Goal: Task Accomplishment & Management: Complete application form

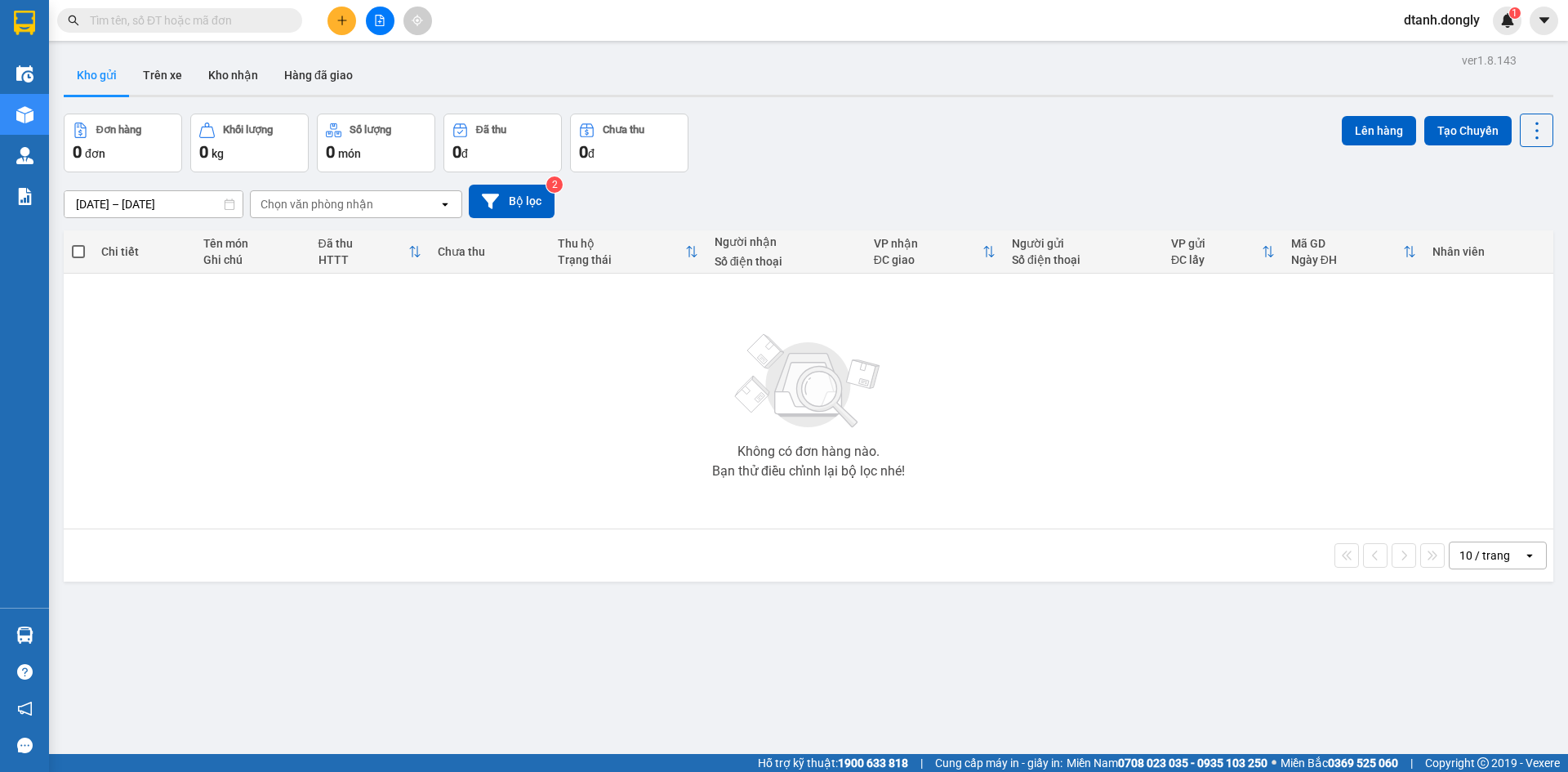
click at [1136, 525] on icon at bounding box center [1530, 555] width 6 height 3
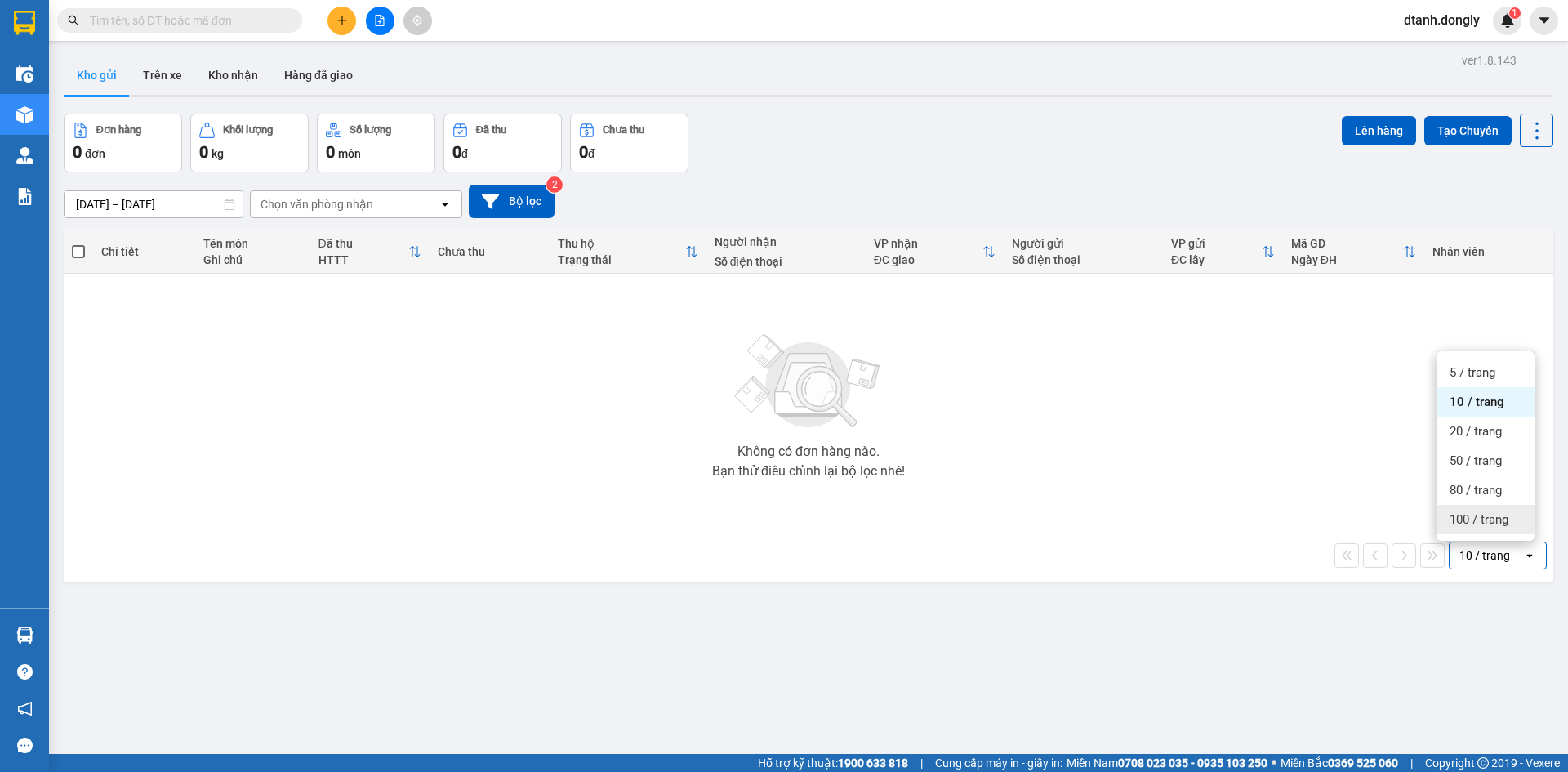
click at [1136, 523] on span "100 / trang" at bounding box center [1479, 519] width 59 height 17
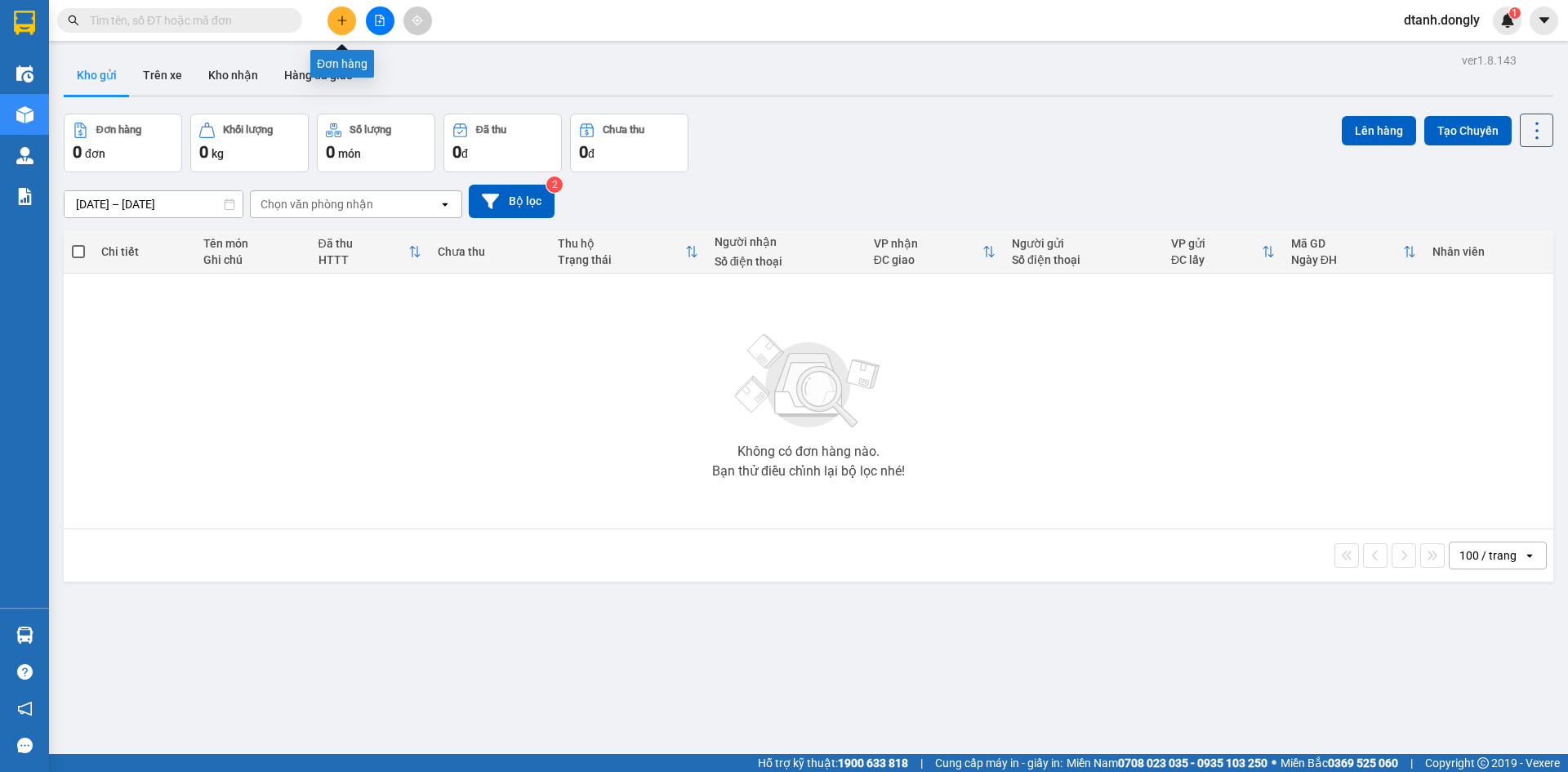
click at [340, 12] on button at bounding box center [341, 21] width 29 height 29
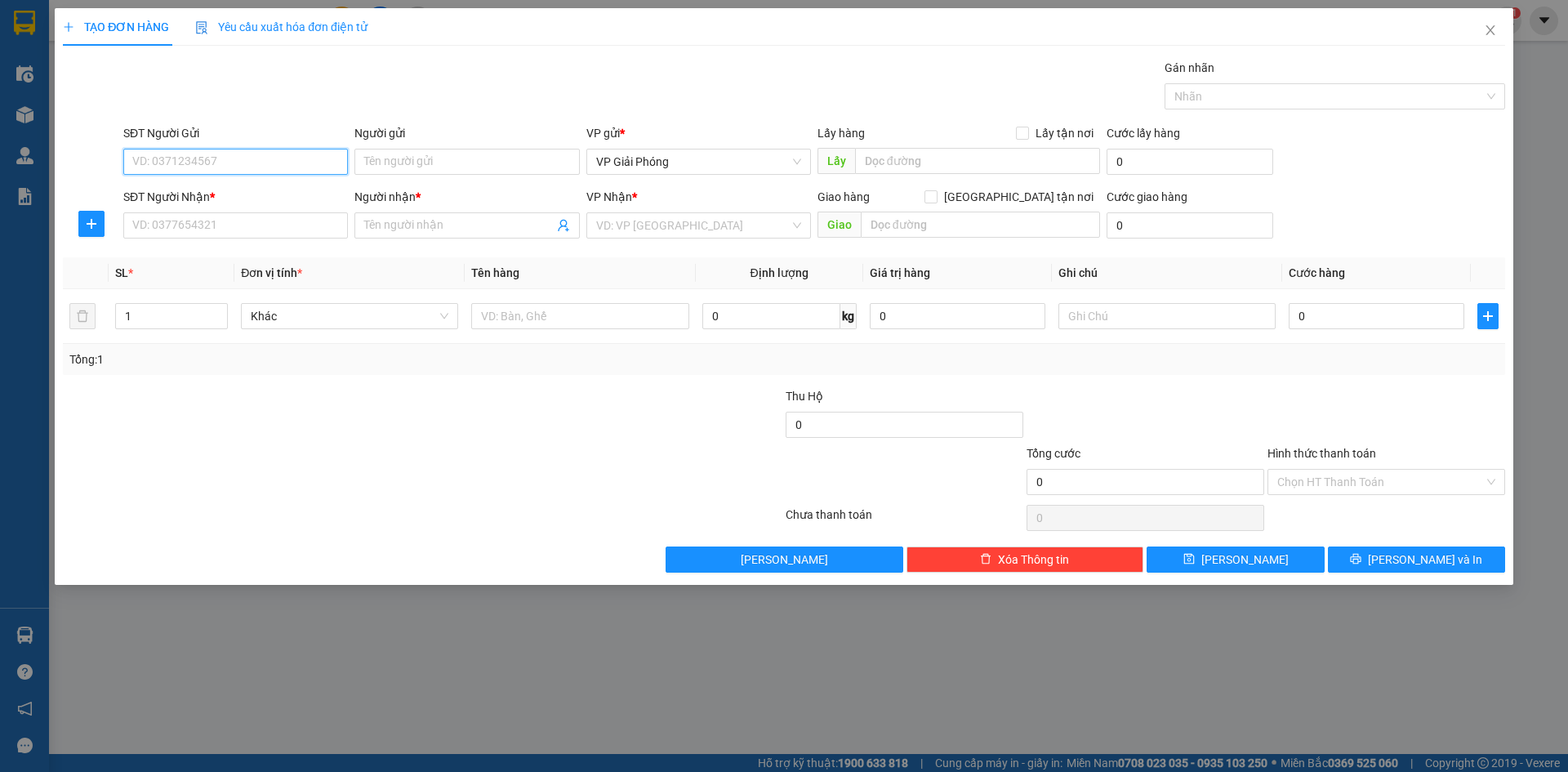
click at [194, 164] on input "SĐT Người Gửi" at bounding box center [236, 162] width 225 height 26
type input "0839663636"
drag, startPoint x: 199, startPoint y: 158, endPoint x: 124, endPoint y: 162, distance: 75.1
click at [124, 162] on input "0839663636" at bounding box center [236, 162] width 225 height 26
type input "0839663636"
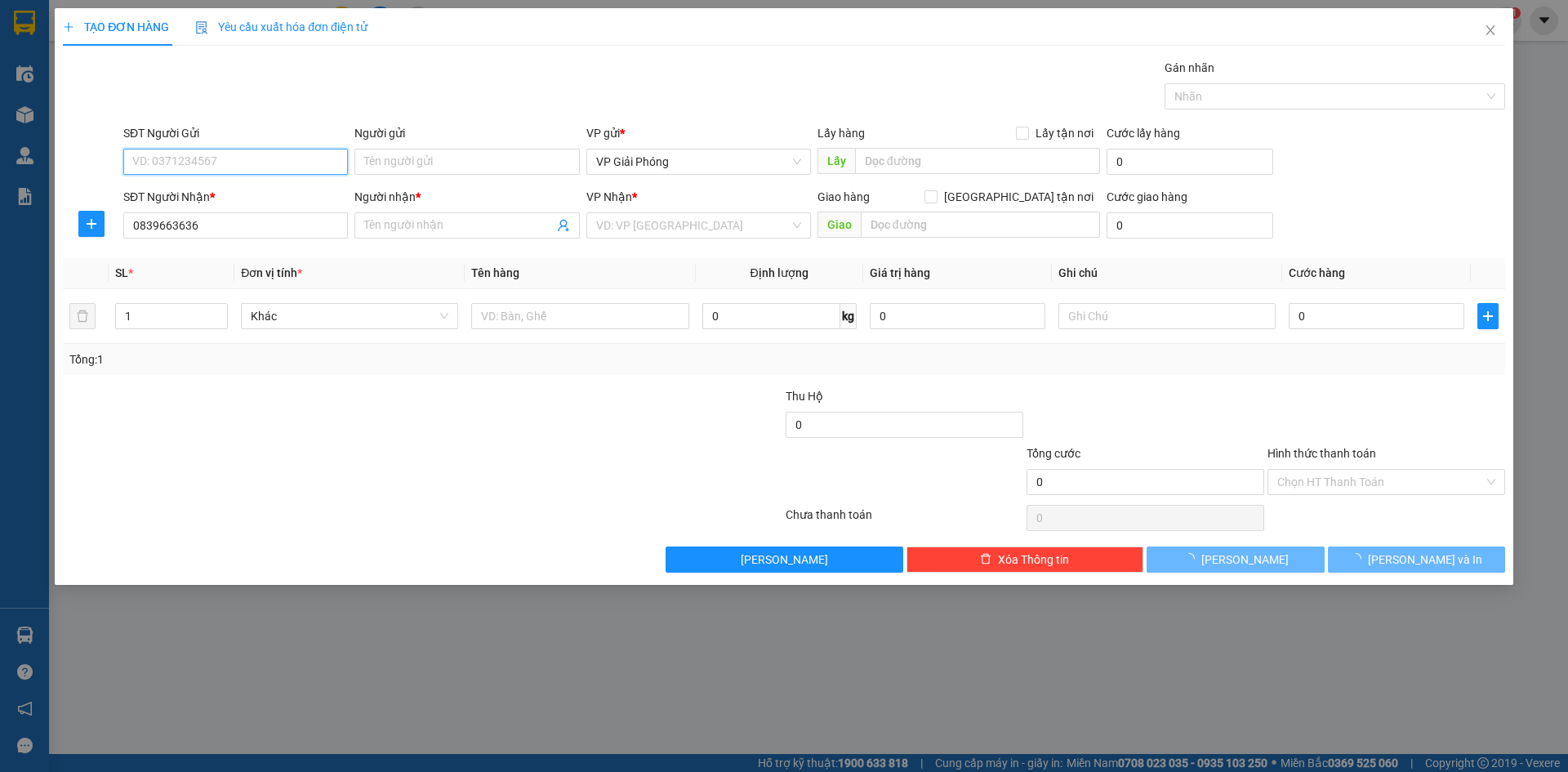
click at [239, 165] on input "SĐT Người Gửi" at bounding box center [236, 162] width 225 height 26
type input "0987087092"
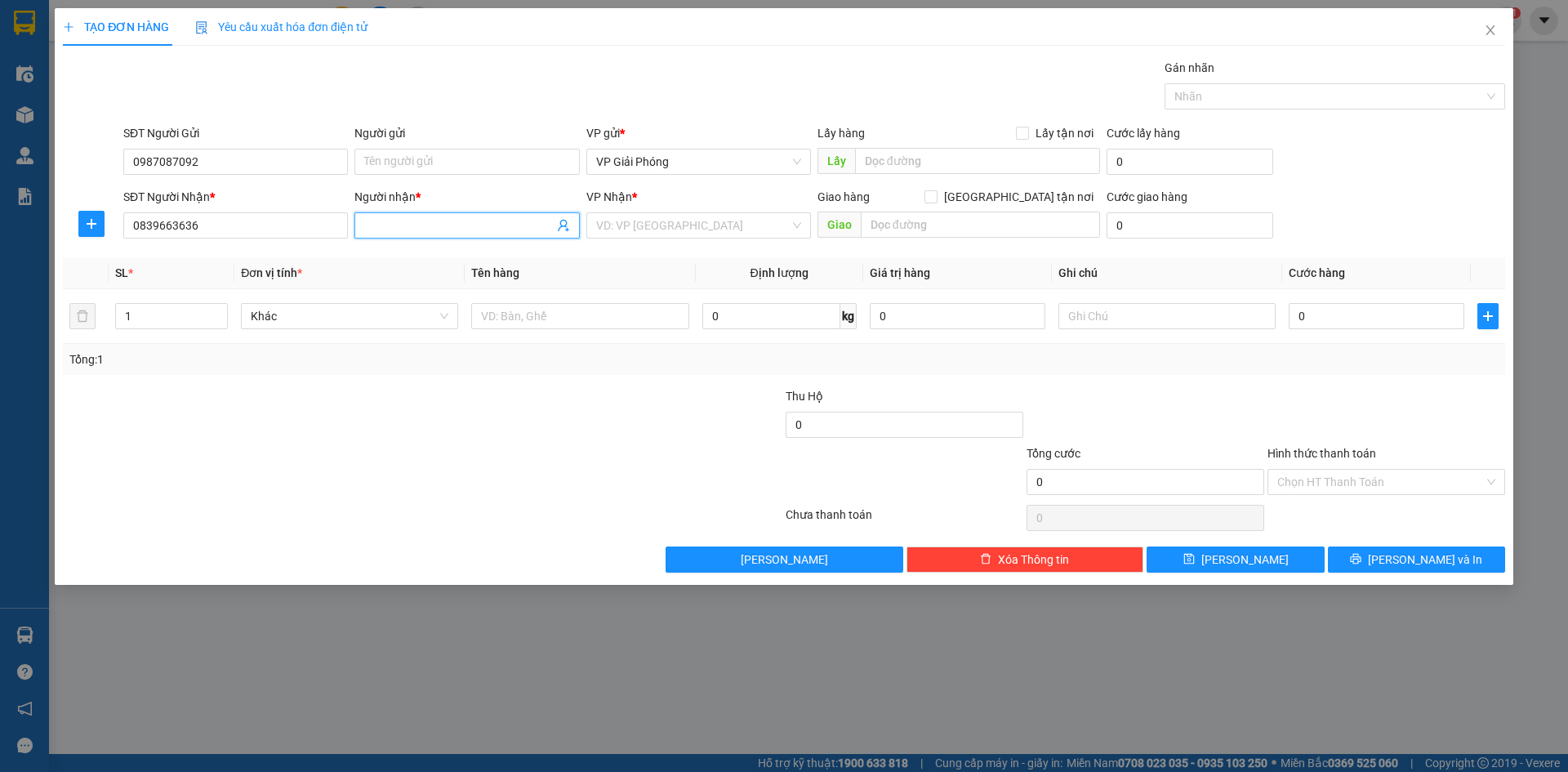
drag, startPoint x: 462, startPoint y: 232, endPoint x: 481, endPoint y: 224, distance: 20.6
click at [469, 231] on input "Người nhận *" at bounding box center [458, 225] width 188 height 18
click at [270, 230] on input "0839663636" at bounding box center [236, 225] width 225 height 26
click at [432, 223] on input "Người nhận *" at bounding box center [458, 225] width 188 height 18
type input "[PERSON_NAME]"
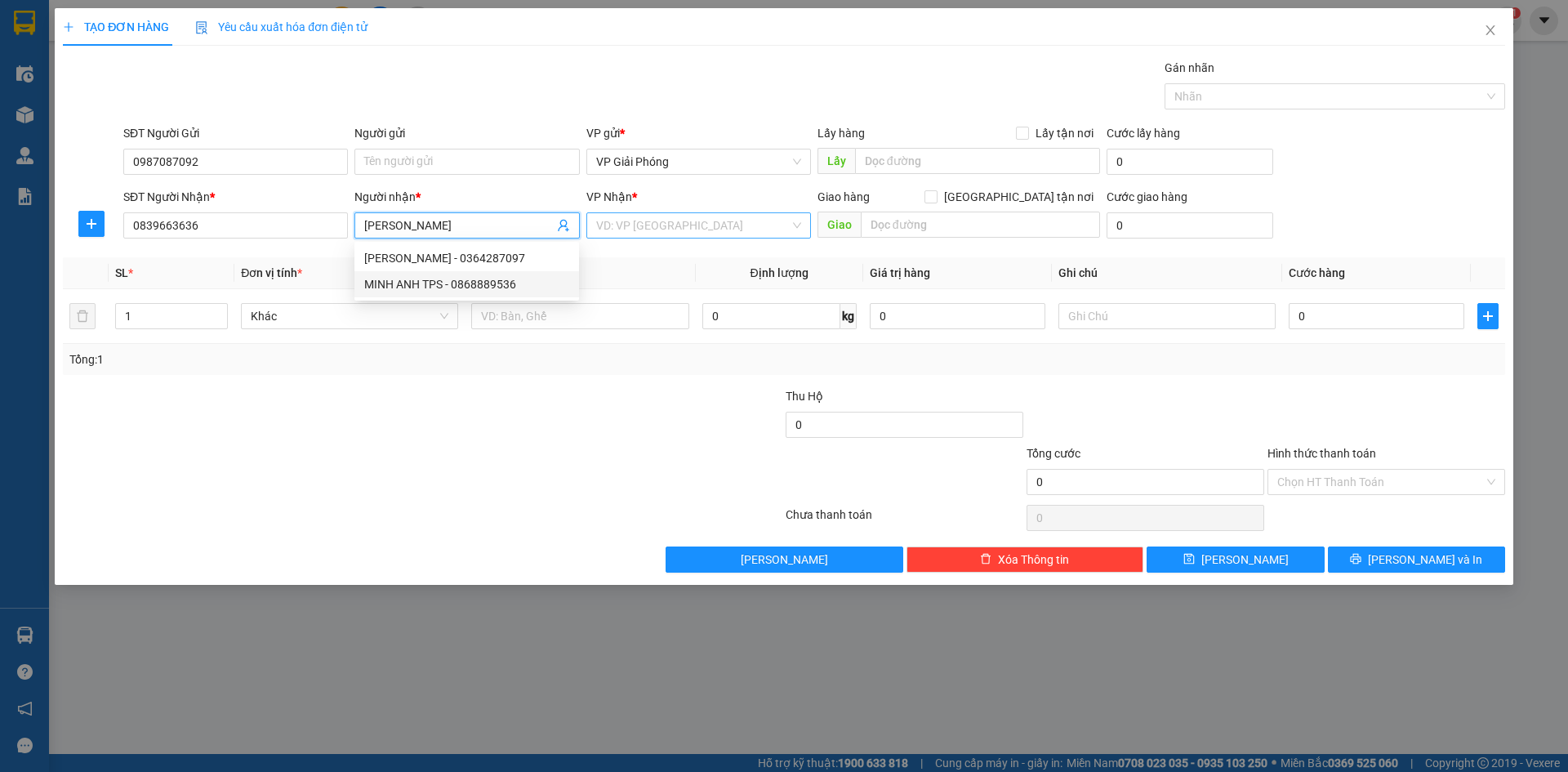
click at [704, 230] on input "search" at bounding box center [693, 225] width 193 height 25
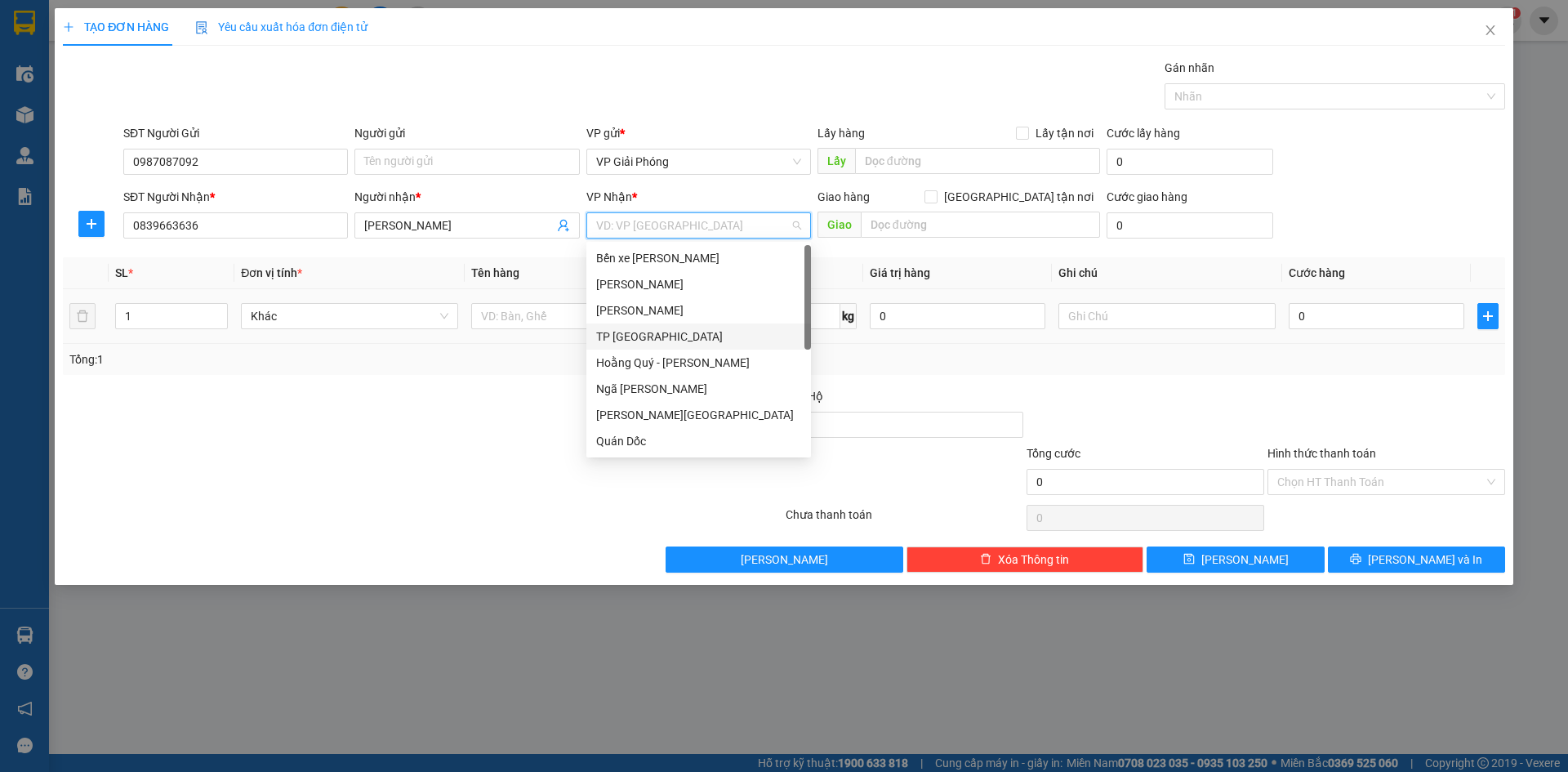
drag, startPoint x: 649, startPoint y: 339, endPoint x: 680, endPoint y: 330, distance: 32.3
click at [654, 339] on div "TP [GEOGRAPHIC_DATA]" at bounding box center [699, 337] width 205 height 18
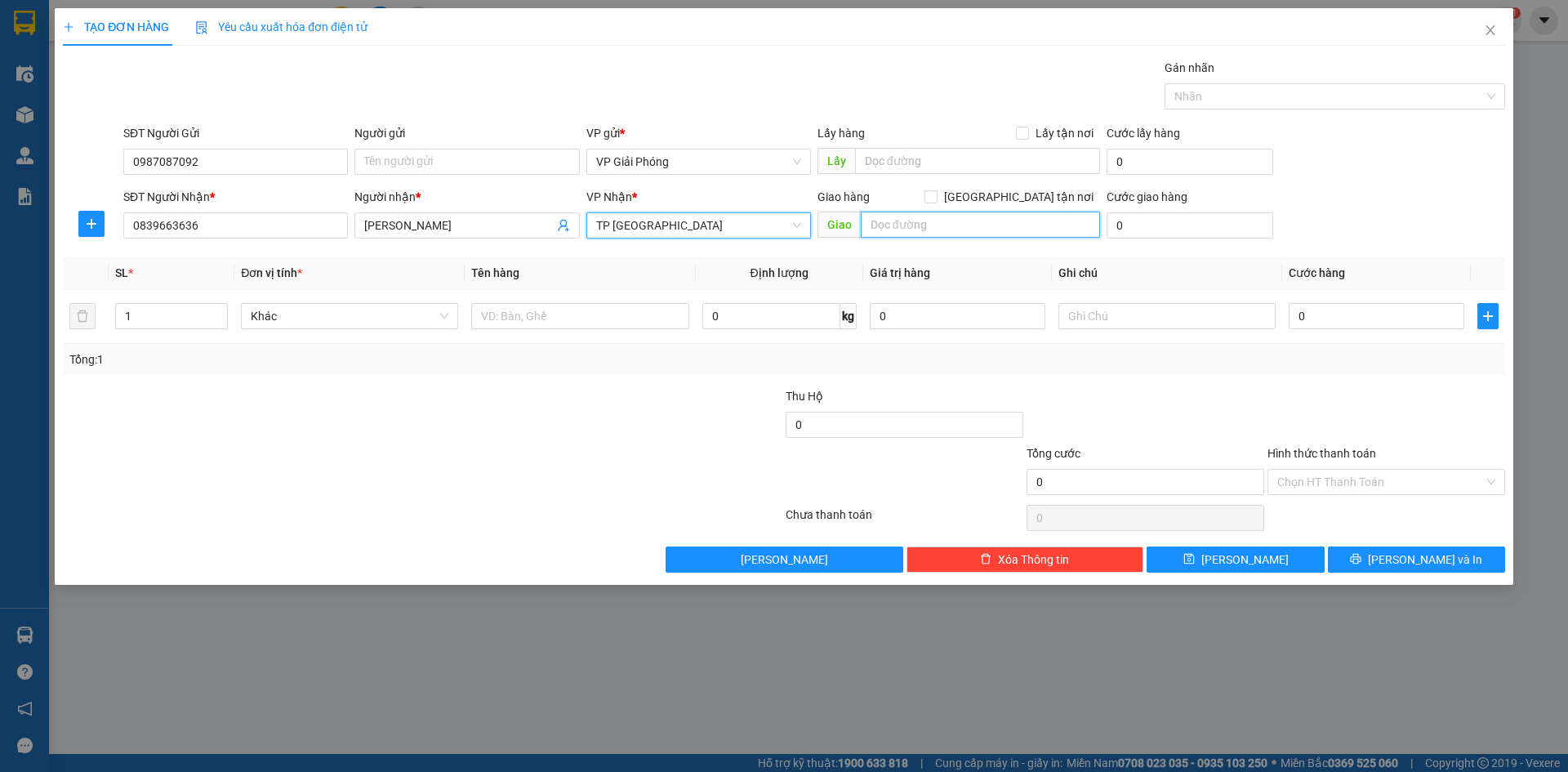
click at [908, 225] on input "text" at bounding box center [980, 224] width 239 height 26
type input "B"
type input "TP T H"
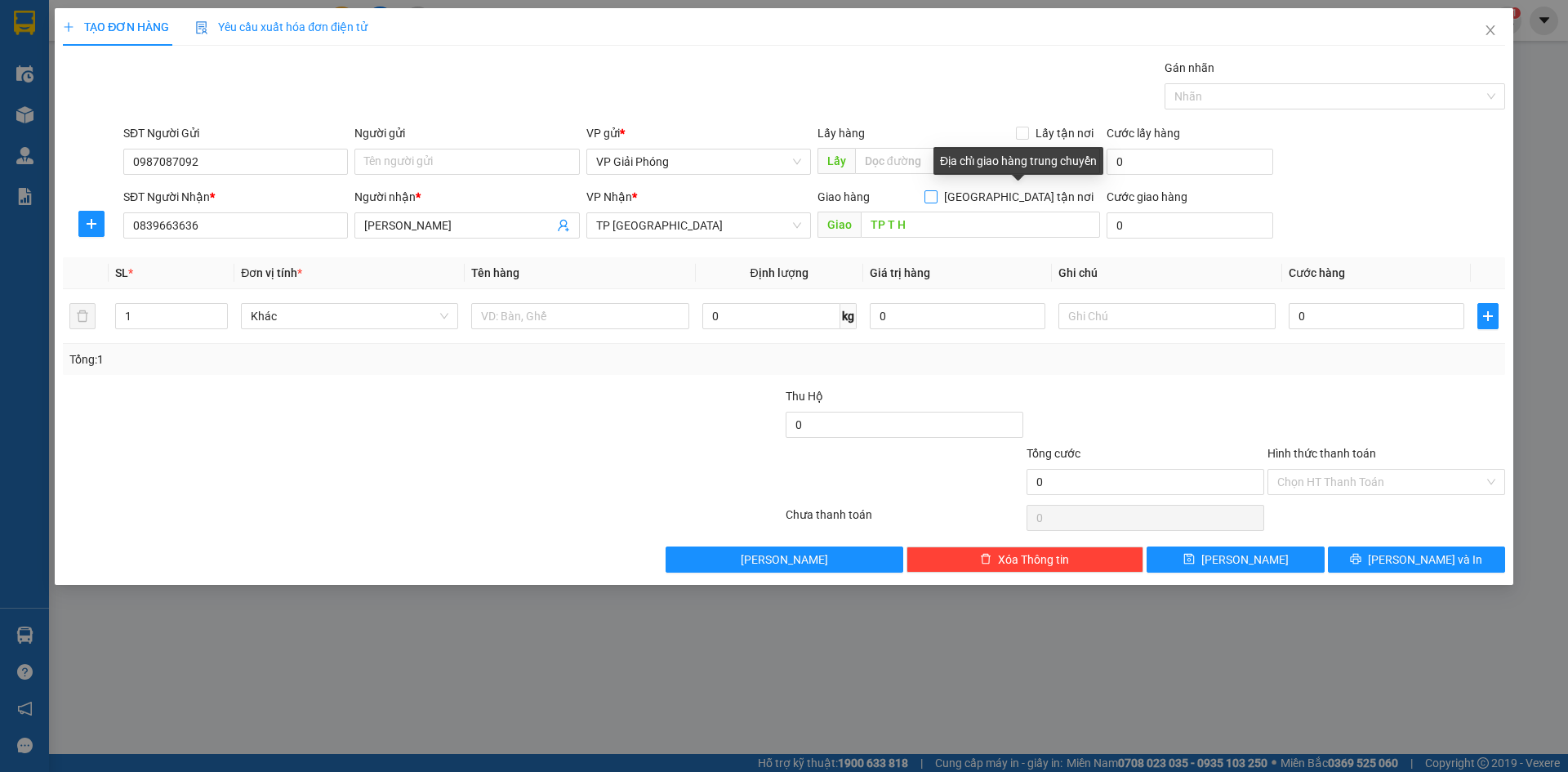
click at [935, 192] on input "[GEOGRAPHIC_DATA] tận nơi" at bounding box center [931, 196] width 12 height 12
checkbox input "true"
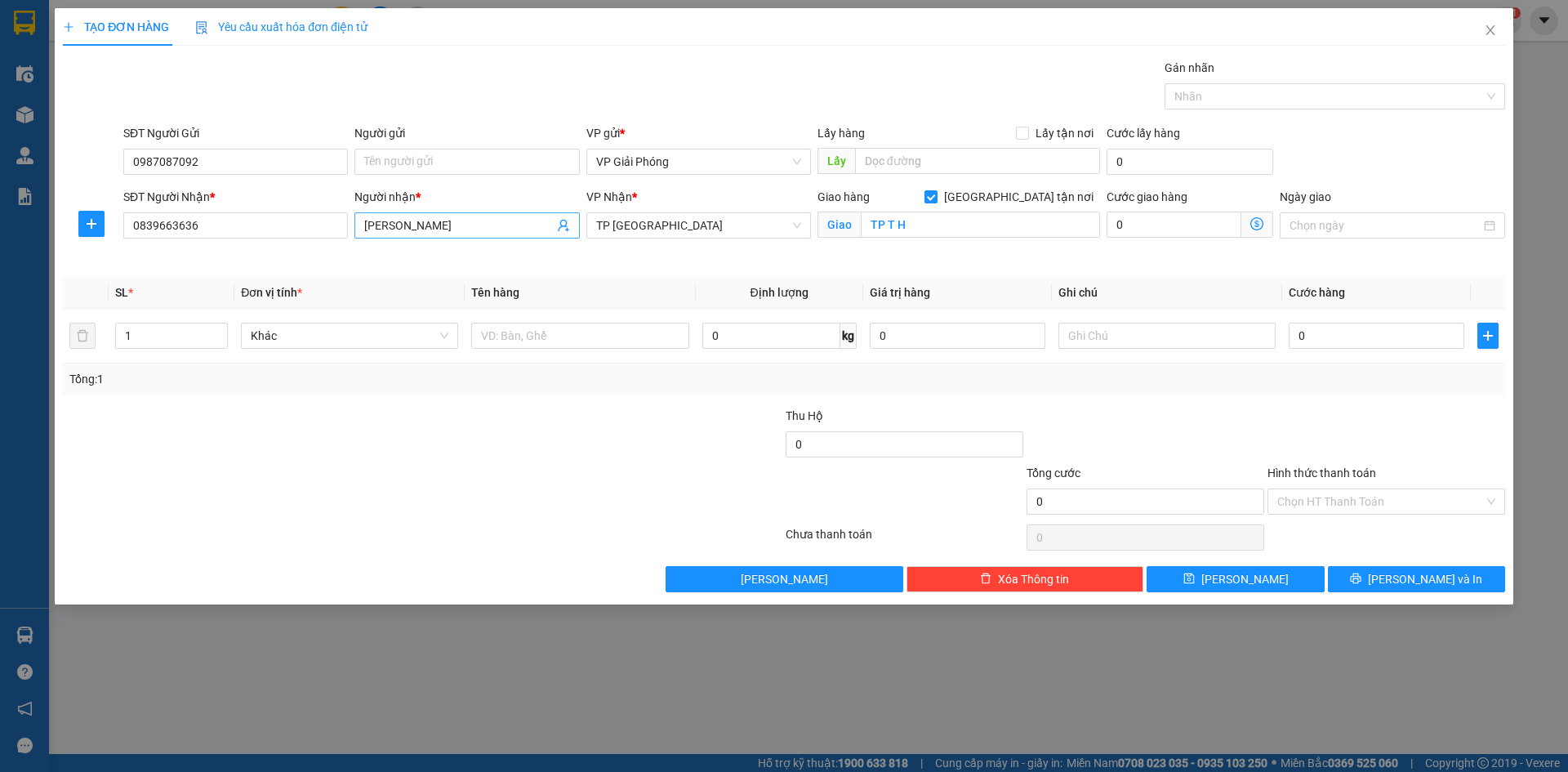
click at [442, 223] on input "[PERSON_NAME]" at bounding box center [458, 225] width 188 height 18
click at [242, 229] on input "0839663636" at bounding box center [236, 225] width 225 height 26
click at [198, 339] on input "1" at bounding box center [172, 336] width 112 height 25
type input "2"
click at [225, 333] on span "Increase Value" at bounding box center [218, 331] width 18 height 15
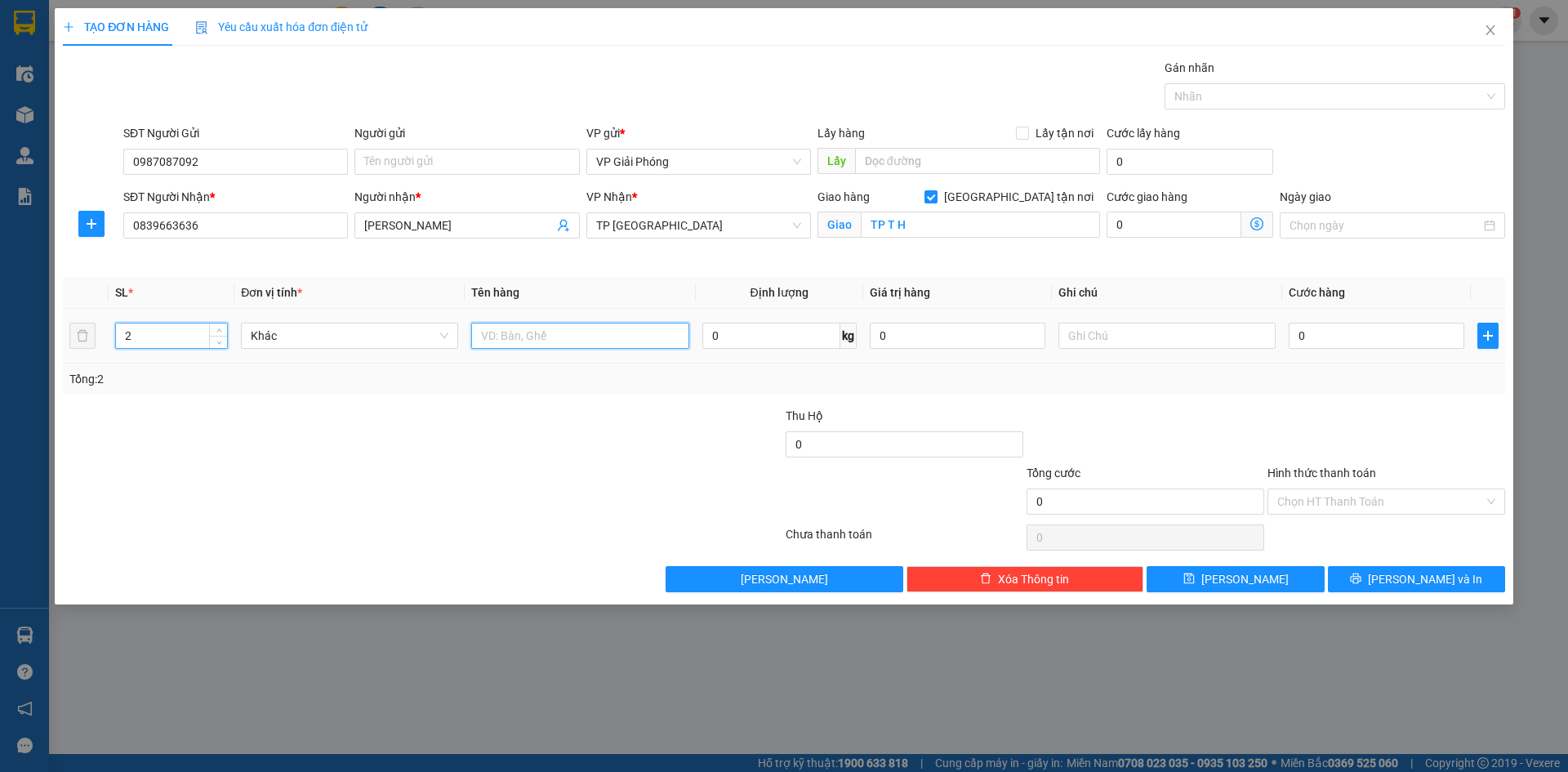
click at [531, 332] on input "text" at bounding box center [580, 336] width 217 height 26
type input "KIỆN"
click at [1136, 341] on input "0" at bounding box center [1377, 336] width 176 height 26
type input "8"
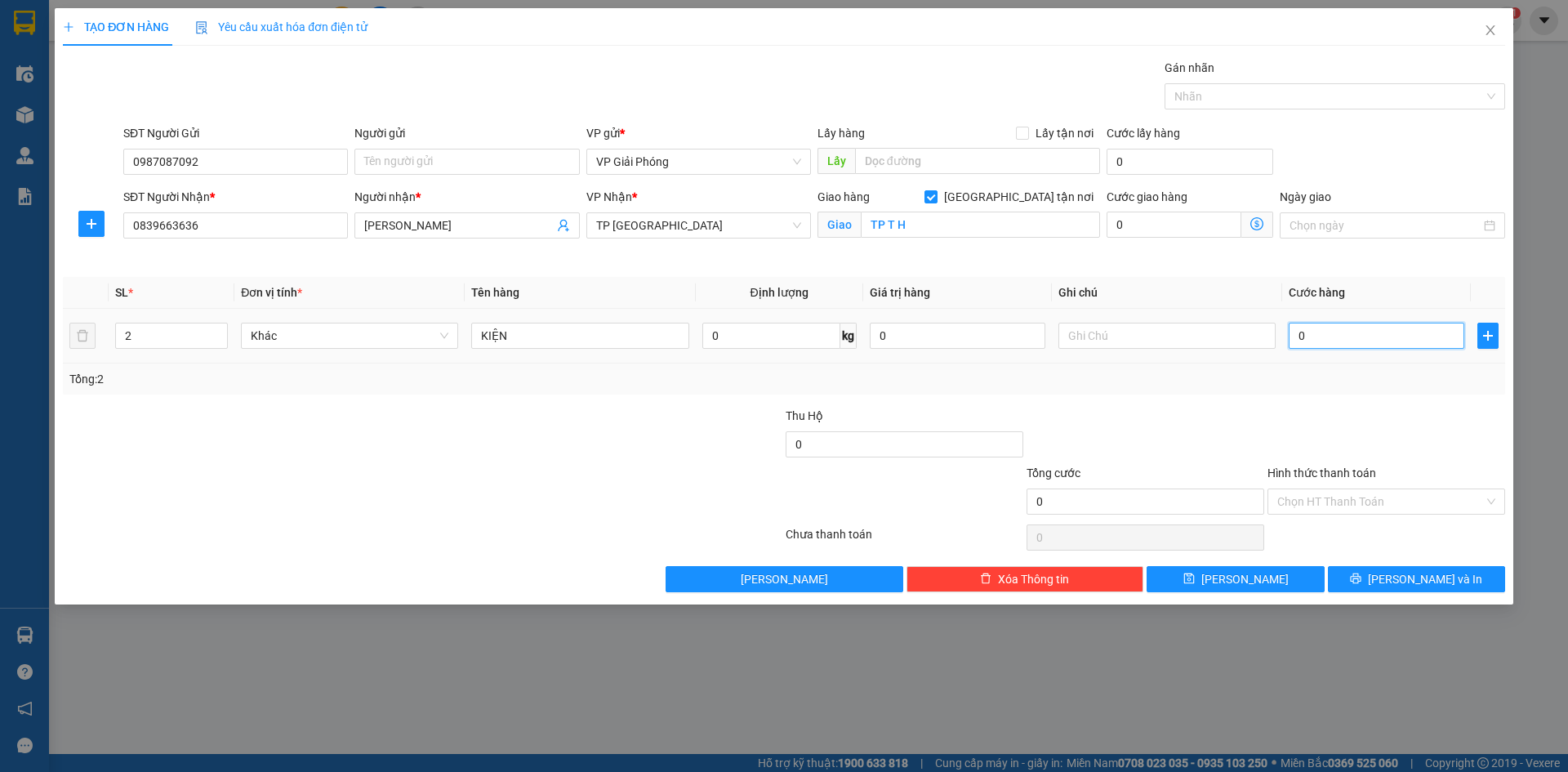
type input "8"
type input "80"
click at [1136, 100] on div at bounding box center [1326, 97] width 316 height 20
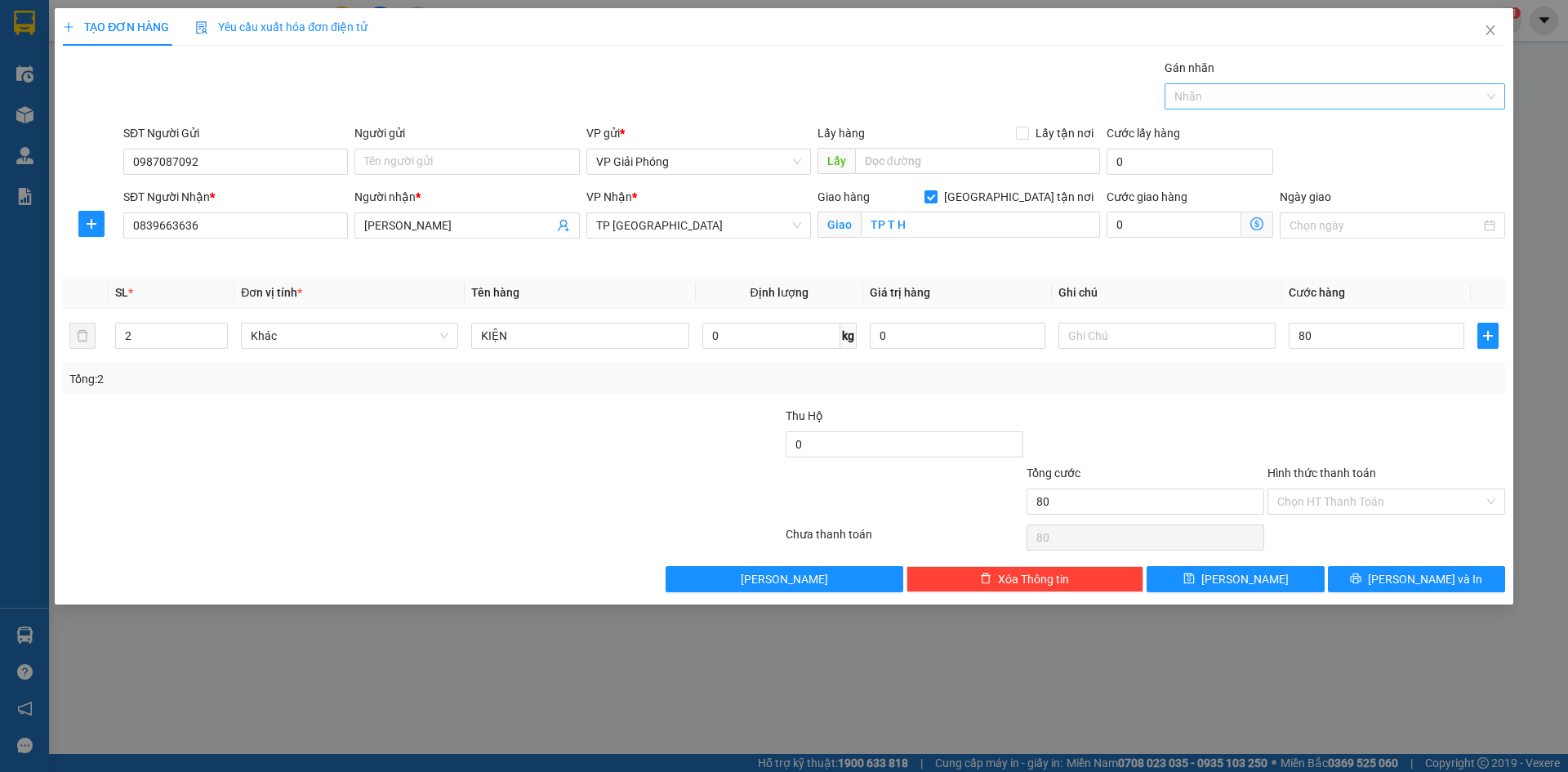
type input "80.000"
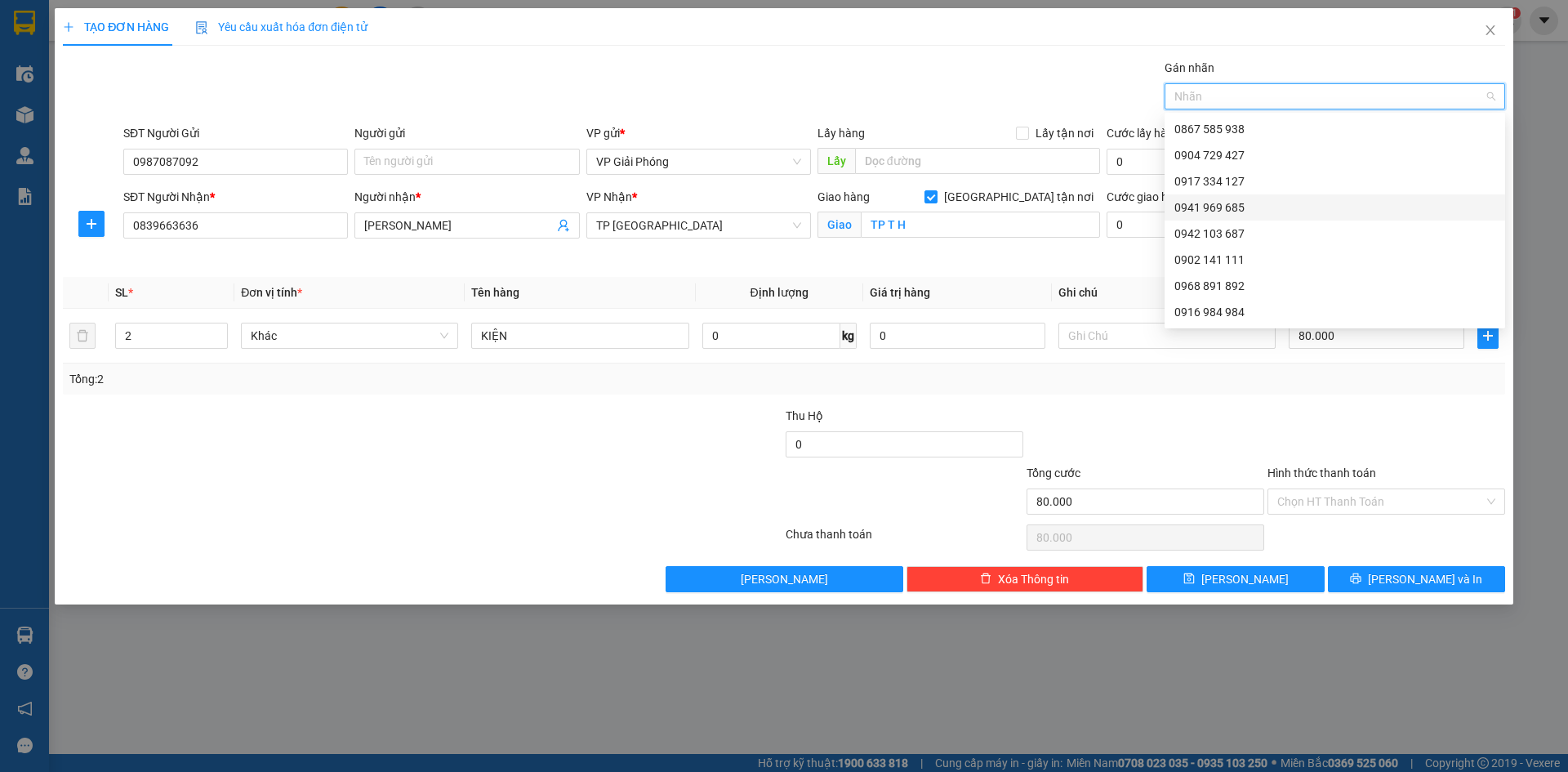
click at [1136, 204] on div "0941 969 685" at bounding box center [1334, 207] width 321 height 18
click at [1136, 525] on icon "printer" at bounding box center [1356, 579] width 12 height 12
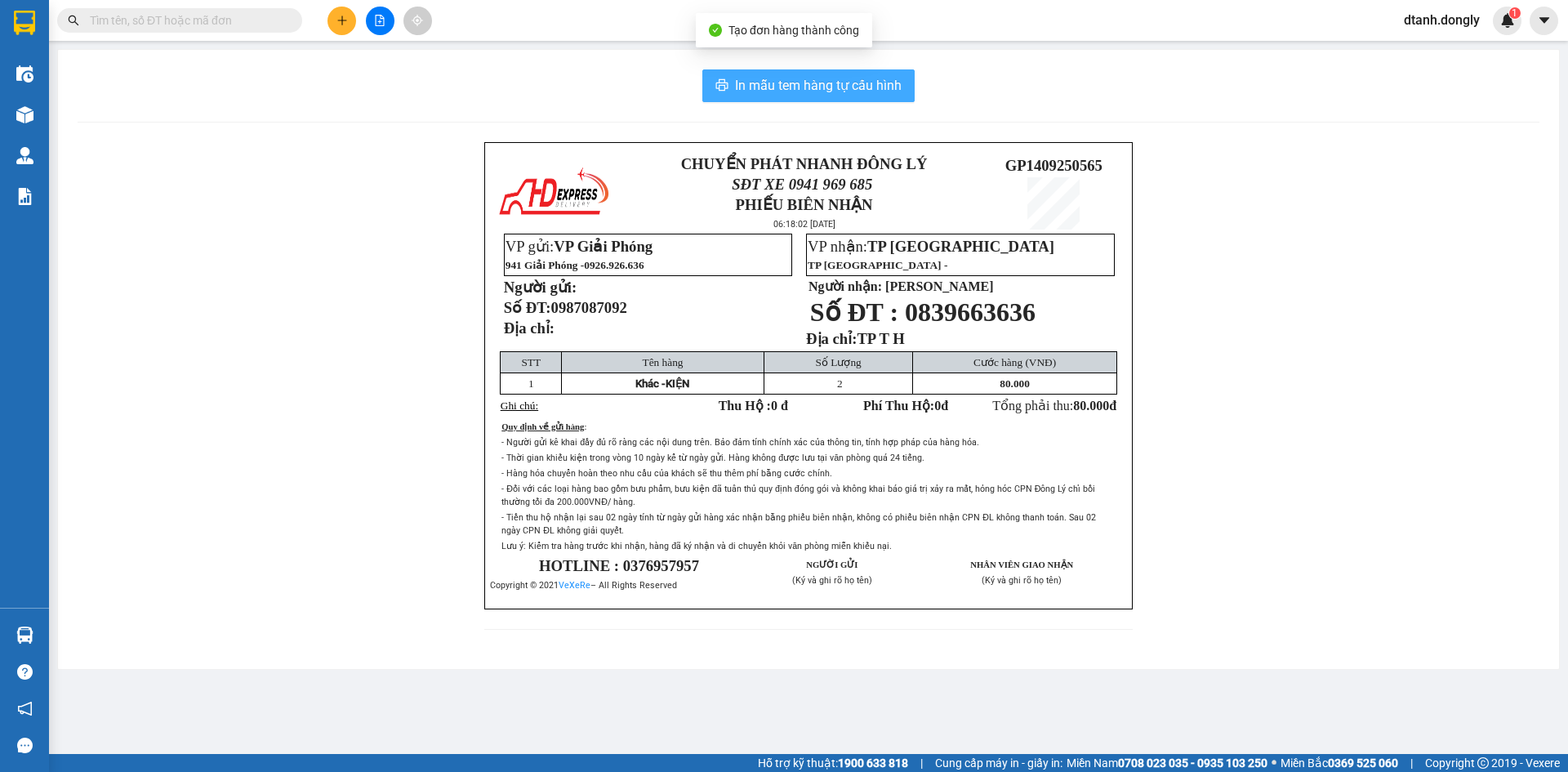
click at [863, 86] on span "In mẫu tem hàng tự cấu hình" at bounding box center [818, 85] width 167 height 21
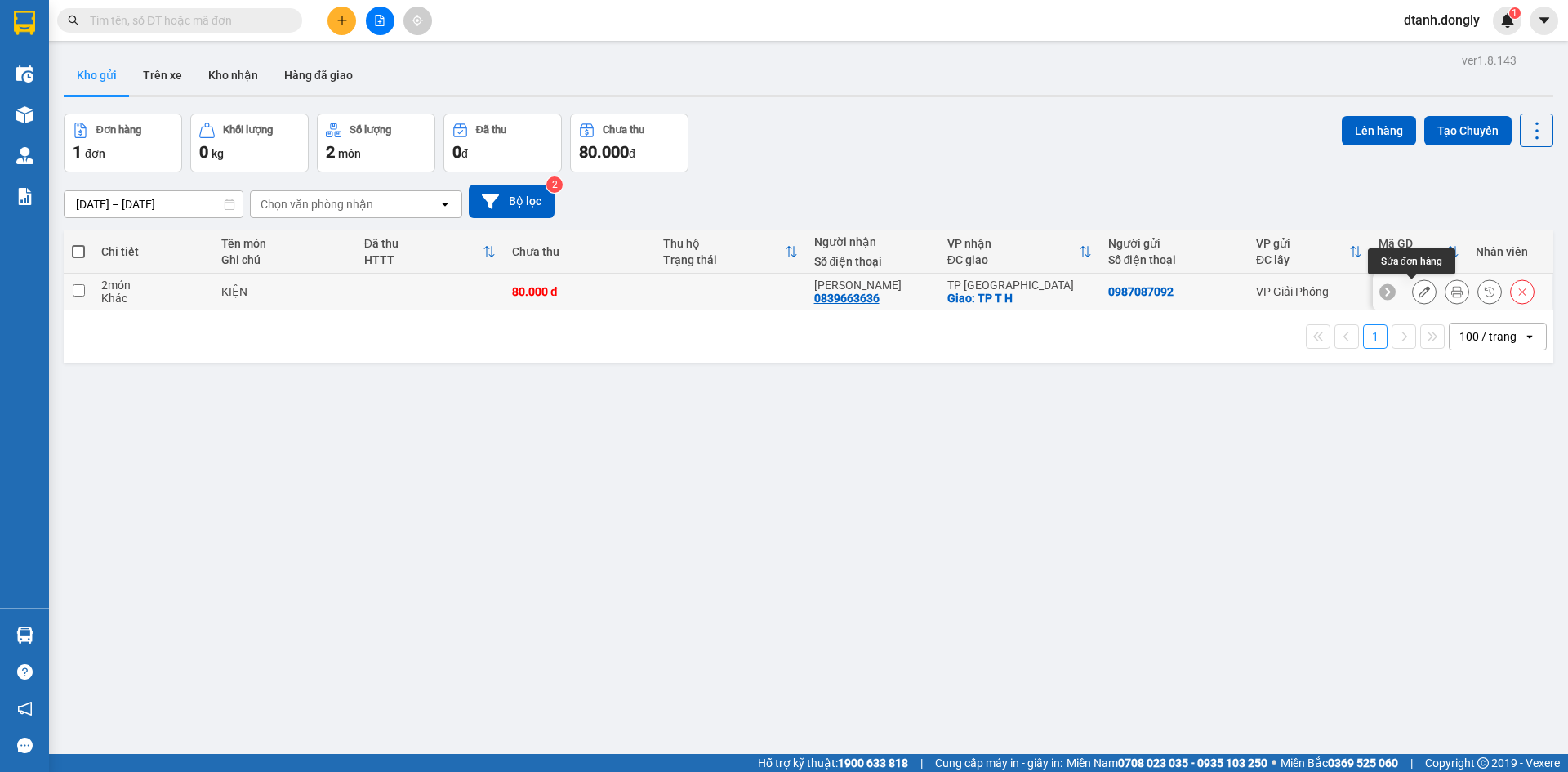
click at [1136, 291] on icon at bounding box center [1424, 292] width 12 height 12
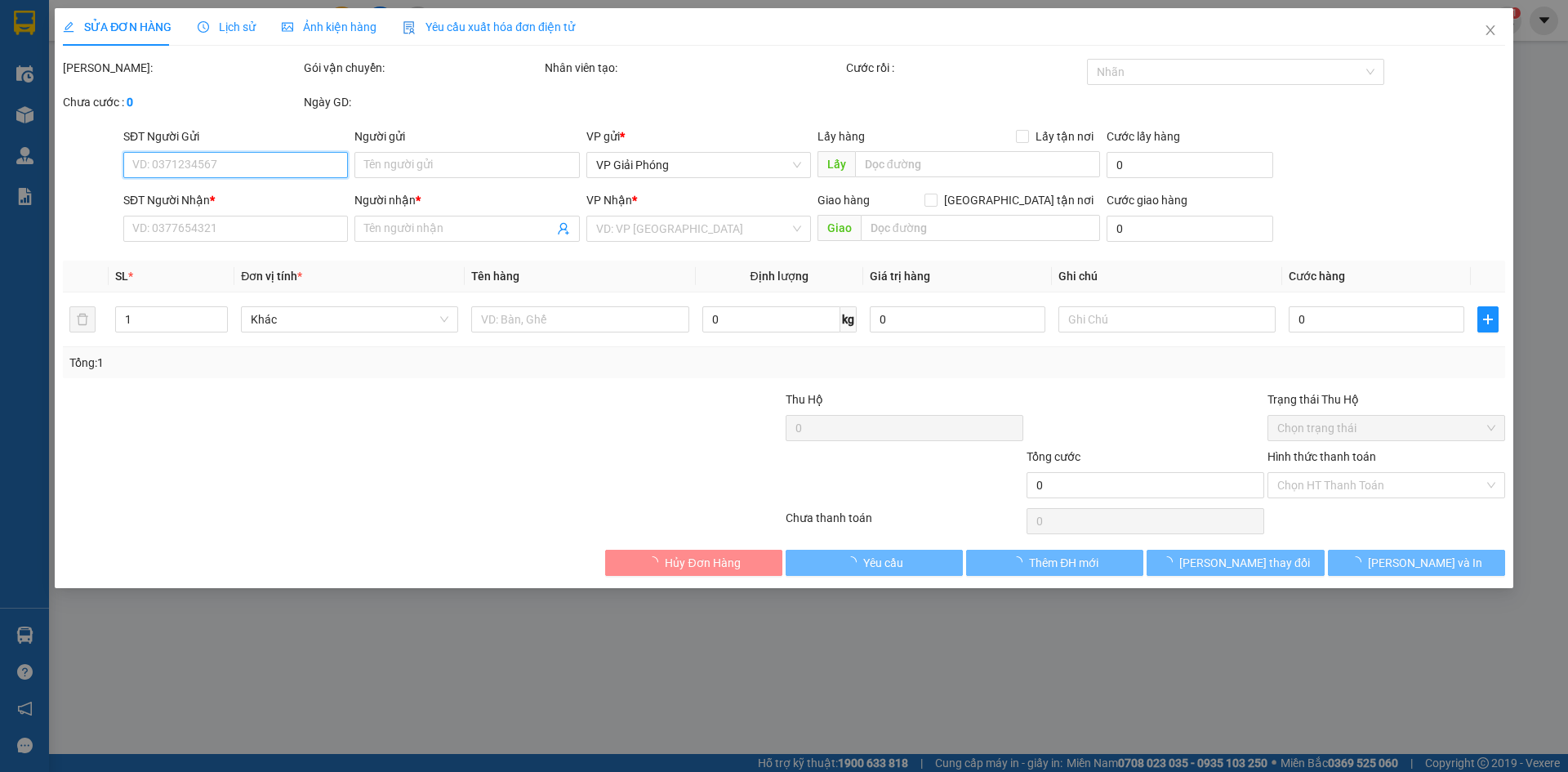
type input "0987087092"
type input "0839663636"
type input "[PERSON_NAME]"
checkbox input "true"
type input "TP T H"
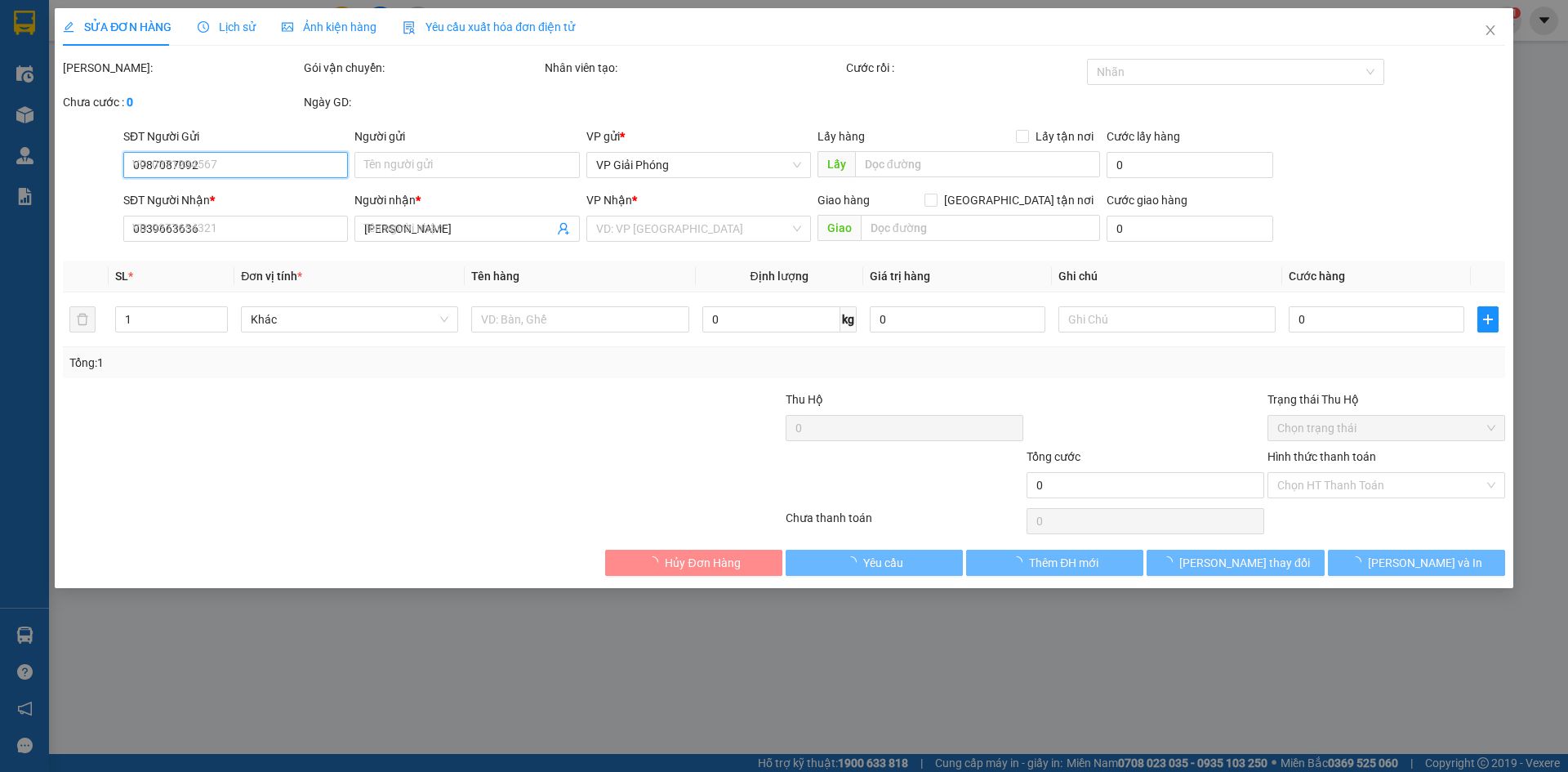
type input "80.000"
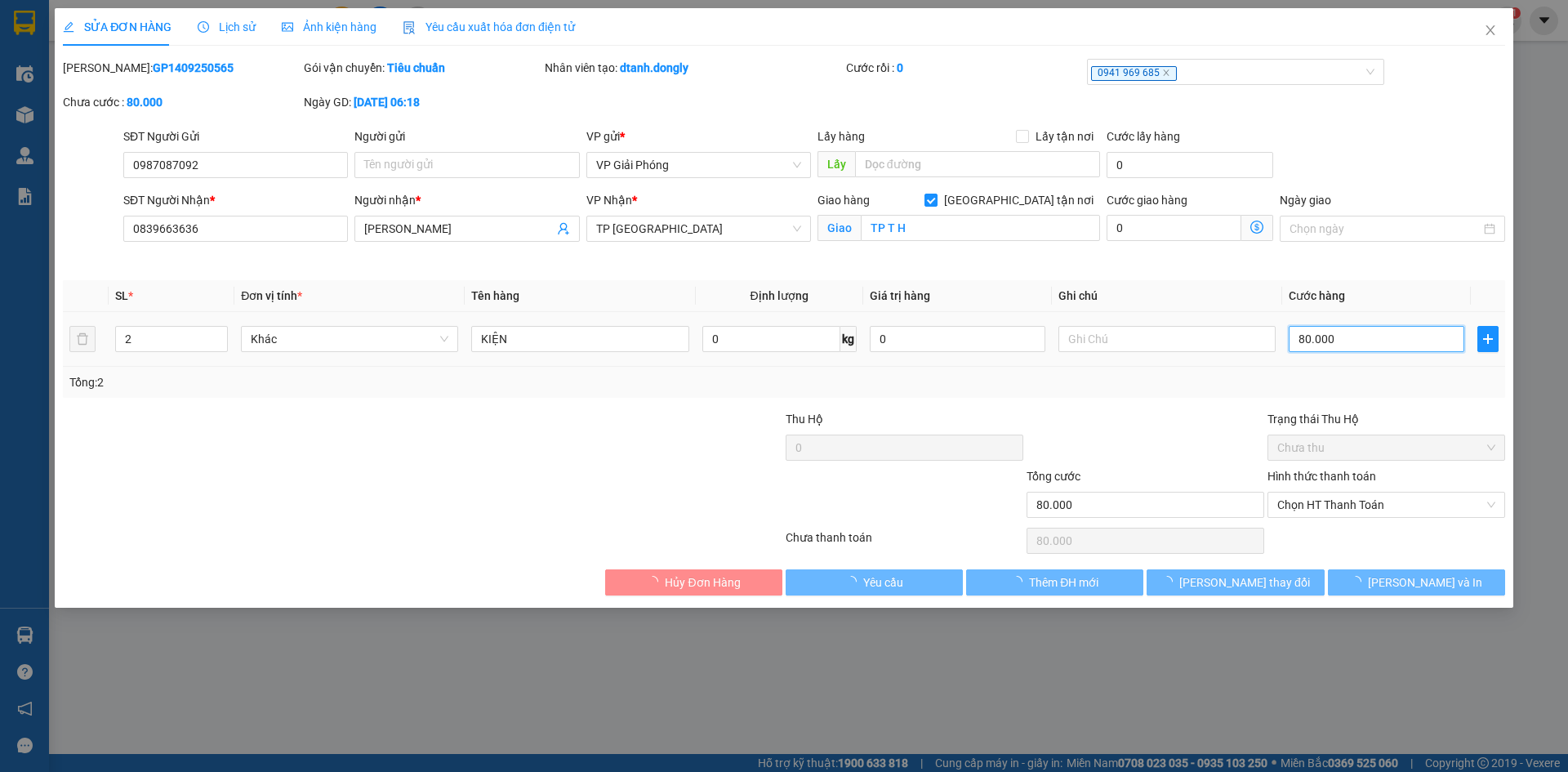
click at [1136, 334] on input "80.000" at bounding box center [1377, 339] width 176 height 26
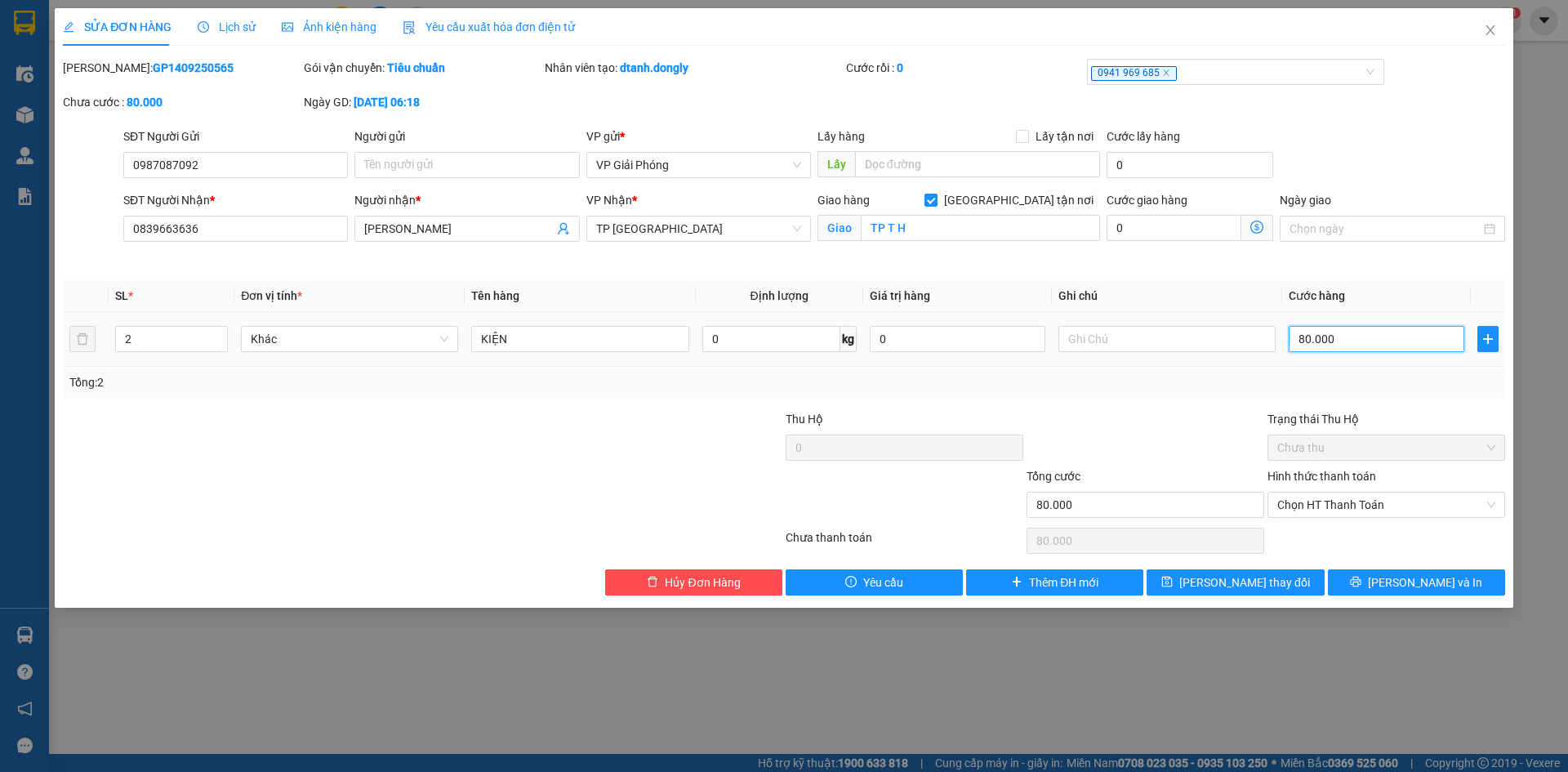
type input "0"
type input "1"
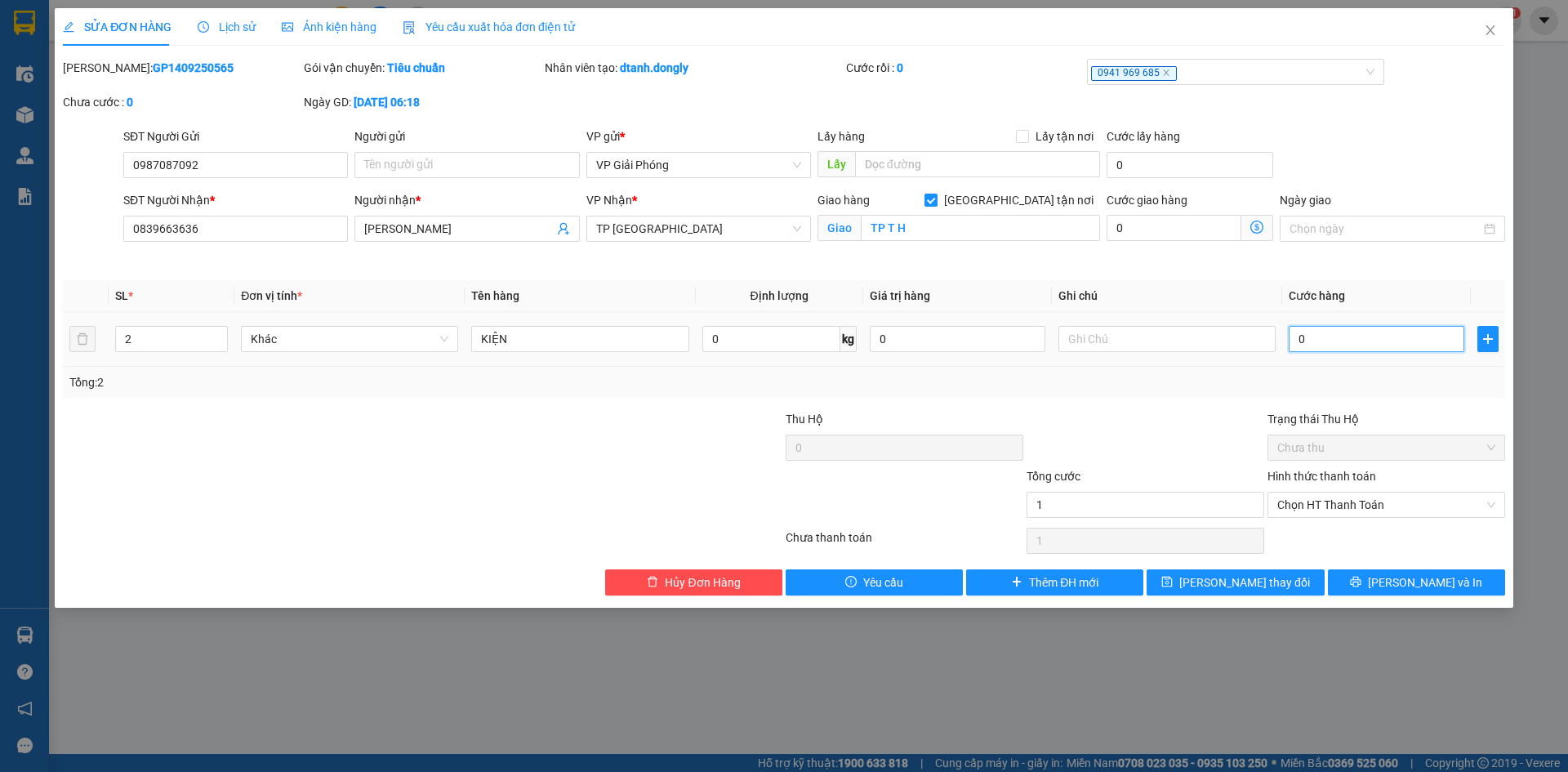
type input "01"
type input "10"
type input "0.100"
type input "100"
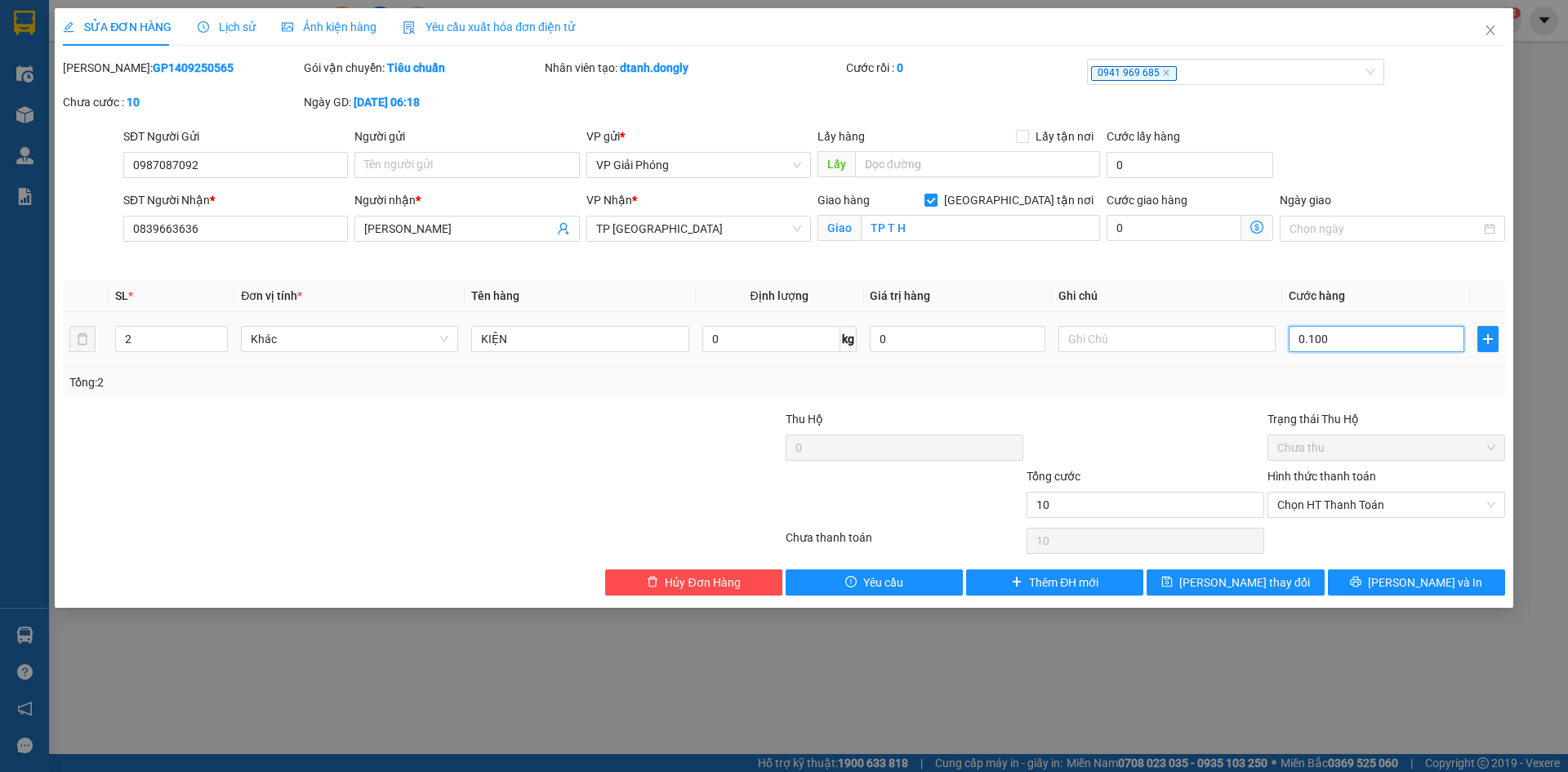
type input "100"
type input "0.100"
type input "100.000"
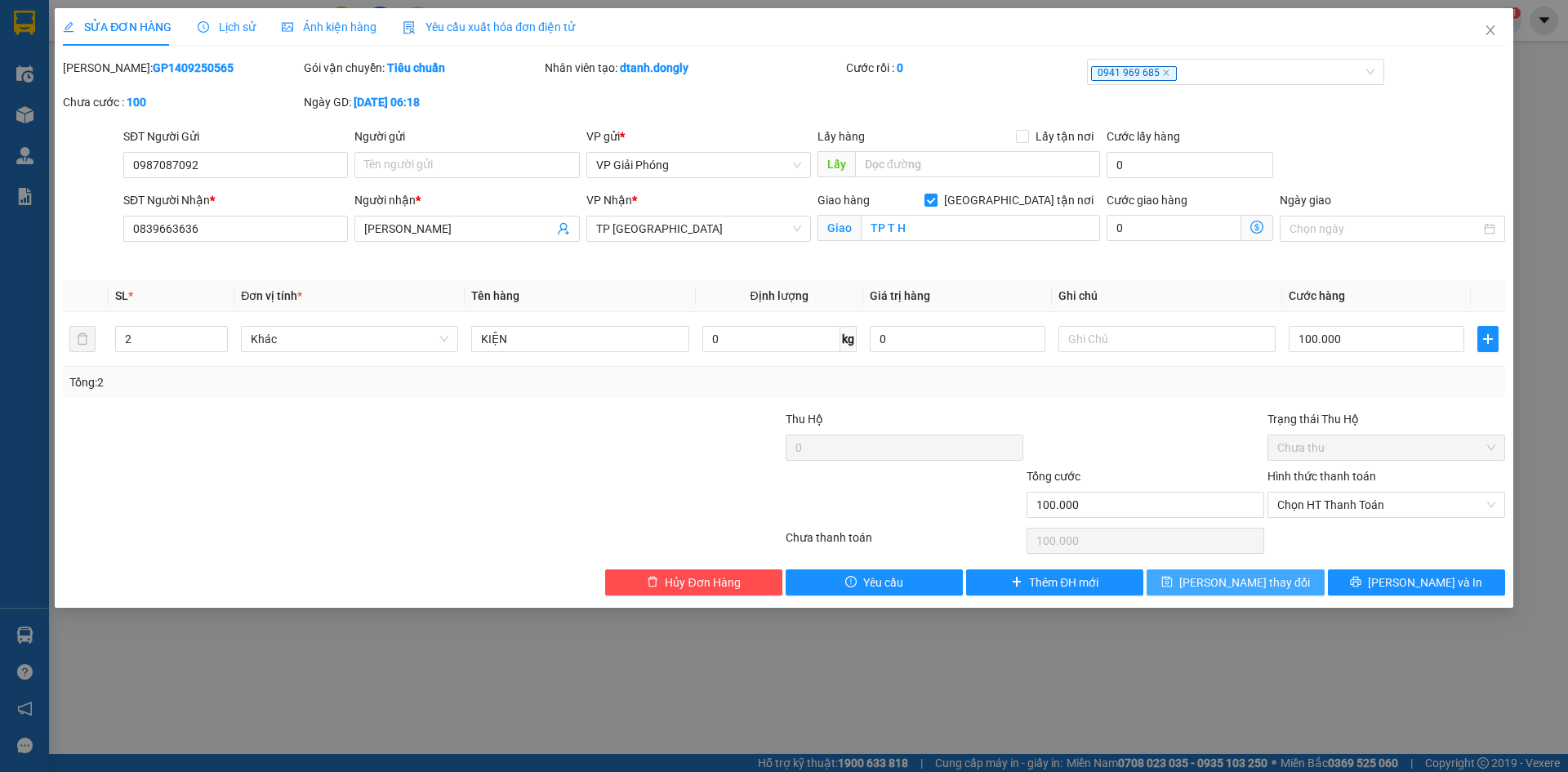
click at [1136, 525] on span "[PERSON_NAME] thay đổi" at bounding box center [1244, 582] width 130 height 18
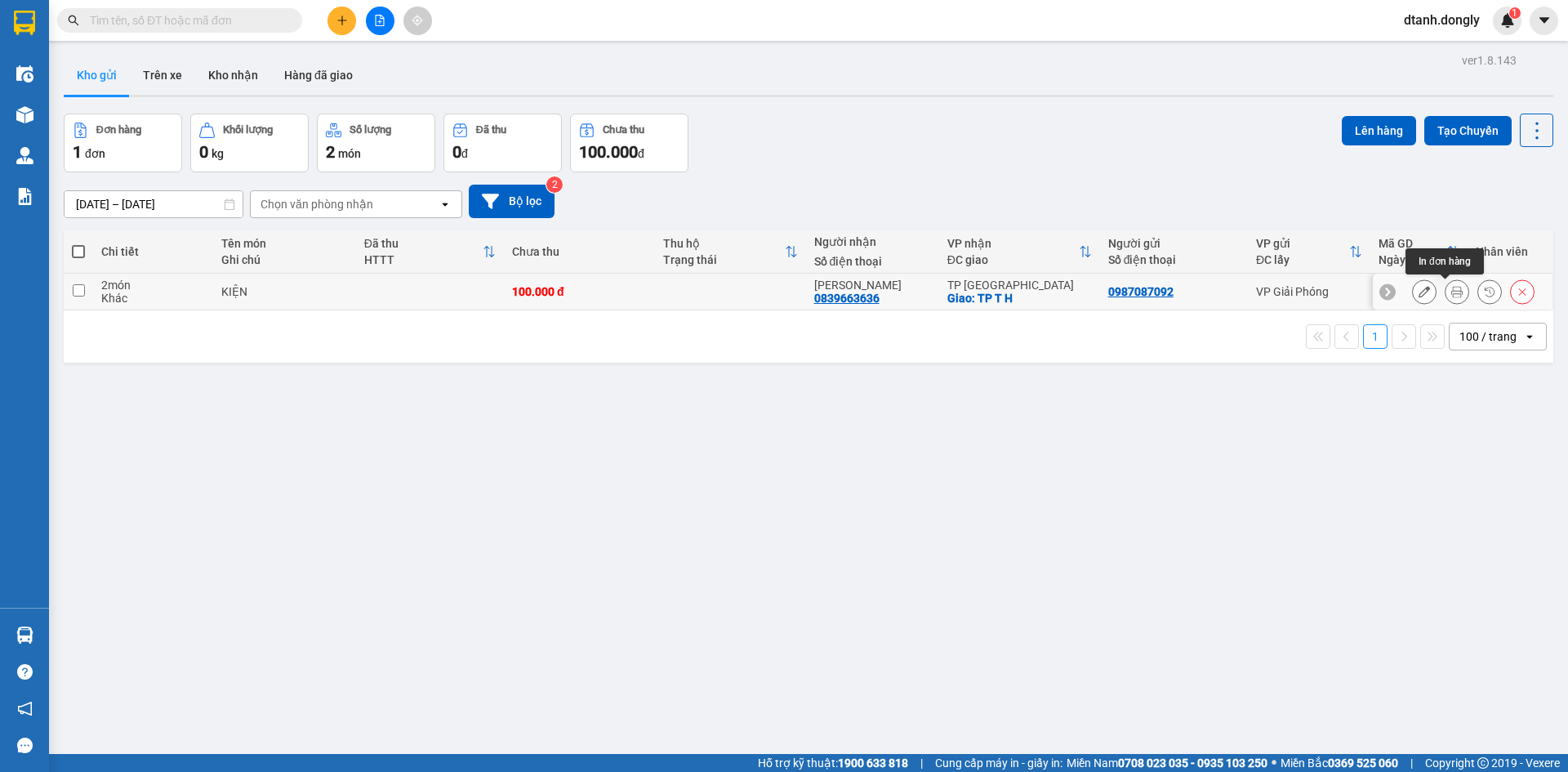
click at [1136, 290] on icon at bounding box center [1457, 292] width 12 height 12
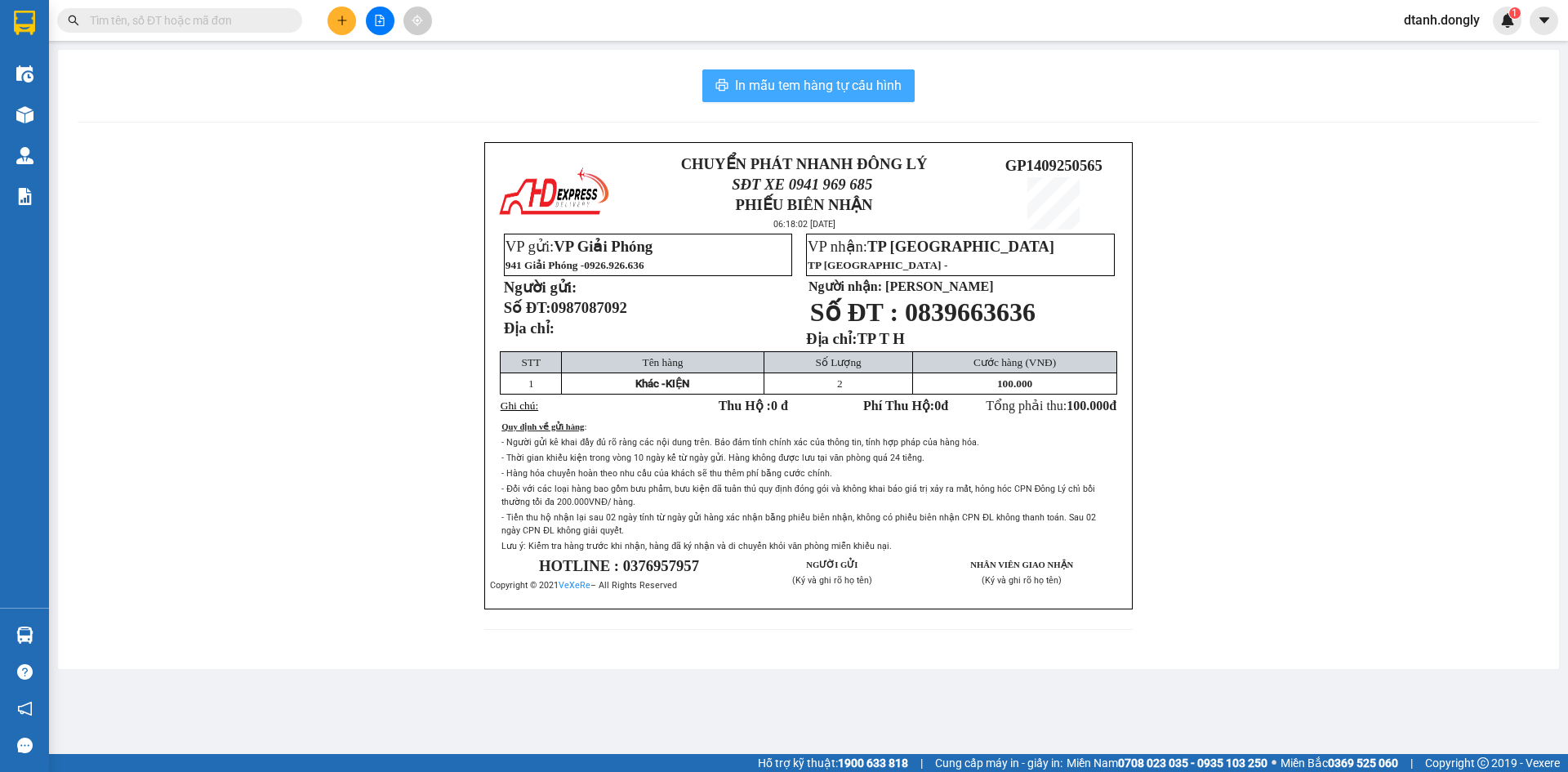
click at [846, 87] on span "In mẫu tem hàng tự cấu hình" at bounding box center [818, 85] width 167 height 21
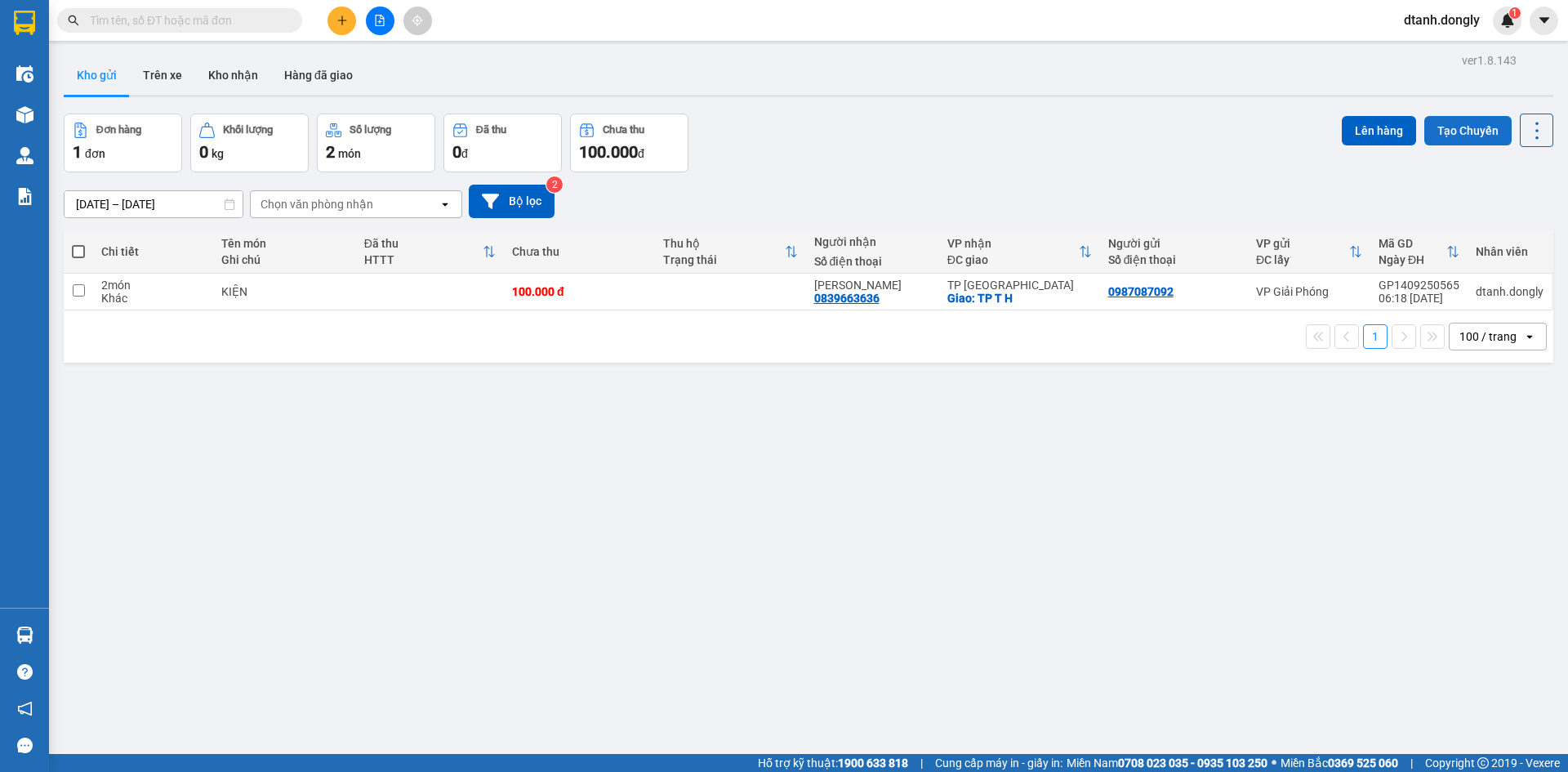
click at [1136, 125] on button "Tạo Chuyến" at bounding box center [1467, 131] width 88 height 30
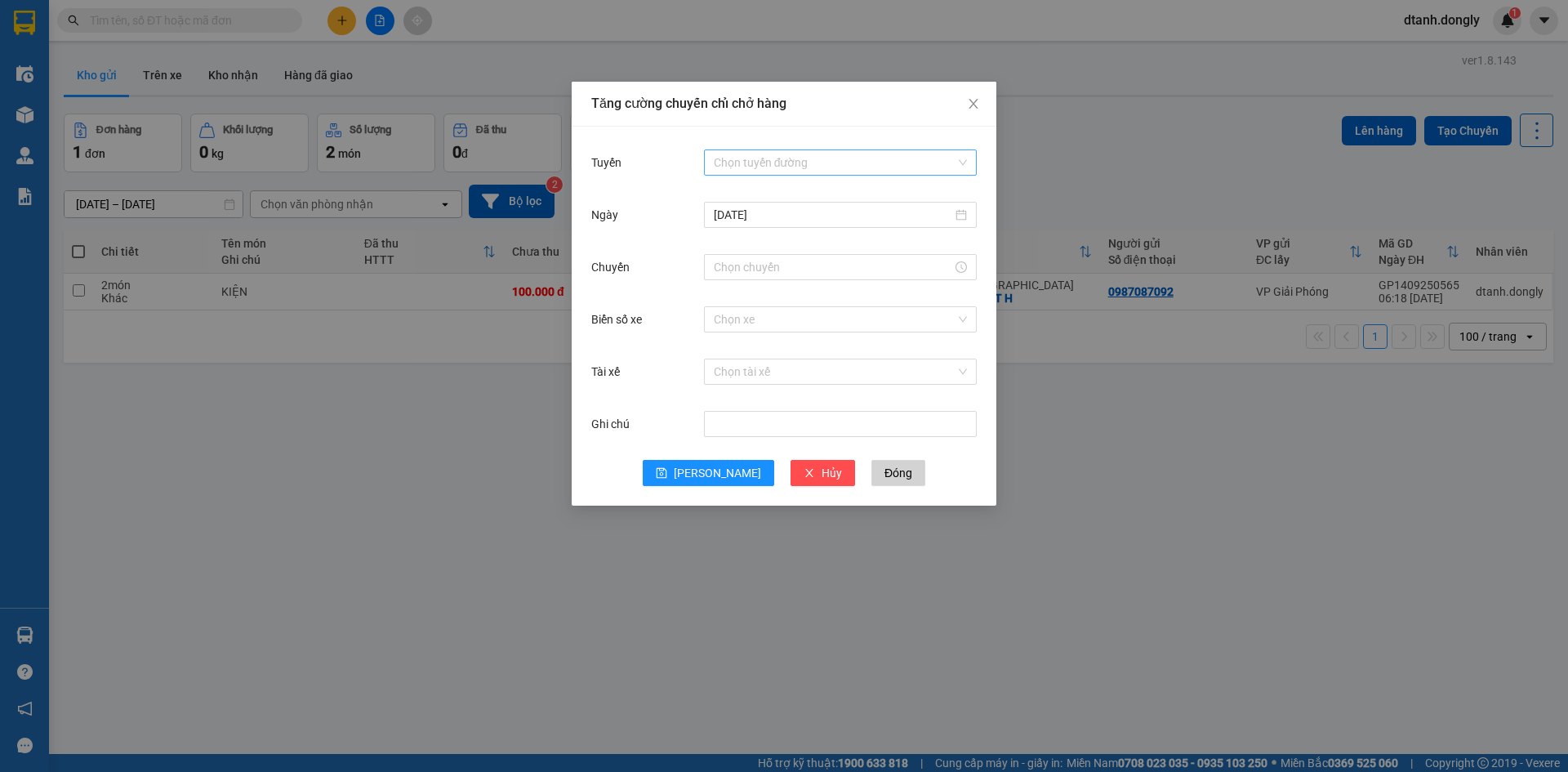
click at [793, 155] on input "Tuyến" at bounding box center [834, 162] width 242 height 25
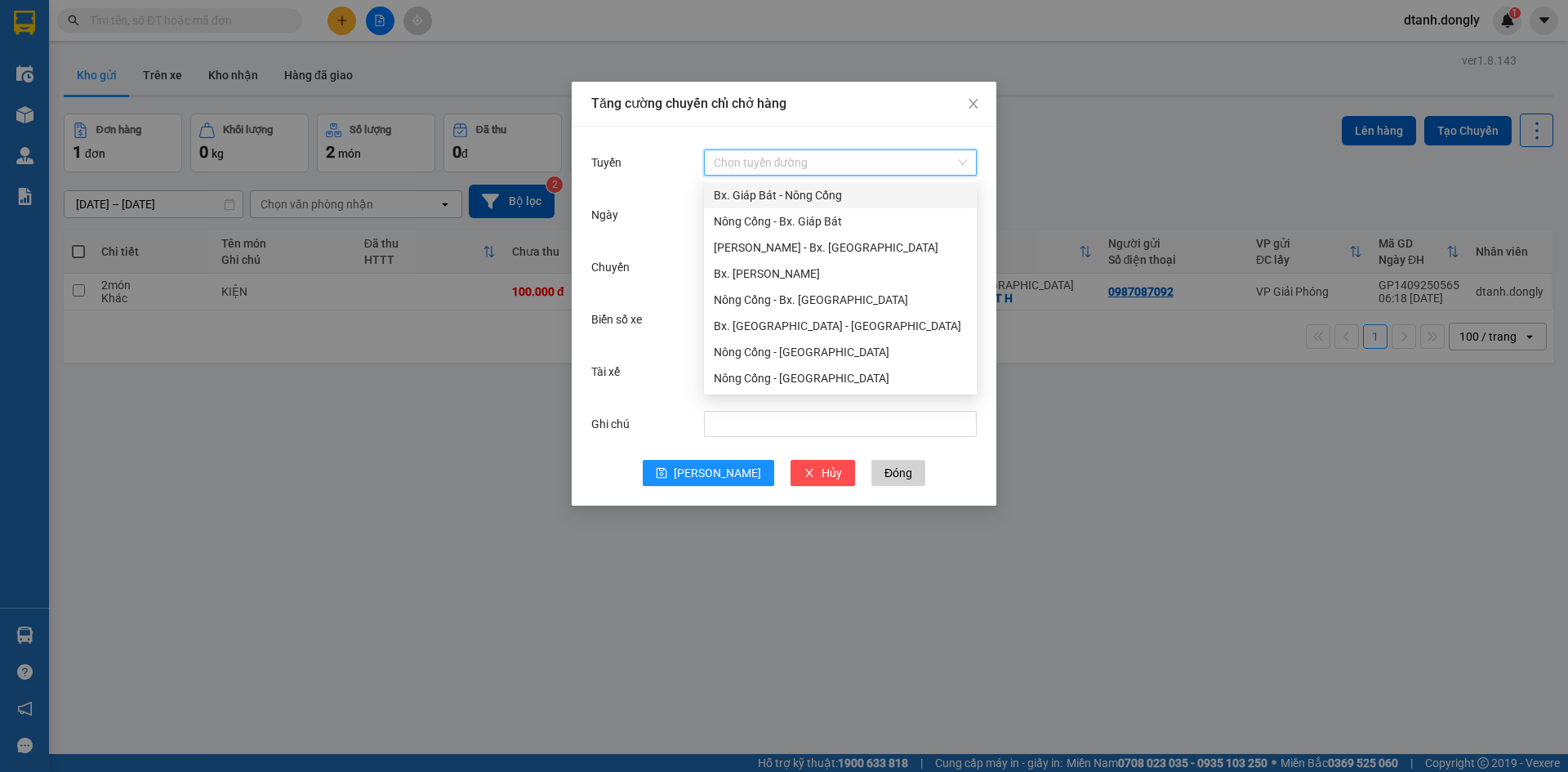
click at [782, 189] on div "Bx. Giáp Bát - Nông Cống" at bounding box center [840, 195] width 254 height 18
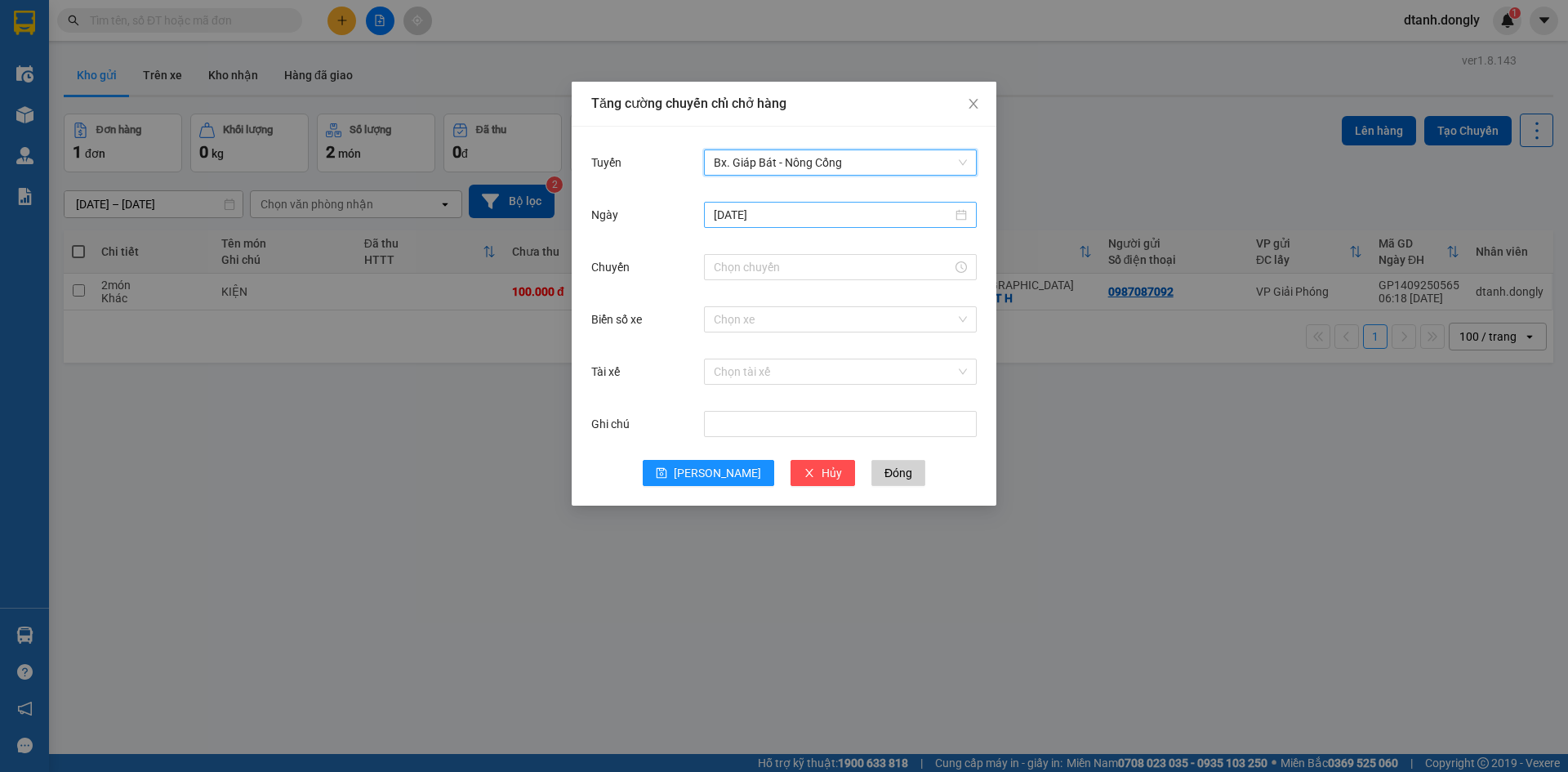
click at [804, 212] on input "[DATE]" at bounding box center [833, 215] width 239 height 18
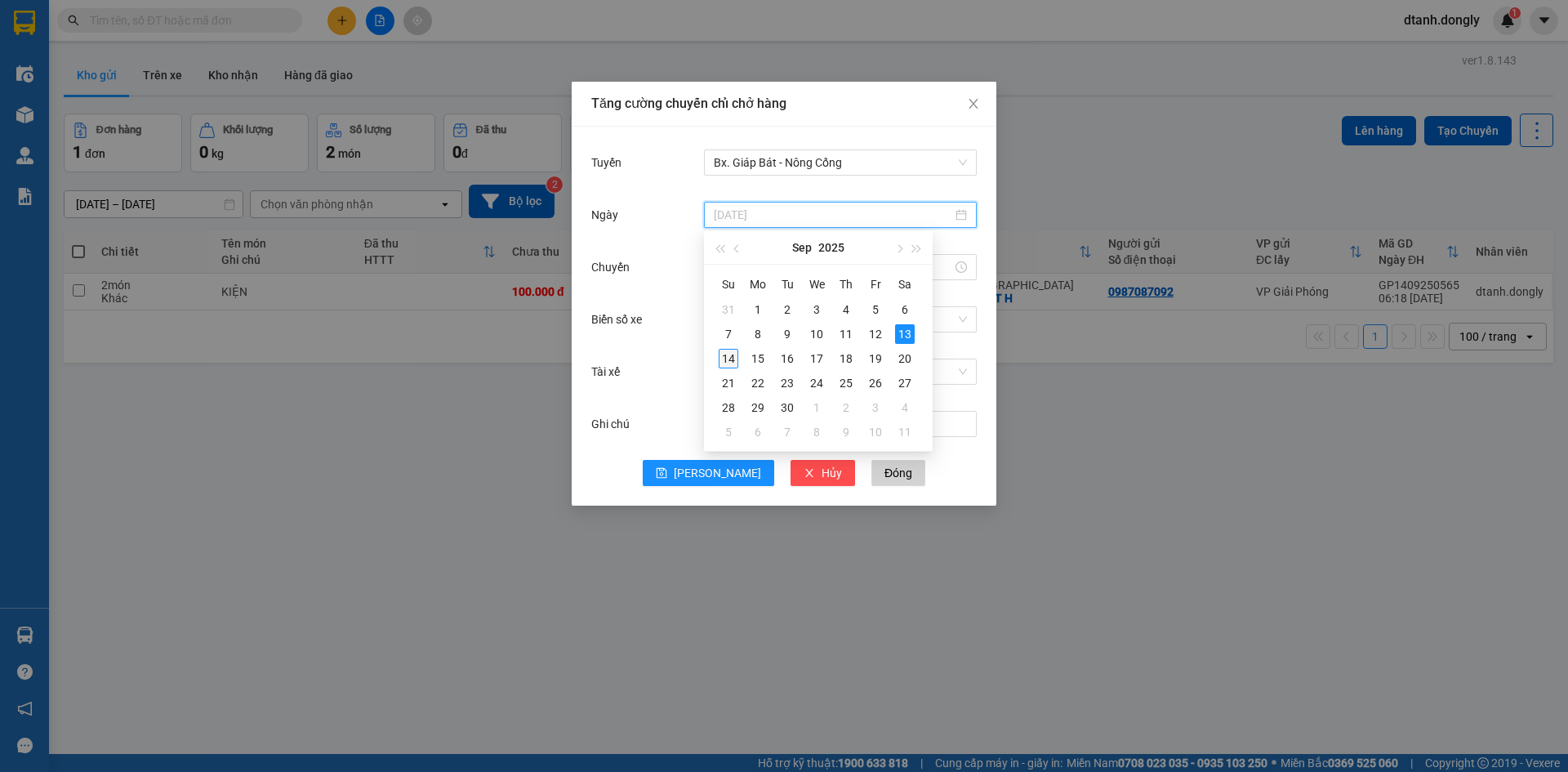
type input "[DATE]"
click at [724, 353] on div "14" at bounding box center [728, 358] width 20 height 20
click at [749, 268] on input "Chuyến" at bounding box center [833, 268] width 239 height 18
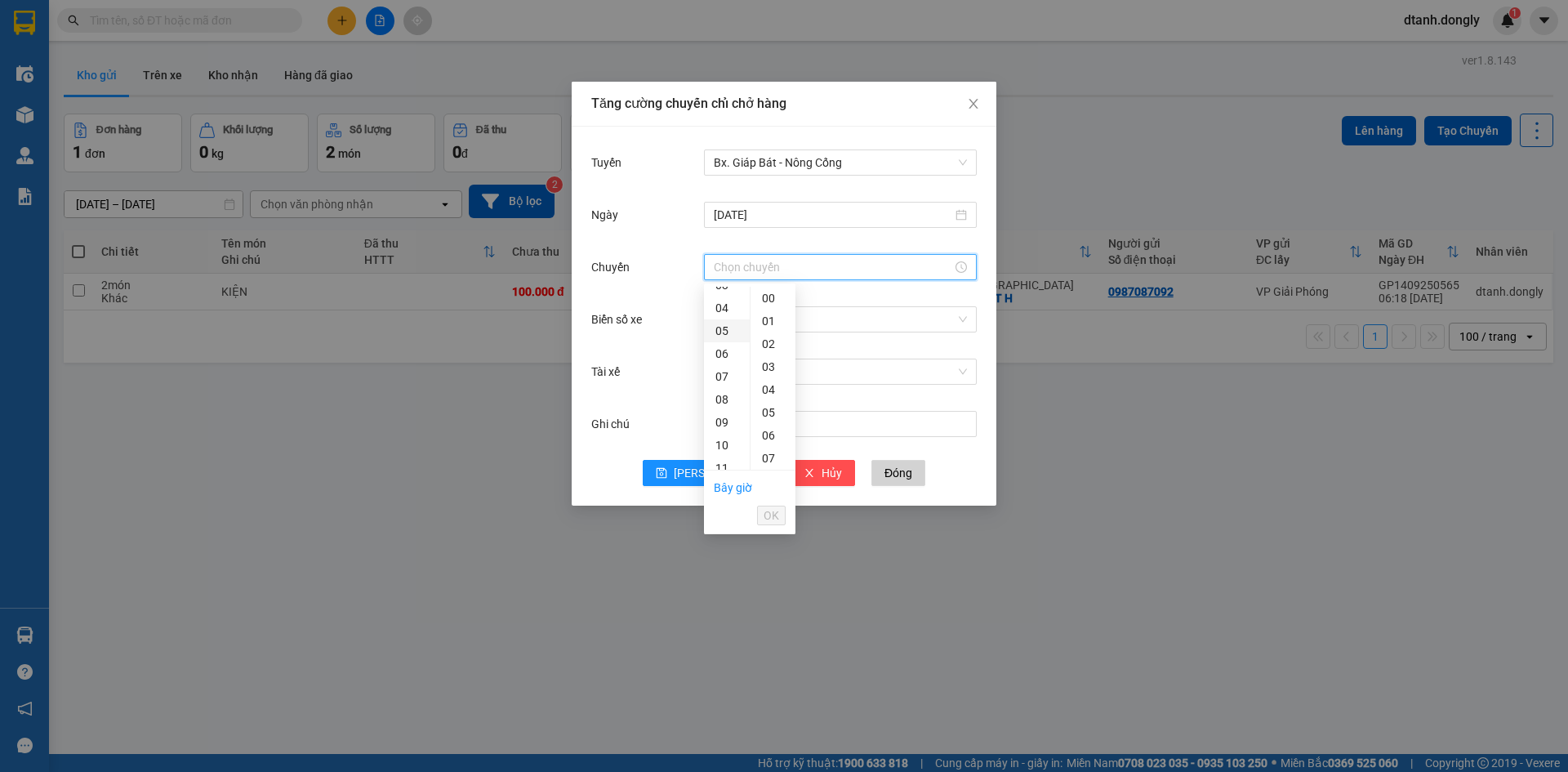
scroll to position [164, 0]
click at [717, 293] on div "07" at bounding box center [726, 294] width 45 height 23
type input "07:00"
drag, startPoint x: 771, startPoint y: 515, endPoint x: 776, endPoint y: 491, distance: 24.5
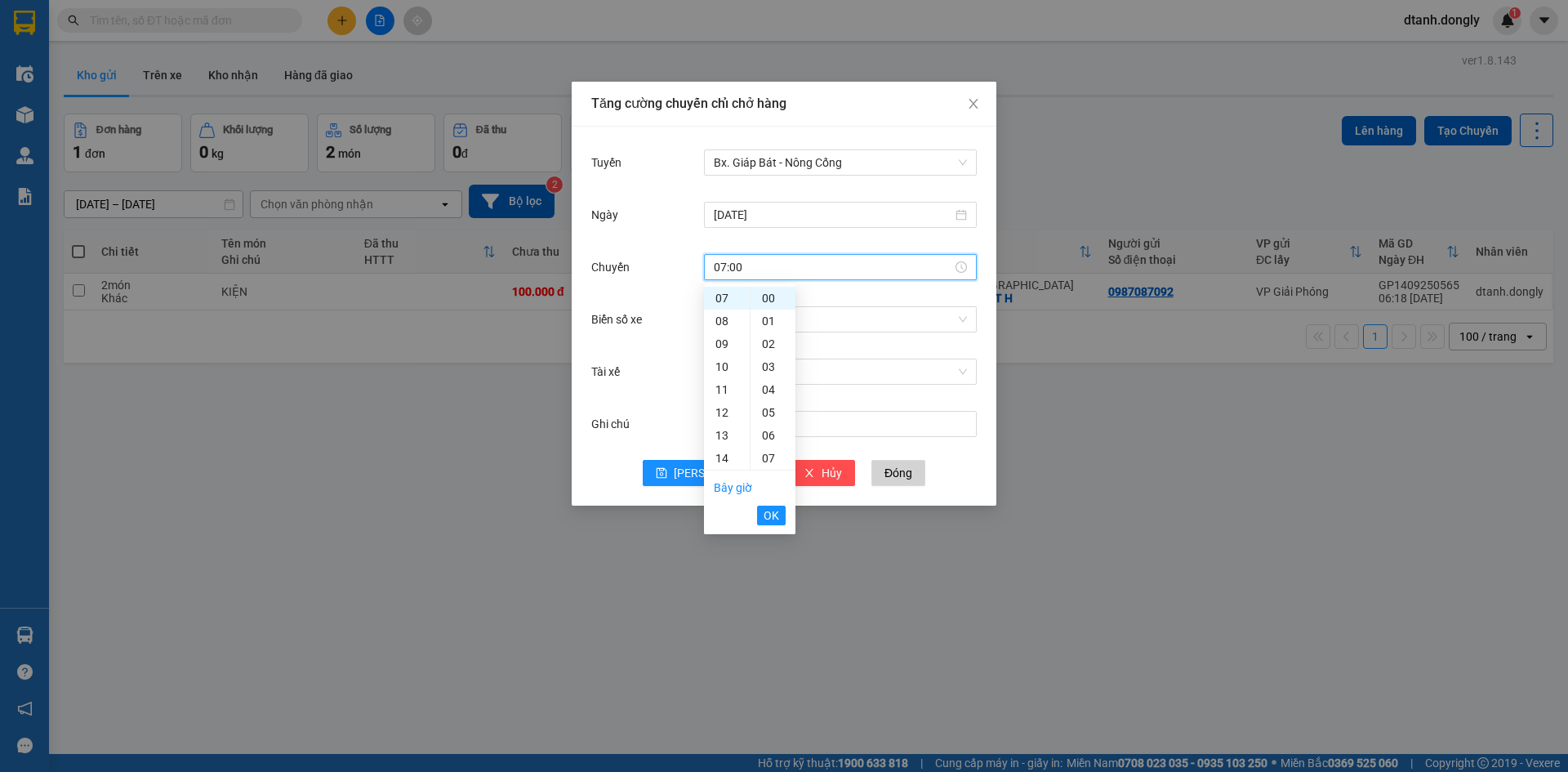
click at [773, 510] on span "OK" at bounding box center [772, 515] width 16 height 18
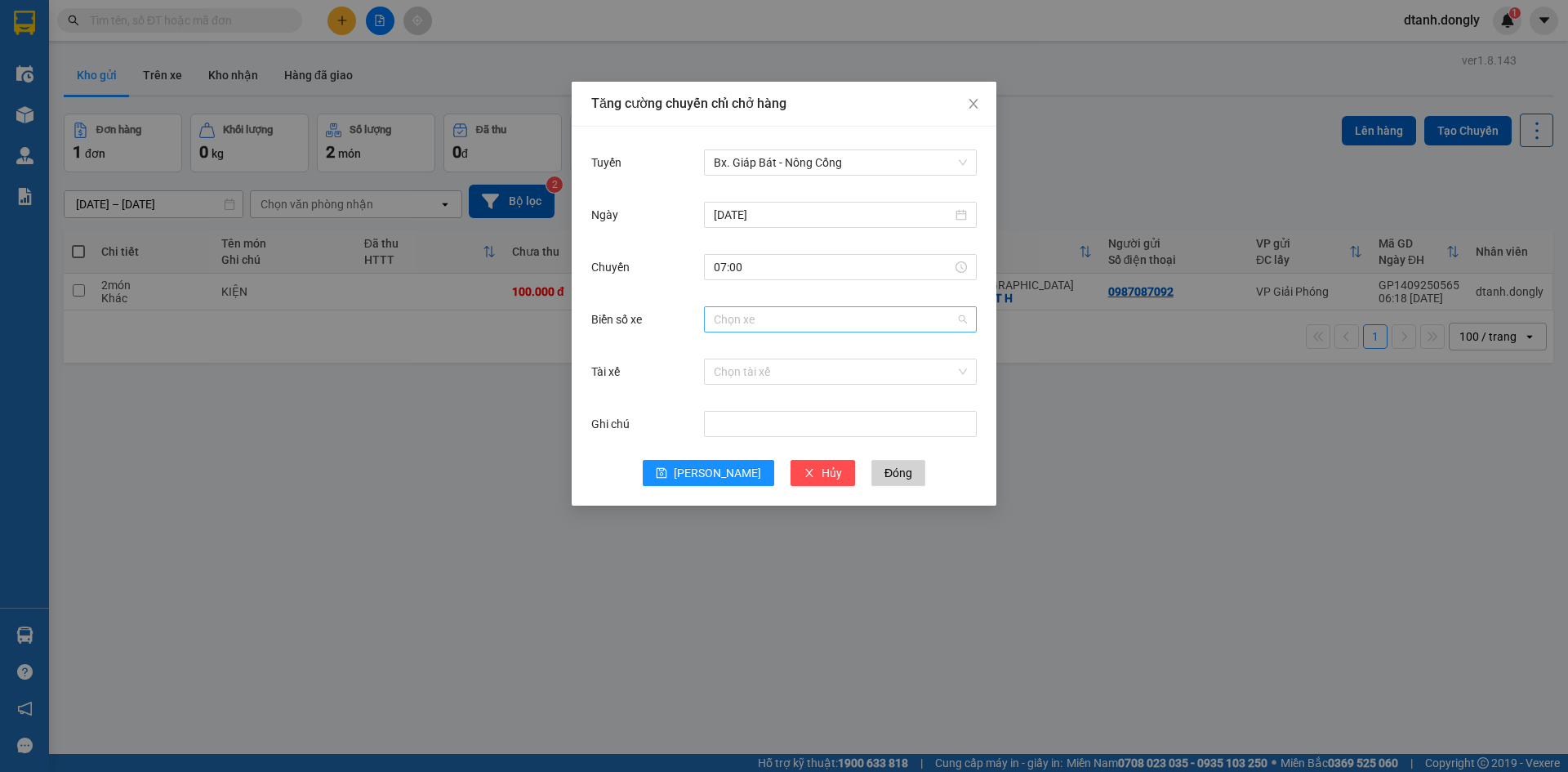
click at [774, 326] on input "Biển số xe" at bounding box center [834, 319] width 242 height 25
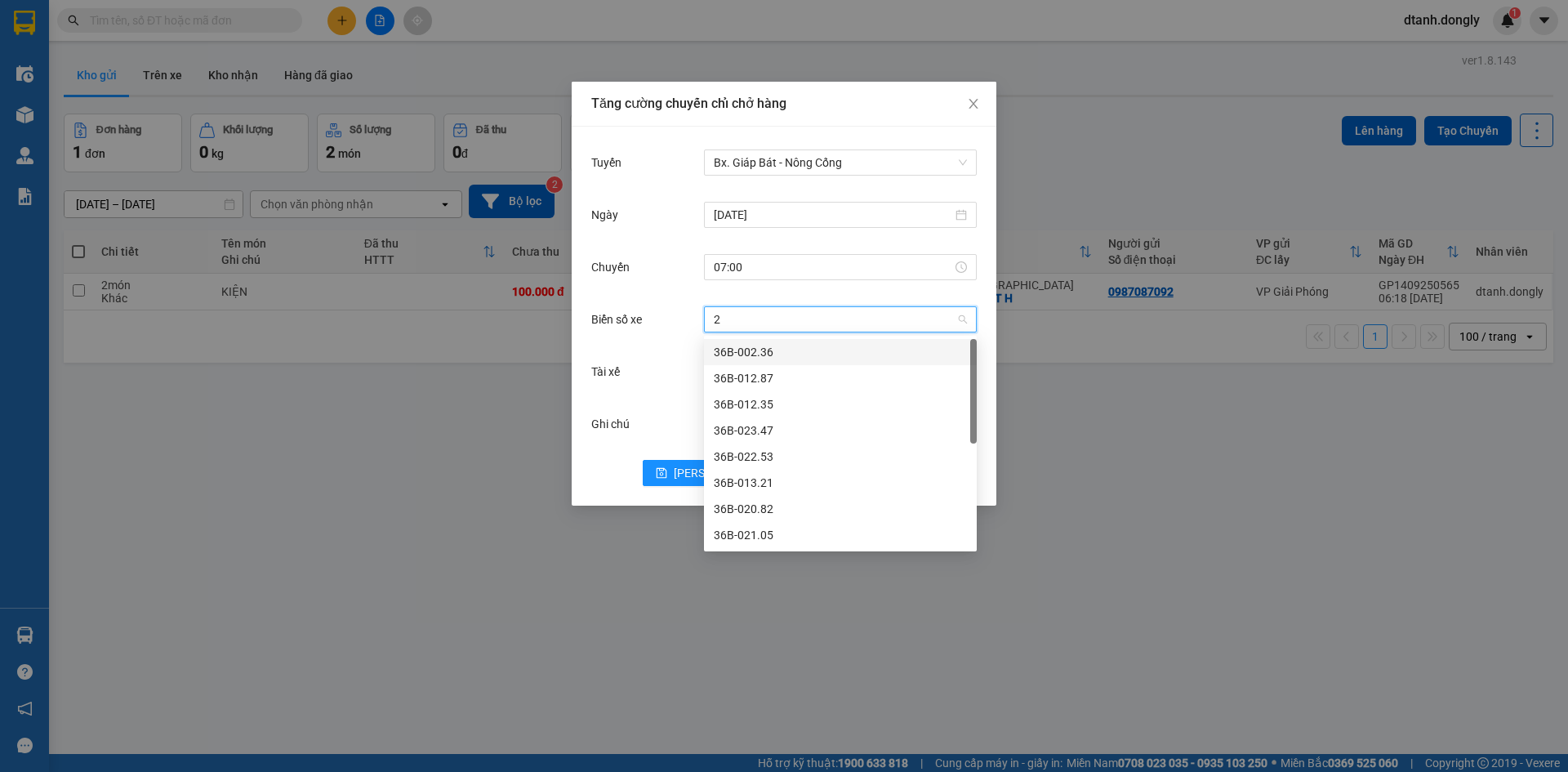
type input "29"
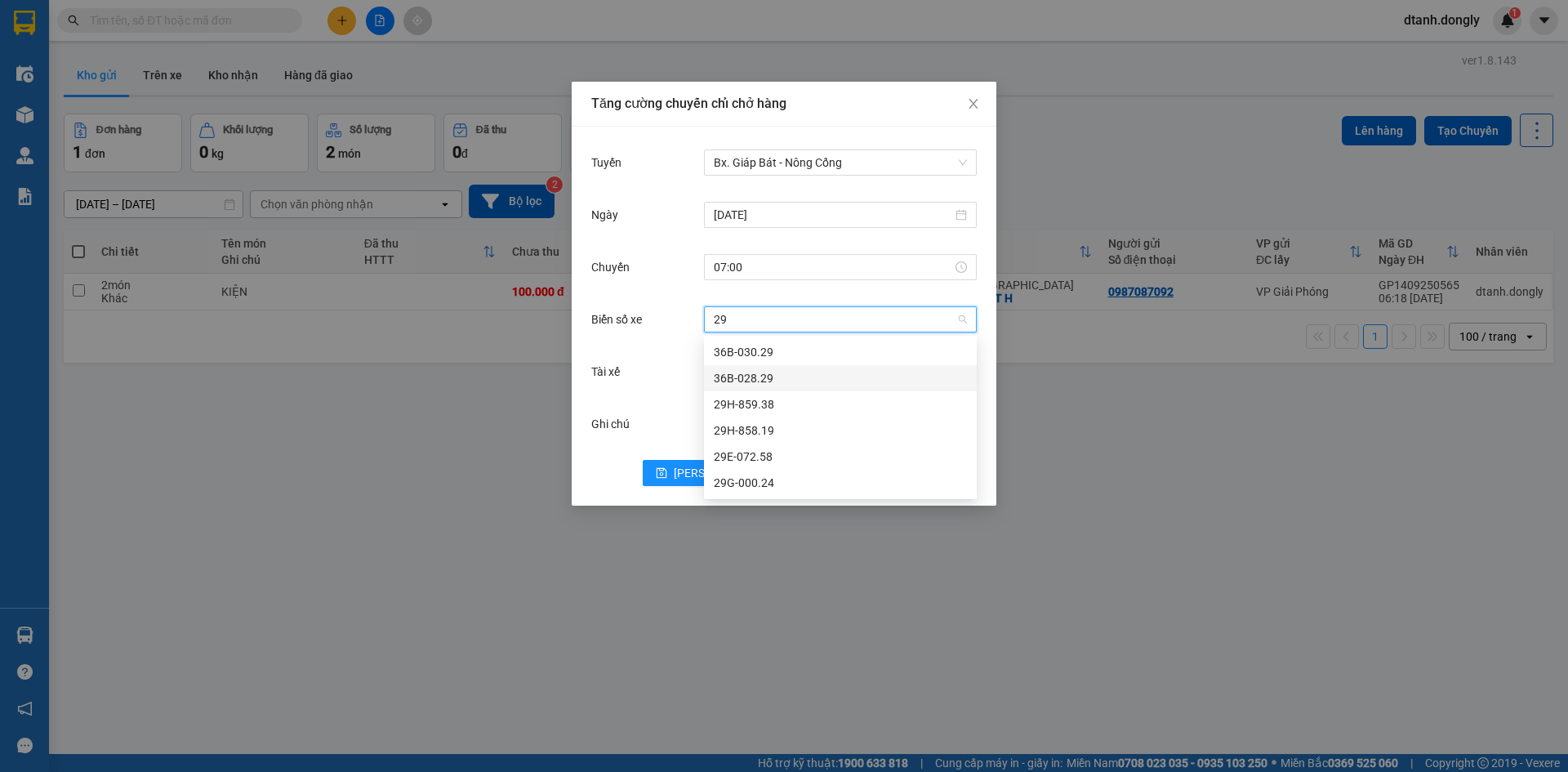
drag, startPoint x: 786, startPoint y: 377, endPoint x: 793, endPoint y: 394, distance: 18.4
click at [786, 377] on div "36B-028.29" at bounding box center [840, 378] width 254 height 18
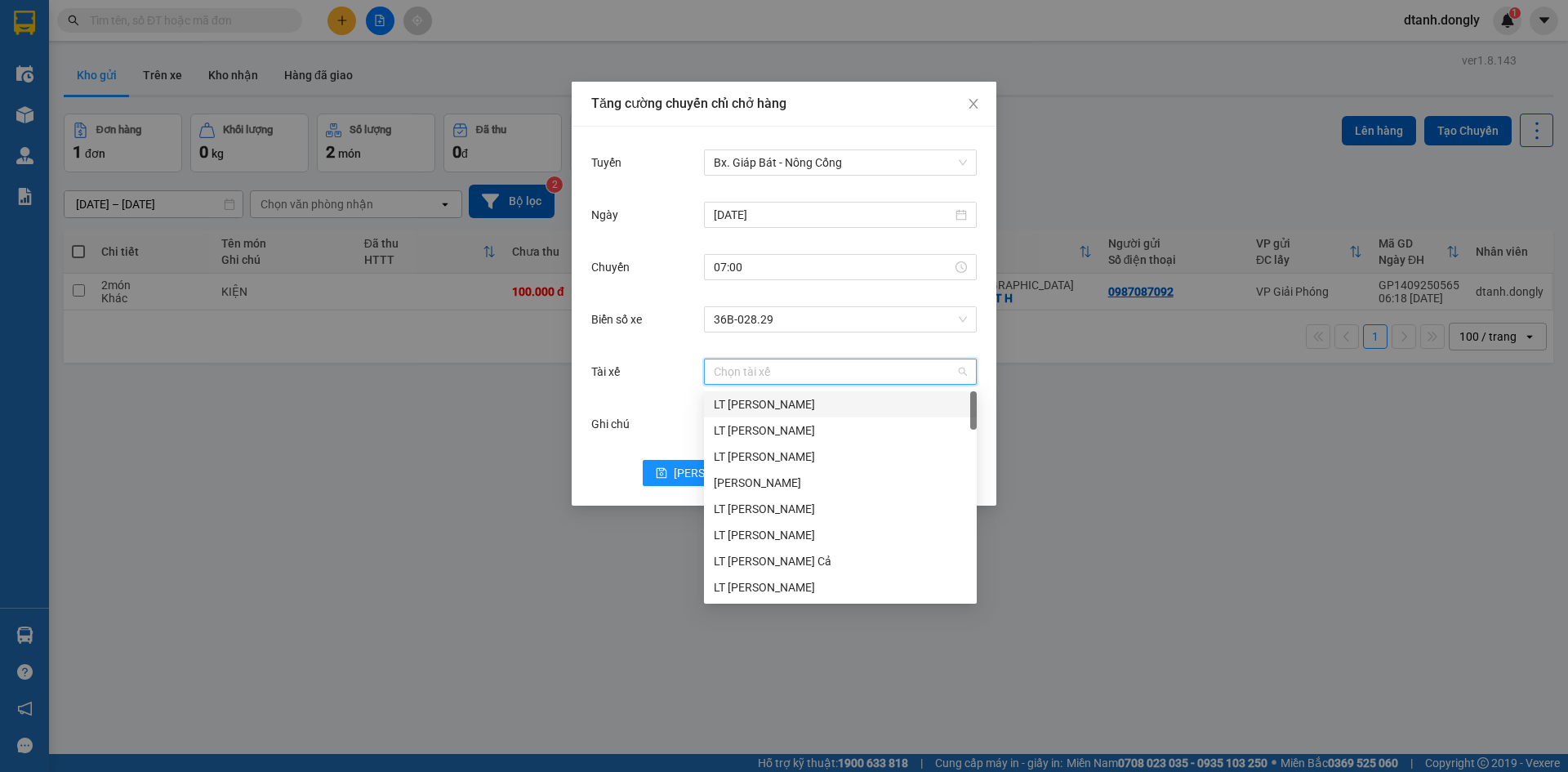
click at [765, 370] on input "Tài xế" at bounding box center [834, 371] width 242 height 25
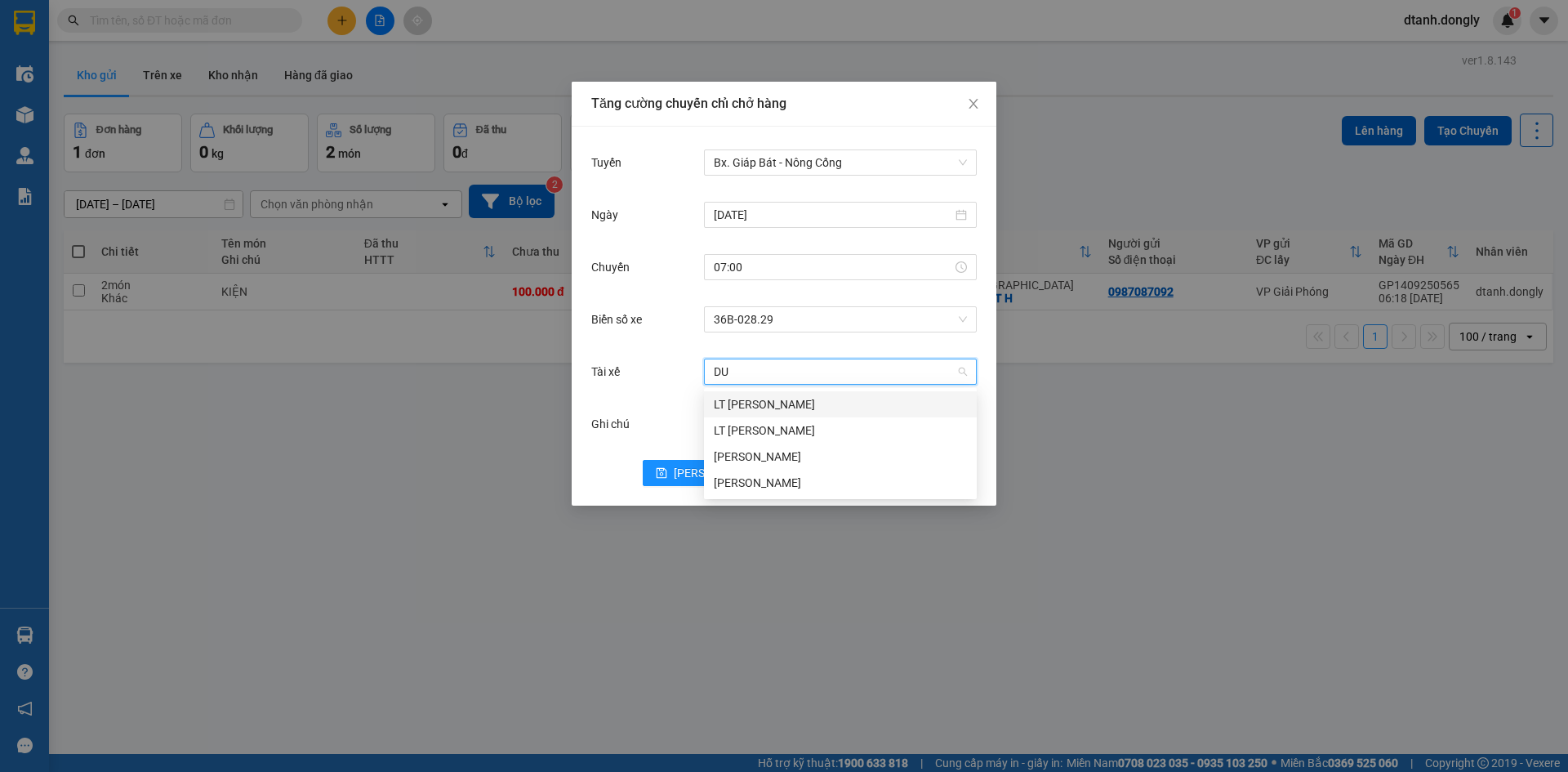
type input "DUO"
click at [798, 400] on div "LT [PERSON_NAME]" at bounding box center [840, 405] width 254 height 18
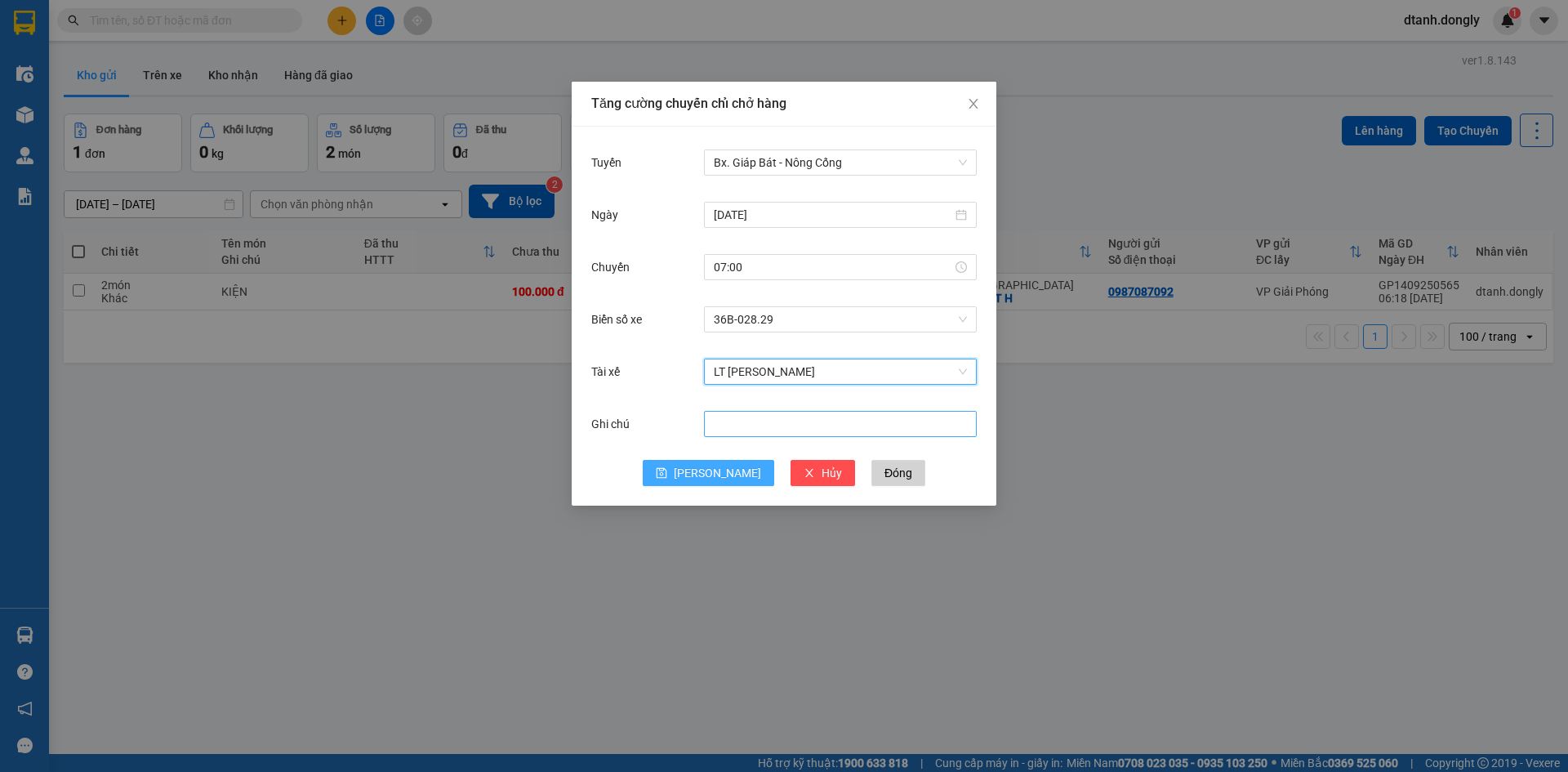
drag, startPoint x: 706, startPoint y: 467, endPoint x: 731, endPoint y: 433, distance: 42.2
click at [708, 466] on button "[PERSON_NAME]" at bounding box center [708, 473] width 131 height 26
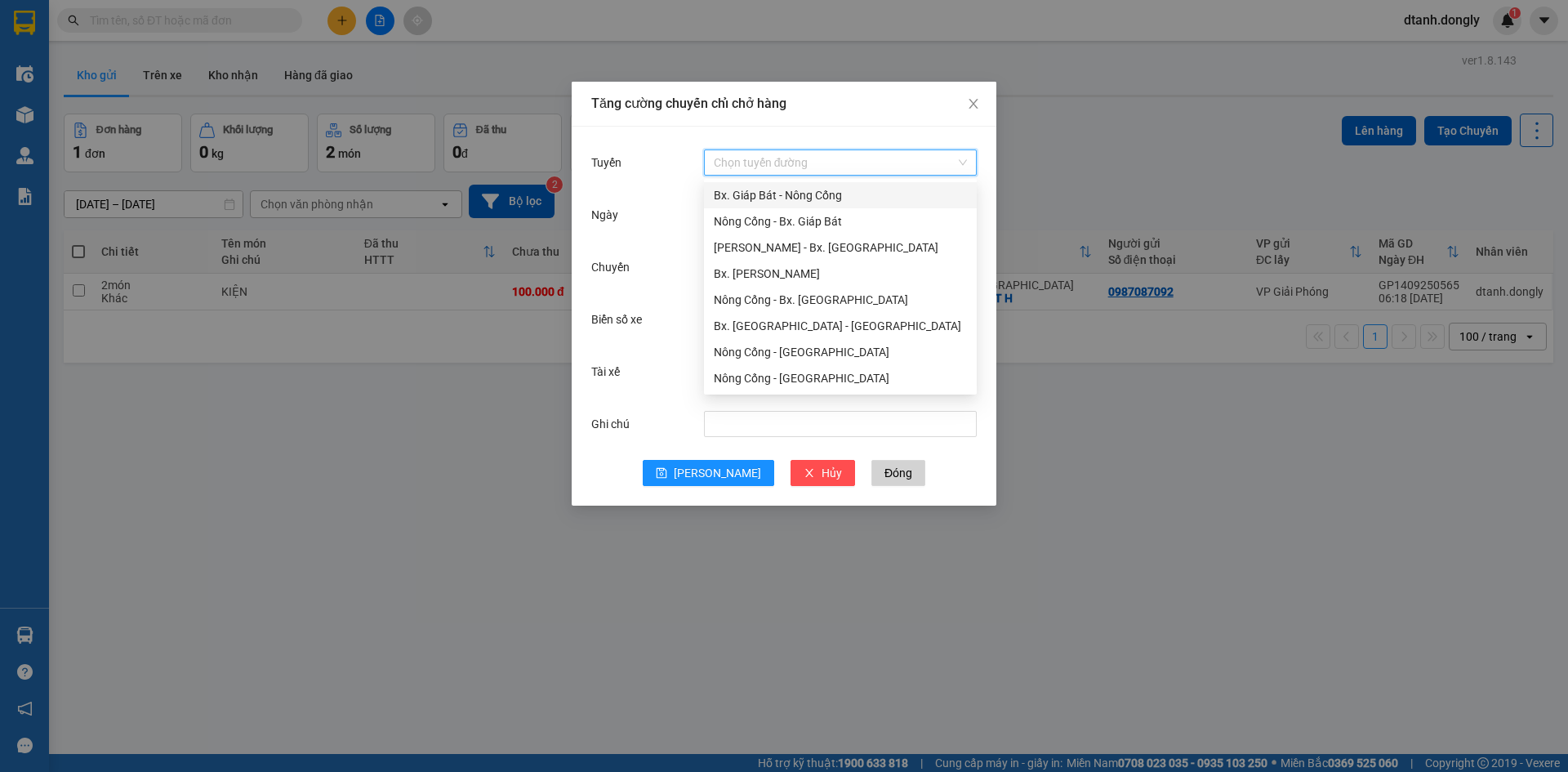
click at [759, 164] on input "Tuyến" at bounding box center [834, 162] width 242 height 25
click at [778, 193] on div "Bx. Giáp Bát - Nông Cống" at bounding box center [840, 195] width 254 height 18
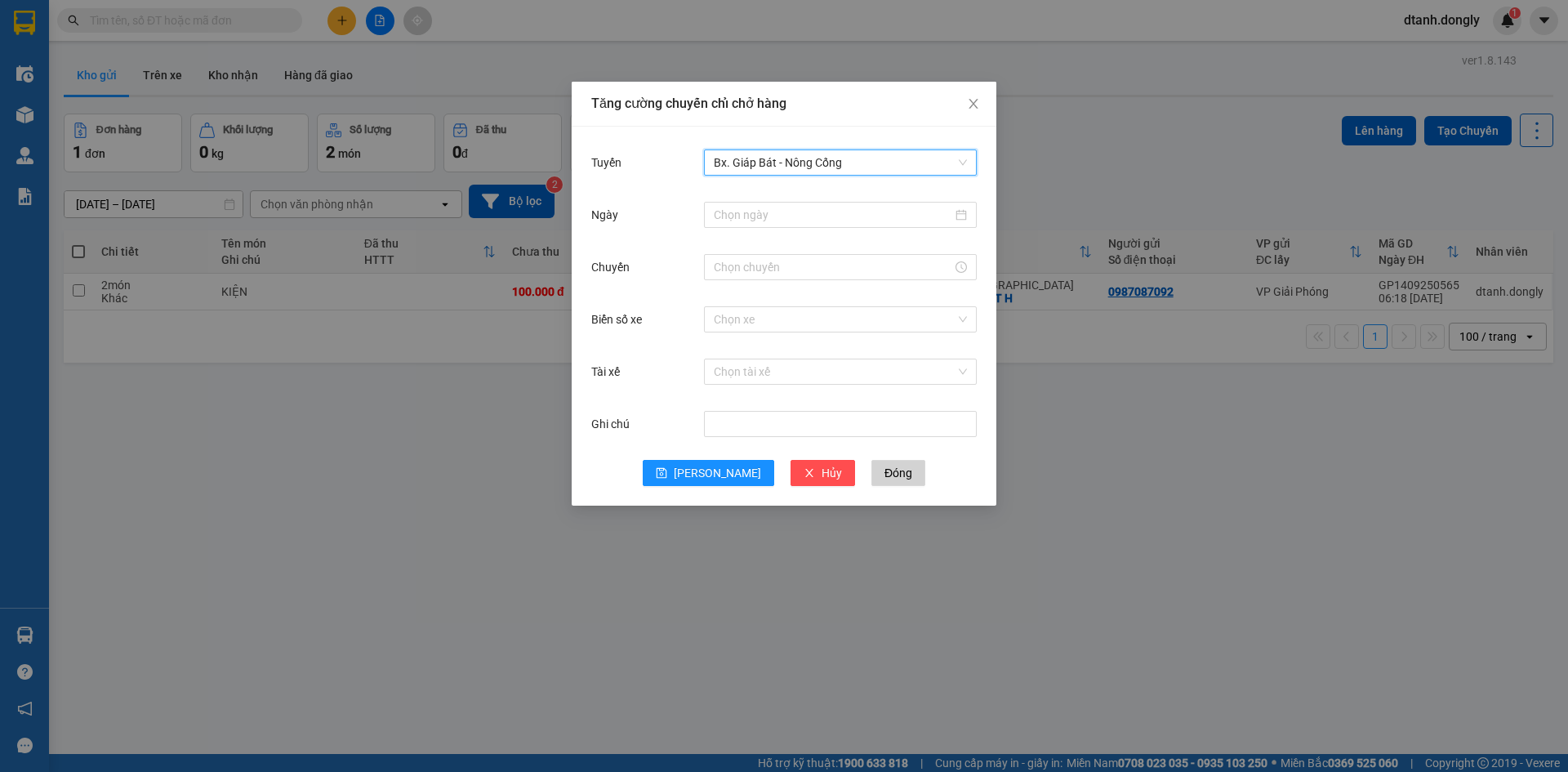
drag, startPoint x: 773, startPoint y: 204, endPoint x: 776, endPoint y: 230, distance: 26.2
click at [773, 212] on div at bounding box center [840, 214] width 272 height 26
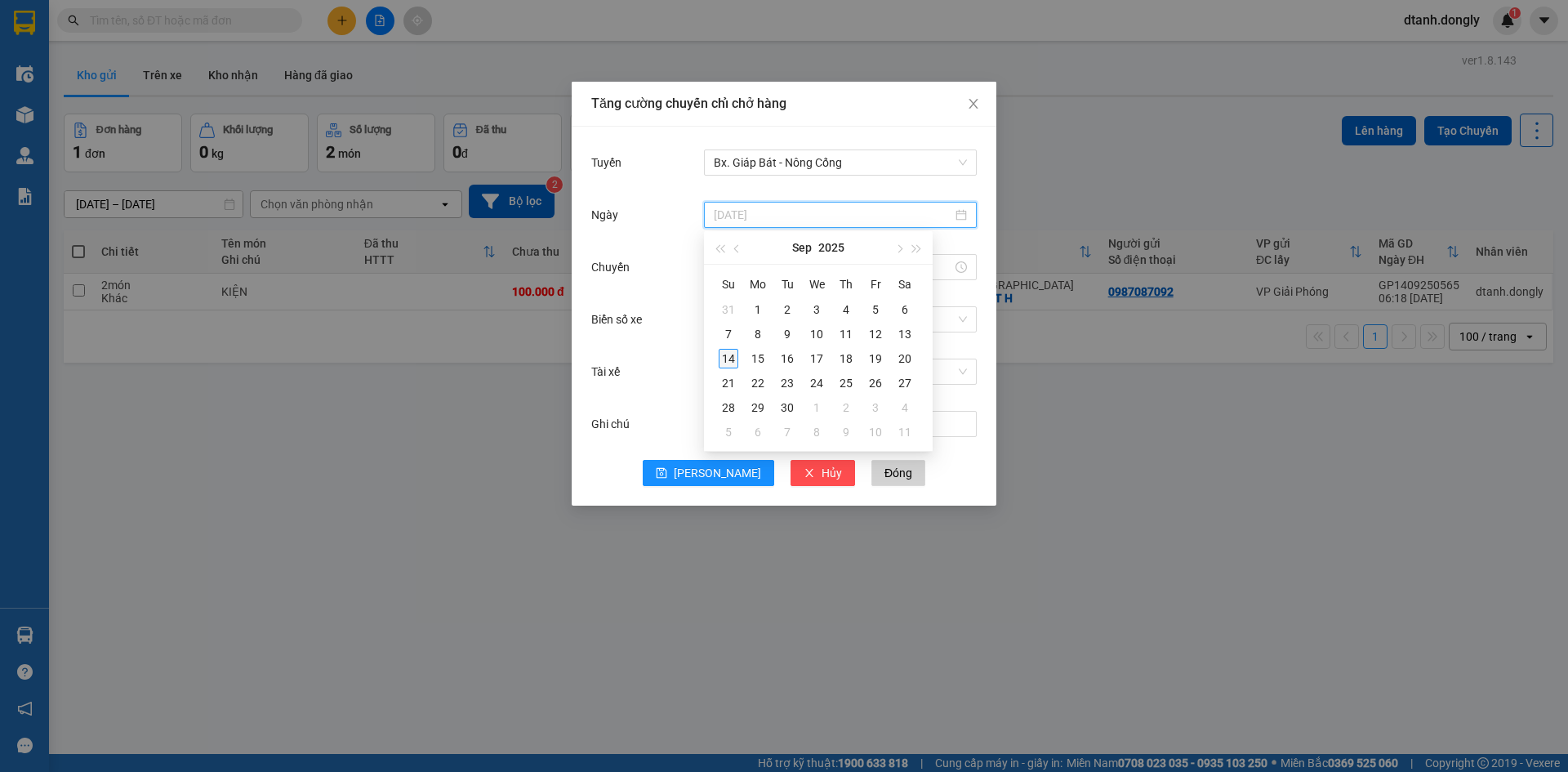
type input "[DATE]"
drag, startPoint x: 724, startPoint y: 362, endPoint x: 726, endPoint y: 284, distance: 78.0
click at [724, 361] on div "14" at bounding box center [728, 358] width 20 height 20
drag, startPoint x: 735, startPoint y: 255, endPoint x: 748, endPoint y: 271, distance: 20.6
click at [737, 257] on div at bounding box center [840, 267] width 272 height 26
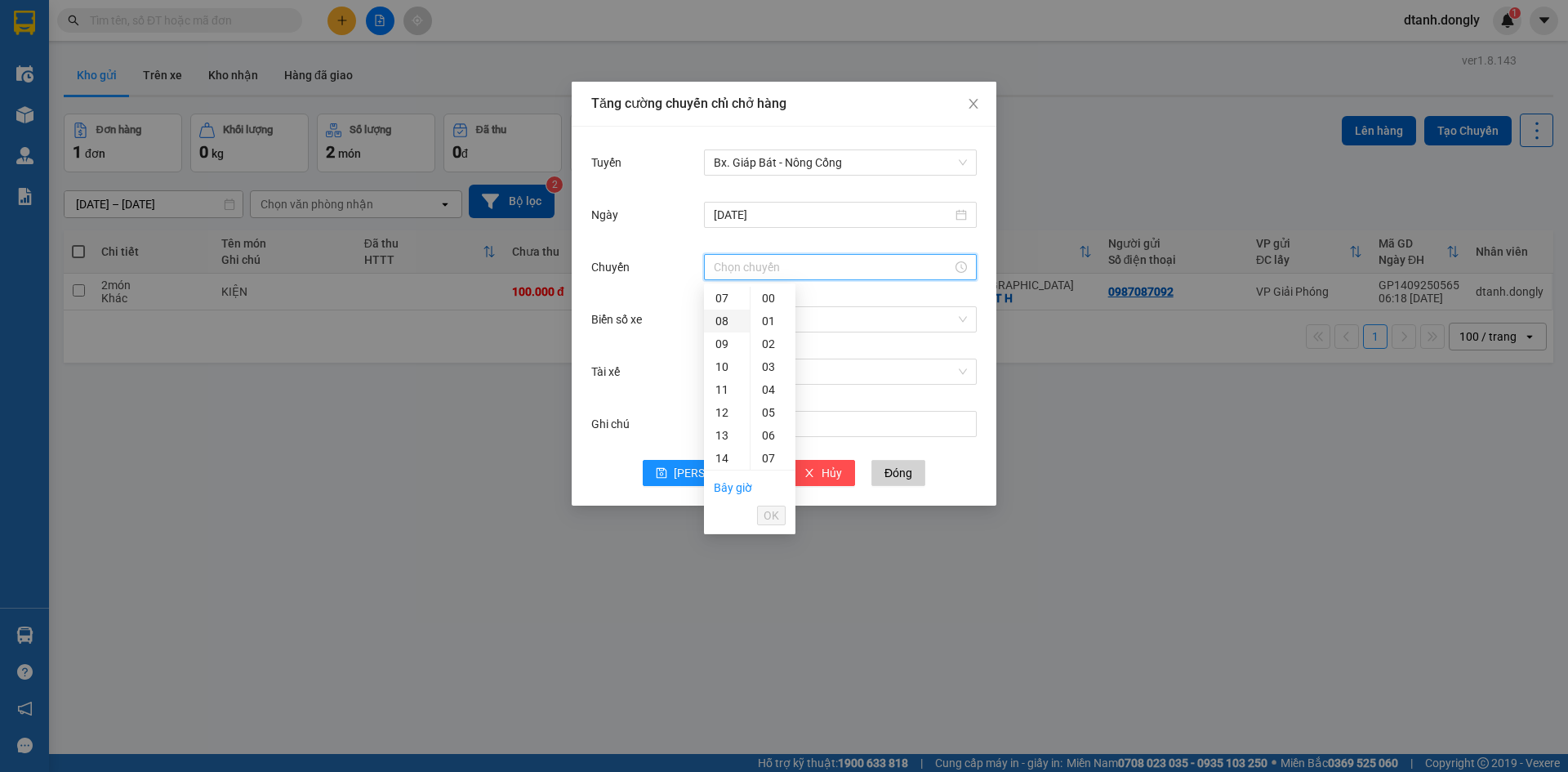
click at [726, 318] on div "08" at bounding box center [726, 321] width 45 height 23
type input "08:00"
drag, startPoint x: 776, startPoint y: 518, endPoint x: 775, endPoint y: 441, distance: 77.0
click at [776, 514] on span "OK" at bounding box center [772, 515] width 16 height 18
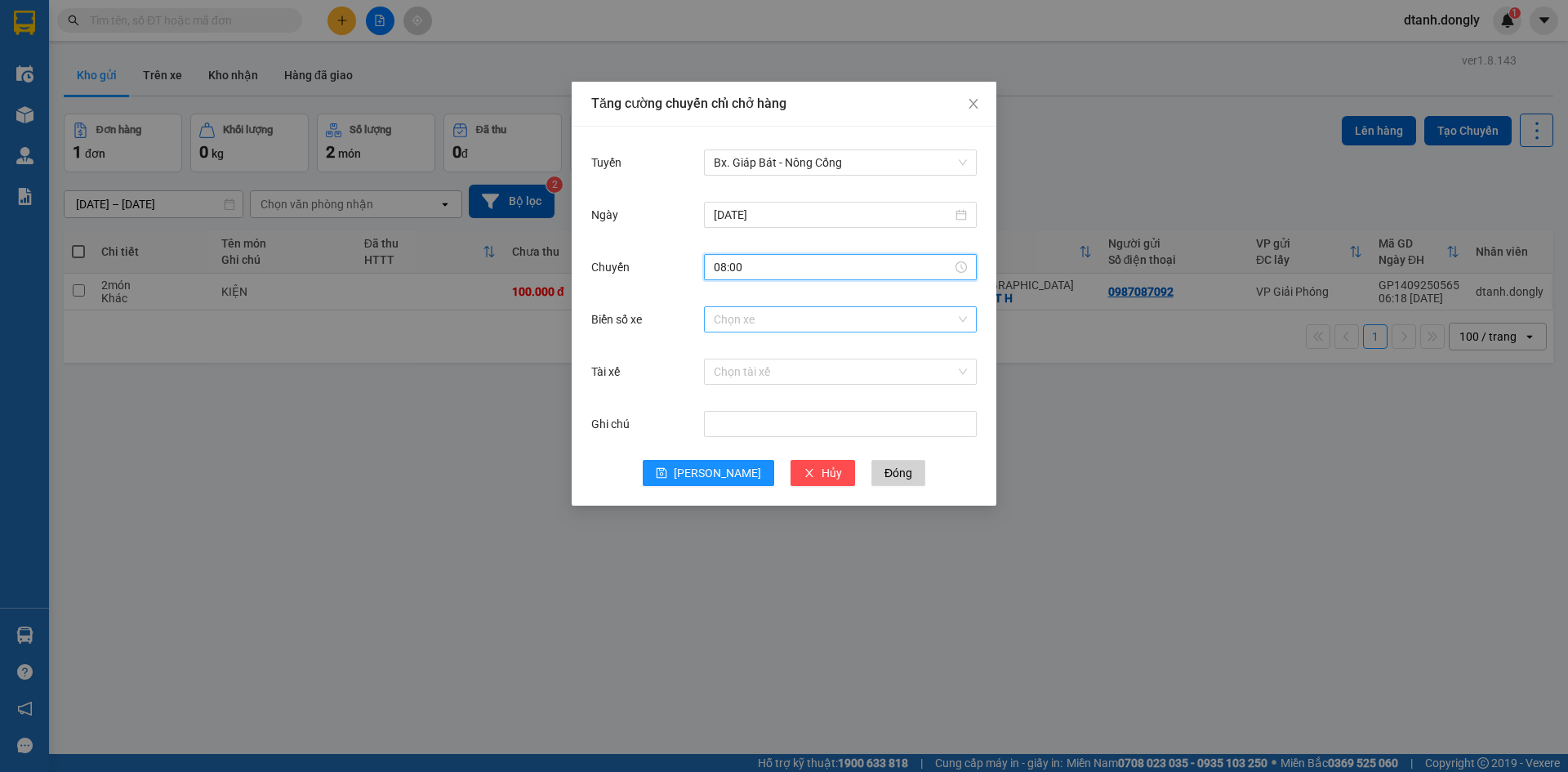
click at [770, 322] on input "Biển số xe" at bounding box center [834, 319] width 242 height 25
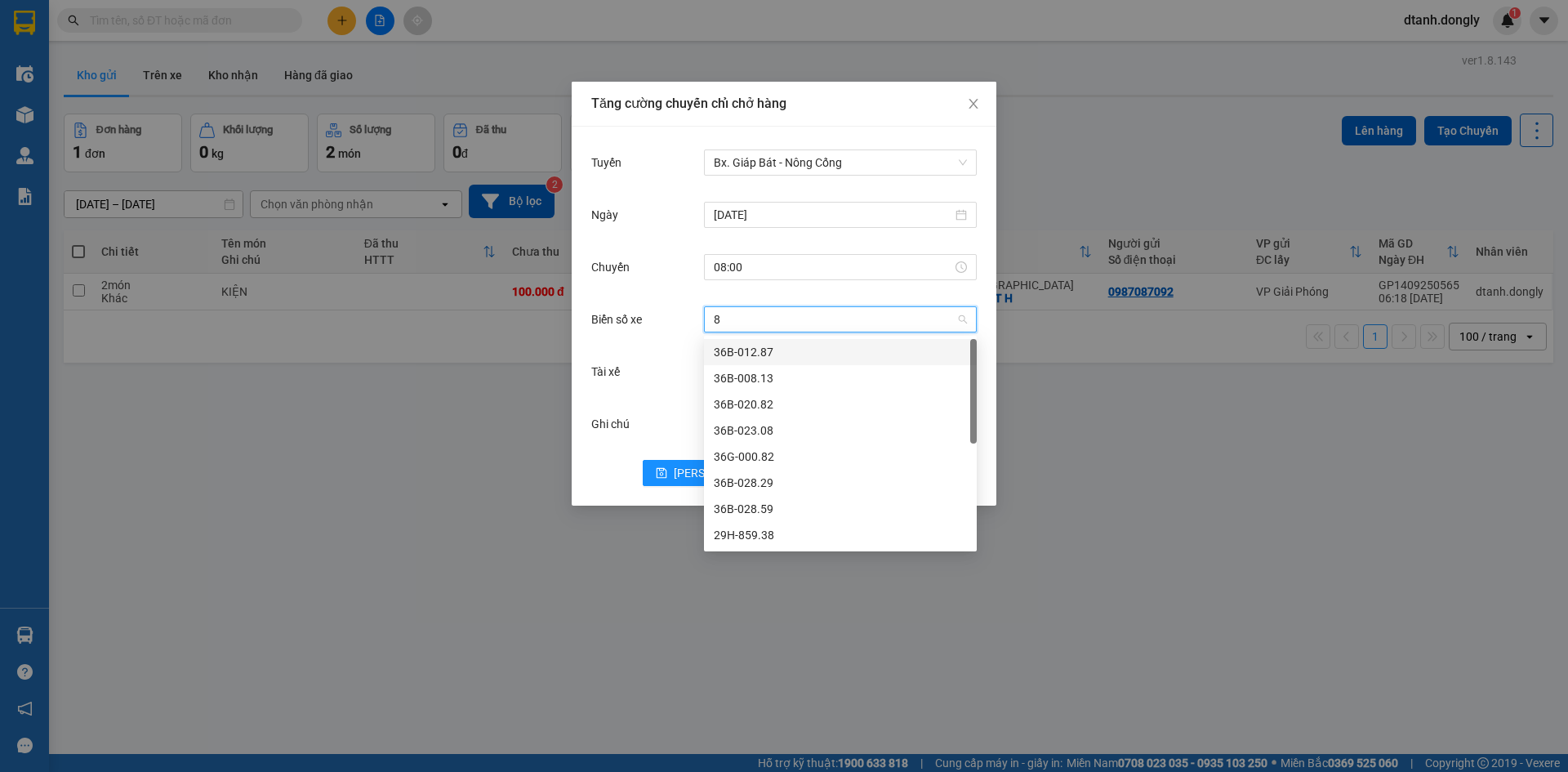
type input "82"
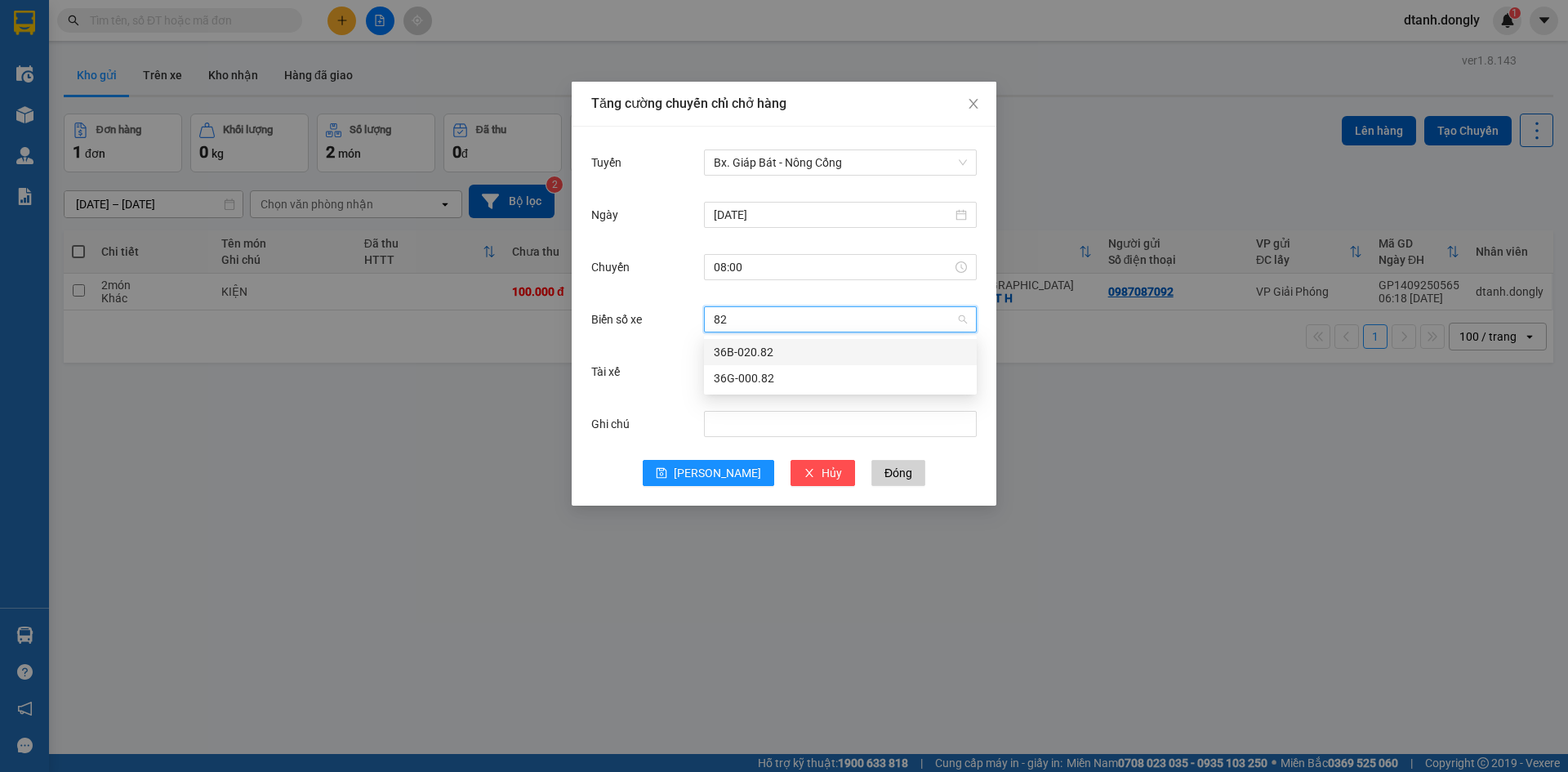
drag, startPoint x: 784, startPoint y: 347, endPoint x: 790, endPoint y: 359, distance: 13.4
click at [784, 346] on div "36B-020.82" at bounding box center [840, 352] width 254 height 18
click at [725, 371] on input "Tài xế" at bounding box center [834, 371] width 242 height 25
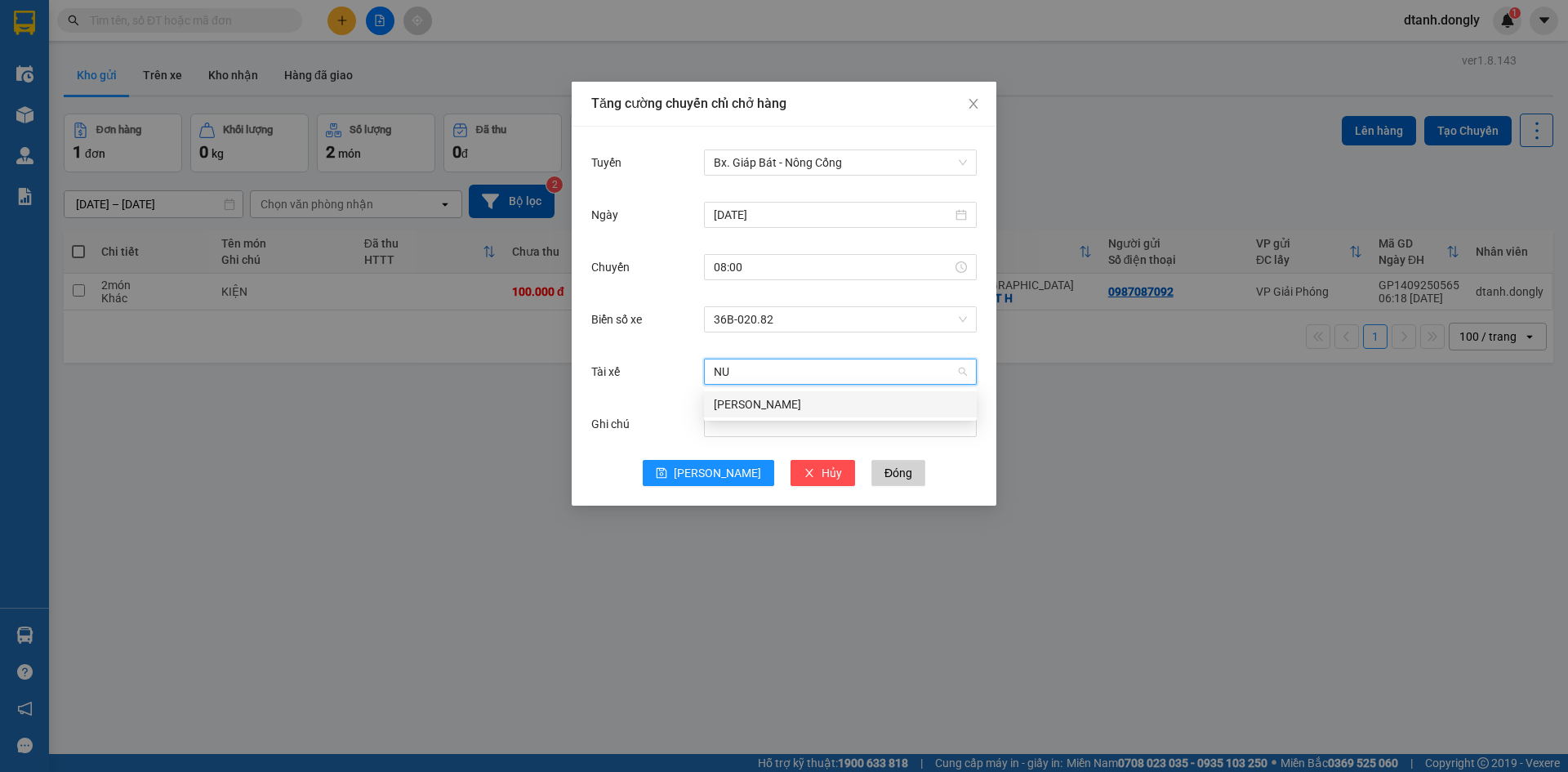
type input "NUI"
click at [772, 402] on div "[PERSON_NAME]" at bounding box center [840, 405] width 254 height 18
click at [704, 476] on button "[PERSON_NAME]" at bounding box center [708, 473] width 131 height 26
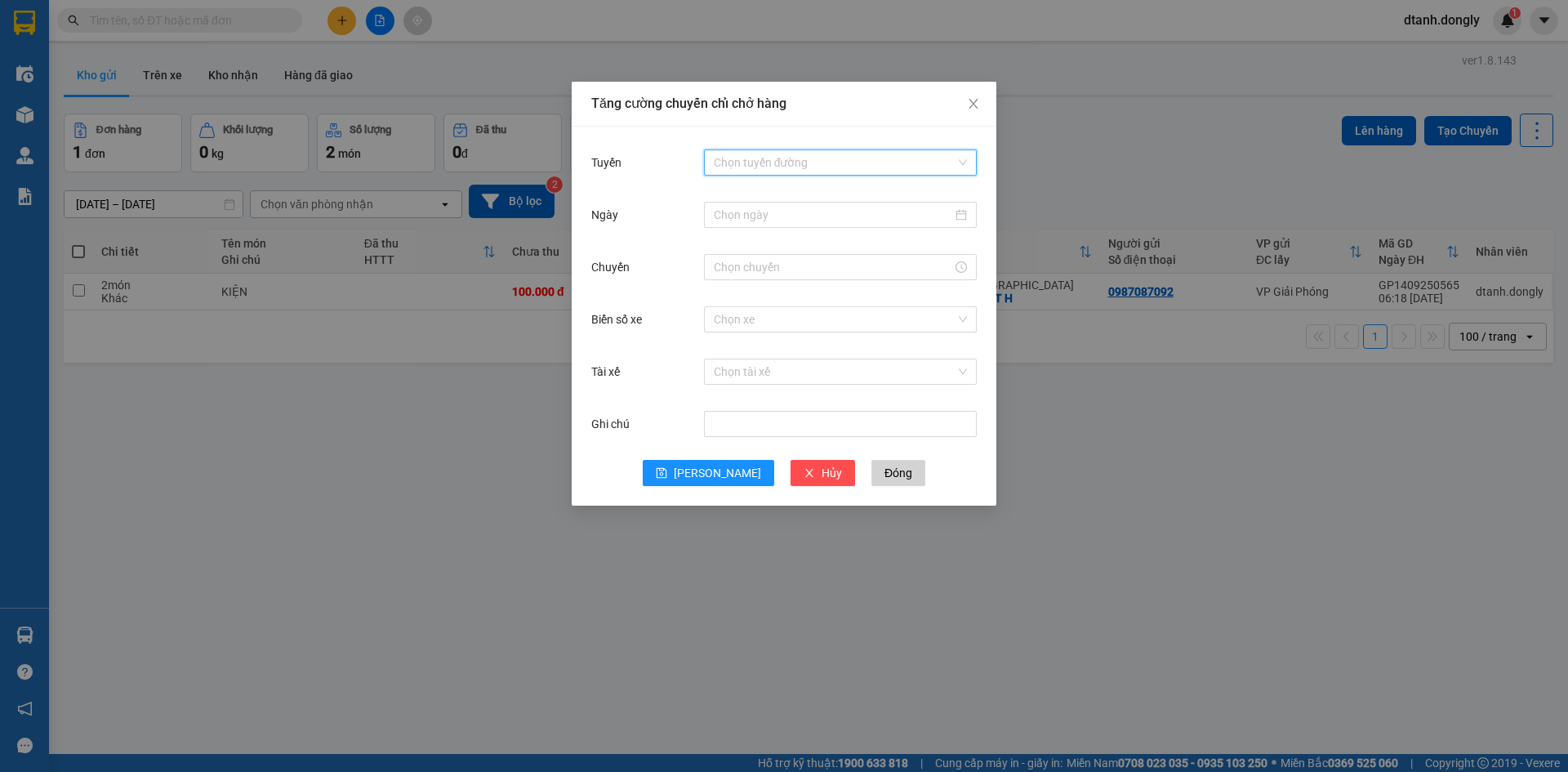
click at [758, 151] on input "Tuyến" at bounding box center [834, 162] width 242 height 25
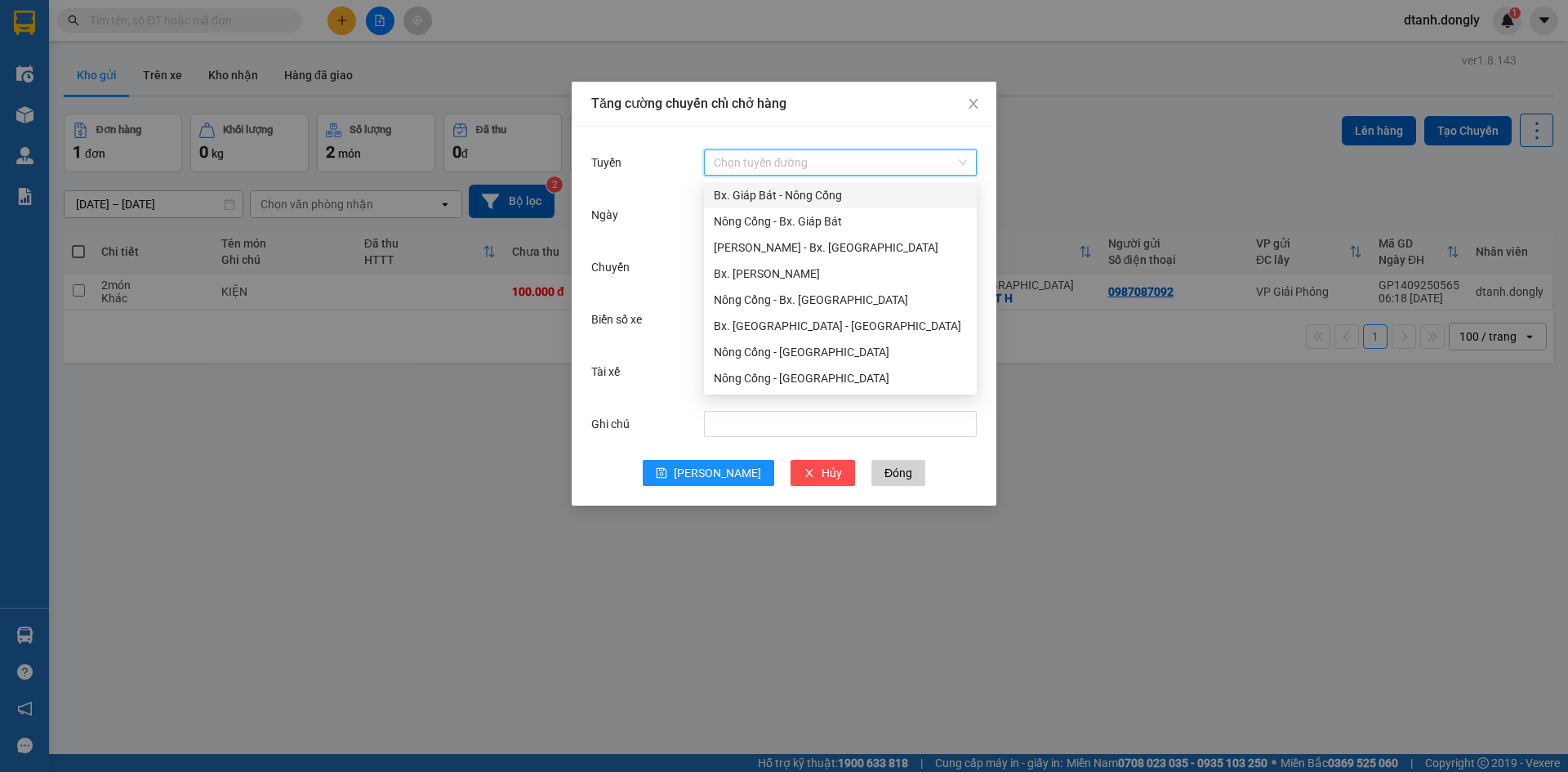
click at [761, 193] on div "Bx. Giáp Bát - Nông Cống" at bounding box center [840, 195] width 254 height 18
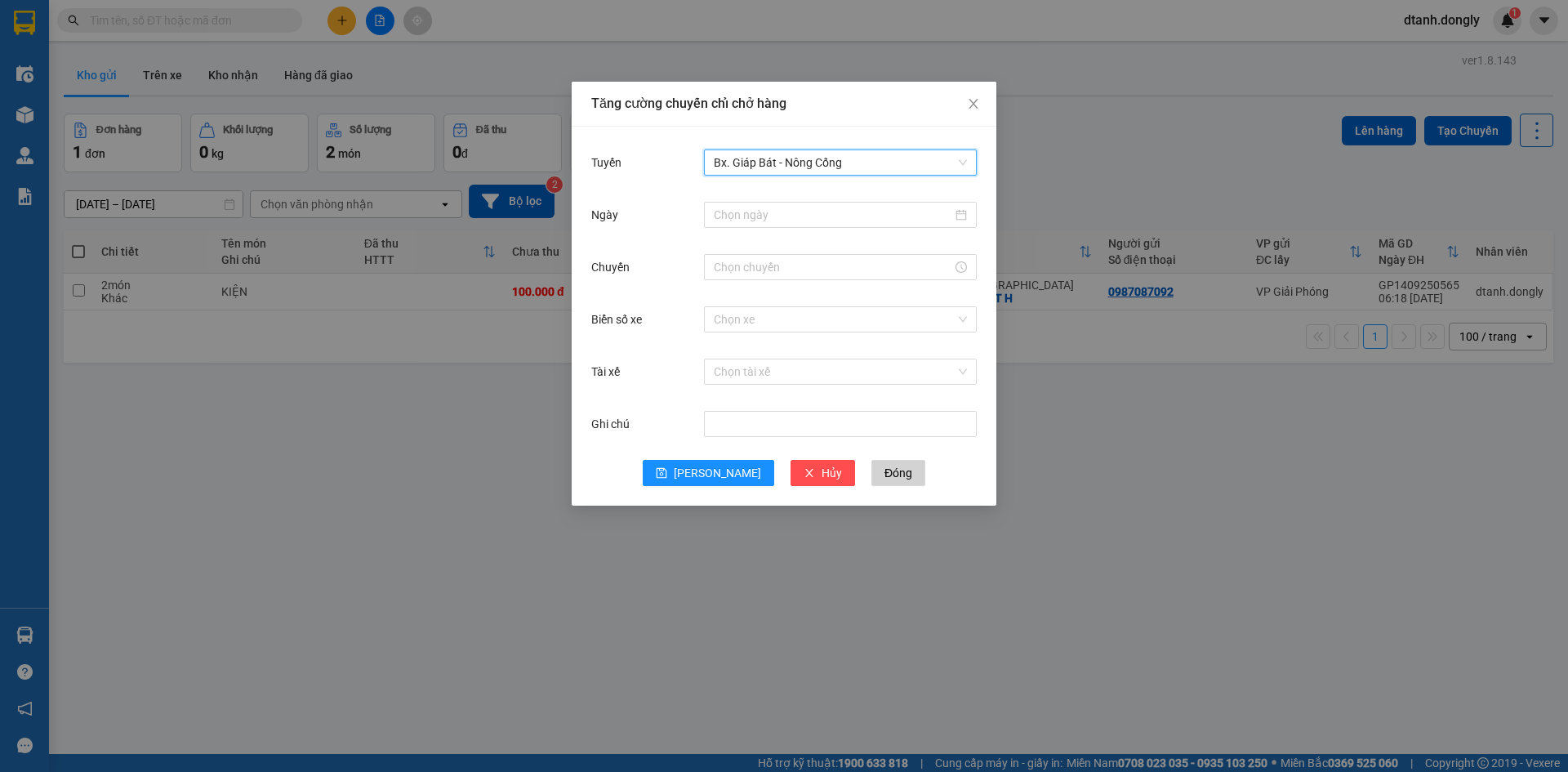
click at [765, 233] on div "Ngày" at bounding box center [784, 224] width 386 height 52
click at [784, 223] on input "Ngày" at bounding box center [833, 215] width 239 height 18
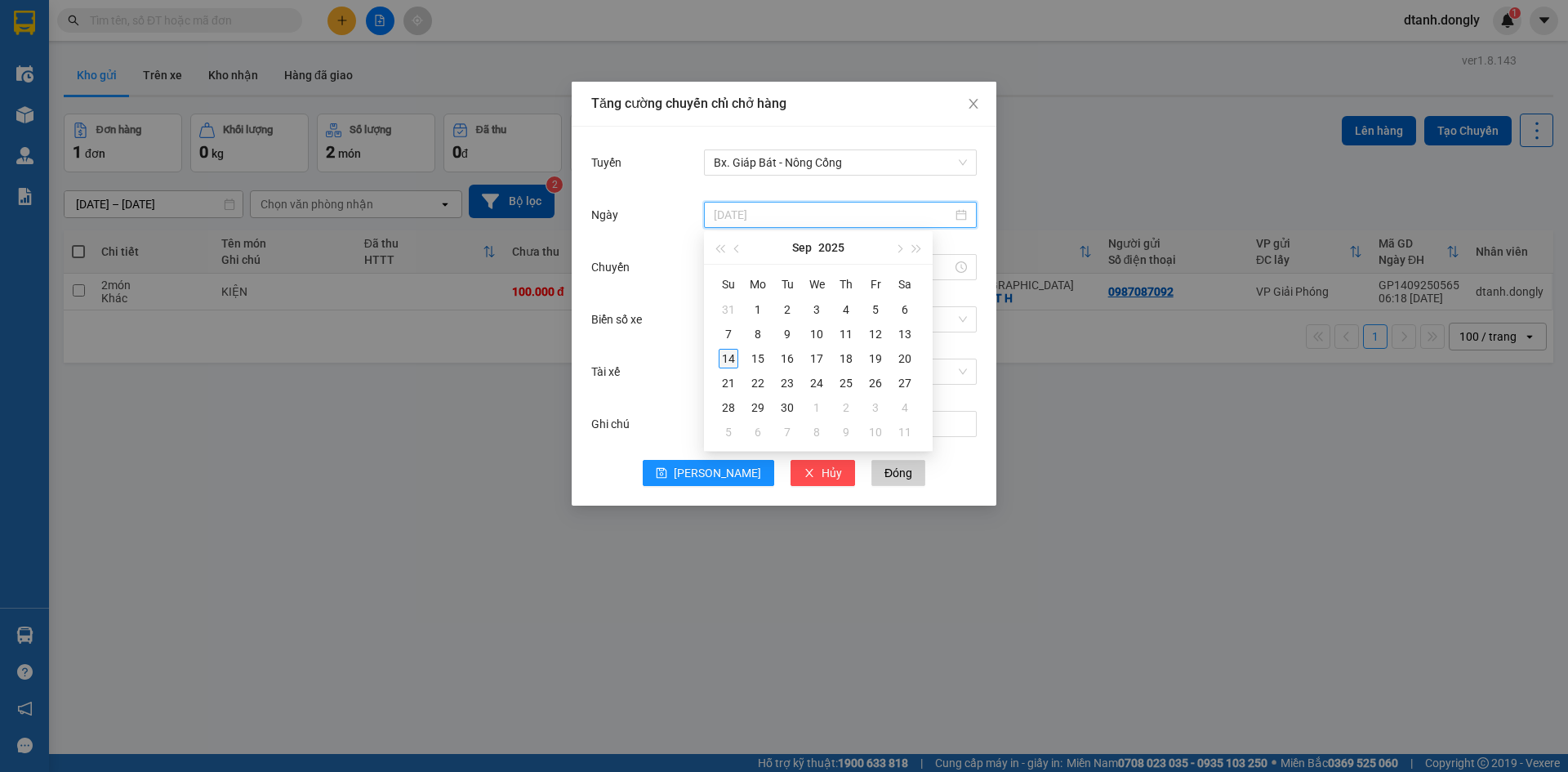
type input "[DATE]"
click at [727, 362] on div "14" at bounding box center [728, 358] width 20 height 20
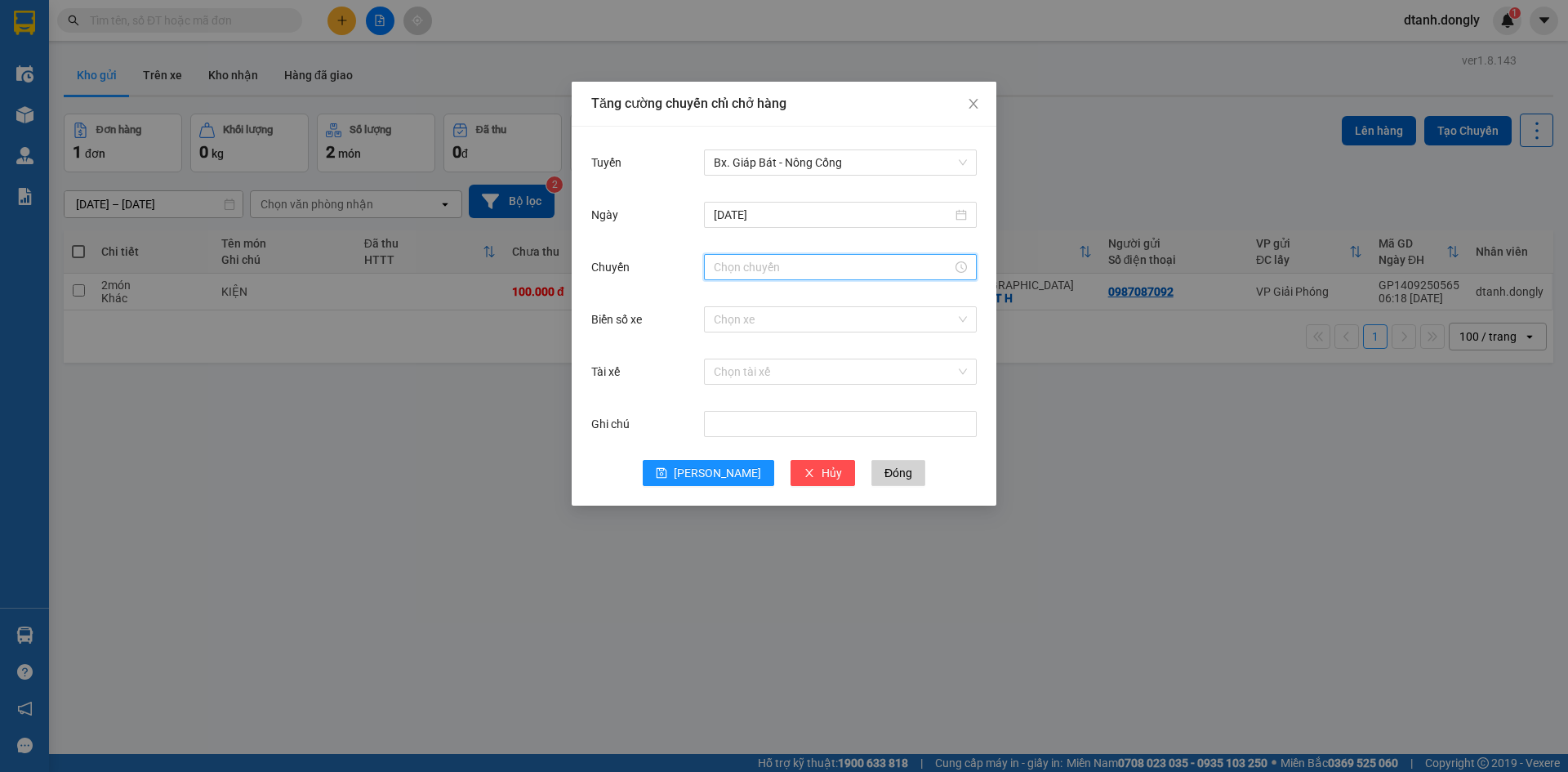
click at [744, 269] on input "Chuyến" at bounding box center [833, 268] width 239 height 18
click at [724, 320] on div "09" at bounding box center [726, 321] width 45 height 23
type input "09:00"
click at [775, 512] on span "OK" at bounding box center [772, 515] width 16 height 18
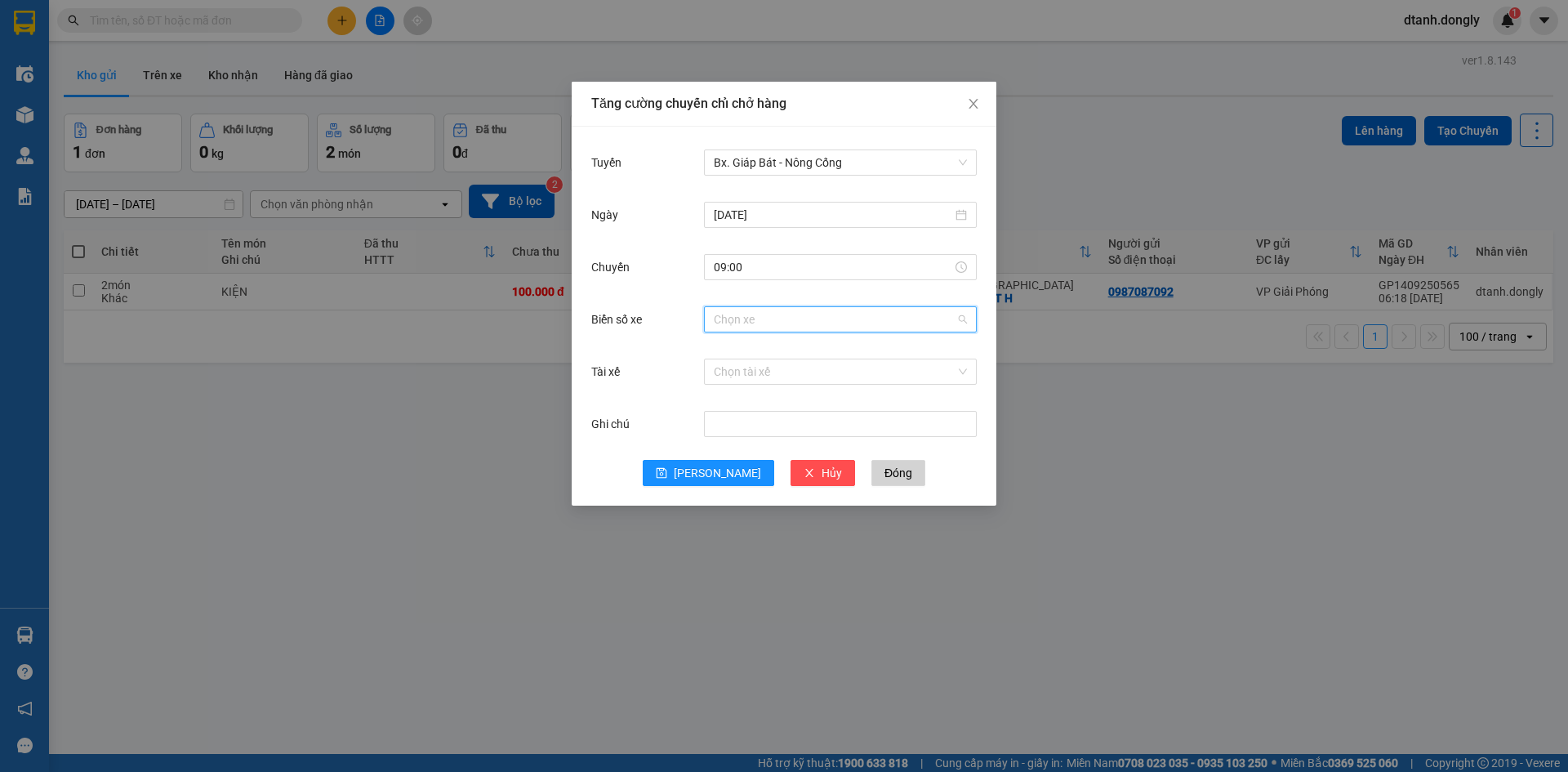
click at [752, 328] on input "Biển số xe" at bounding box center [834, 319] width 242 height 25
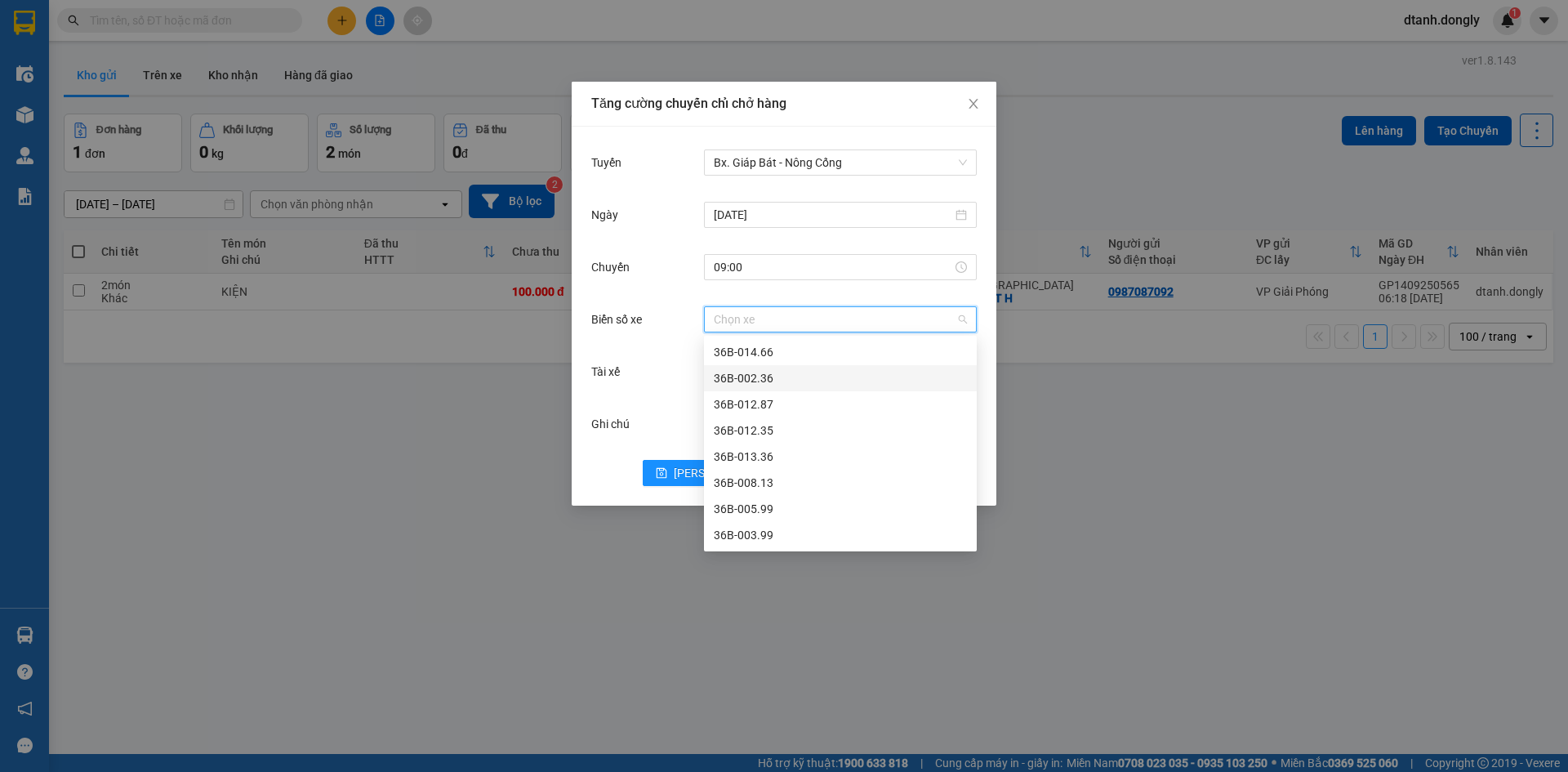
drag, startPoint x: 1145, startPoint y: 461, endPoint x: 1133, endPoint y: 476, distance: 19.2
click at [1136, 464] on div "Tăng cường chuyến chỉ chở hàng Tuyến Bx. Giáp Bát - Nông Cống [DATE] [GEOGRAPHI…" at bounding box center [784, 386] width 1568 height 772
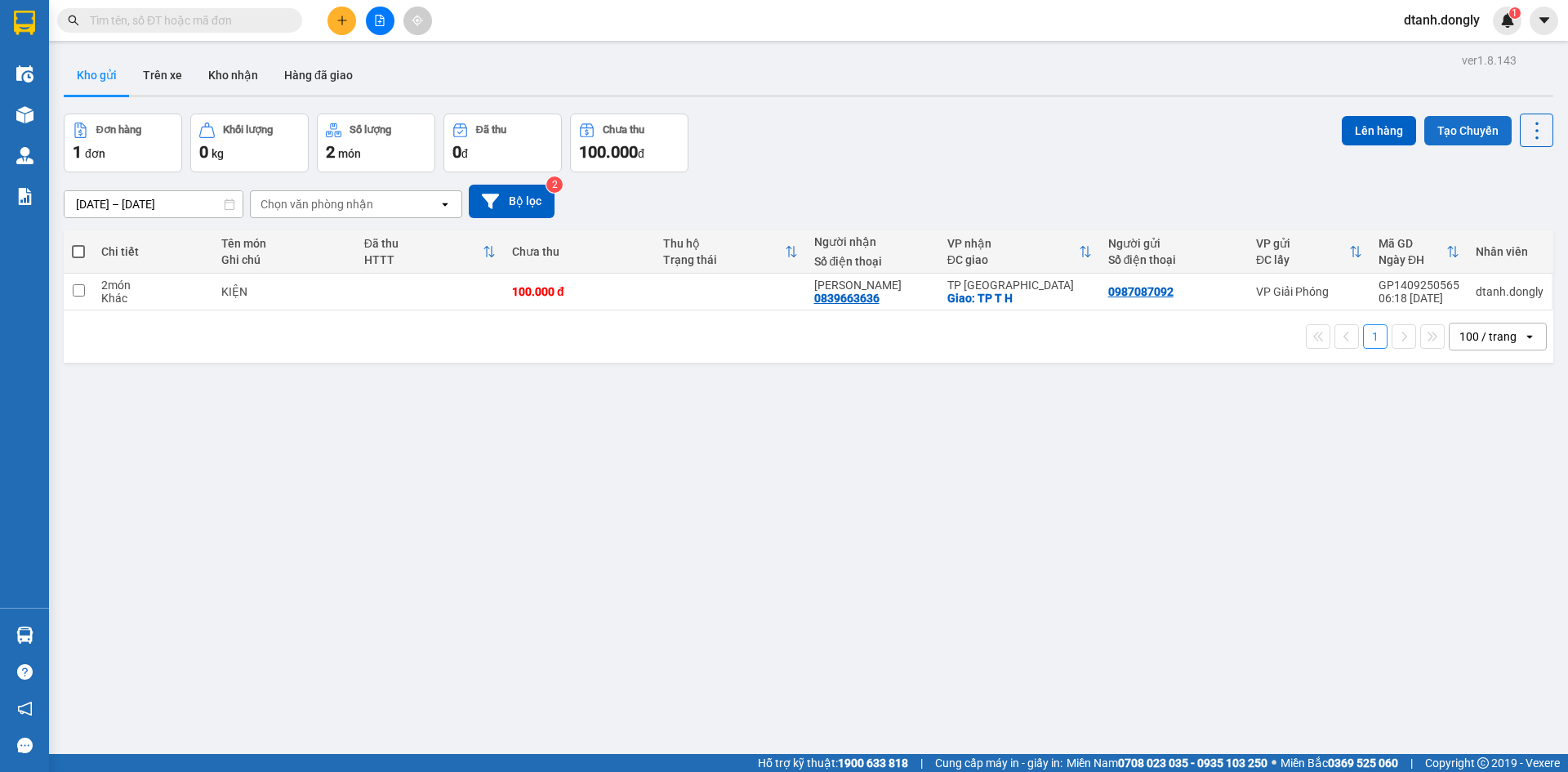
click at [1136, 126] on button "Tạo Chuyến" at bounding box center [1467, 131] width 88 height 30
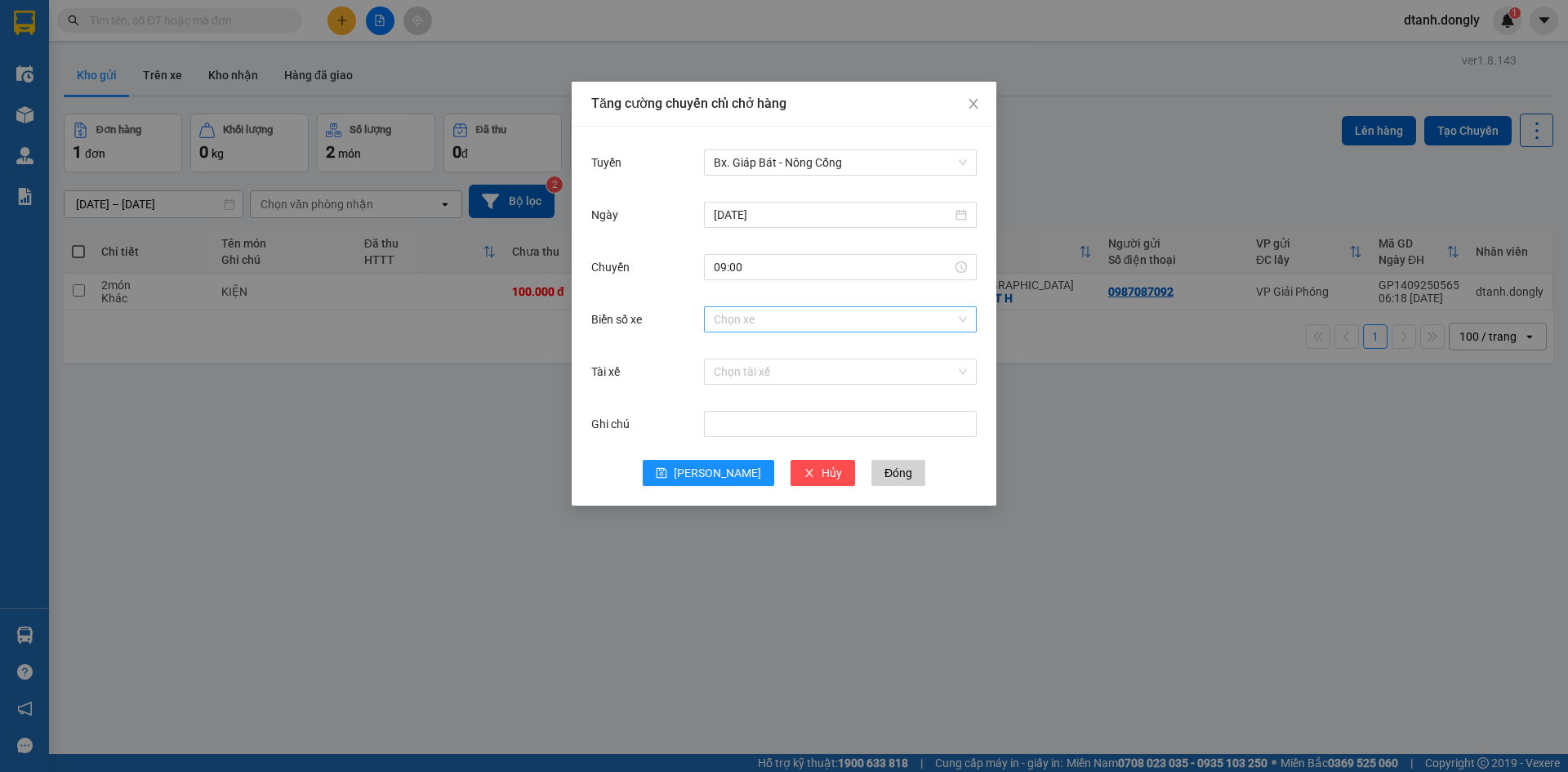
click at [772, 317] on input "Biển số xe" at bounding box center [834, 319] width 242 height 25
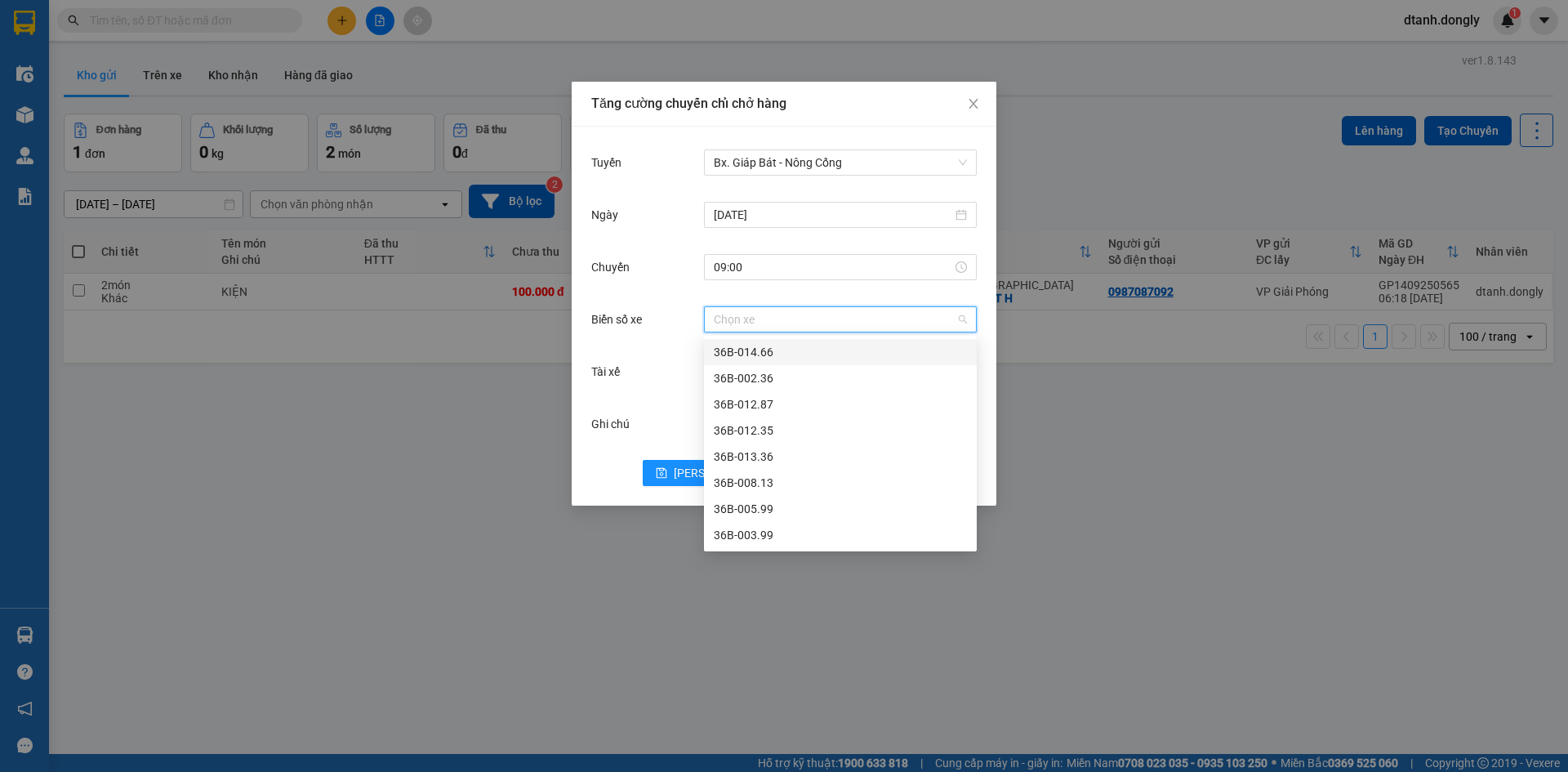
click at [792, 320] on input "Biển số xe" at bounding box center [834, 319] width 242 height 25
type input "82"
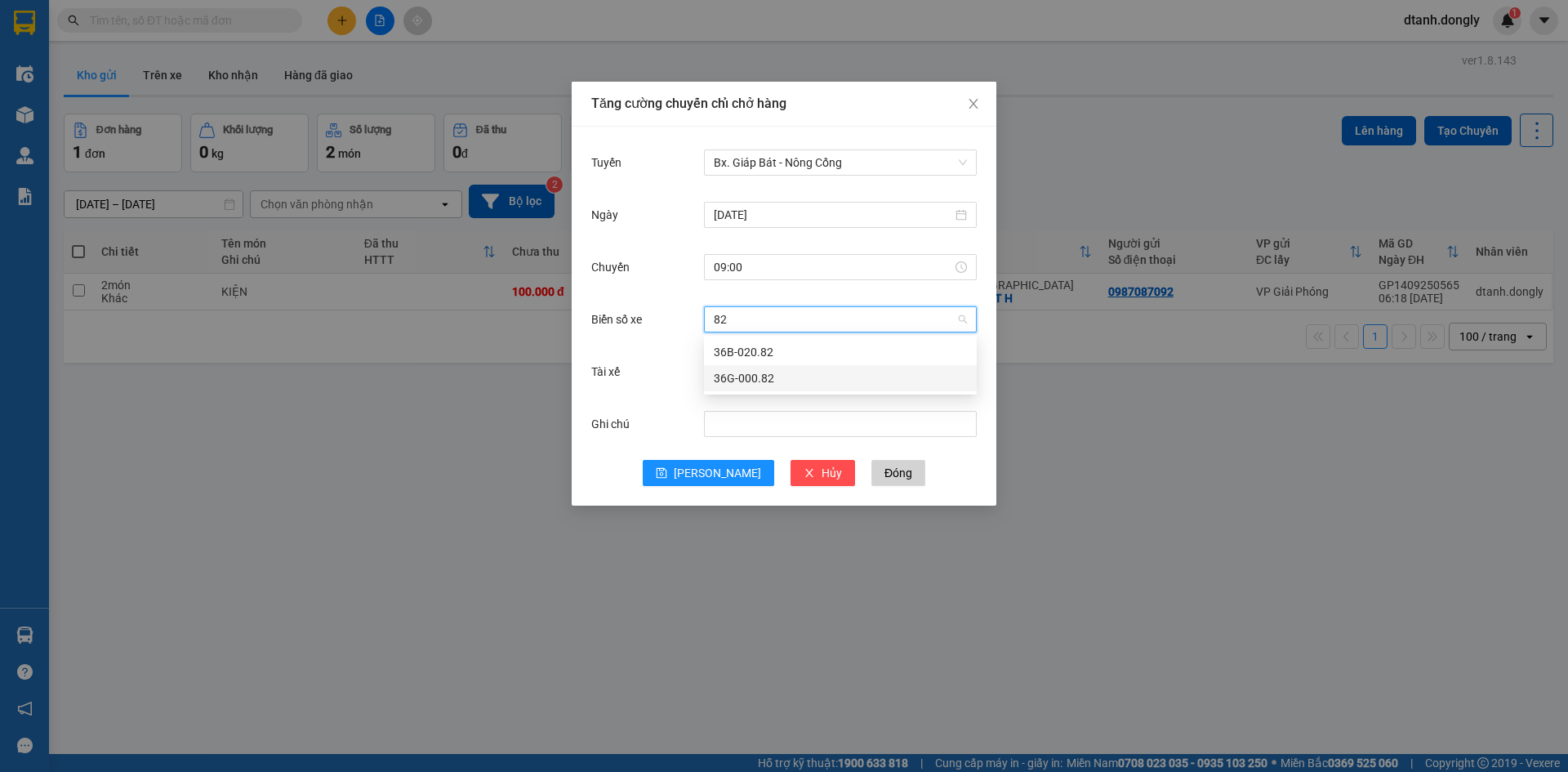
click at [784, 381] on div "36G-000.82" at bounding box center [840, 378] width 254 height 18
click at [746, 373] on input "Tài xế" at bounding box center [834, 371] width 242 height 25
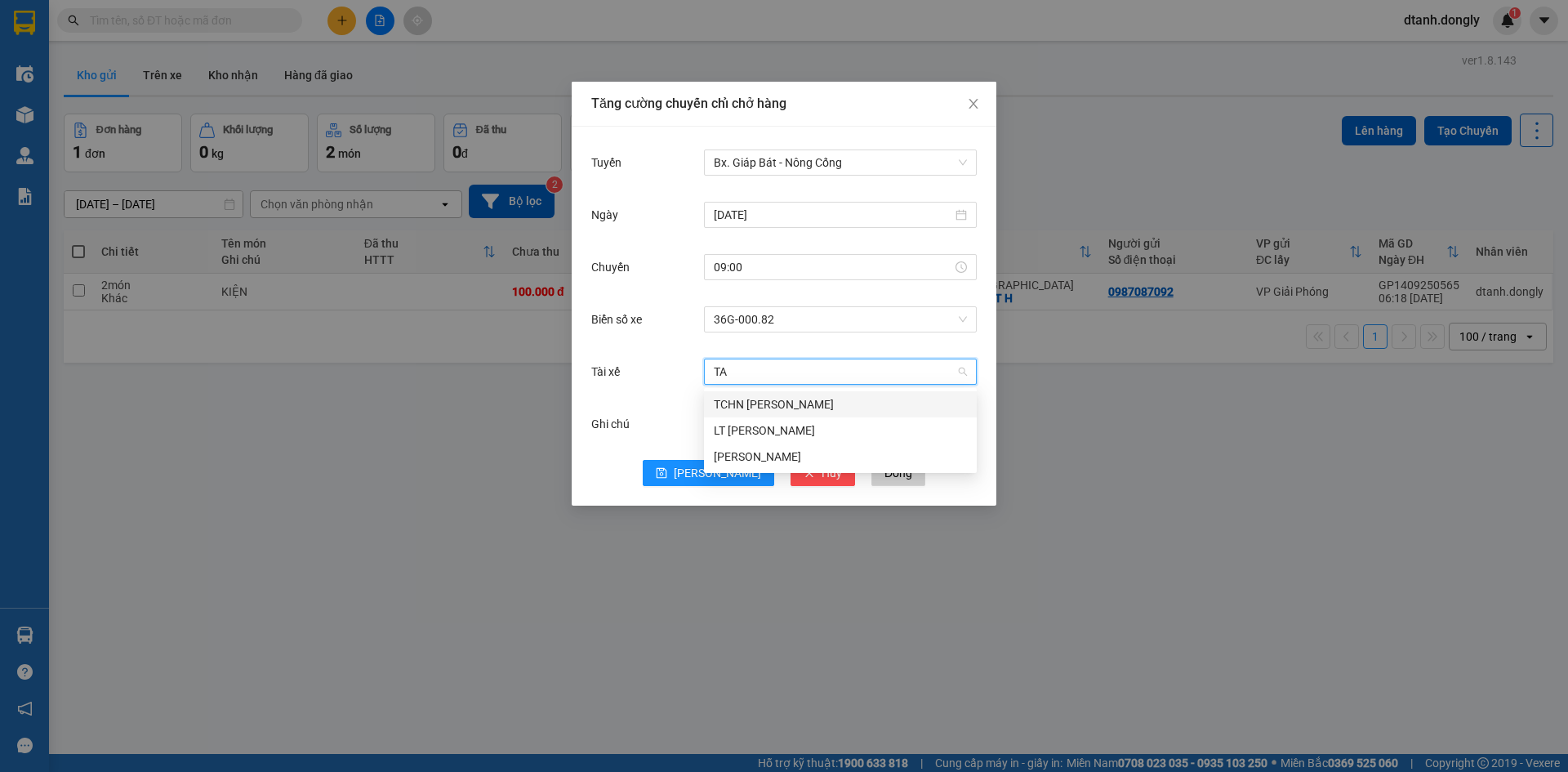
type input "TAI"
click at [759, 401] on div "[PERSON_NAME]" at bounding box center [840, 405] width 254 height 18
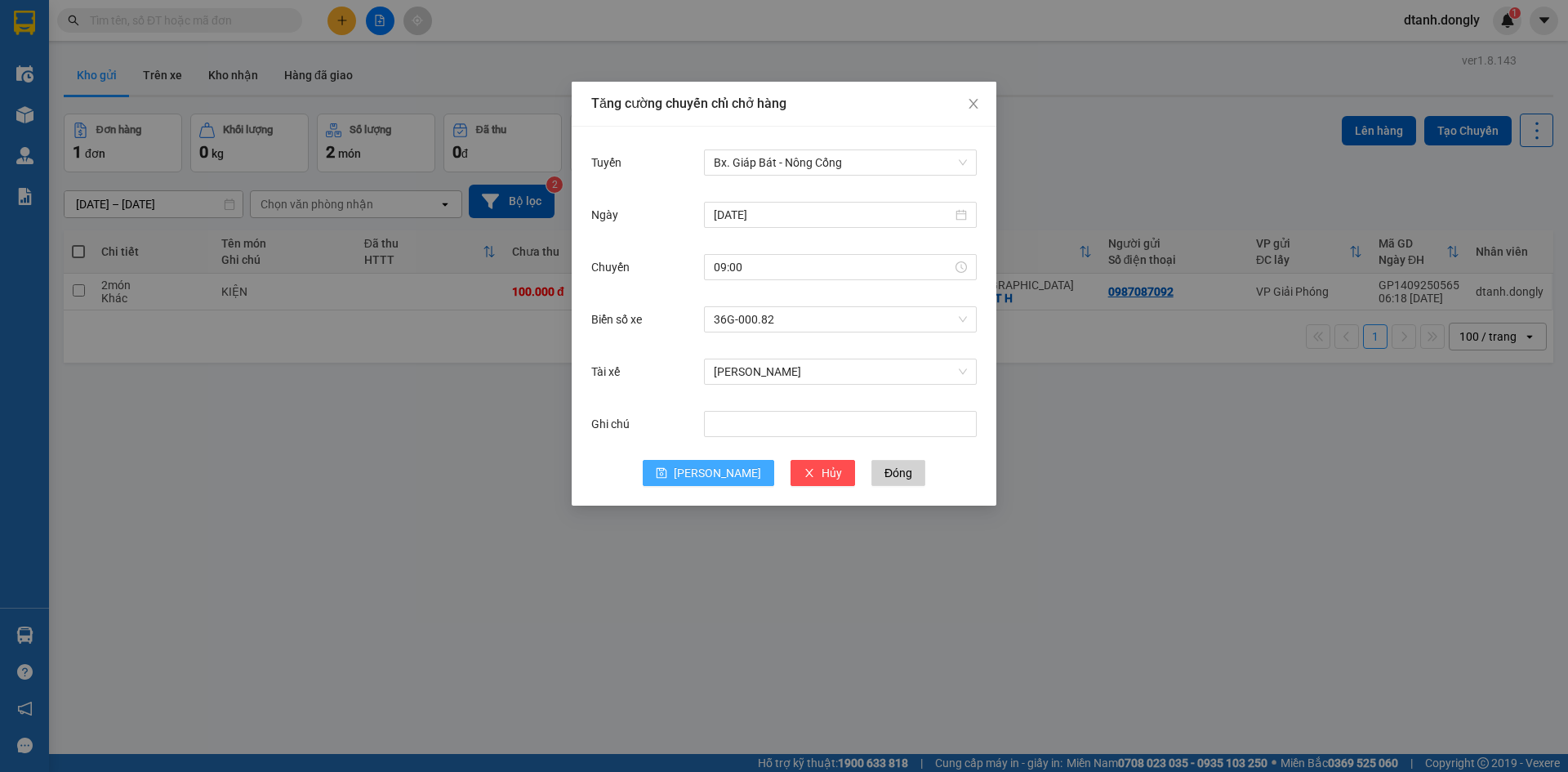
click at [667, 471] on icon "save" at bounding box center [662, 473] width 12 height 12
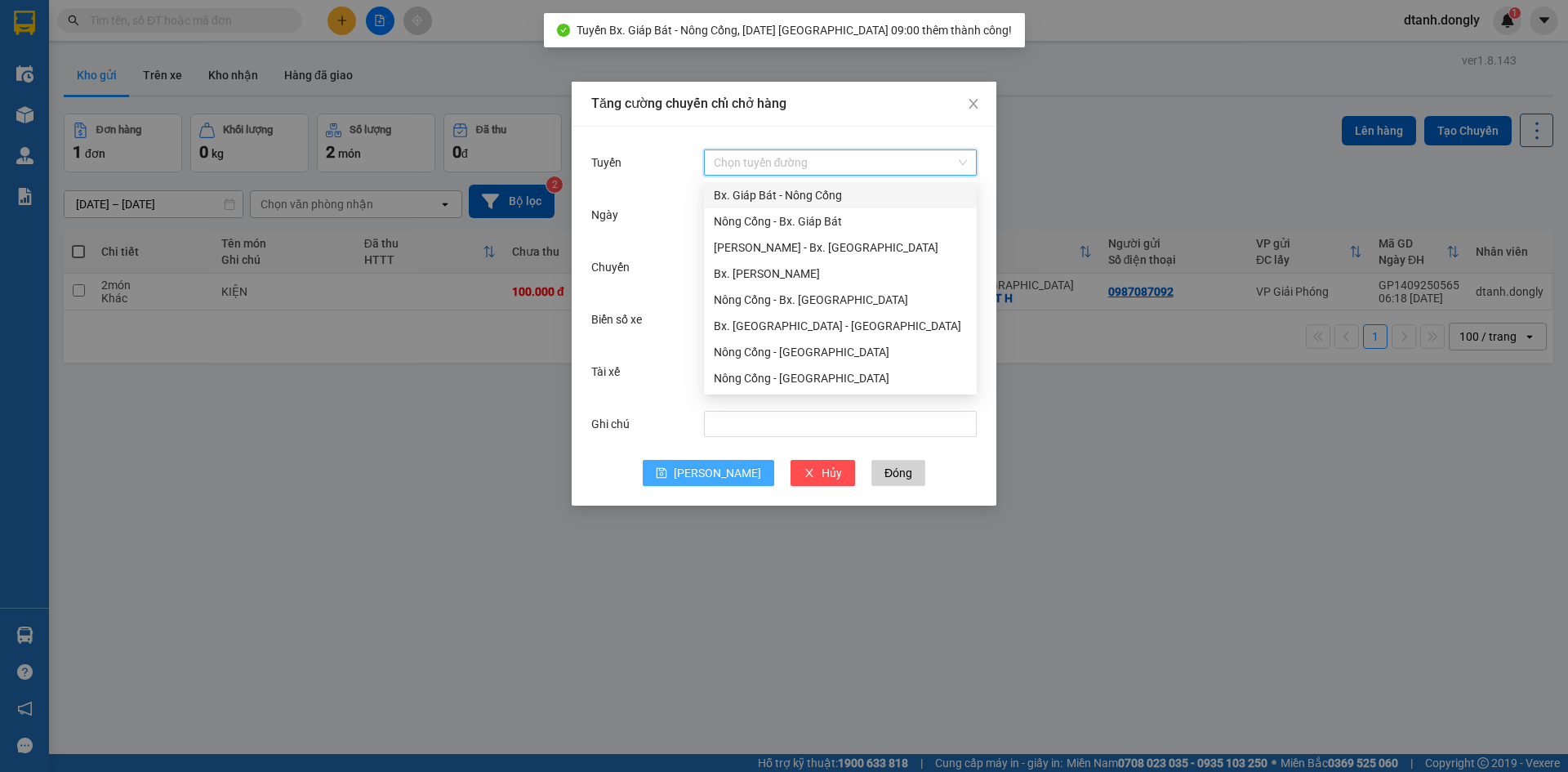
click at [790, 160] on input "Tuyến" at bounding box center [834, 162] width 242 height 25
click at [793, 189] on div "Bx. Giáp Bát - Nông Cống" at bounding box center [840, 195] width 254 height 18
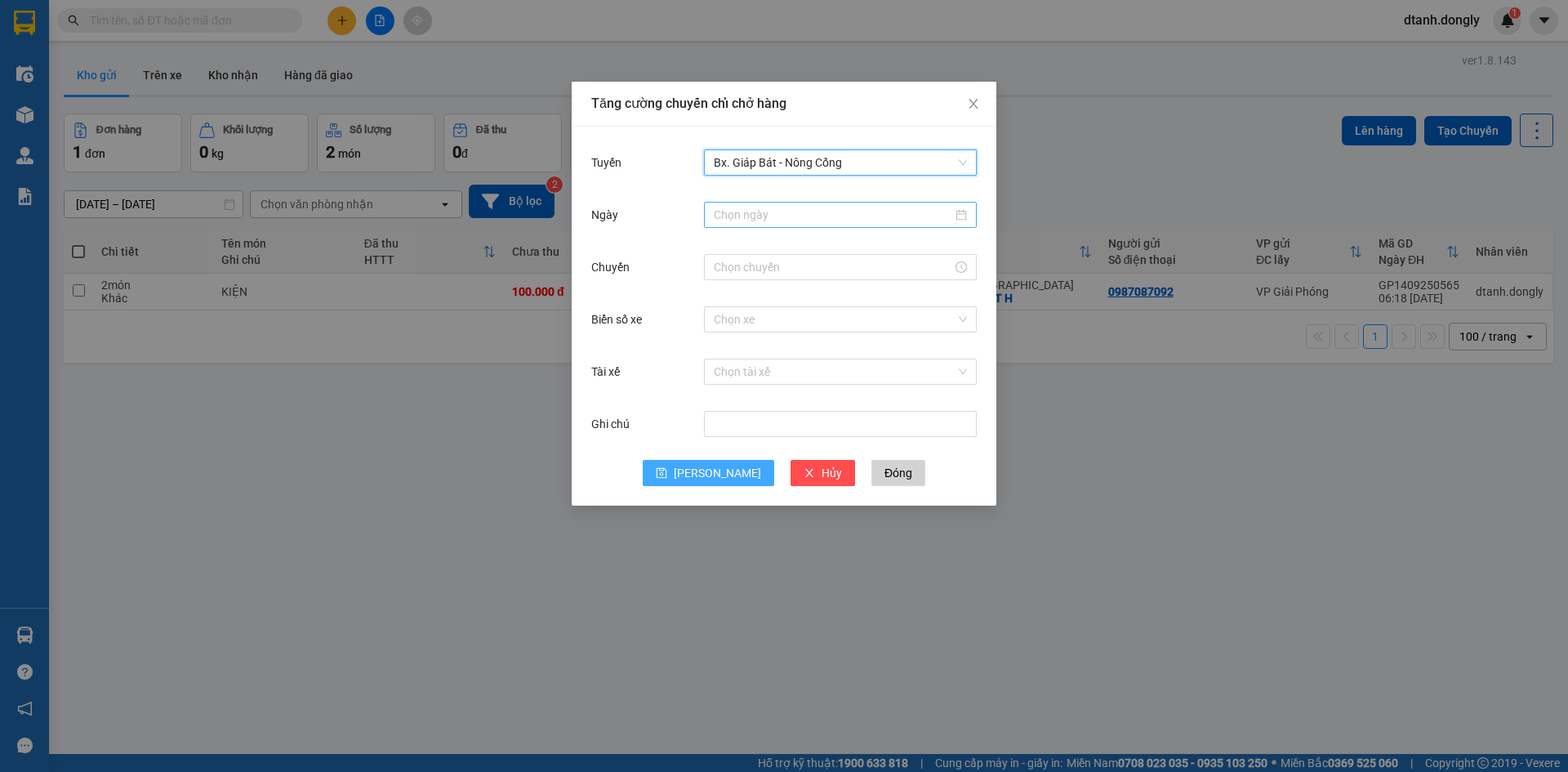
click at [793, 215] on input "Ngày" at bounding box center [833, 215] width 239 height 18
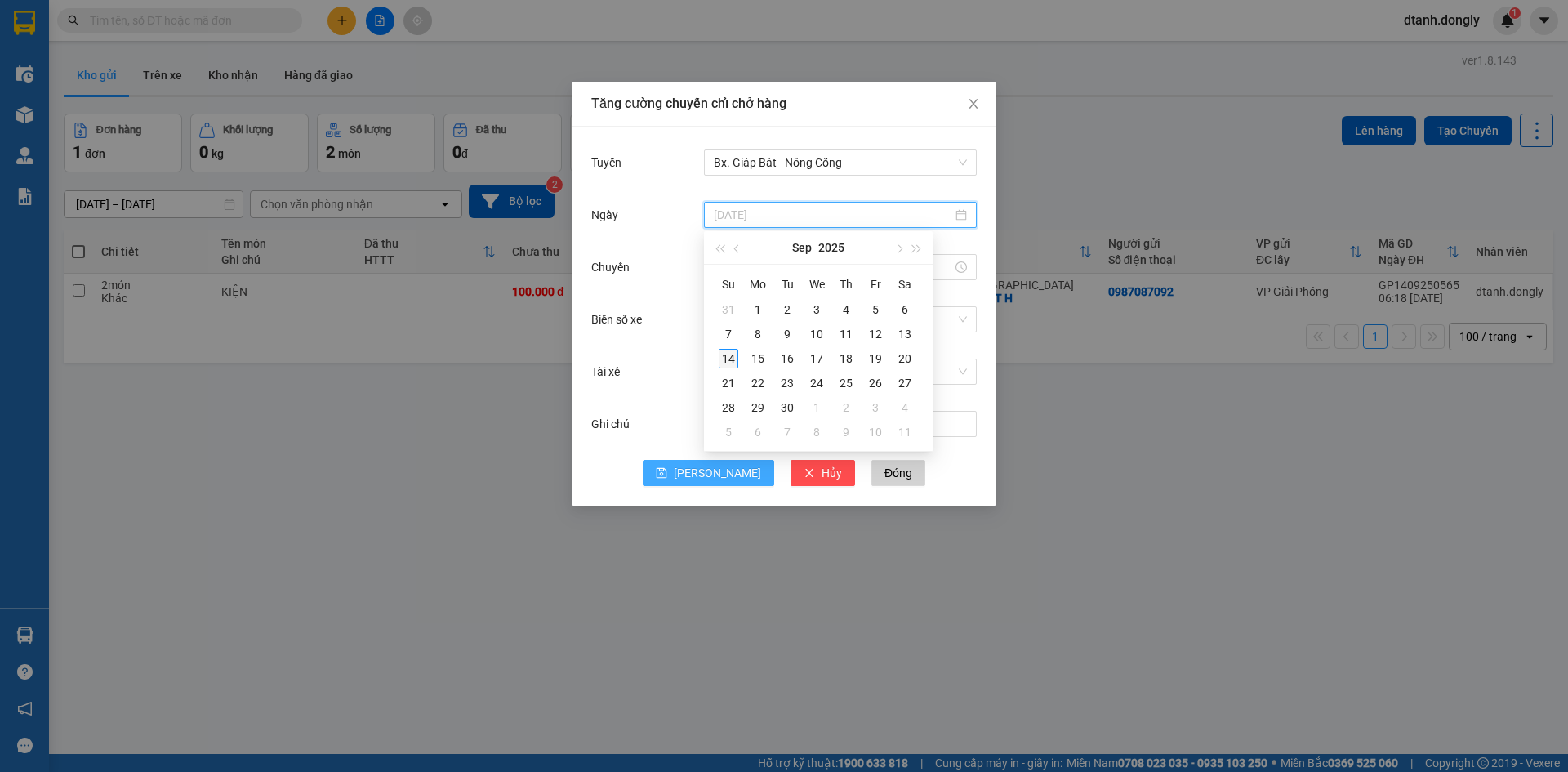
type input "[DATE]"
click at [727, 357] on div "14" at bounding box center [728, 358] width 20 height 20
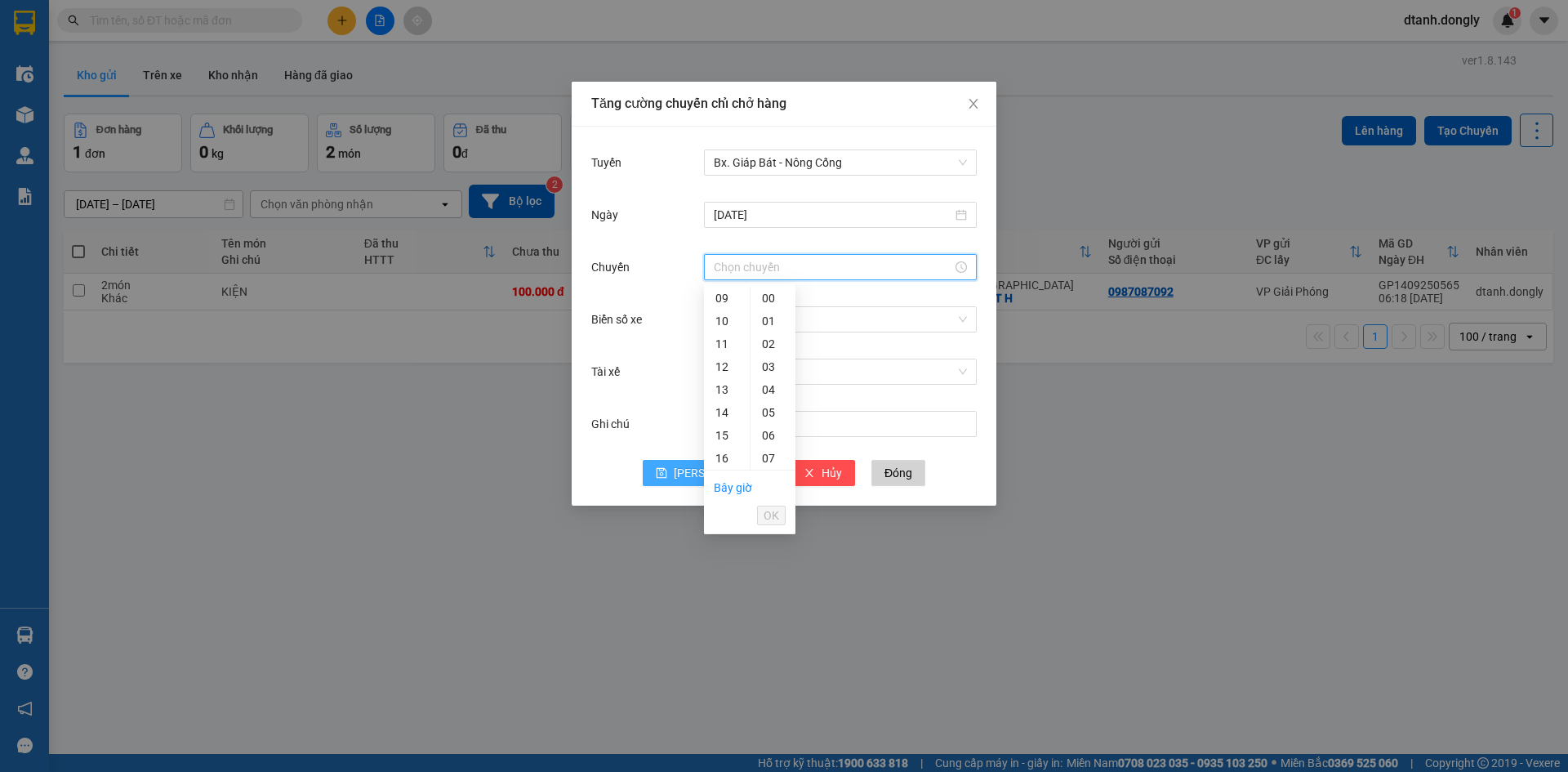
click at [733, 269] on input "Chuyến" at bounding box center [833, 268] width 239 height 18
click at [720, 325] on div "10" at bounding box center [726, 321] width 45 height 23
type input "10:00"
drag, startPoint x: 770, startPoint y: 517, endPoint x: 776, endPoint y: 473, distance: 44.4
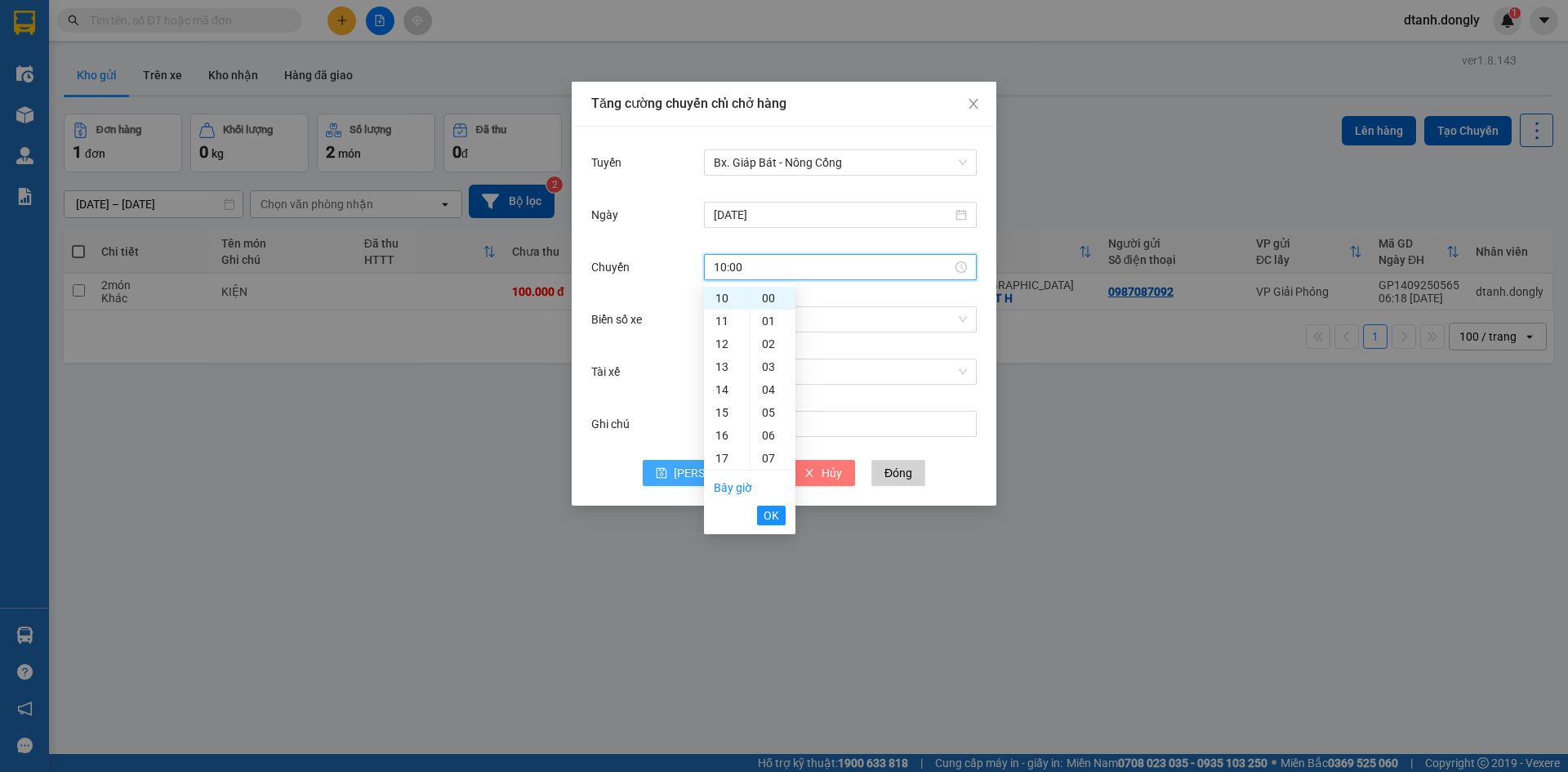
click at [770, 515] on span "OK" at bounding box center [772, 515] width 16 height 18
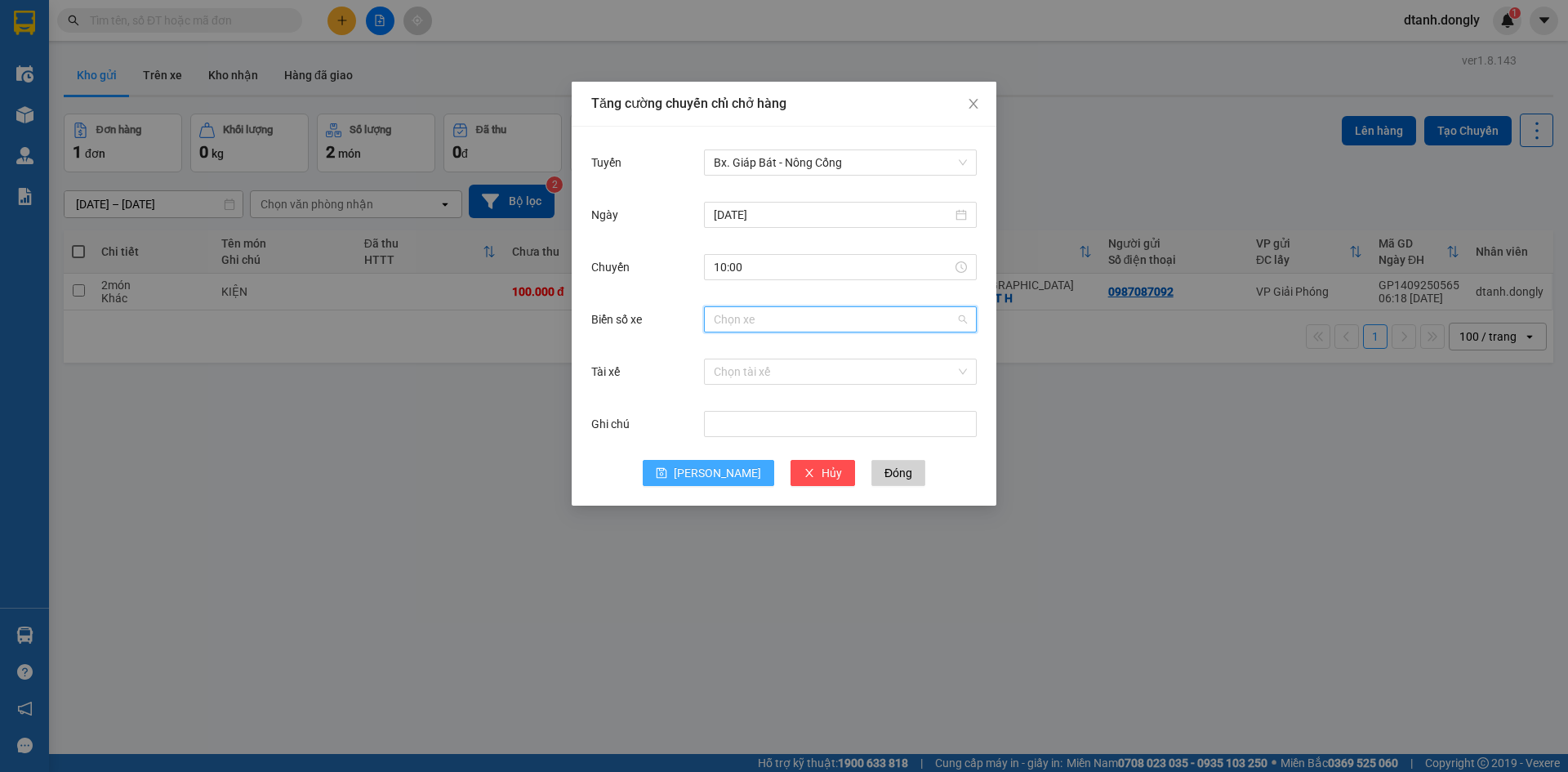
click at [772, 321] on input "Biển số xe" at bounding box center [834, 319] width 242 height 25
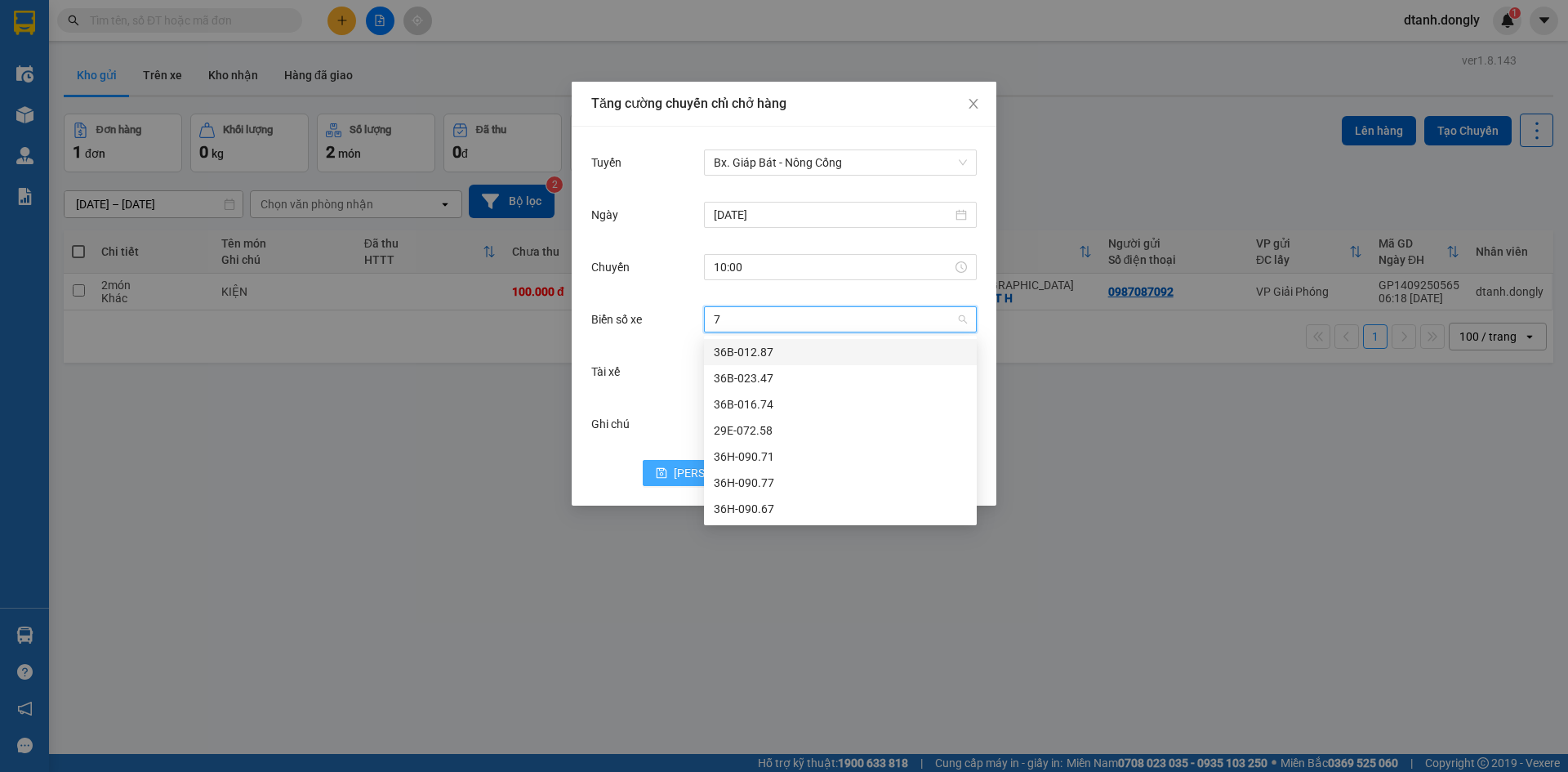
type input "71"
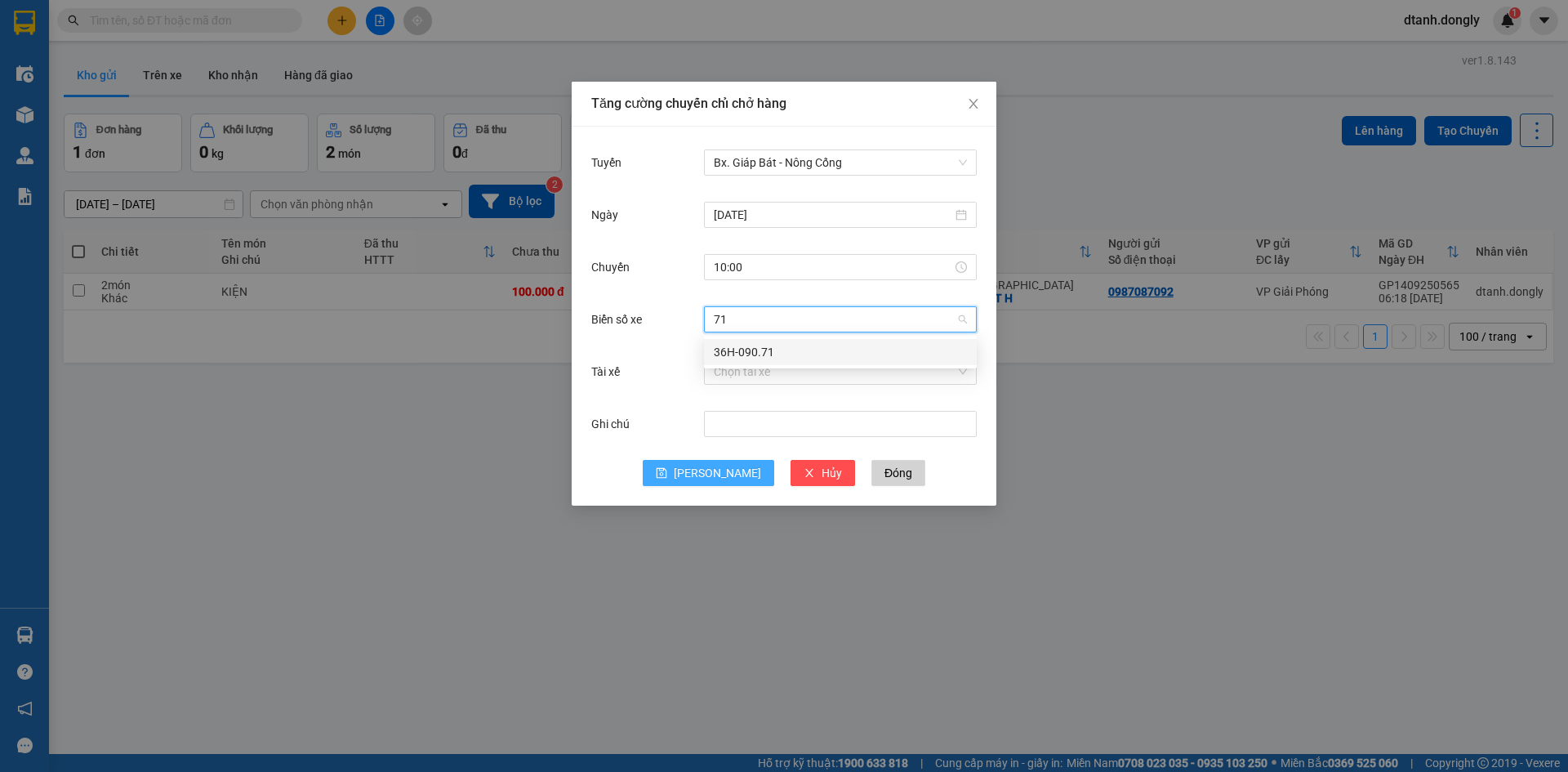
click at [775, 350] on div "36H-090.71" at bounding box center [840, 352] width 254 height 18
click at [771, 377] on input "Tài xế" at bounding box center [834, 371] width 242 height 25
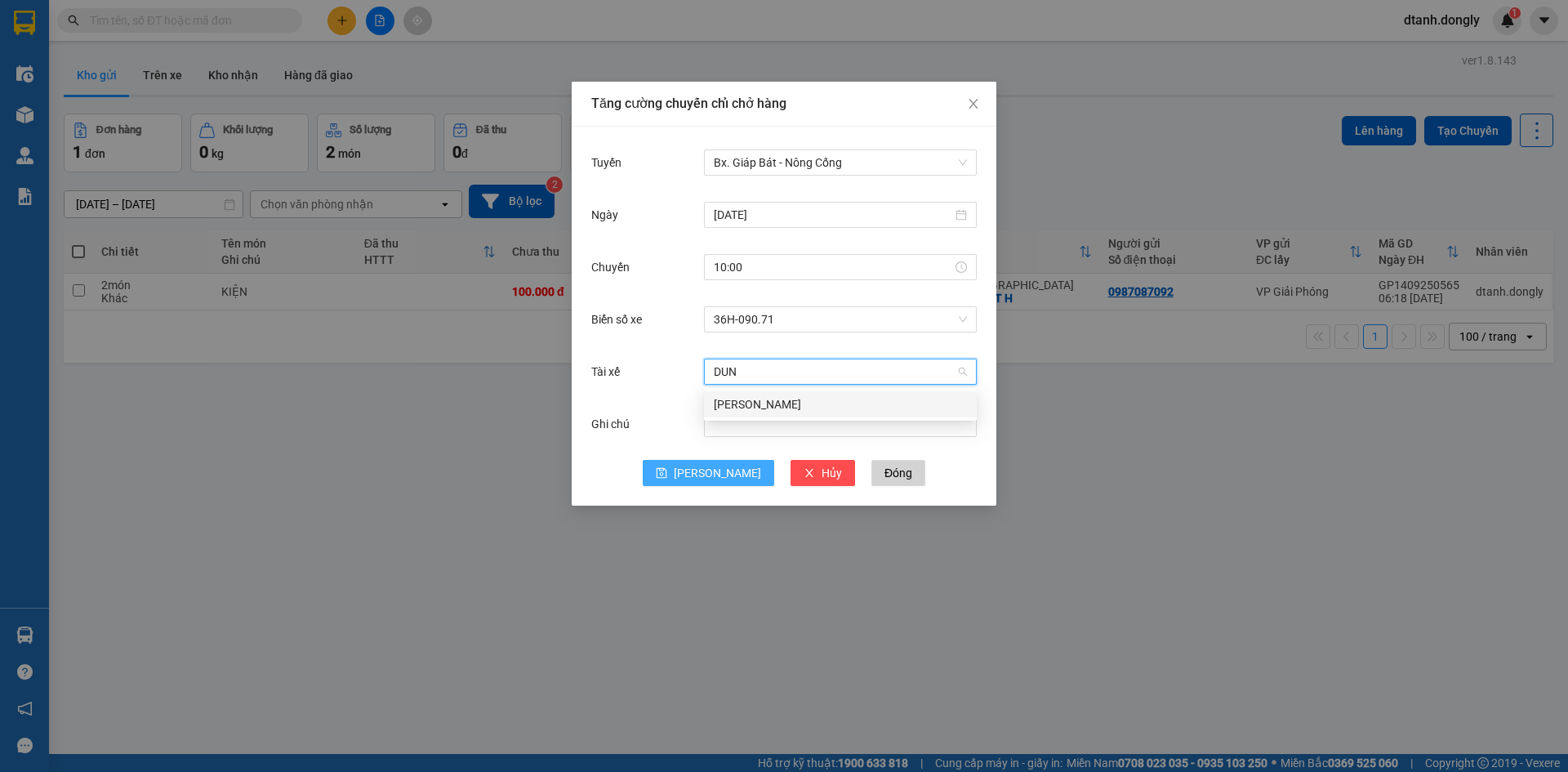
type input "DUNG"
click at [784, 396] on div "[PERSON_NAME]" at bounding box center [840, 405] width 254 height 18
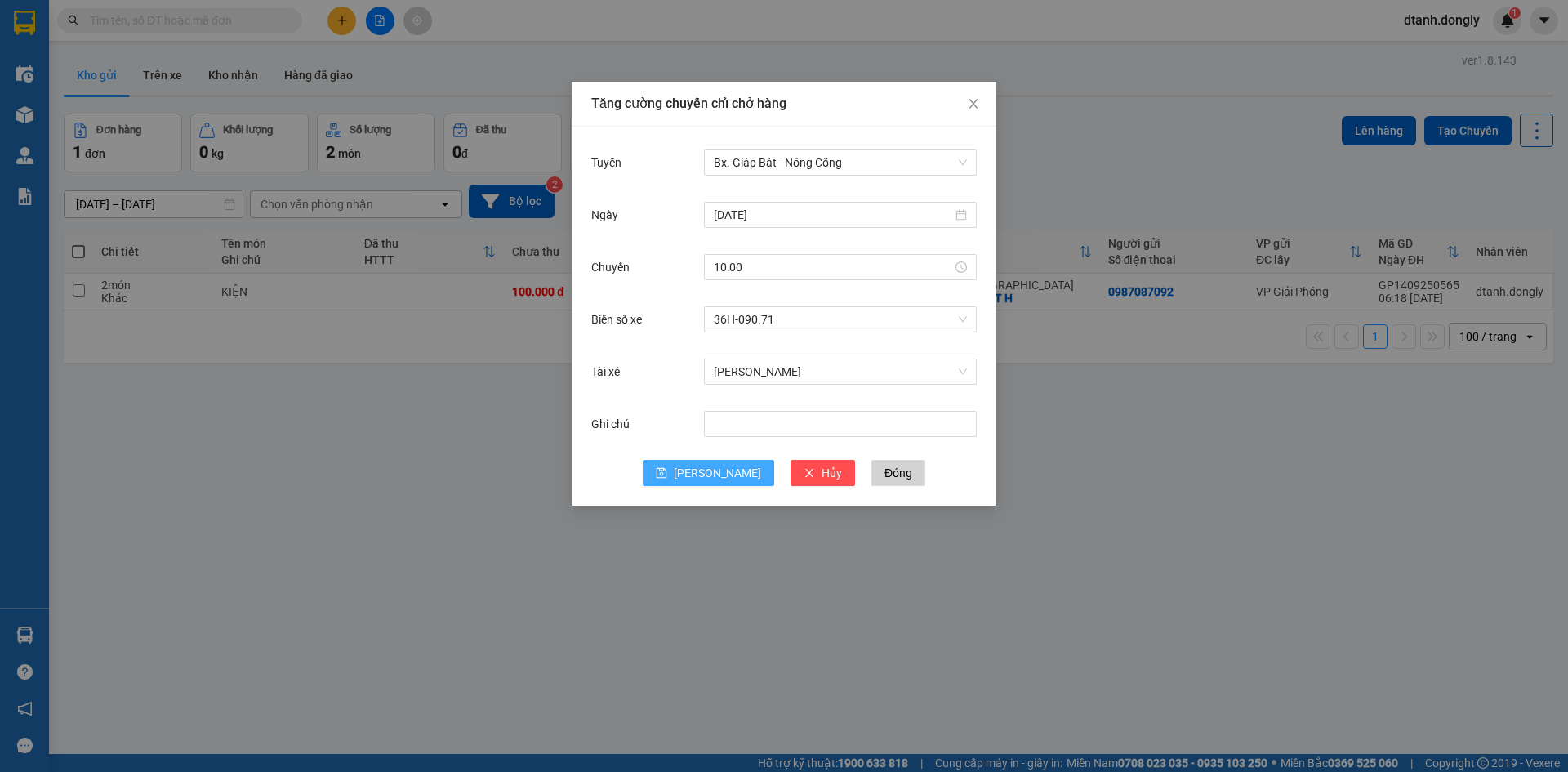
click at [717, 472] on span "[PERSON_NAME]" at bounding box center [717, 473] width 88 height 18
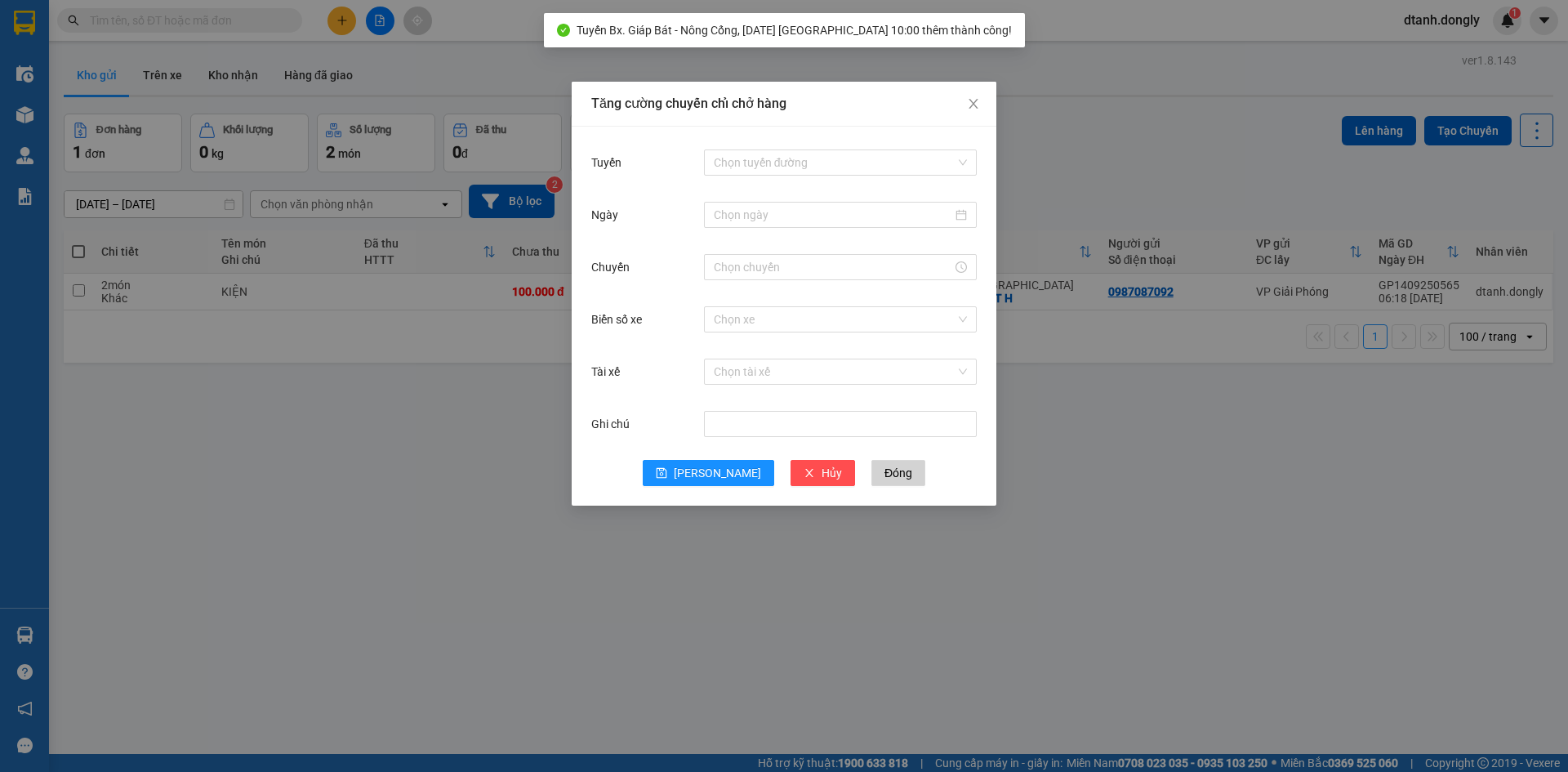
click at [1049, 448] on div "Tăng cường chuyến chỉ chở hàng Tuyến Chọn tuyến đường Ngày Chuyến Biển số xe Ch…" at bounding box center [784, 386] width 1568 height 772
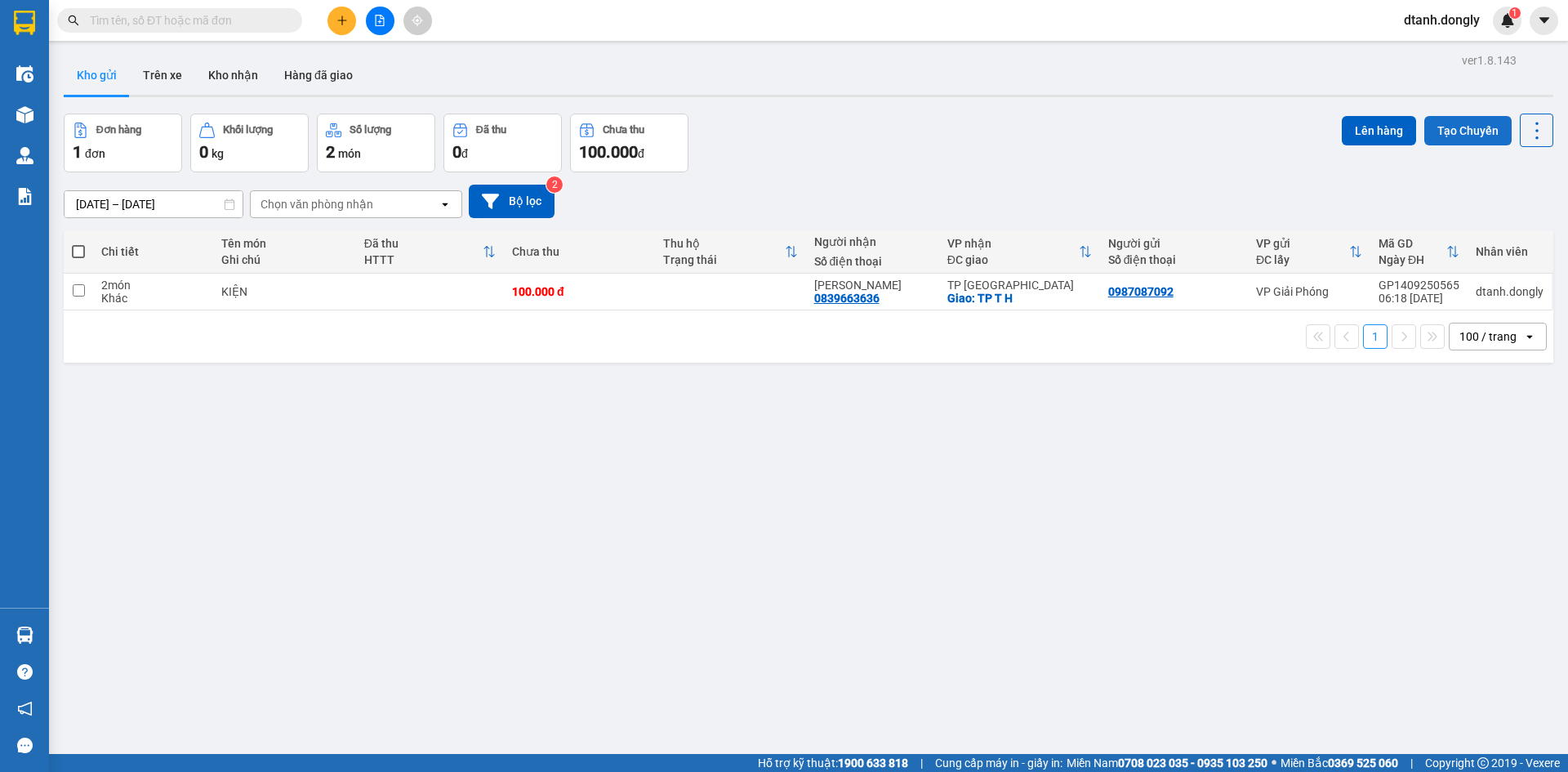
click at [1136, 130] on button "Tạo Chuyến" at bounding box center [1467, 131] width 88 height 30
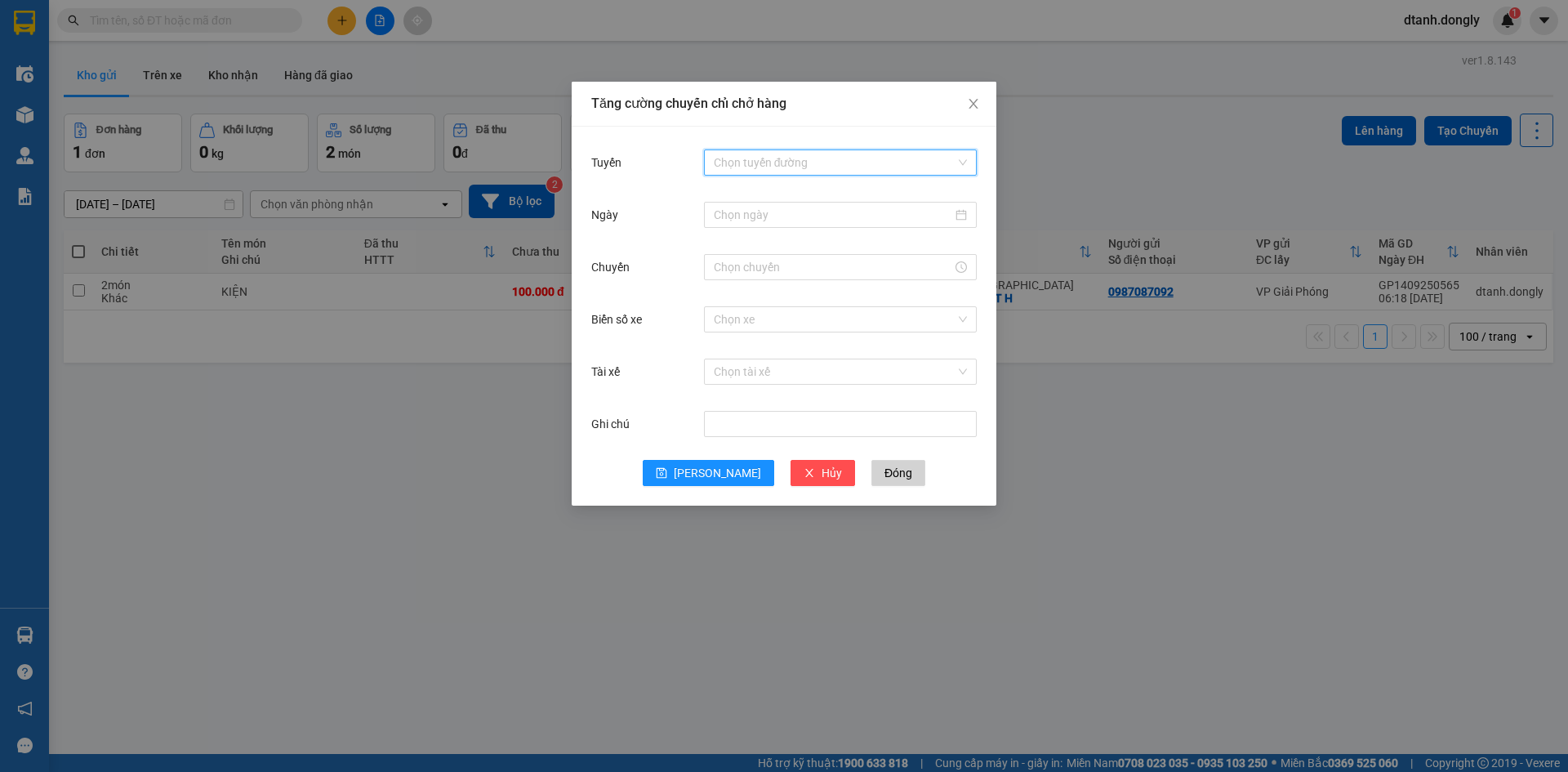
drag, startPoint x: 856, startPoint y: 165, endPoint x: 875, endPoint y: 177, distance: 22.5
click at [856, 166] on input "Tuyến" at bounding box center [834, 162] width 242 height 25
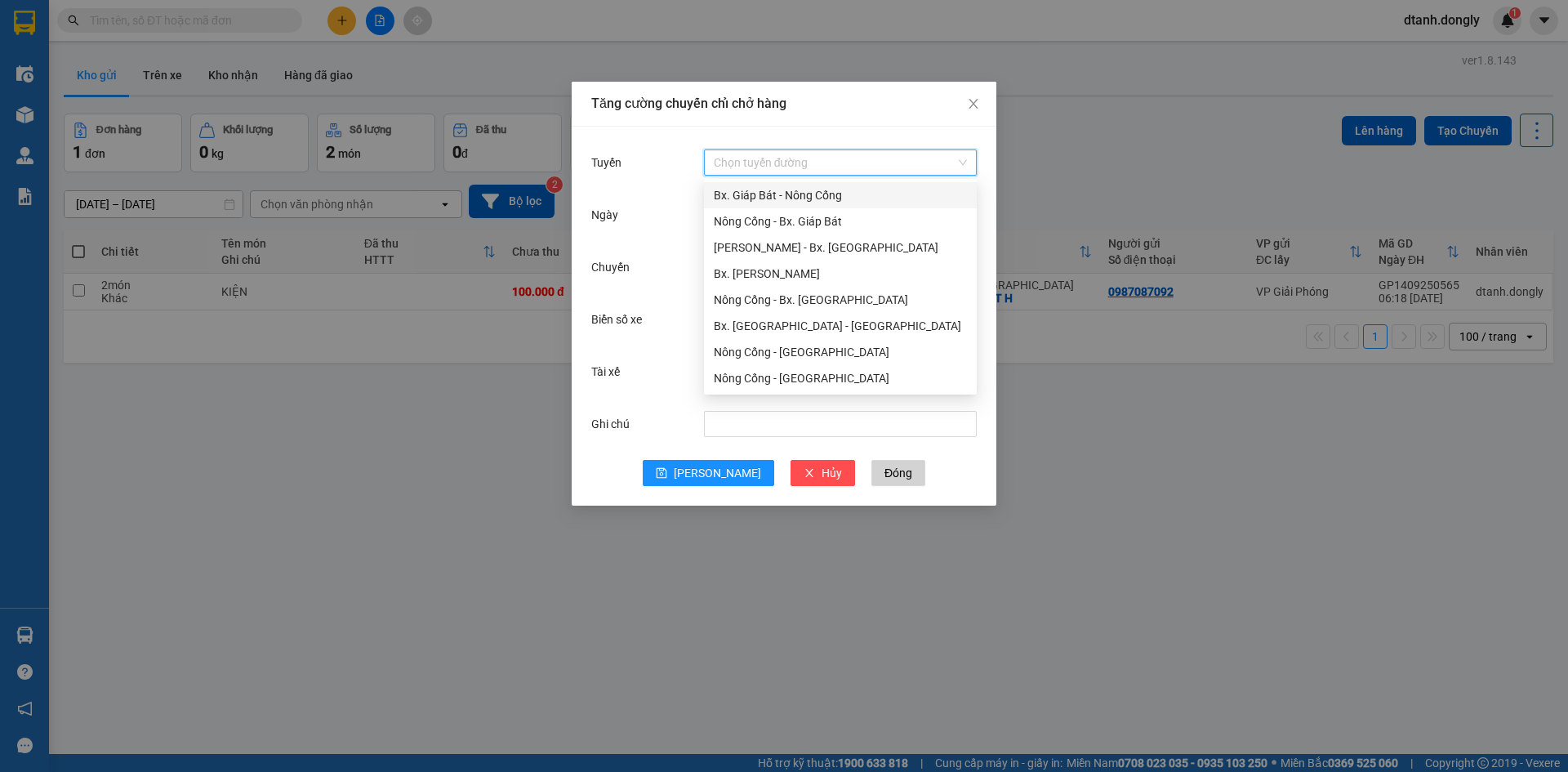
click at [821, 190] on div "Bx. Giáp Bát - Nông Cống" at bounding box center [840, 195] width 254 height 18
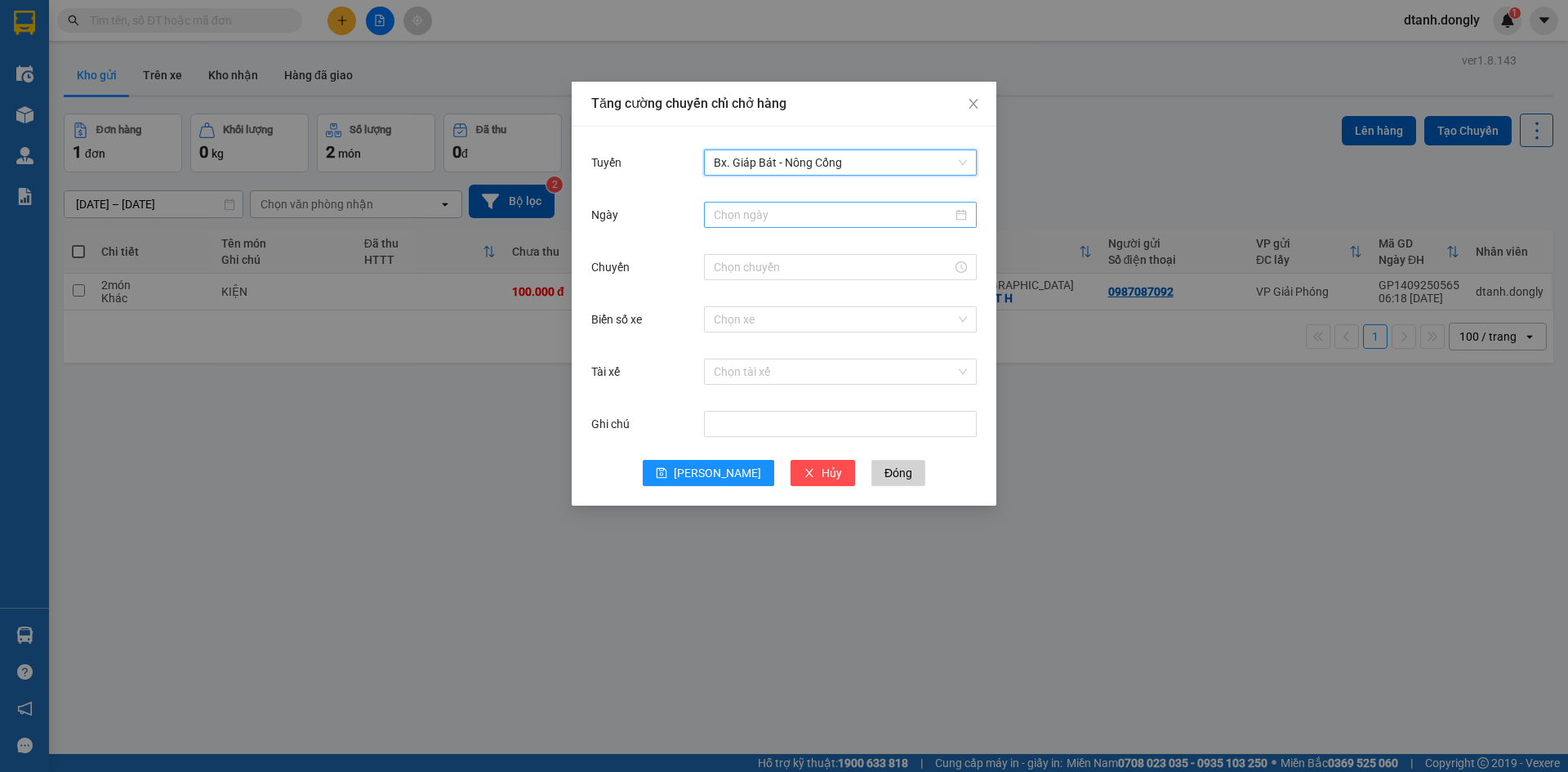
click at [797, 225] on div at bounding box center [840, 214] width 272 height 26
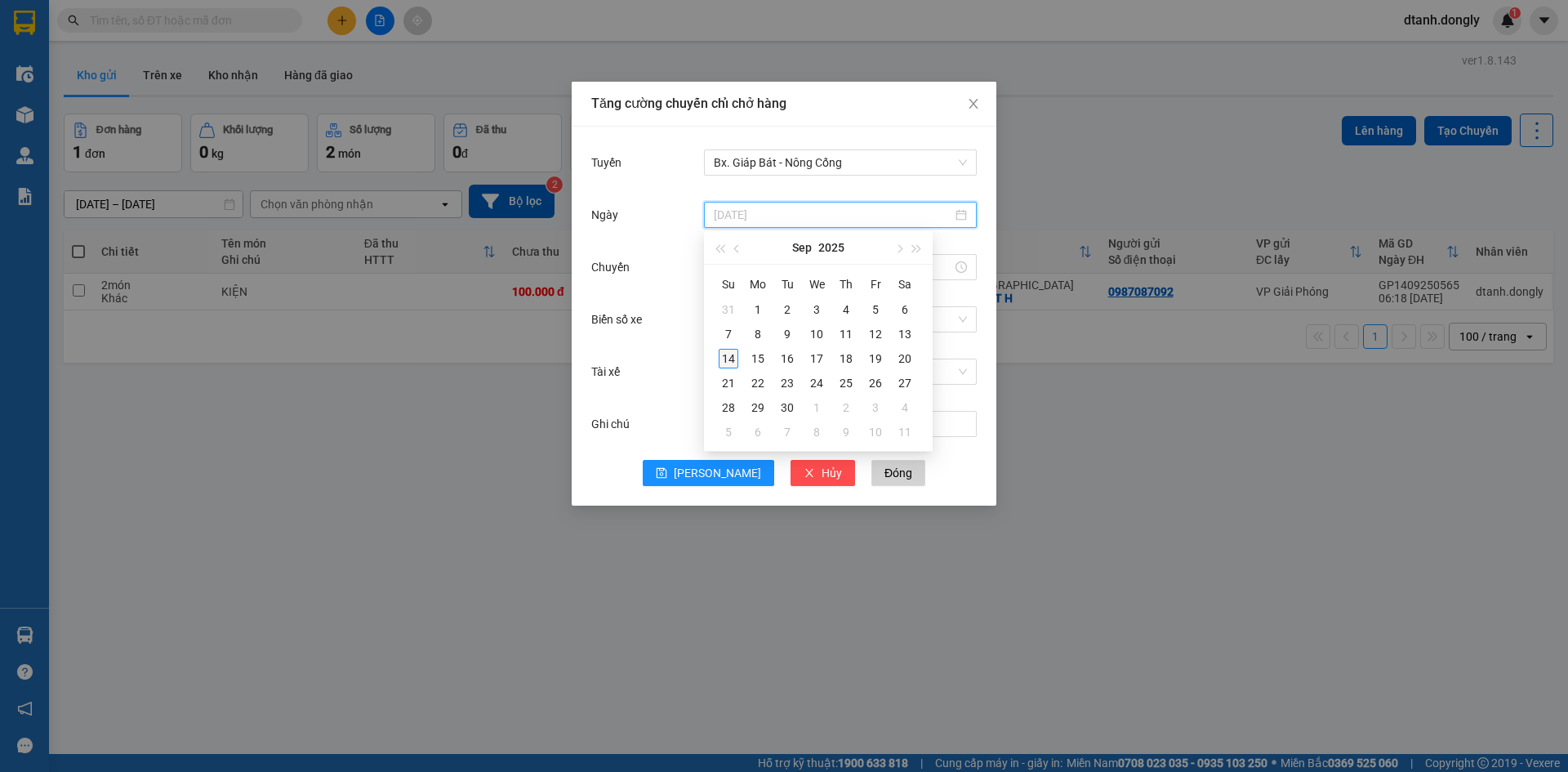
type input "[DATE]"
click at [727, 357] on div "14" at bounding box center [728, 358] width 20 height 20
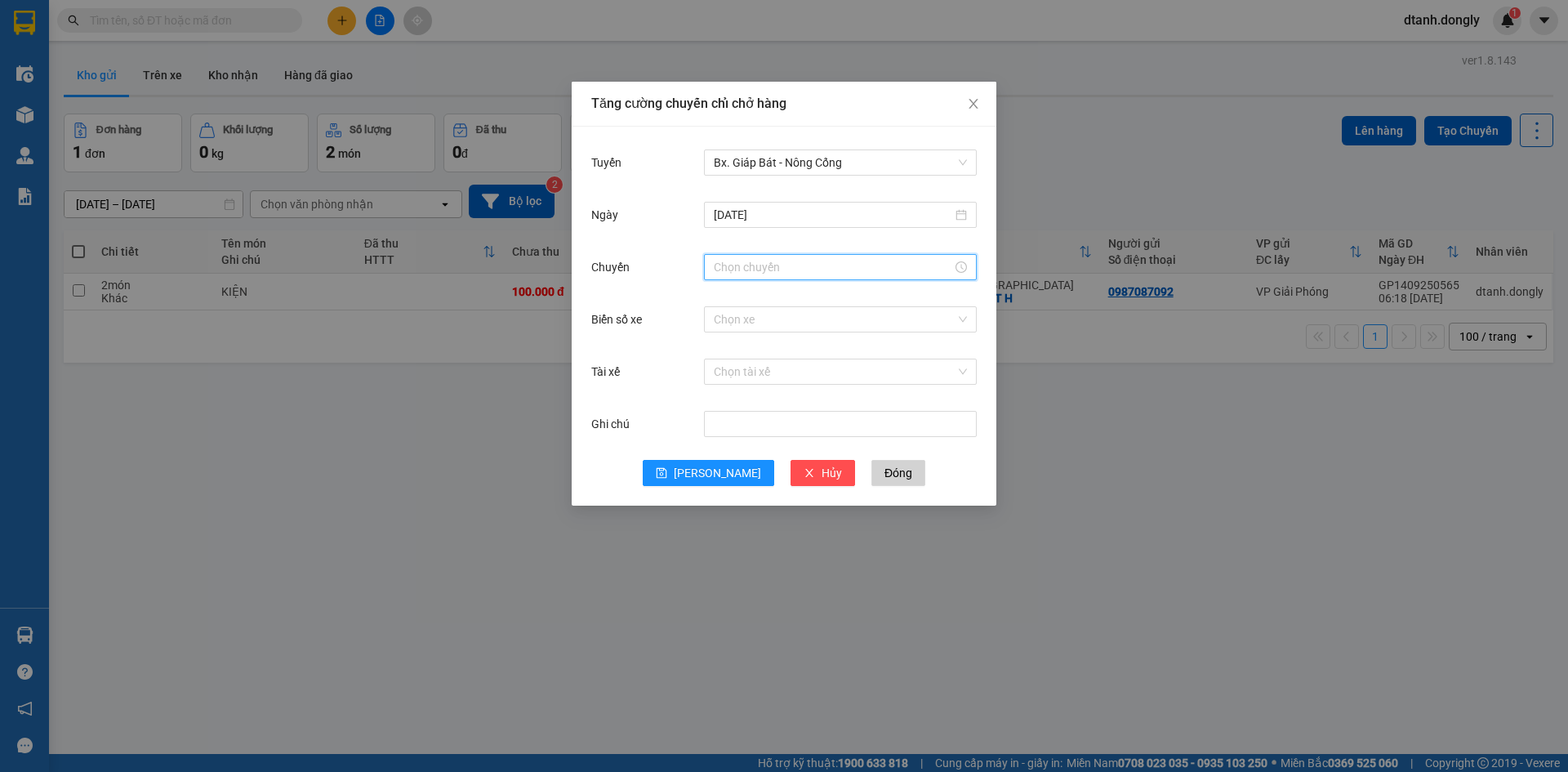
drag, startPoint x: 731, startPoint y: 268, endPoint x: 751, endPoint y: 255, distance: 23.9
click at [732, 267] on input "Chuyến" at bounding box center [833, 268] width 239 height 18
click at [727, 321] on div "11" at bounding box center [726, 321] width 45 height 23
type input "11:00"
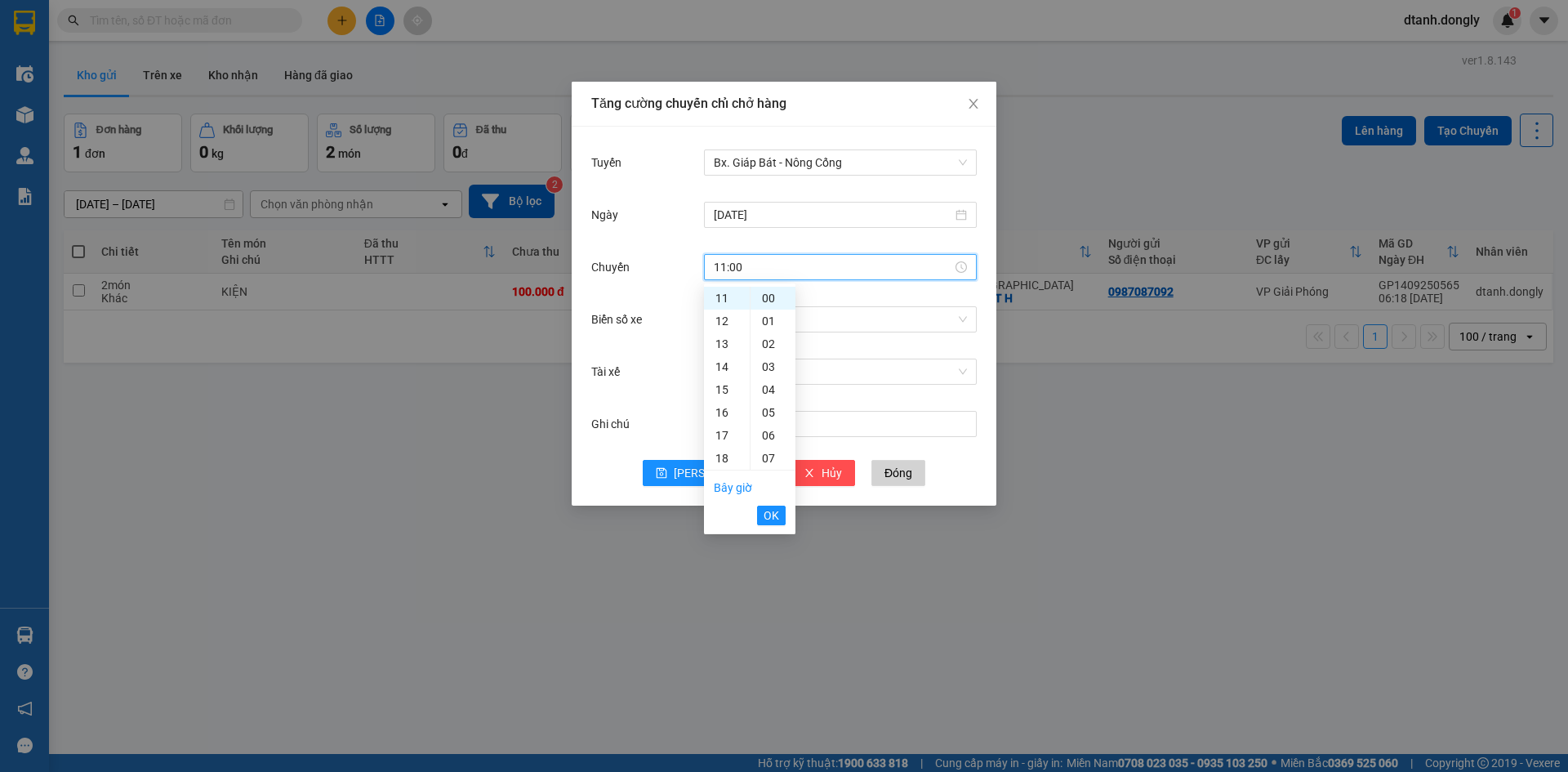
drag, startPoint x: 769, startPoint y: 512, endPoint x: 768, endPoint y: 501, distance: 11.0
click at [768, 510] on span "OK" at bounding box center [772, 515] width 16 height 18
click at [753, 316] on input "Biển số xe" at bounding box center [834, 319] width 242 height 25
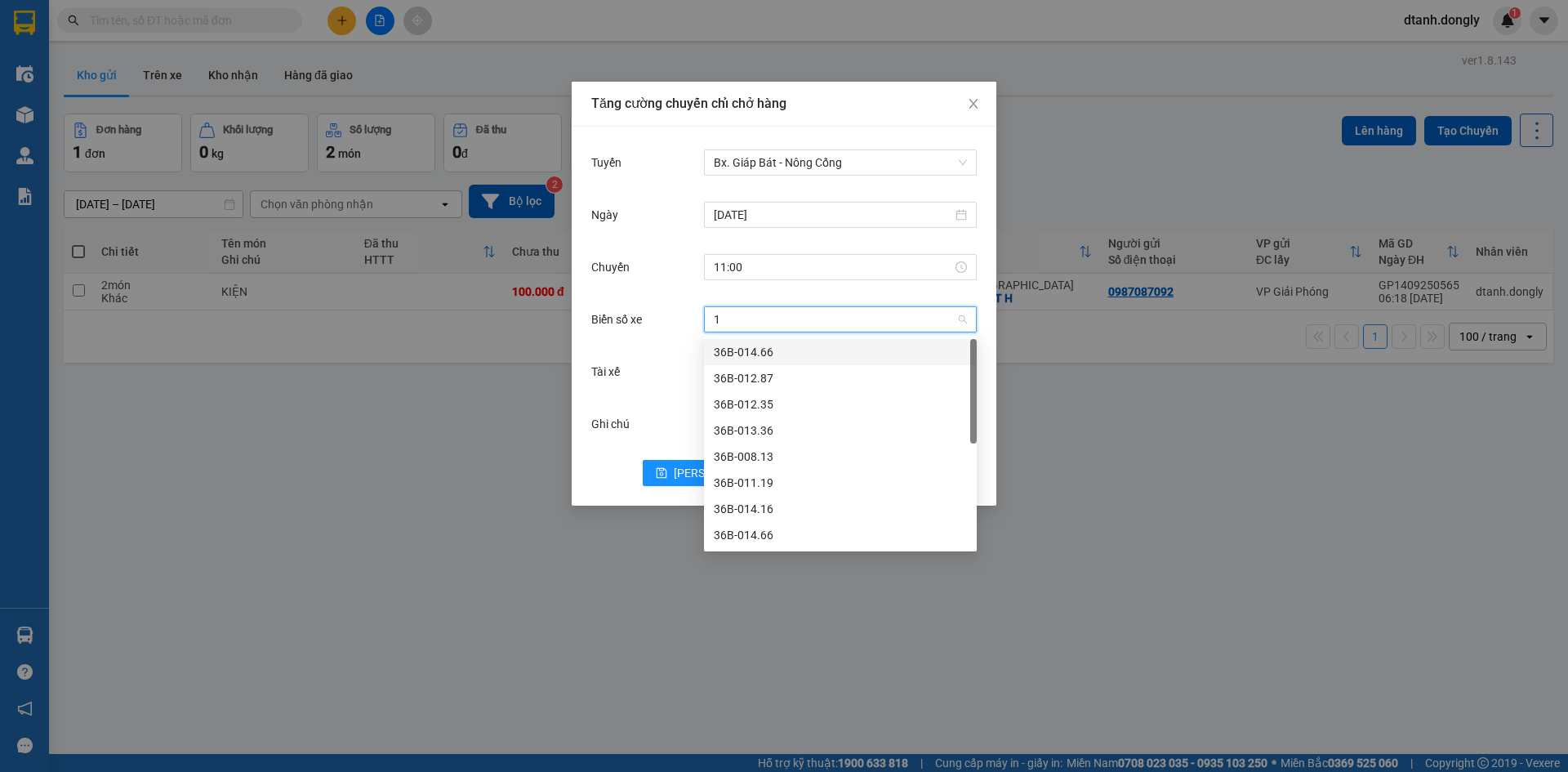
type input "16"
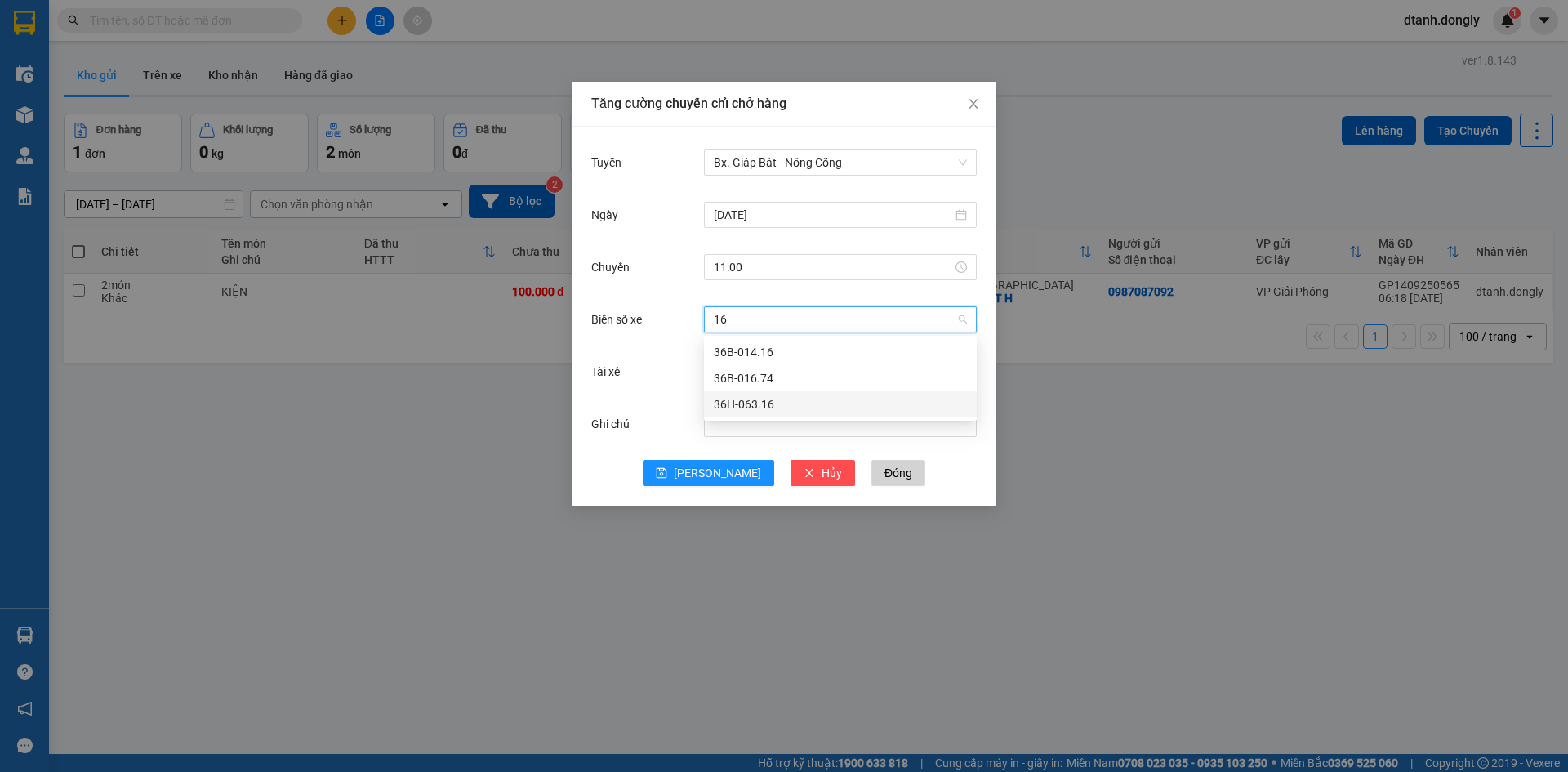
click at [798, 400] on div "36H-063.16" at bounding box center [840, 405] width 254 height 18
click at [762, 371] on input "Tài xế" at bounding box center [834, 371] width 242 height 25
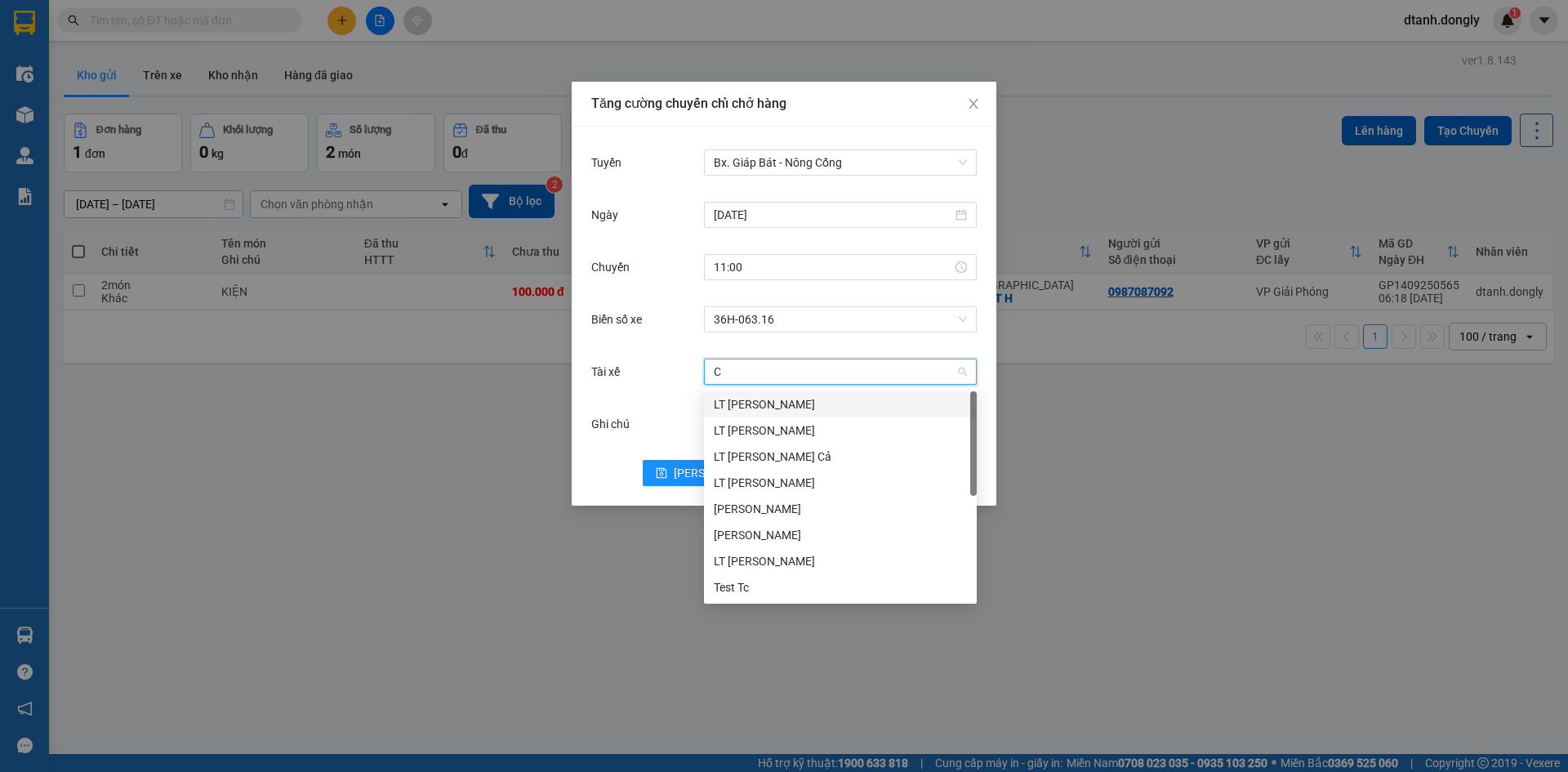
type input "CO"
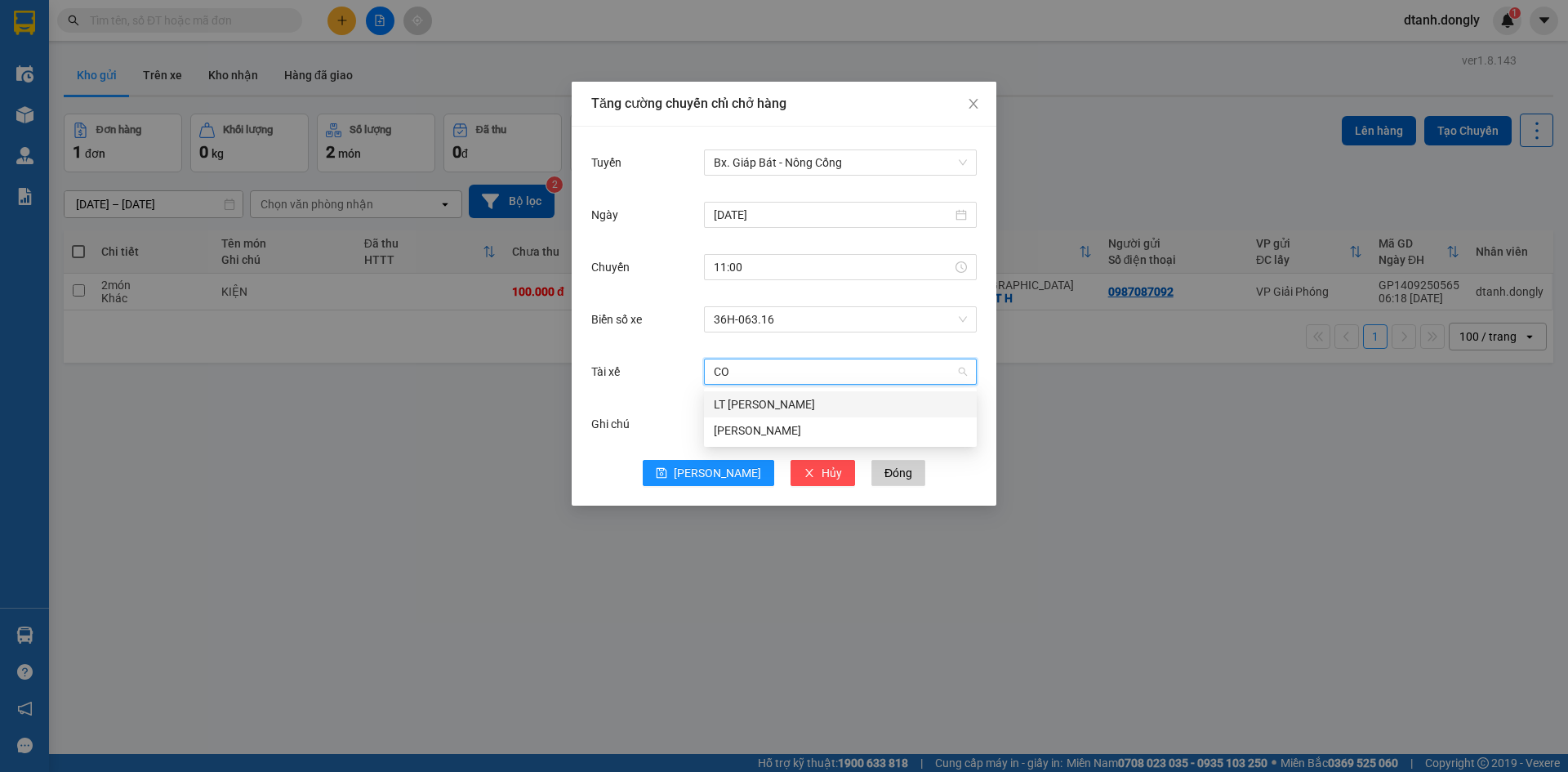
click at [773, 398] on div "LT [PERSON_NAME]" at bounding box center [840, 405] width 254 height 18
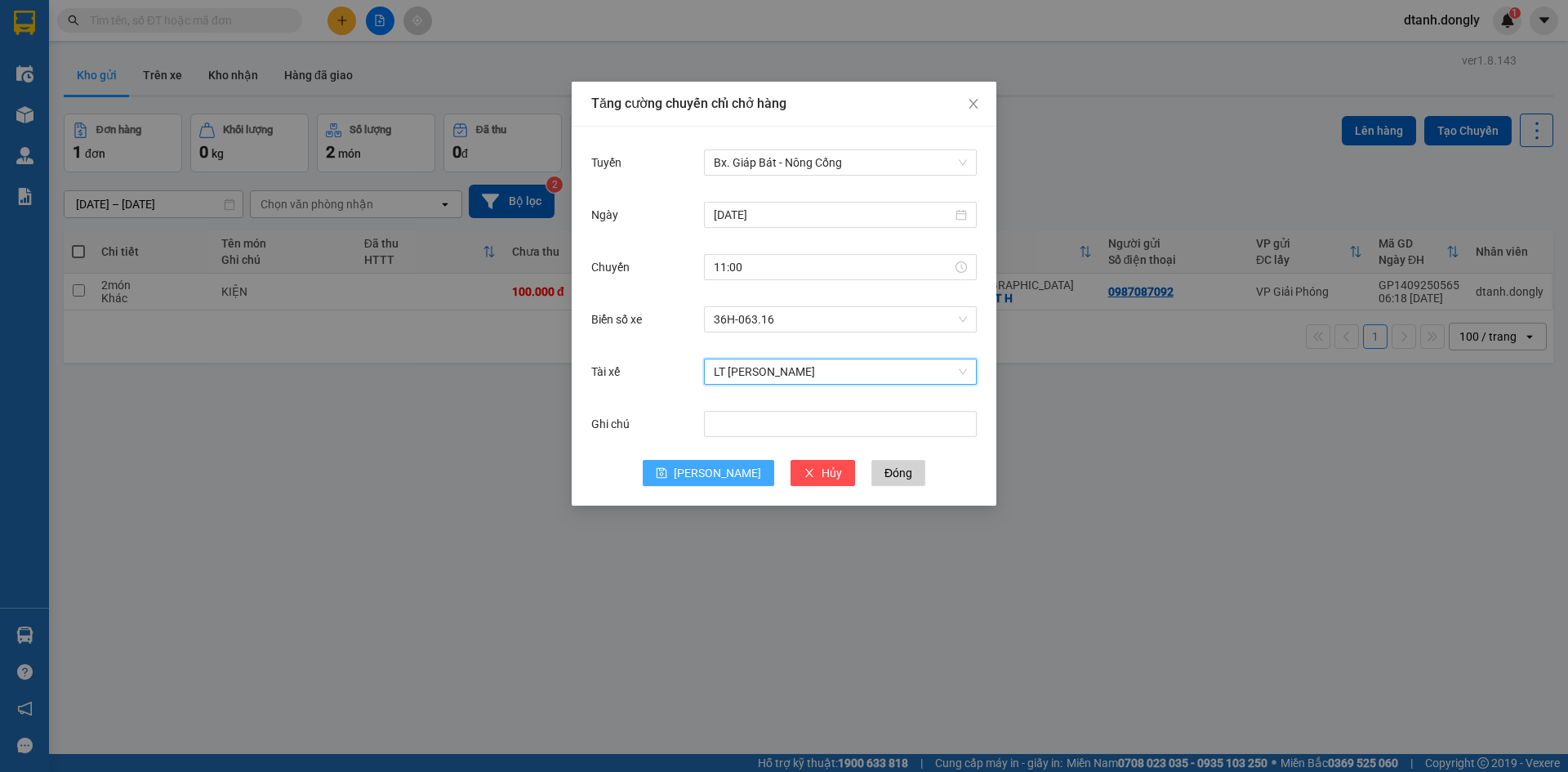
click at [710, 471] on span "[PERSON_NAME]" at bounding box center [717, 473] width 88 height 18
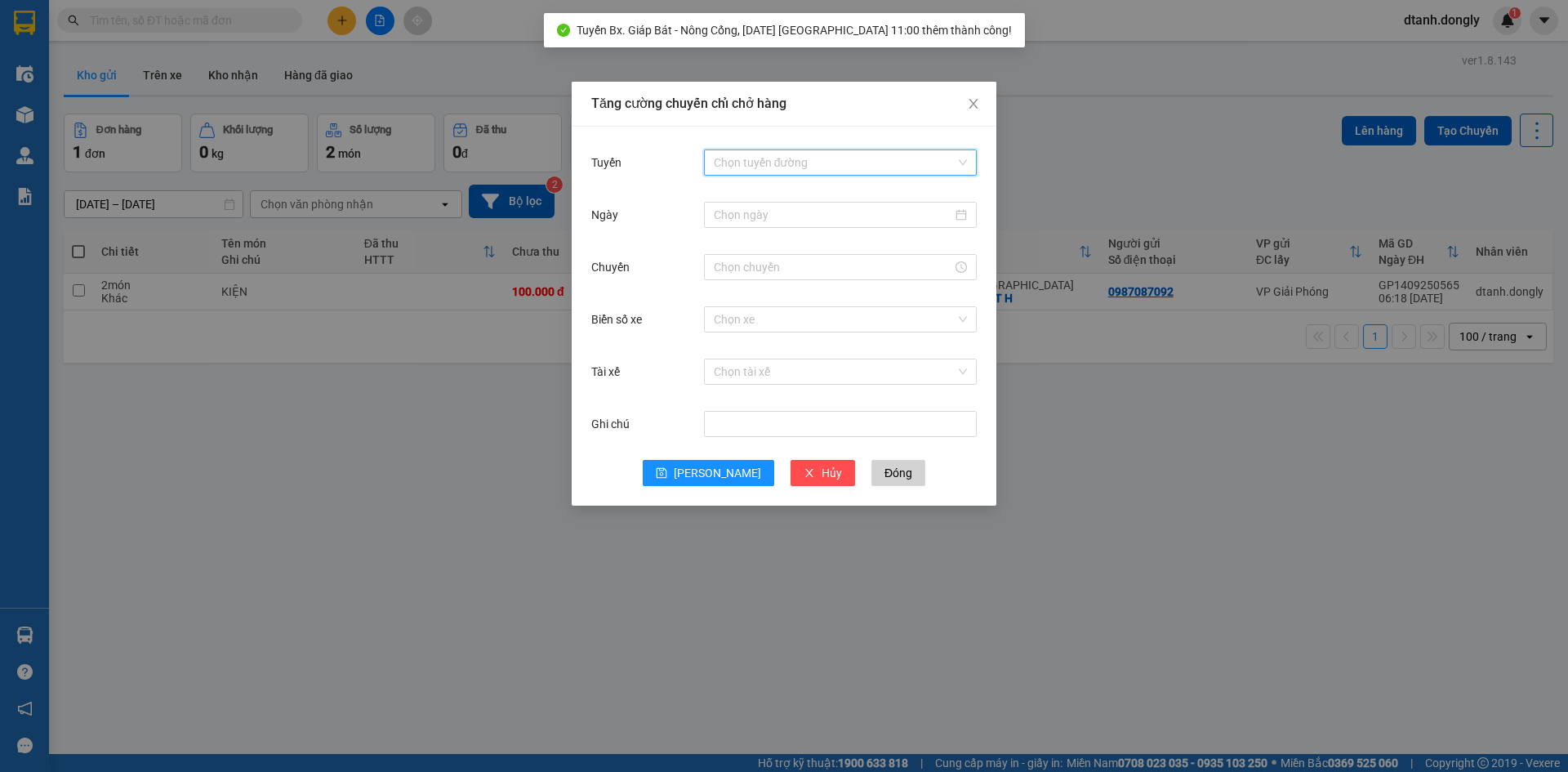
click at [774, 161] on input "Tuyến" at bounding box center [834, 162] width 242 height 25
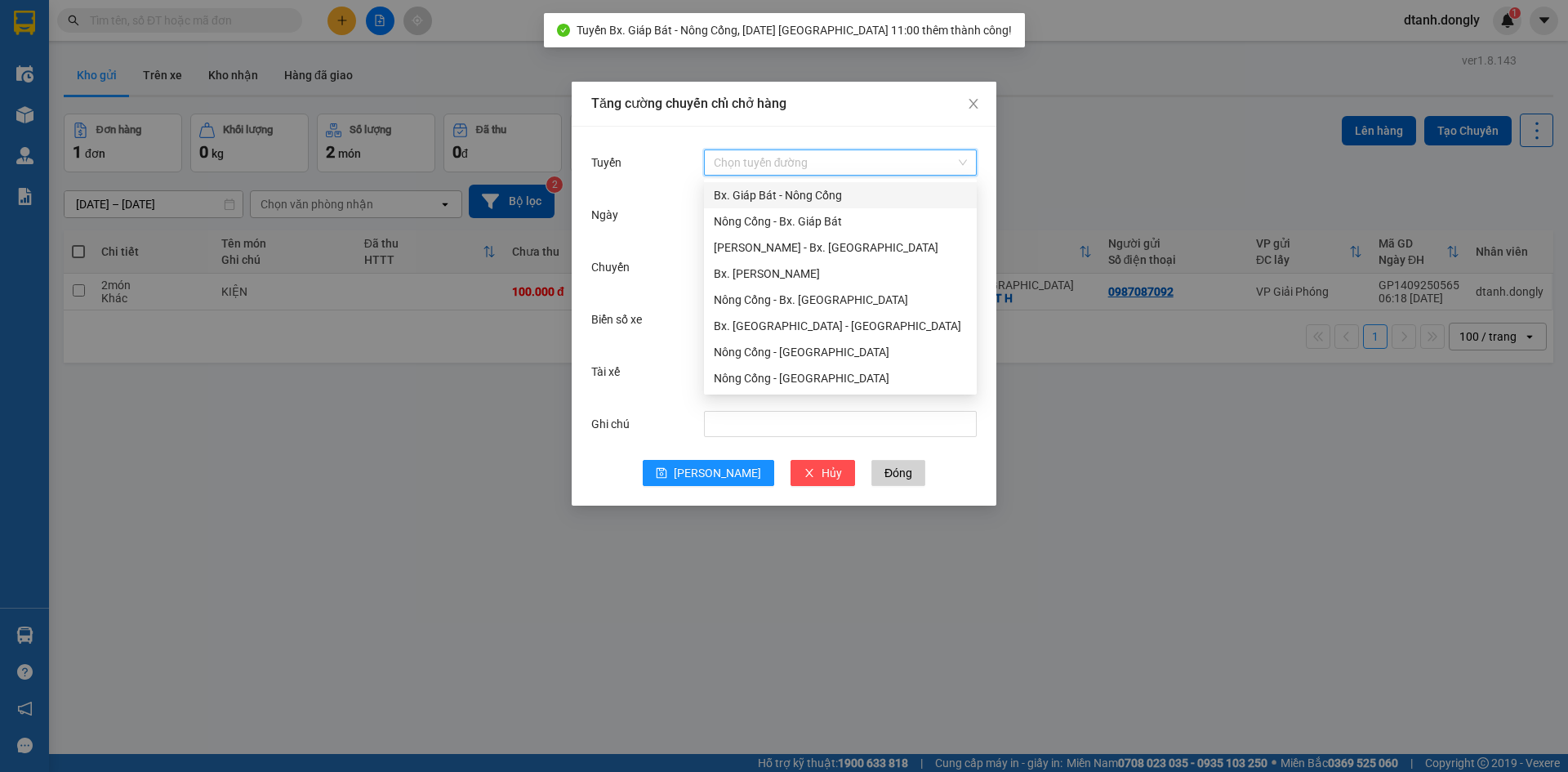
click at [779, 200] on div "Bx. Giáp Bát - Nông Cống" at bounding box center [840, 195] width 254 height 18
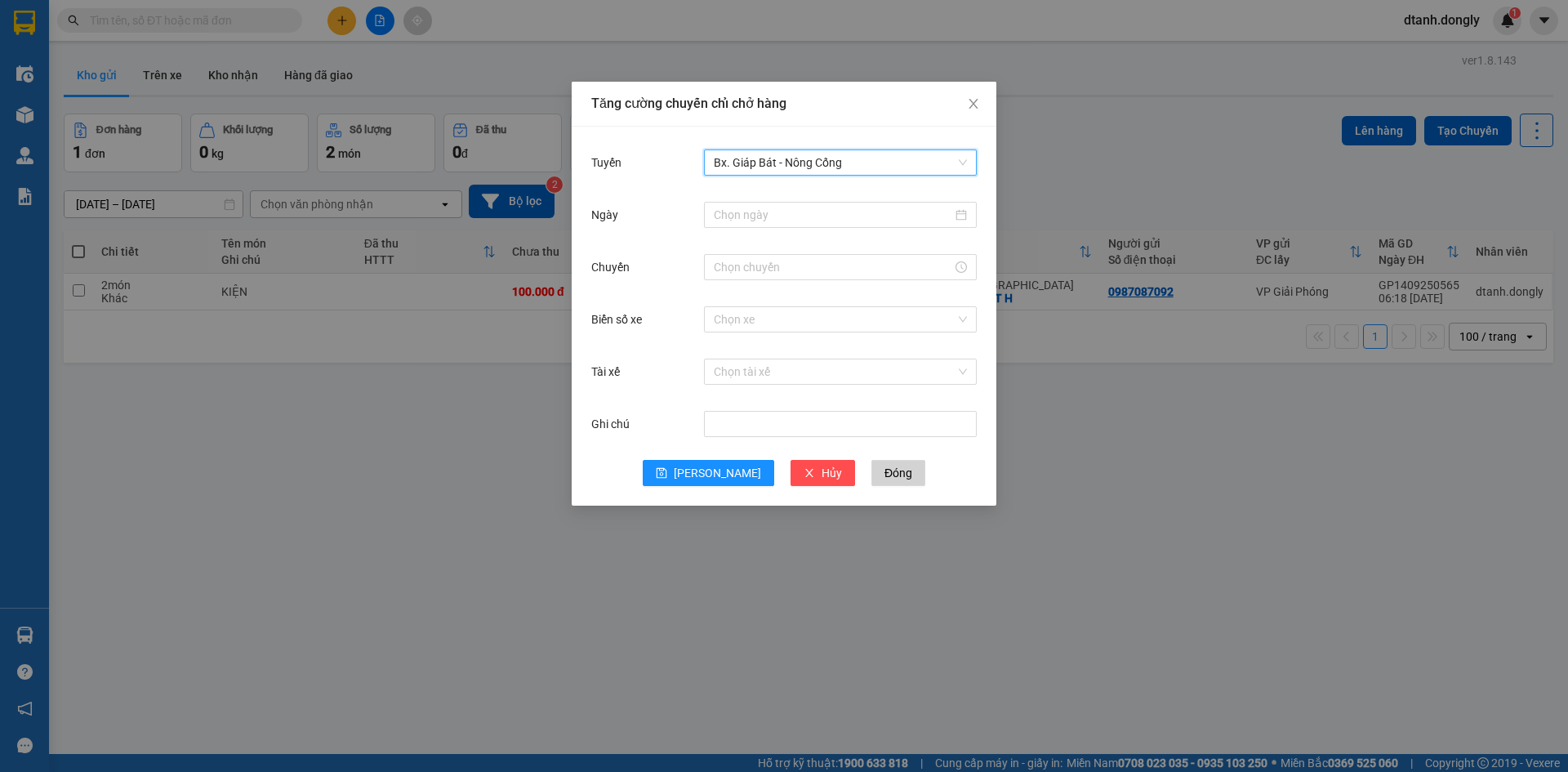
drag, startPoint x: 782, startPoint y: 208, endPoint x: 777, endPoint y: 235, distance: 27.5
click at [782, 209] on input "Ngày" at bounding box center [833, 215] width 239 height 18
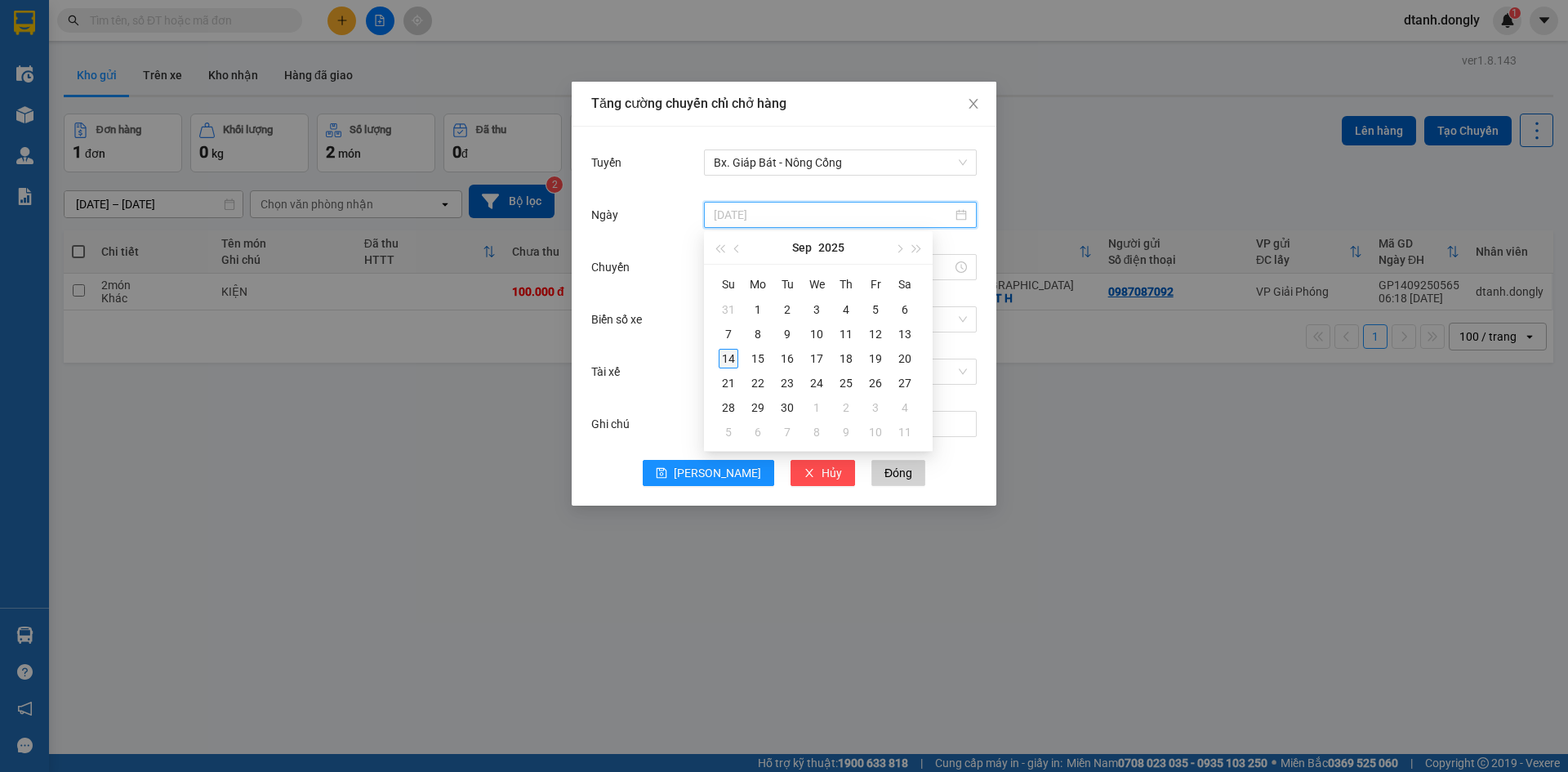
type input "[DATE]"
click at [731, 354] on div "14" at bounding box center [728, 358] width 20 height 20
click at [749, 267] on input "Chuyến" at bounding box center [833, 268] width 239 height 18
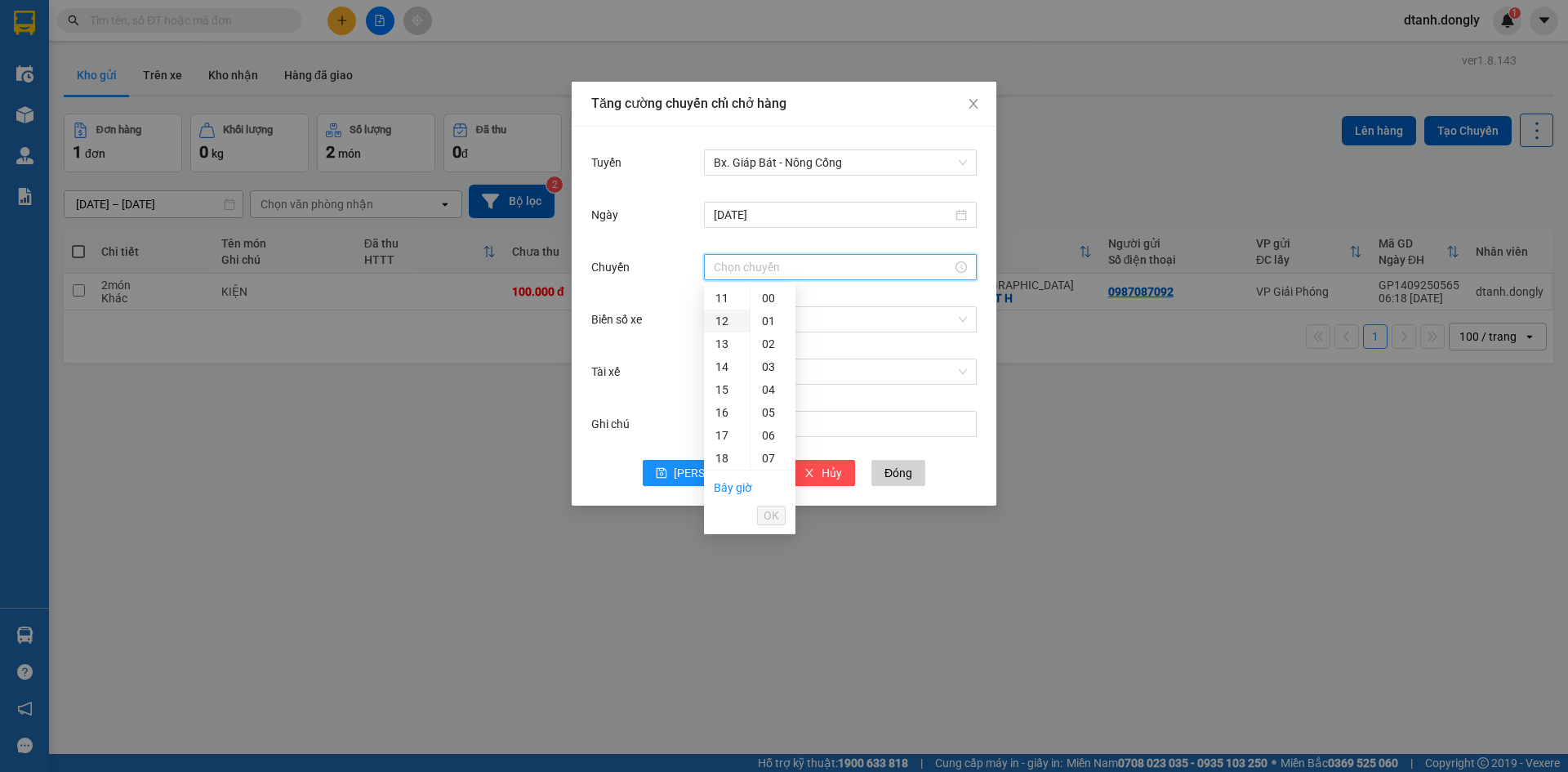
click at [717, 316] on div "12" at bounding box center [726, 321] width 45 height 23
type input "12:00"
click at [772, 511] on span "OK" at bounding box center [772, 515] width 16 height 18
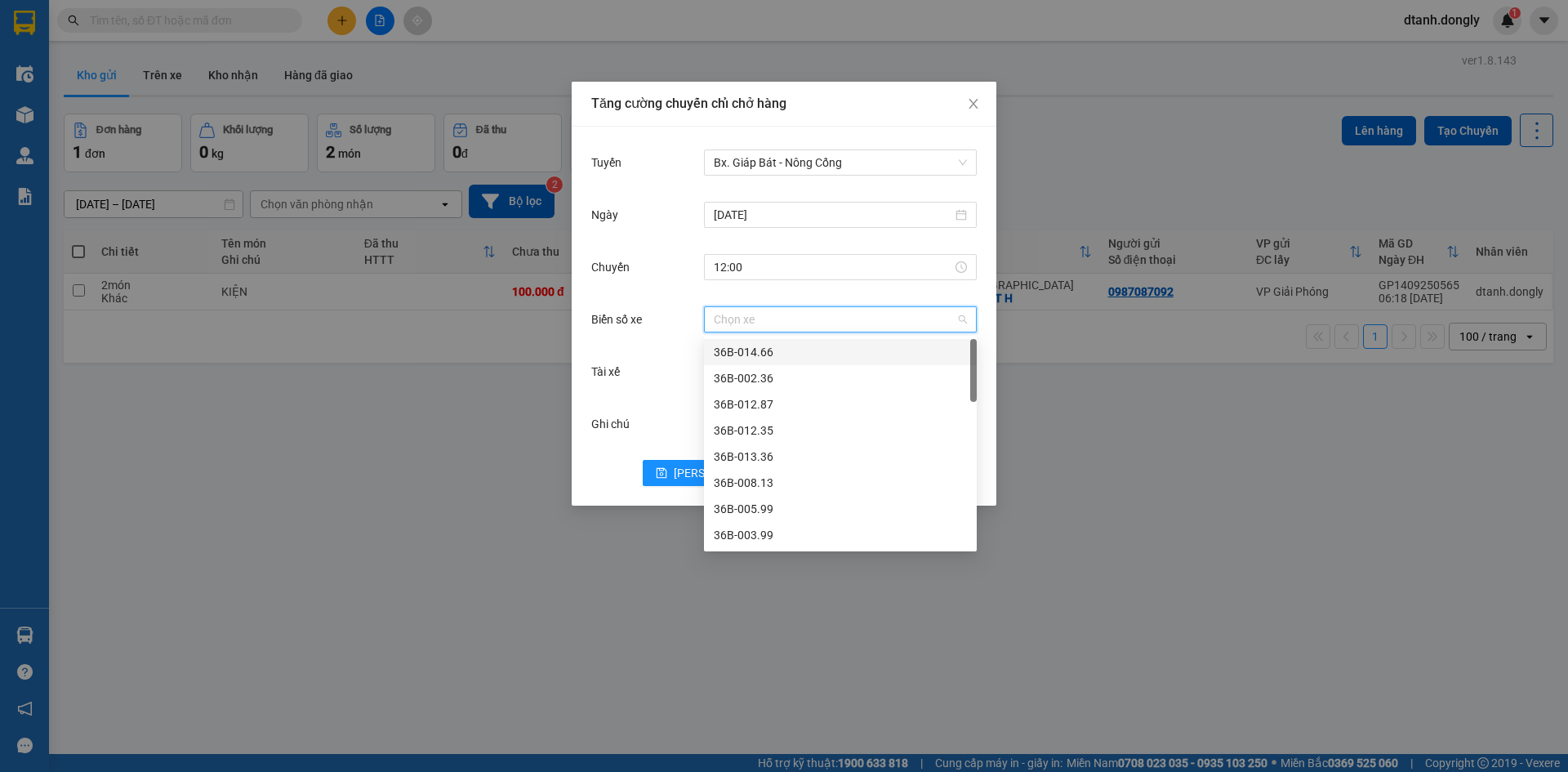
click at [775, 323] on input "Biển số xe" at bounding box center [834, 319] width 242 height 25
type input "67"
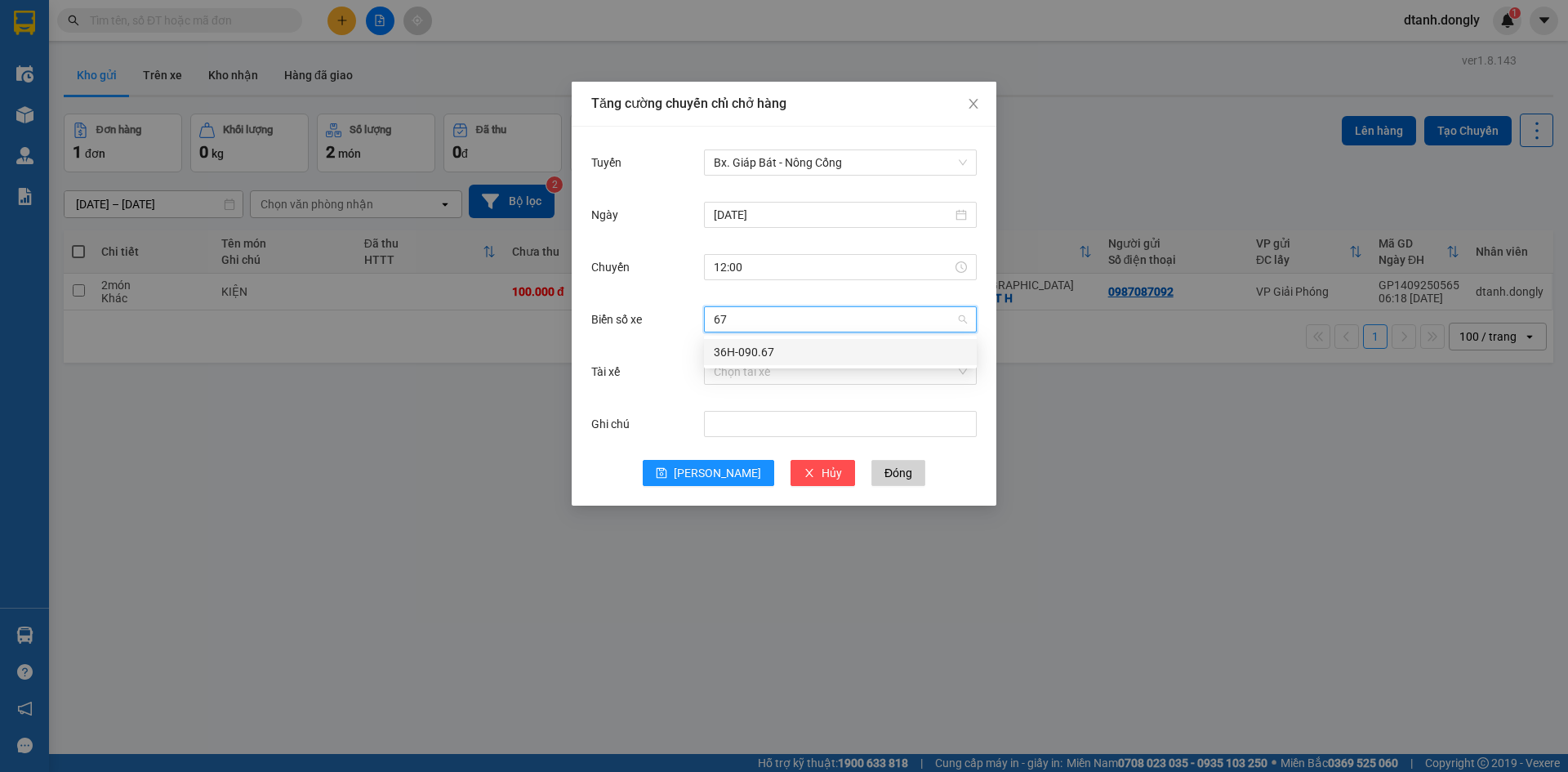
click at [790, 347] on div "36H-090.67" at bounding box center [840, 352] width 254 height 18
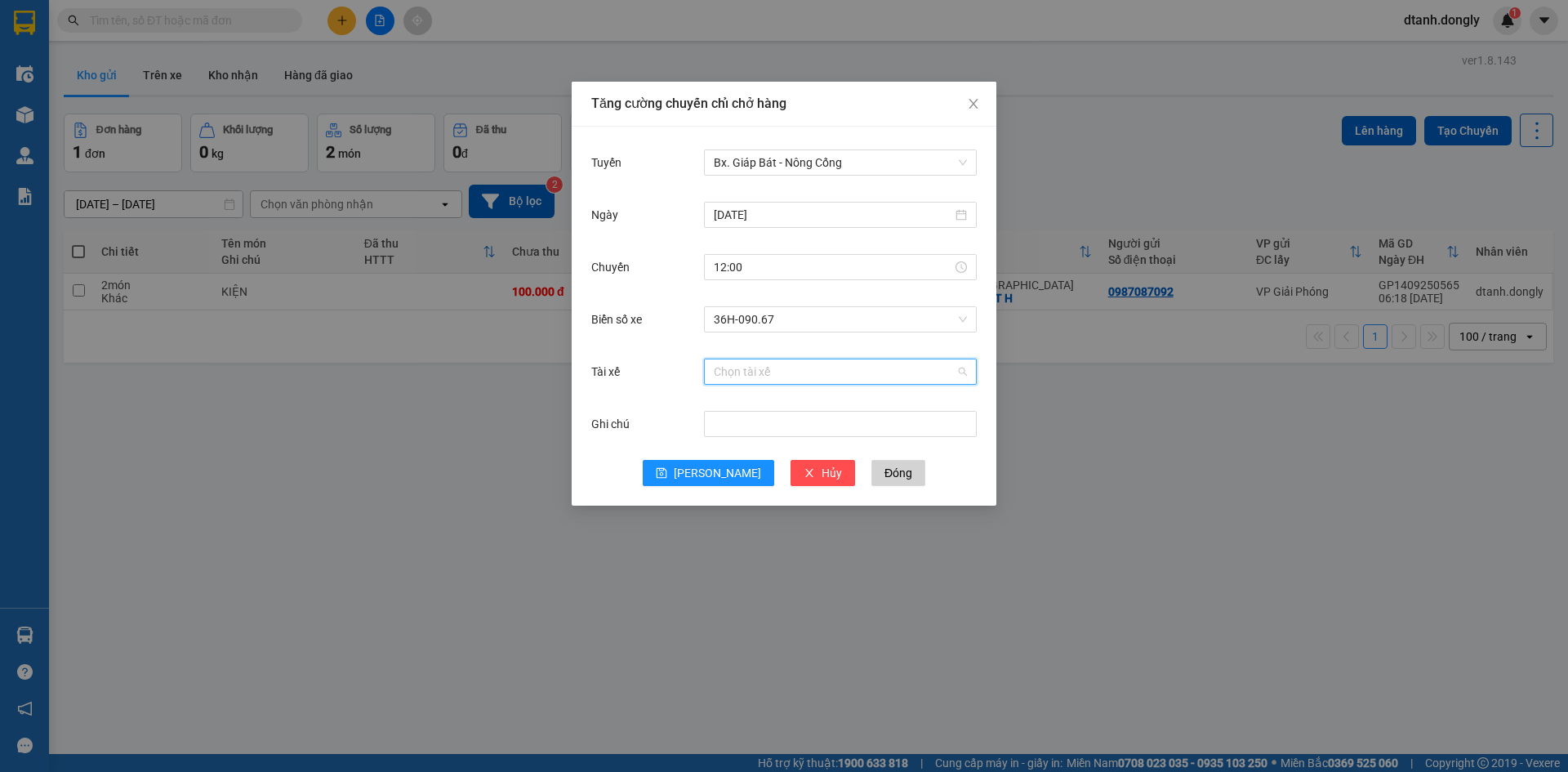
click at [783, 375] on input "Tài xế" at bounding box center [834, 371] width 242 height 25
type input "THINH"
click at [784, 397] on div "LT [PERSON_NAME]" at bounding box center [840, 405] width 254 height 18
click at [709, 472] on span "[PERSON_NAME]" at bounding box center [717, 473] width 88 height 18
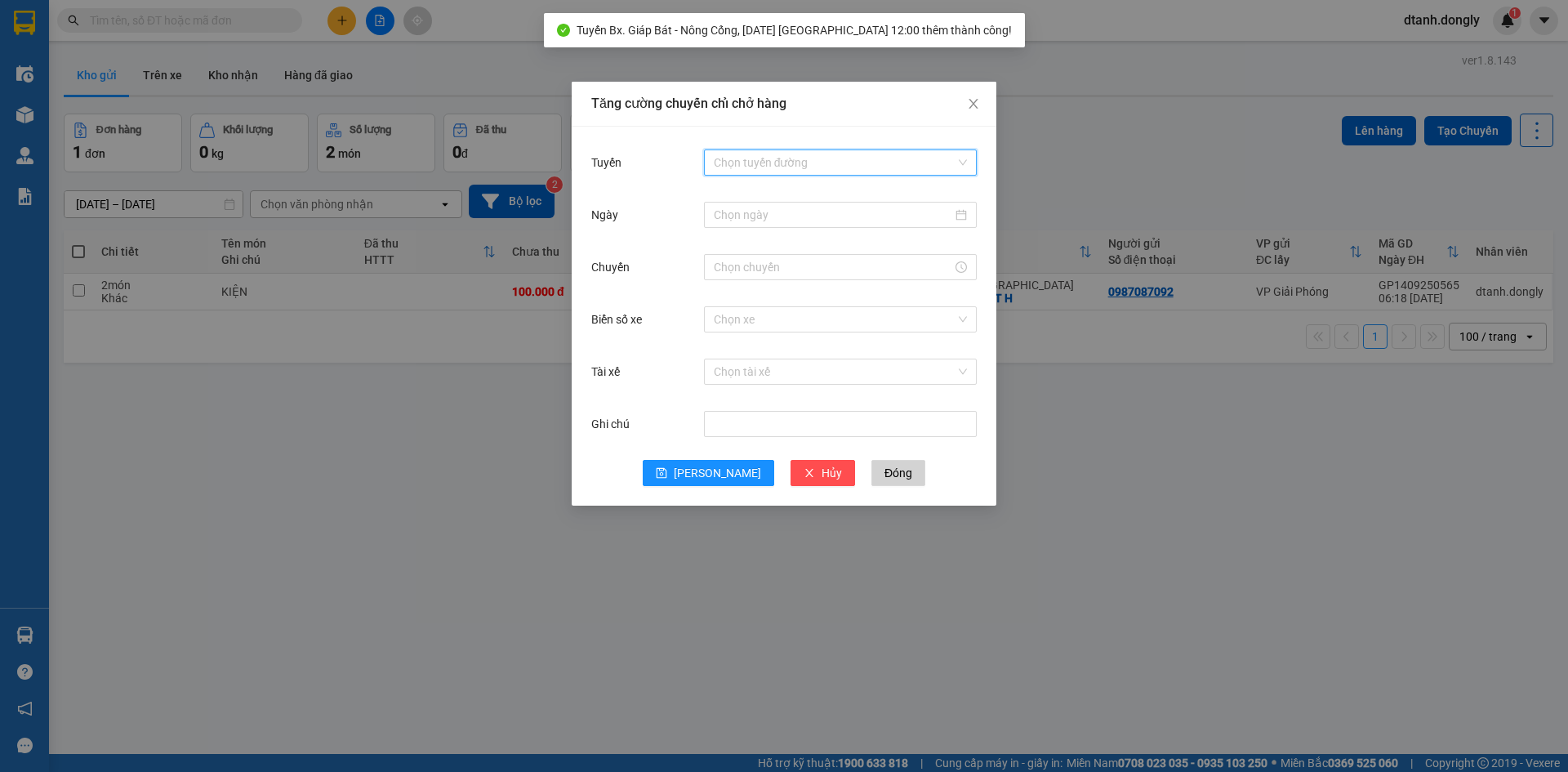
click at [764, 163] on input "Tuyến" at bounding box center [834, 162] width 242 height 25
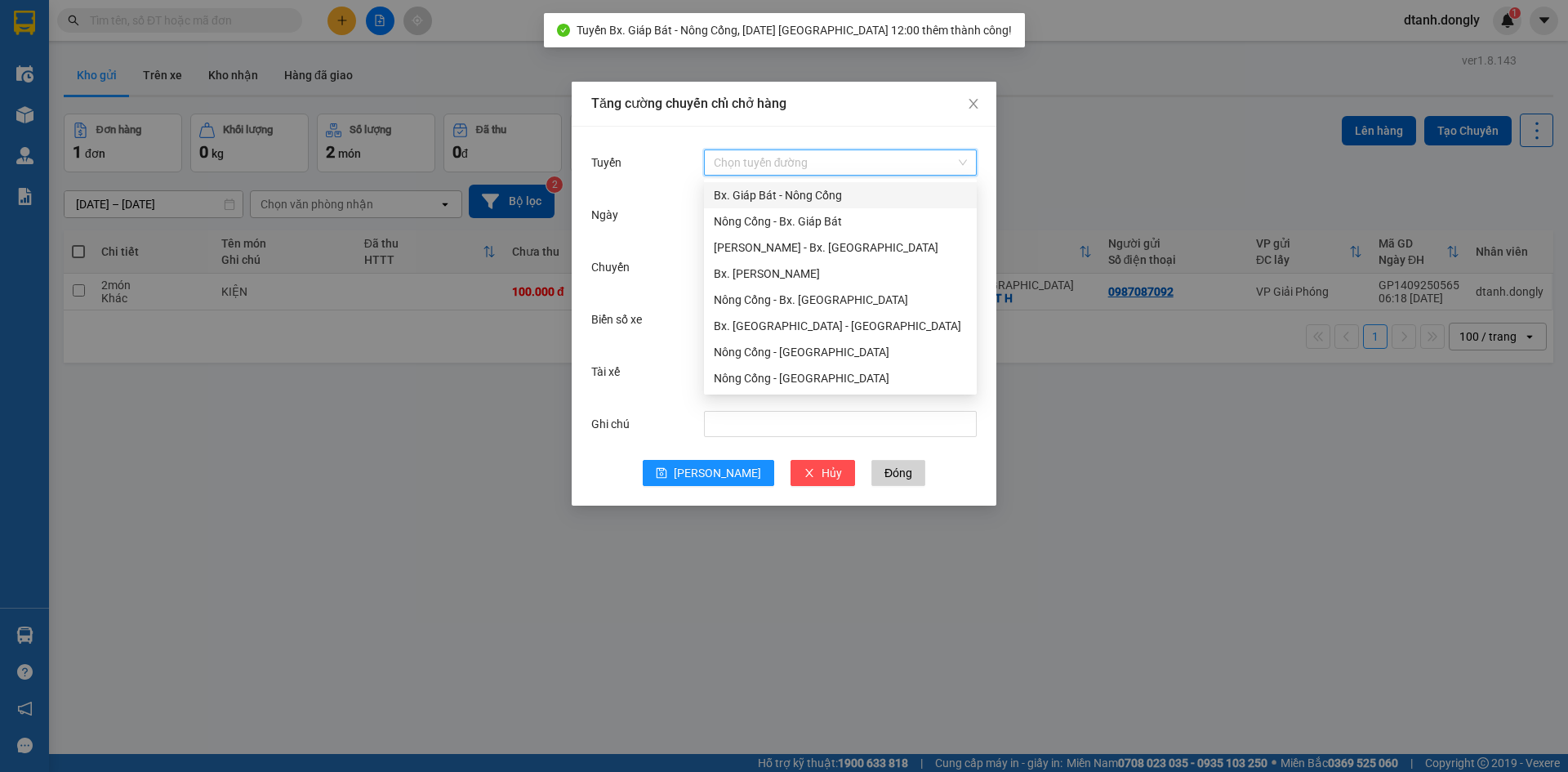
click at [767, 196] on div "Bx. Giáp Bát - Nông Cống" at bounding box center [840, 195] width 254 height 18
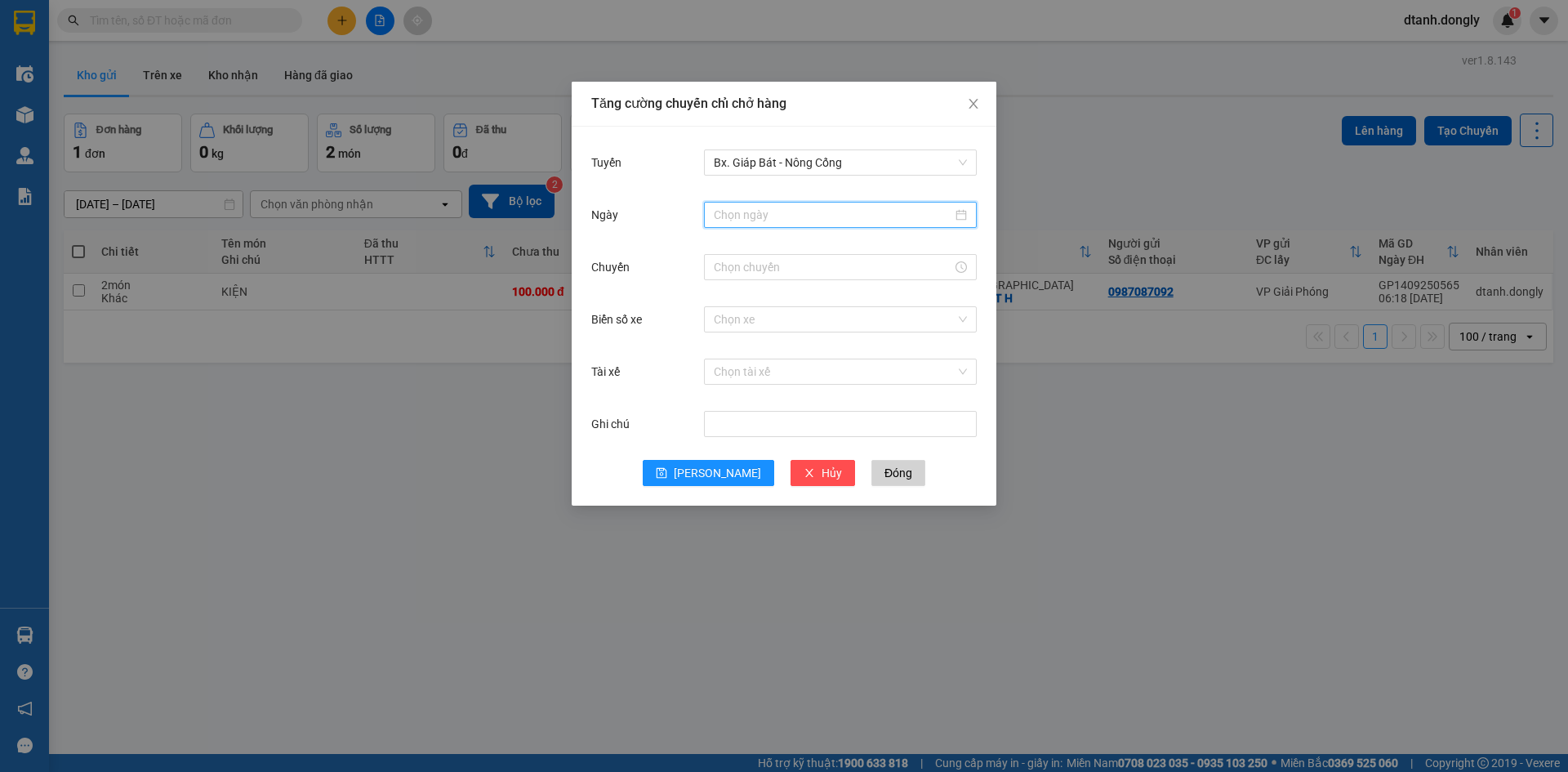
click at [768, 209] on input "Ngày" at bounding box center [833, 215] width 239 height 18
type input "[DATE]"
click at [727, 356] on div "14" at bounding box center [728, 358] width 20 height 20
click at [736, 265] on input "Chuyến" at bounding box center [833, 268] width 239 height 18
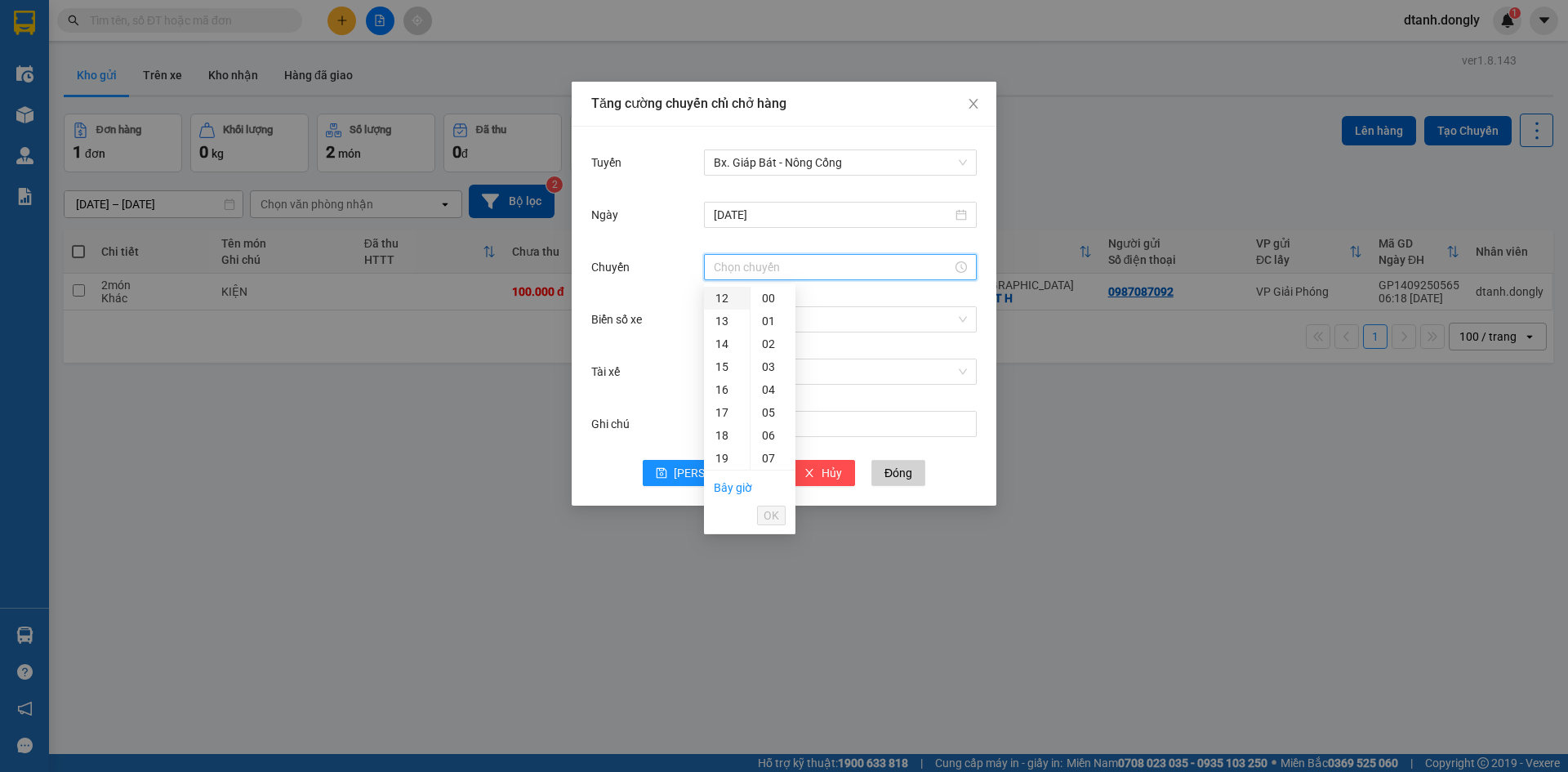
click at [726, 301] on div "12" at bounding box center [726, 297] width 45 height 23
click at [768, 316] on div "15" at bounding box center [774, 314] width 45 height 23
type input "12:15"
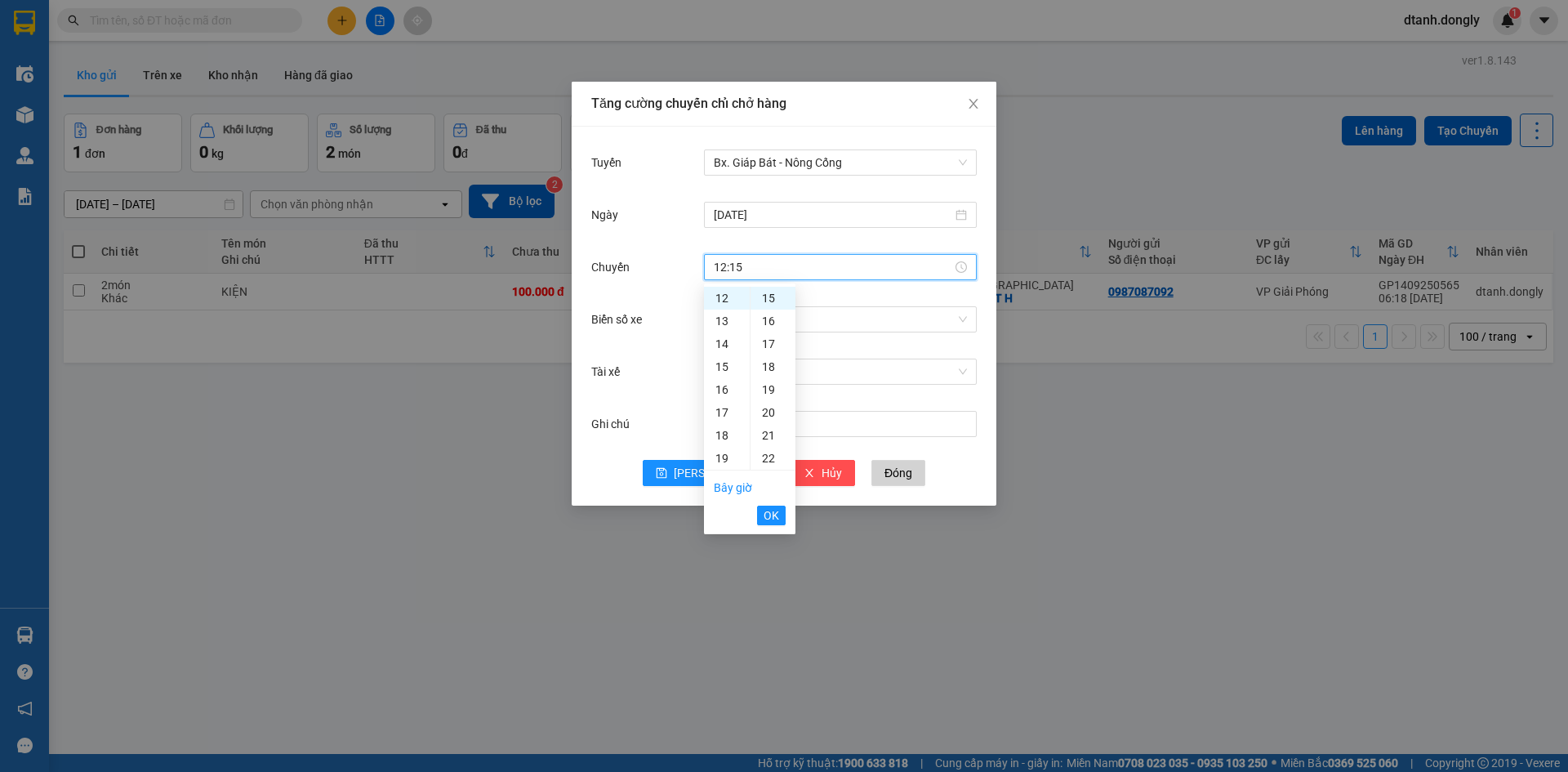
click at [777, 514] on span "OK" at bounding box center [772, 515] width 16 height 18
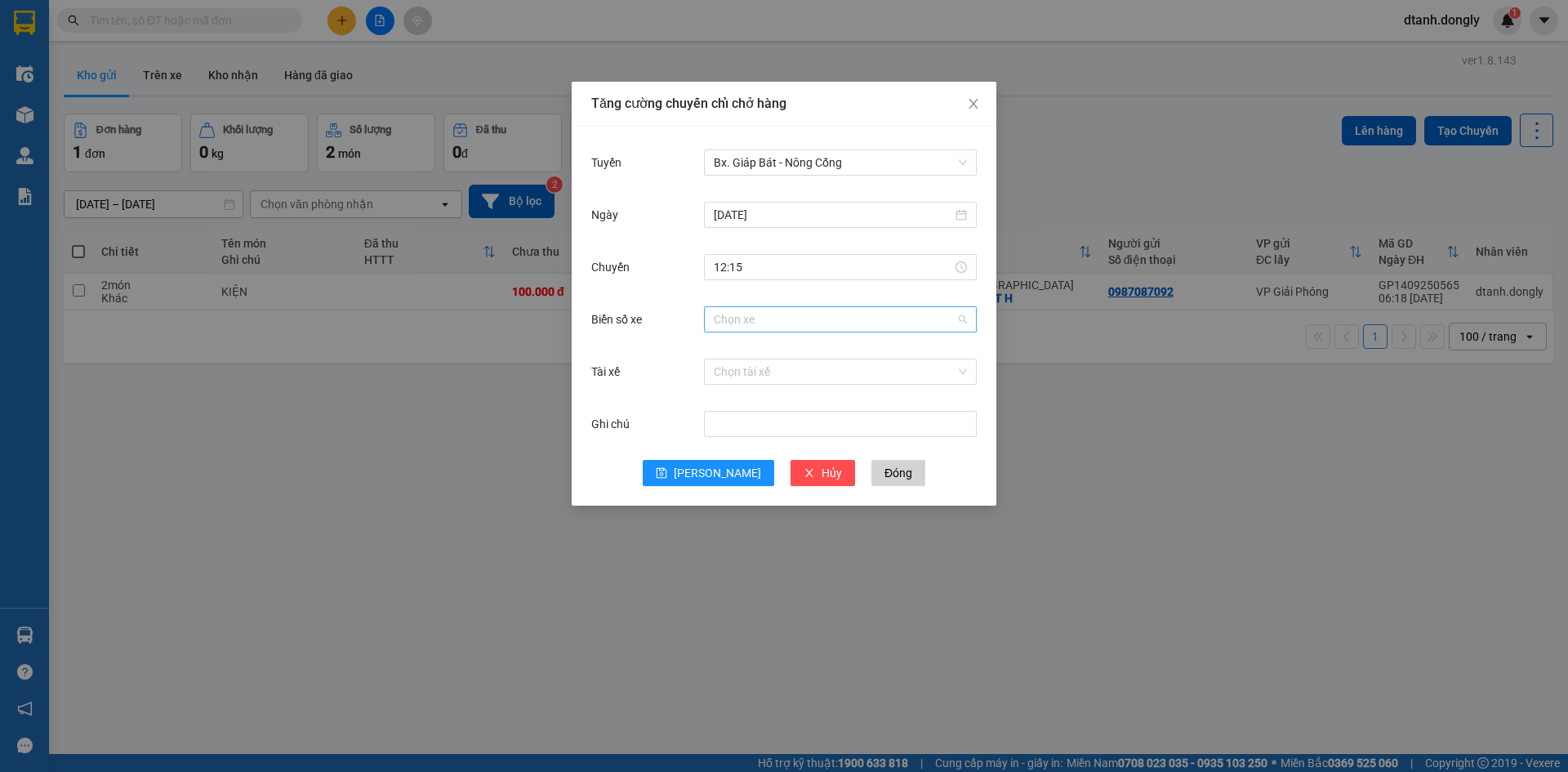
click at [781, 325] on input "Biển số xe" at bounding box center [834, 319] width 242 height 25
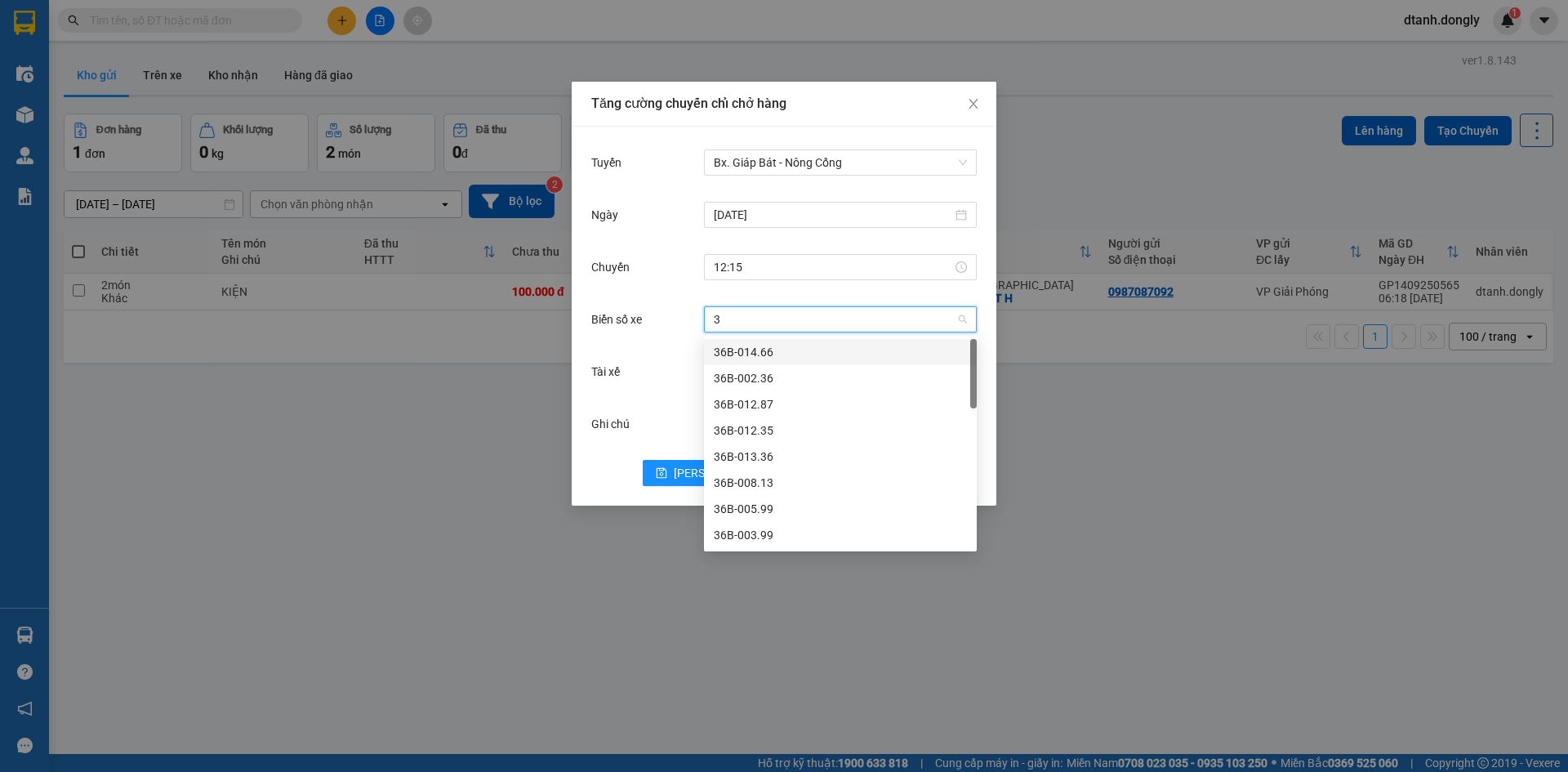
type input "38"
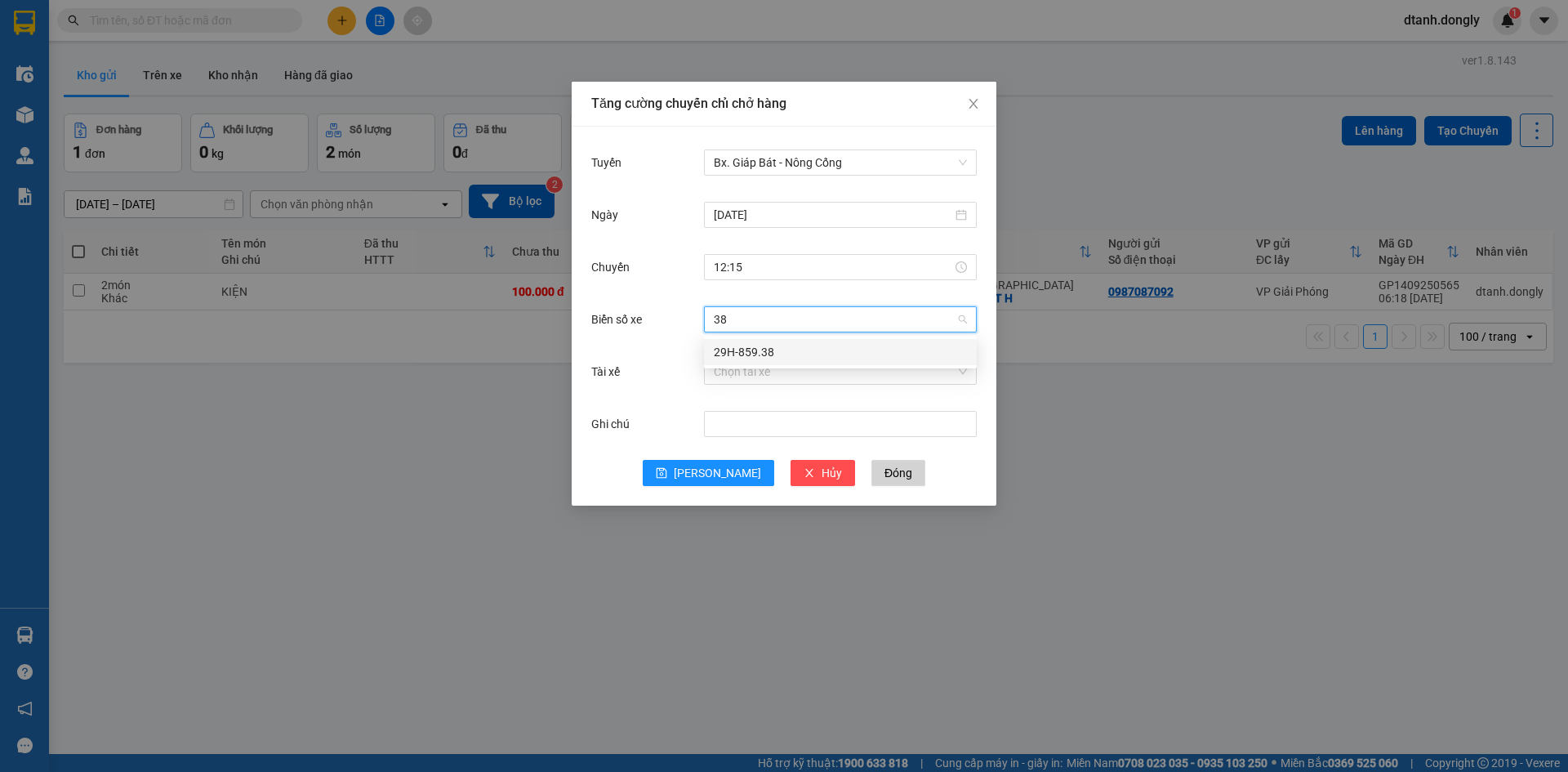
click at [788, 346] on div "29H-859.38" at bounding box center [840, 352] width 254 height 18
click at [765, 376] on input "Tài xế" at bounding box center [834, 371] width 242 height 25
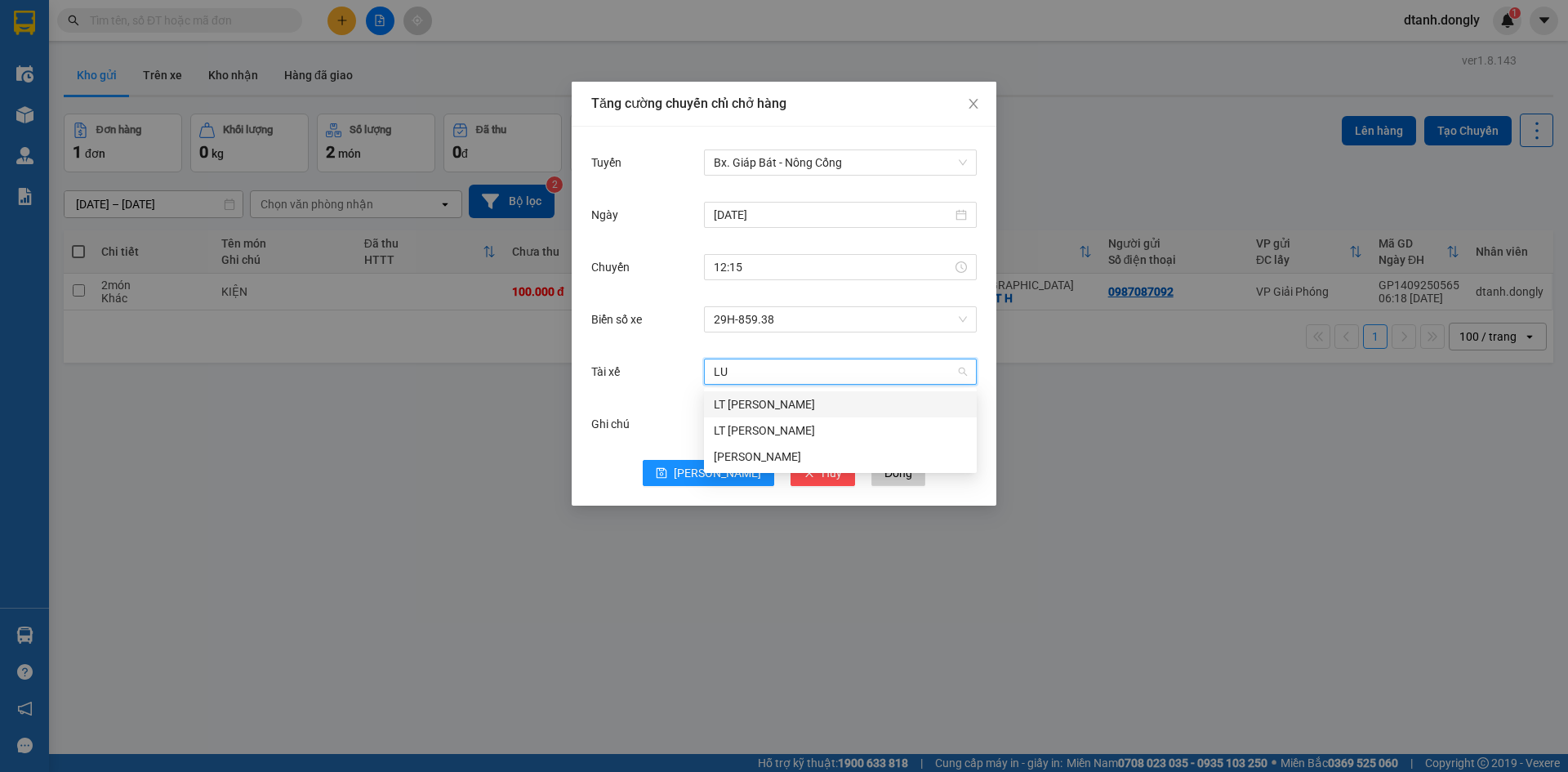
type input "LUO"
click at [761, 450] on div "[PERSON_NAME]" at bounding box center [840, 457] width 254 height 18
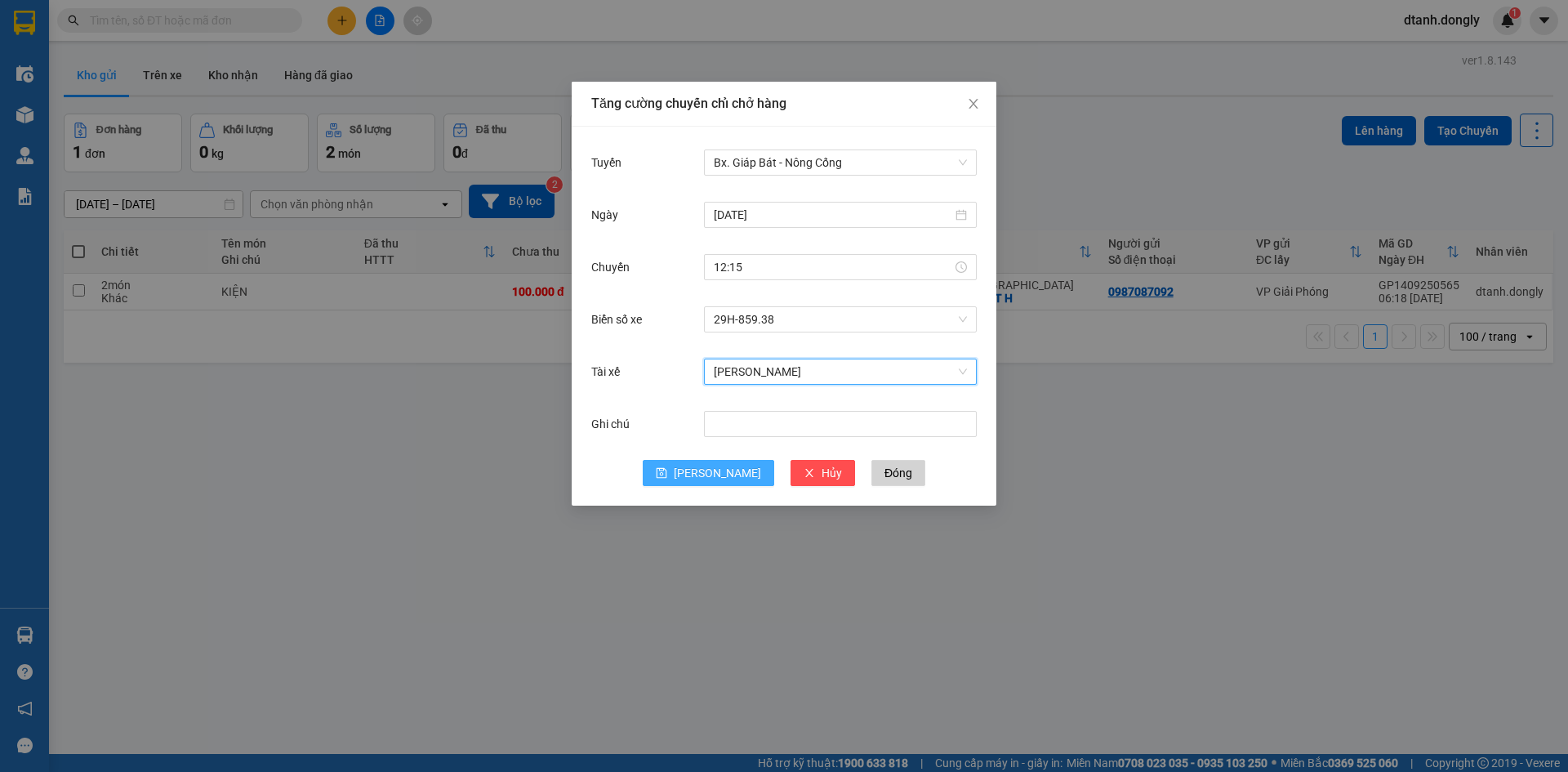
click at [704, 474] on button "[PERSON_NAME]" at bounding box center [708, 473] width 131 height 26
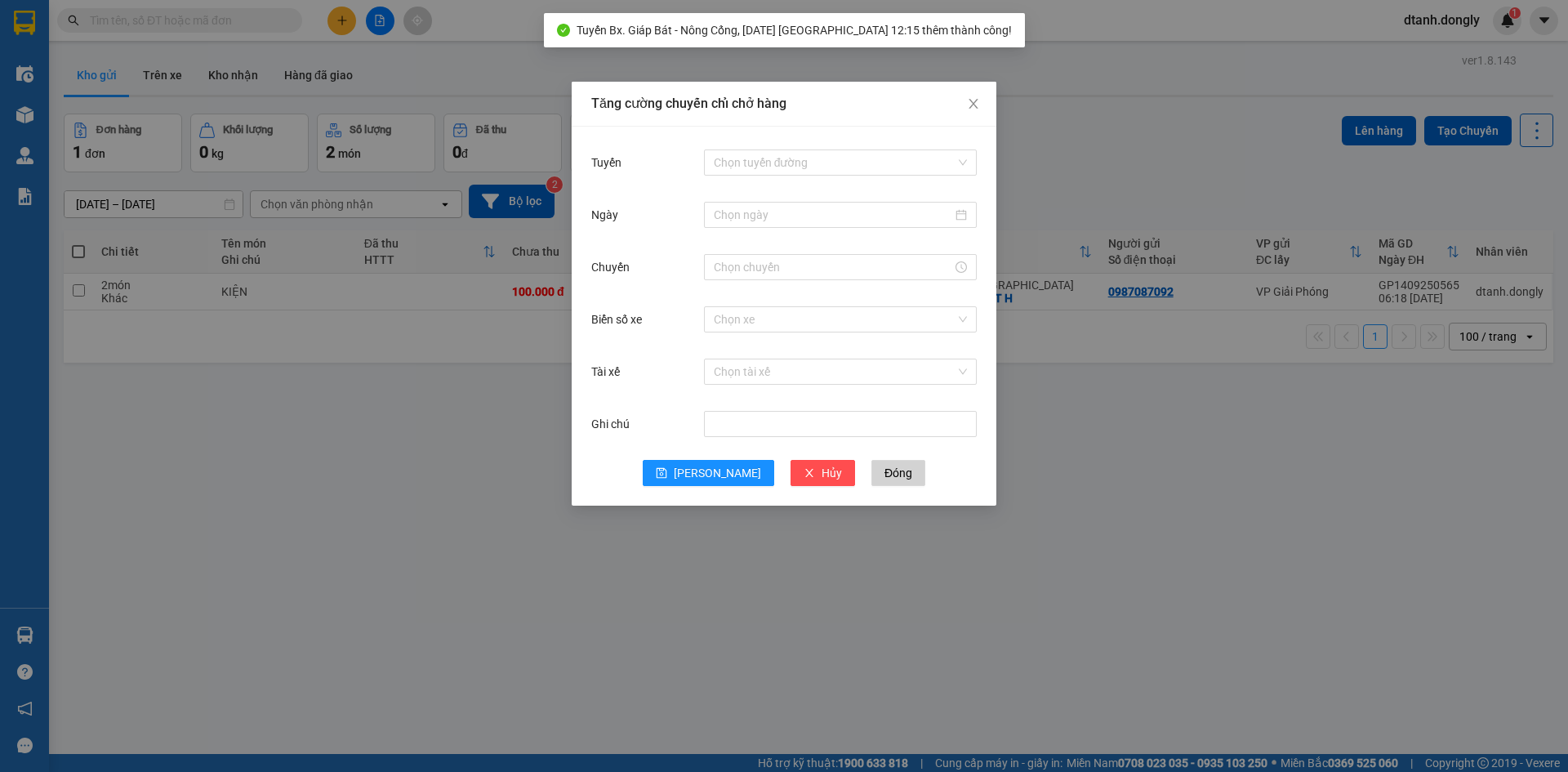
click at [1095, 440] on div "Tăng cường chuyến chỉ chở hàng Tuyến Chọn tuyến đường Ngày Chuyến Biển số xe Ch…" at bounding box center [784, 386] width 1568 height 772
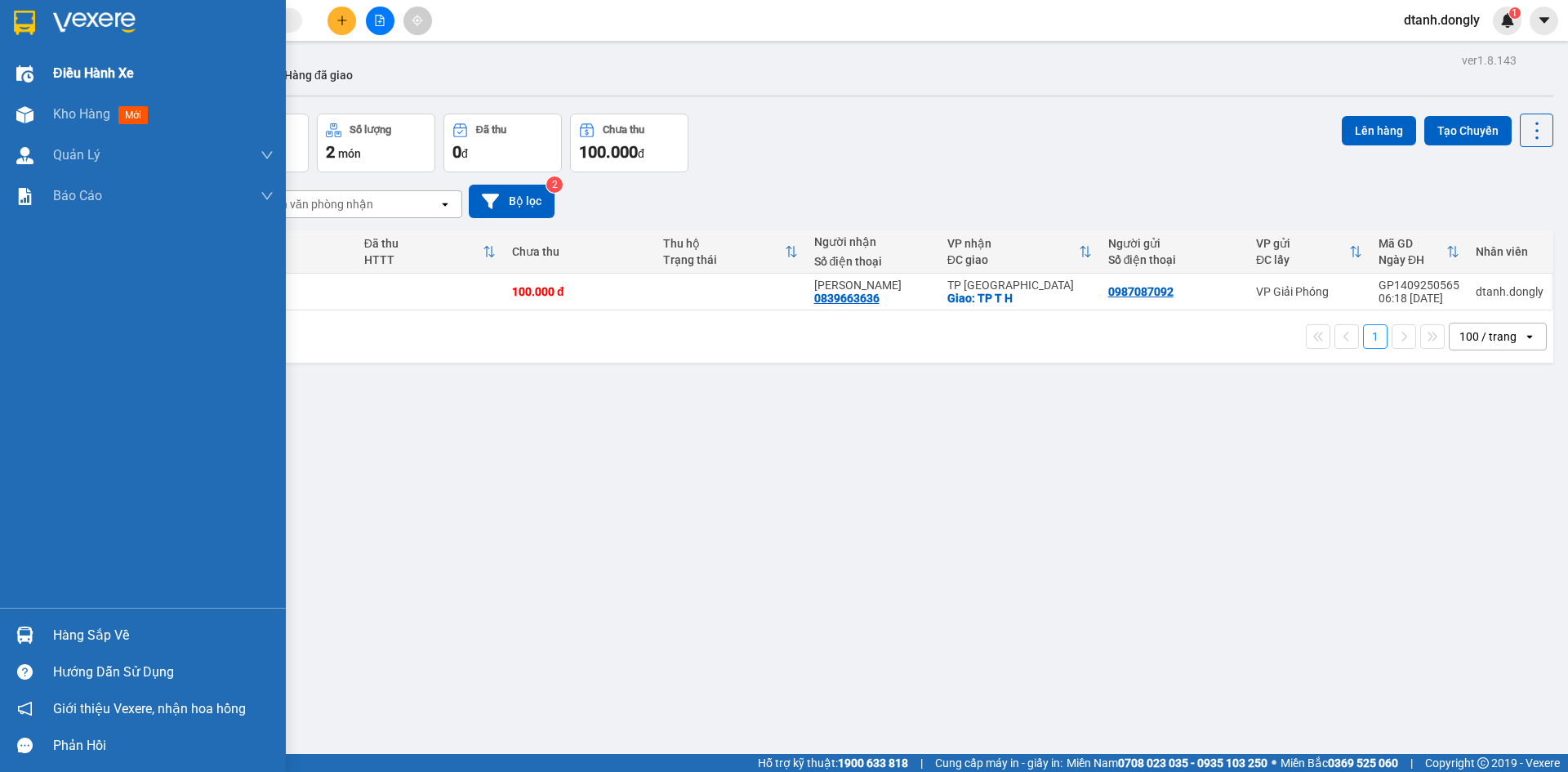
click at [74, 68] on span "Điều hành xe" at bounding box center [94, 73] width 81 height 21
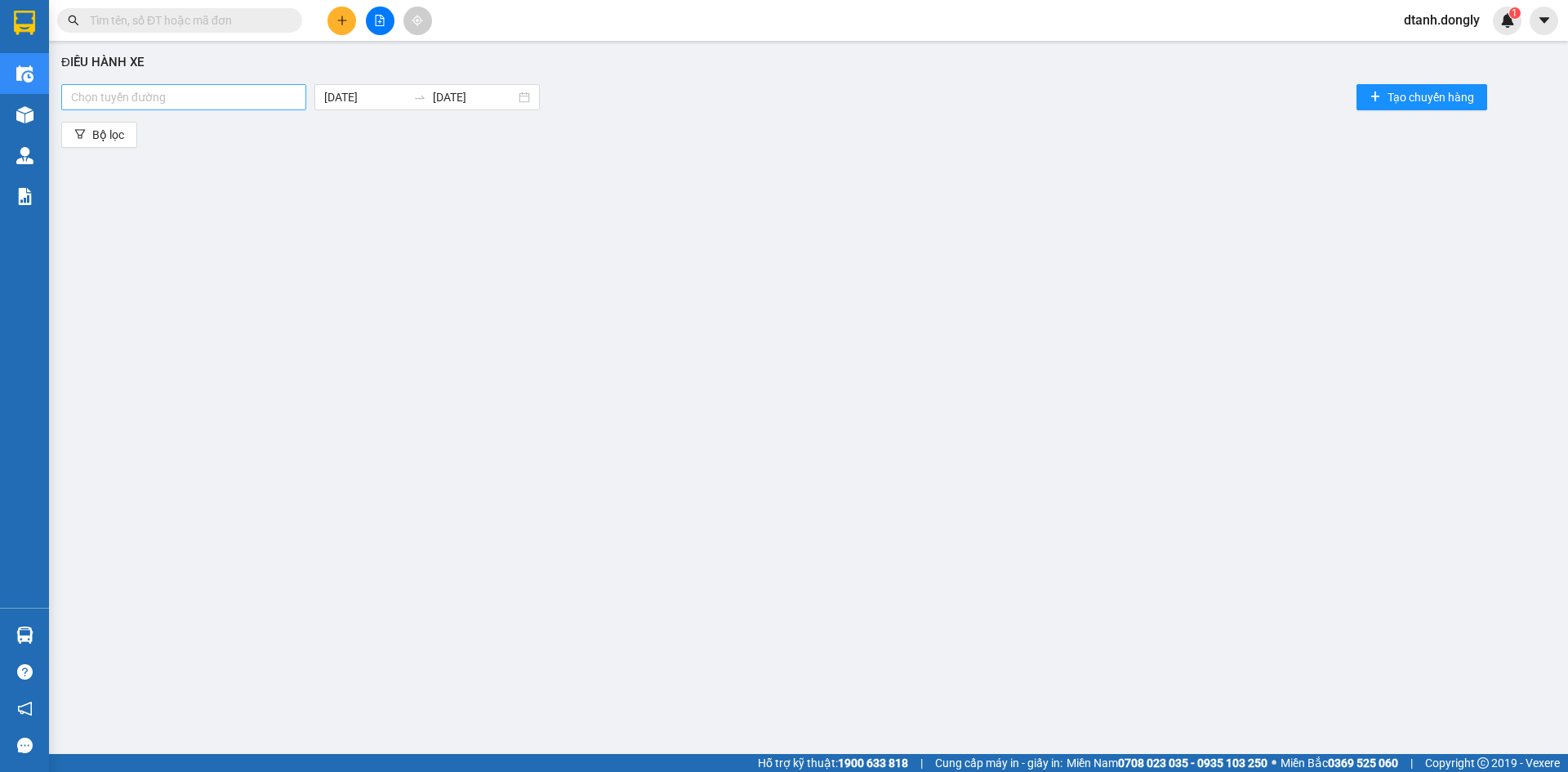
click at [286, 108] on div "Chọn tuyến đường" at bounding box center [184, 97] width 245 height 26
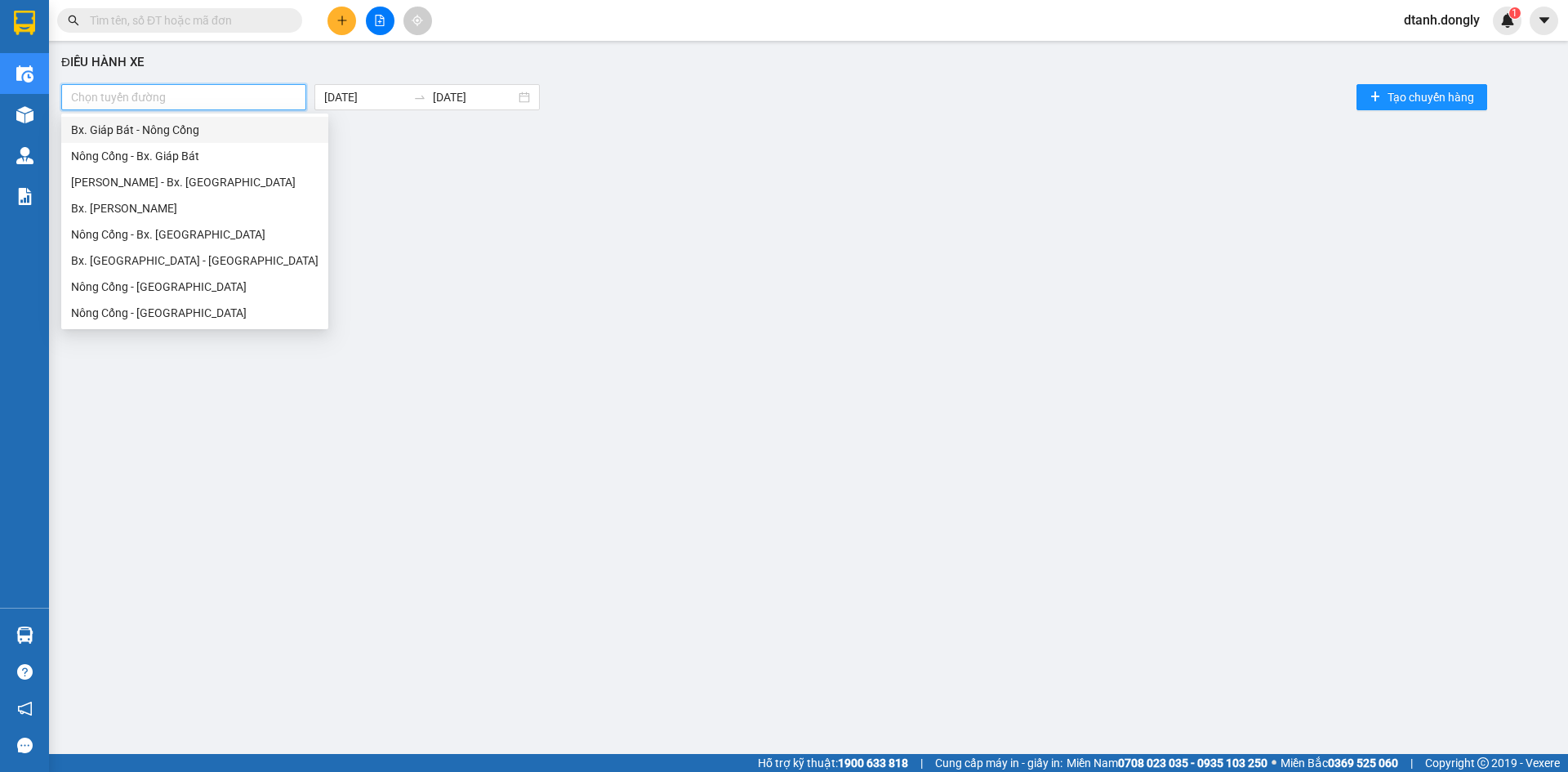
click at [276, 120] on div "Bx. Giáp Bát - Nông Cống" at bounding box center [194, 129] width 267 height 26
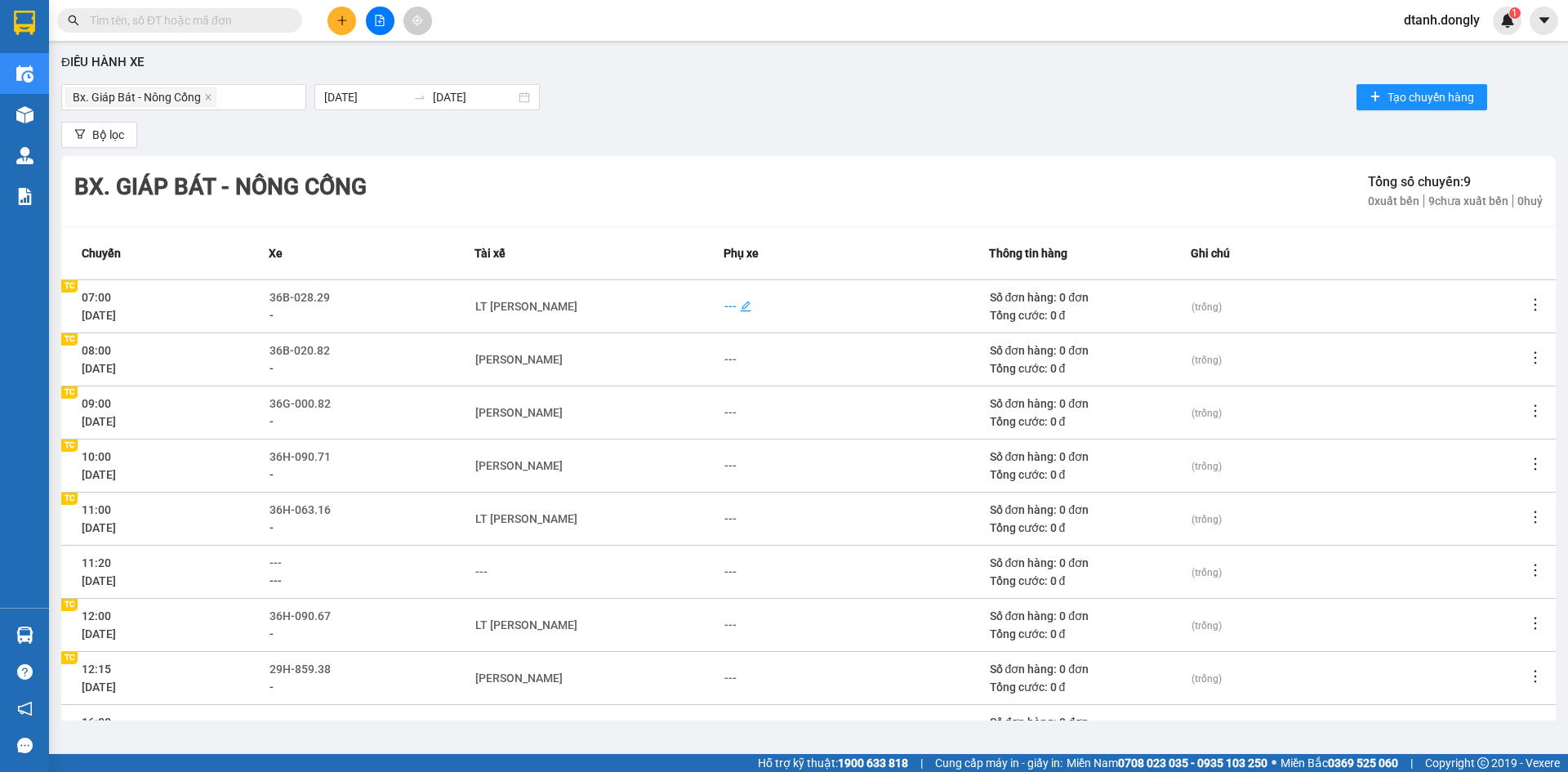
click at [729, 303] on div "---" at bounding box center [730, 306] width 12 height 18
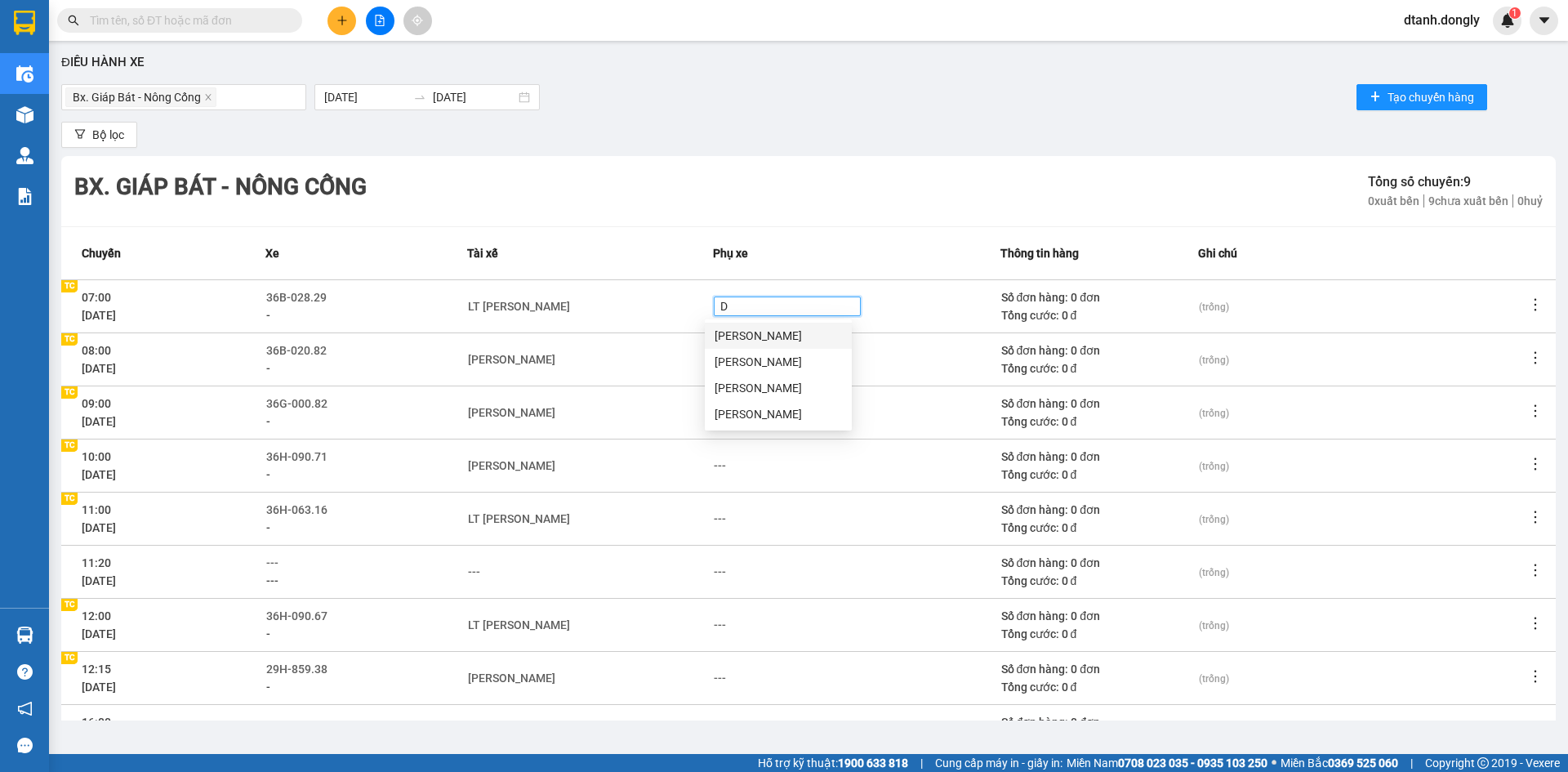
type input "DI"
click at [741, 334] on div "[PERSON_NAME]" at bounding box center [778, 336] width 127 height 18
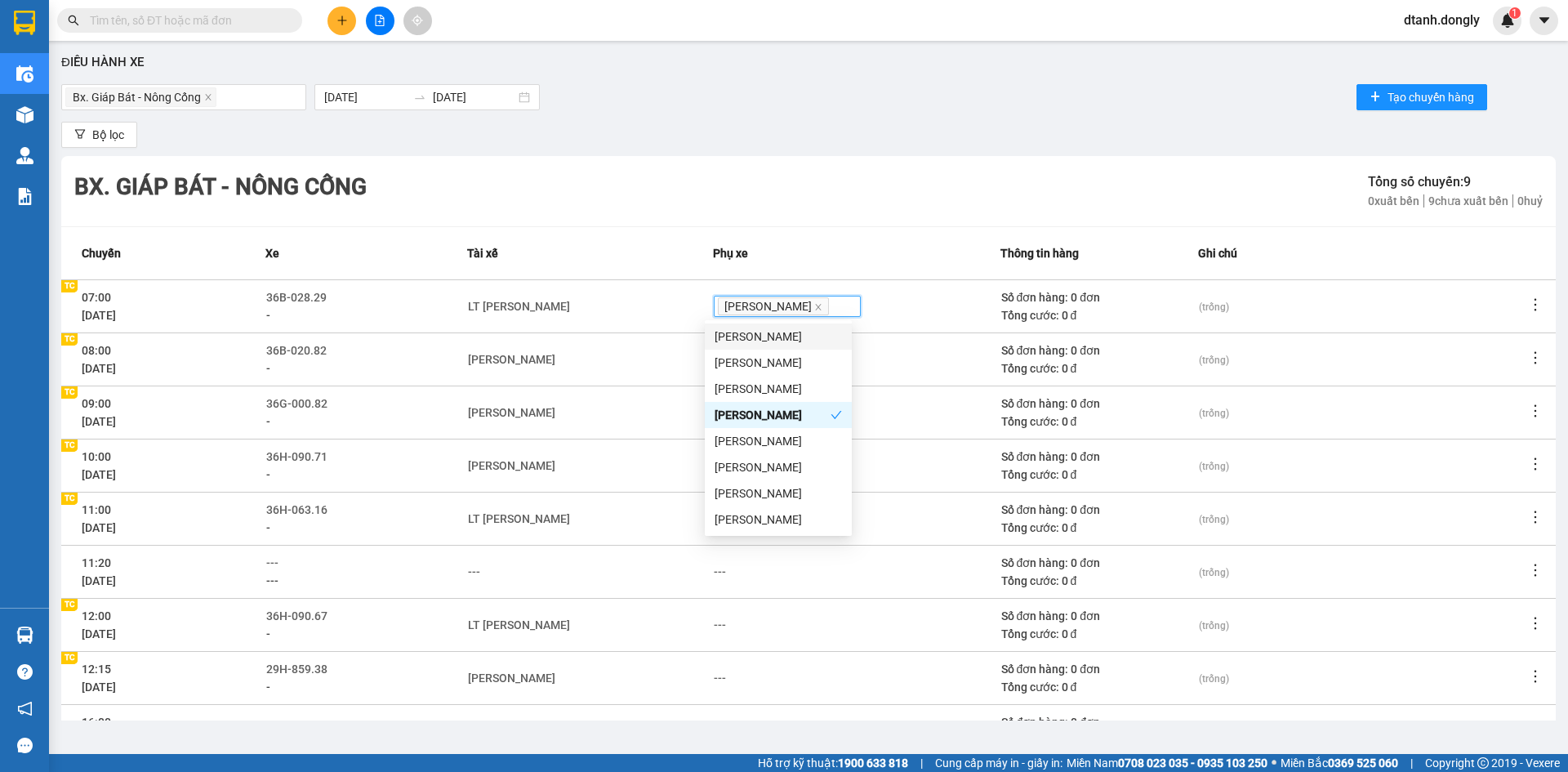
click at [633, 363] on div "[PERSON_NAME]" at bounding box center [589, 359] width 244 height 18
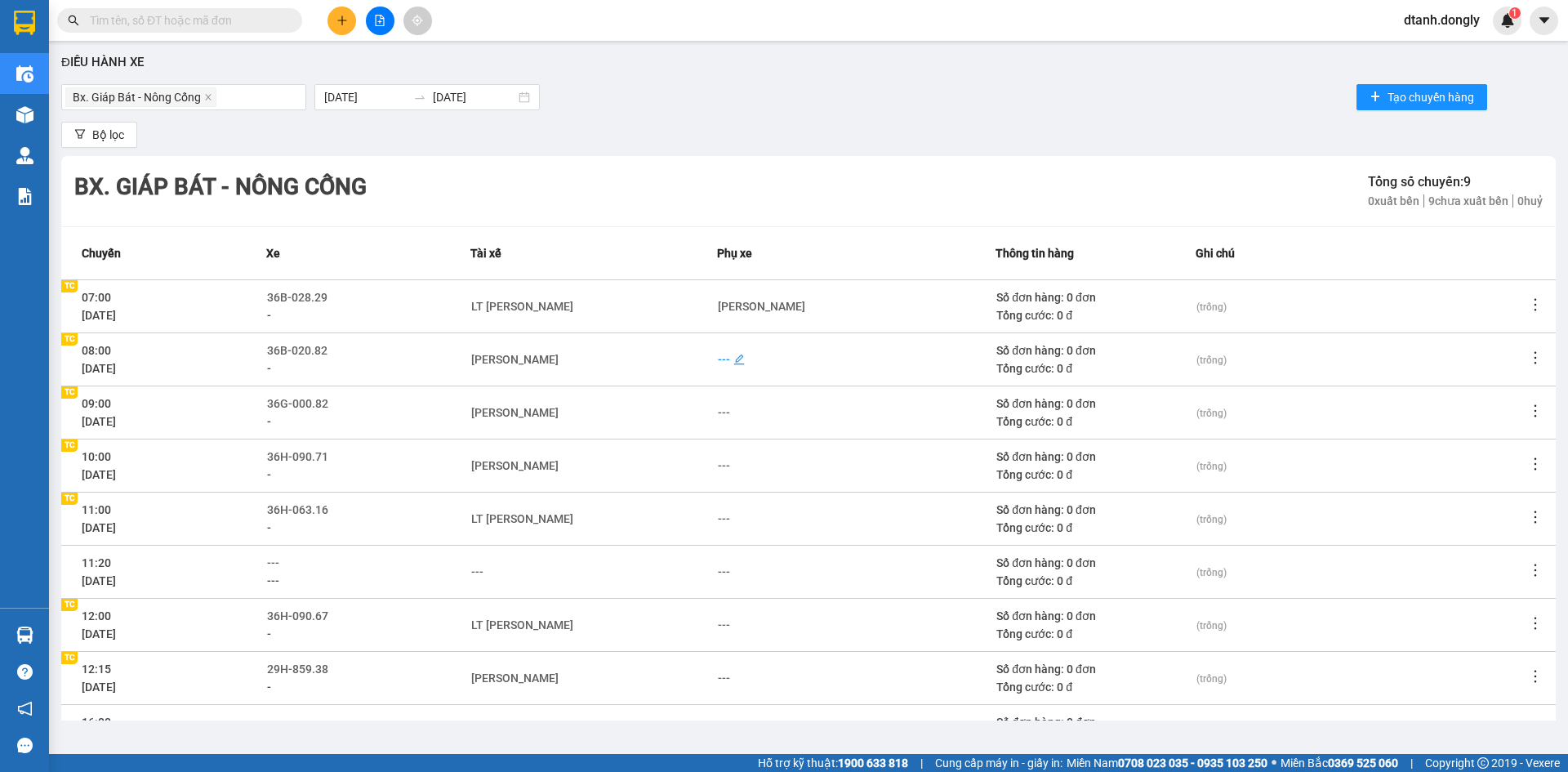
click at [718, 357] on div "---" at bounding box center [723, 359] width 12 height 18
type input "DUNG"
click at [736, 386] on div "[PERSON_NAME]" at bounding box center [778, 389] width 127 height 18
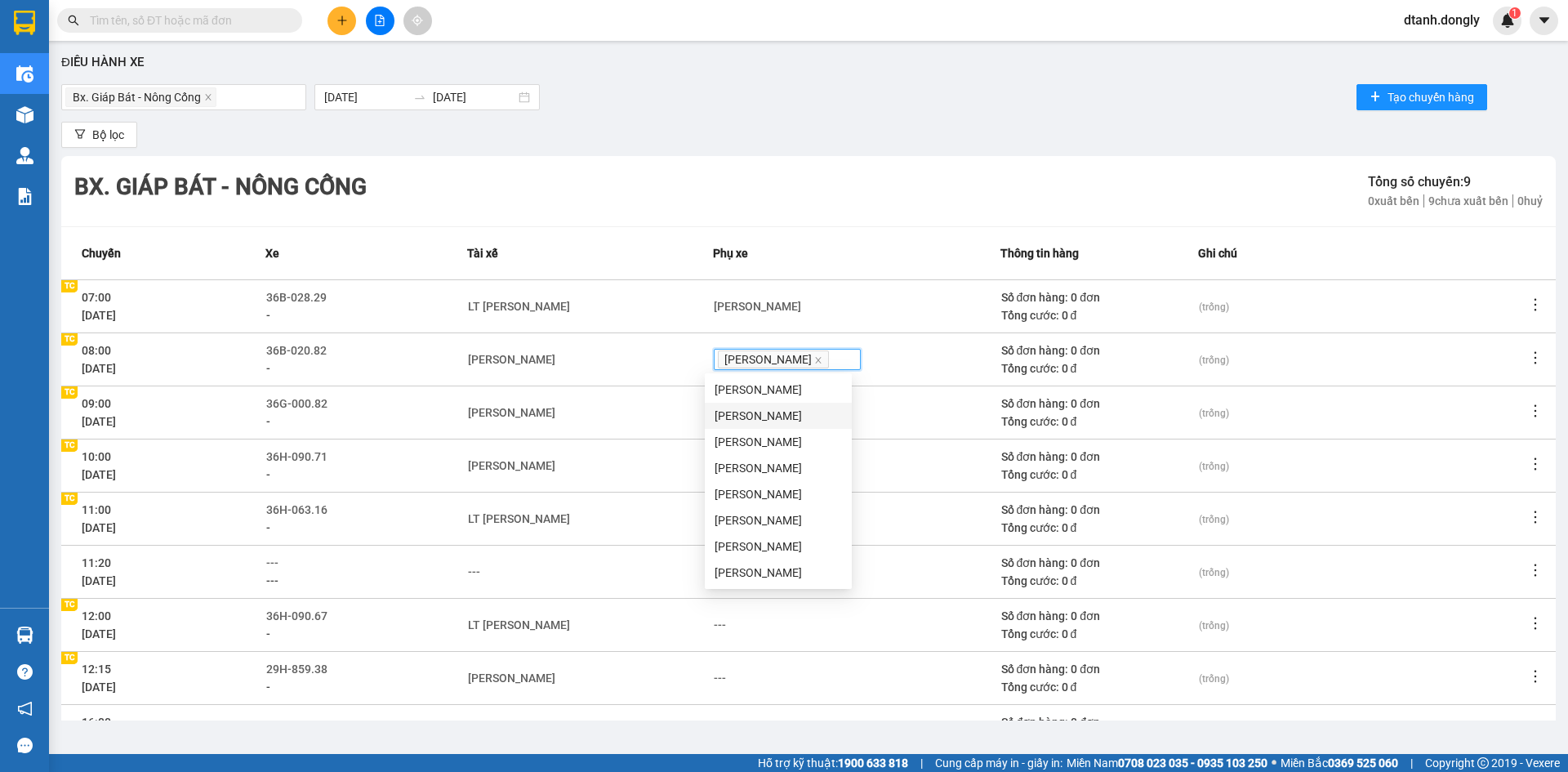
click at [638, 446] on td "[PERSON_NAME]" at bounding box center [589, 465] width 246 height 53
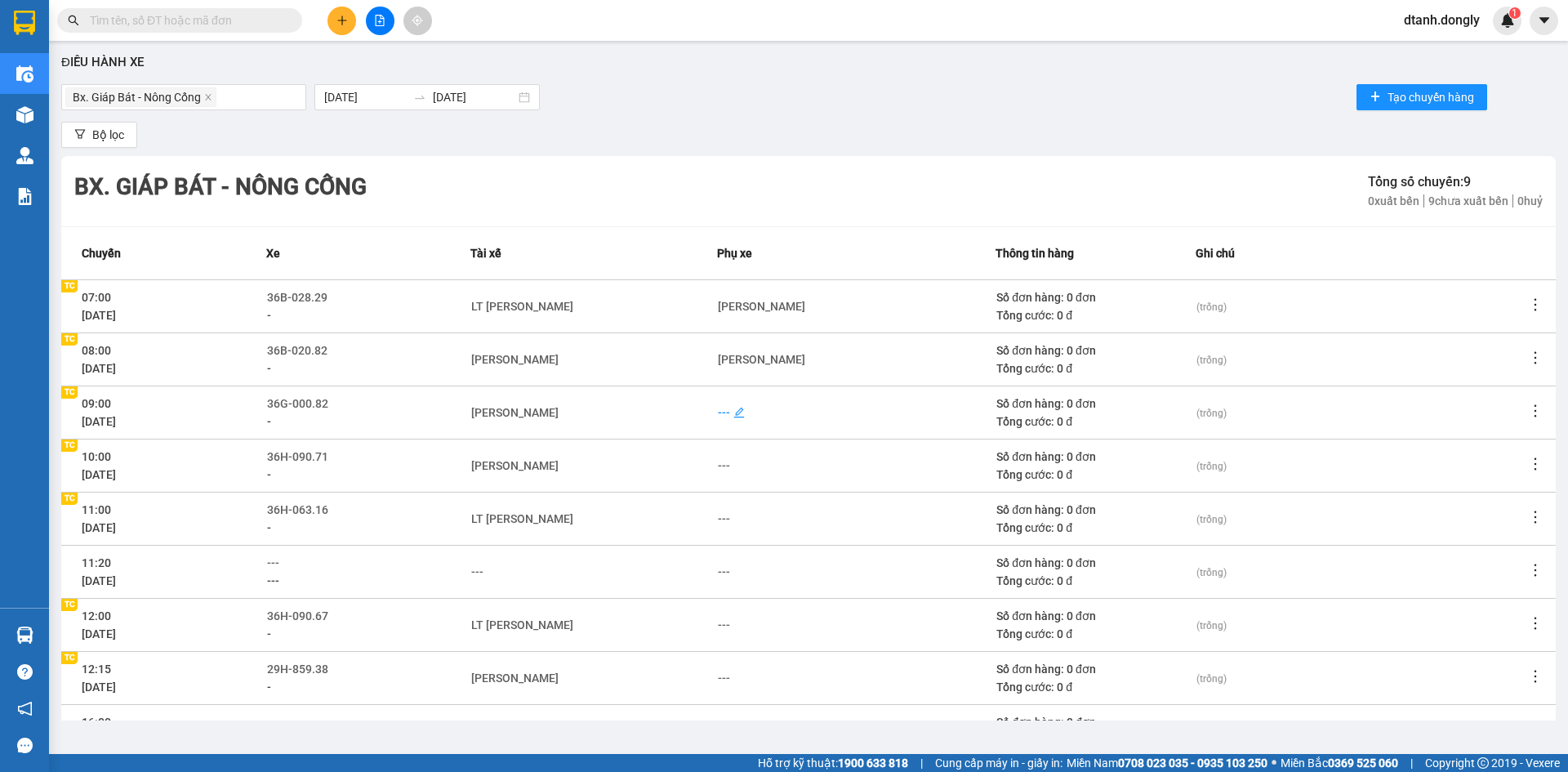
click at [719, 411] on div "---" at bounding box center [723, 413] width 12 height 18
type input "MINH"
click at [741, 440] on div "[PERSON_NAME]" at bounding box center [778, 442] width 127 height 18
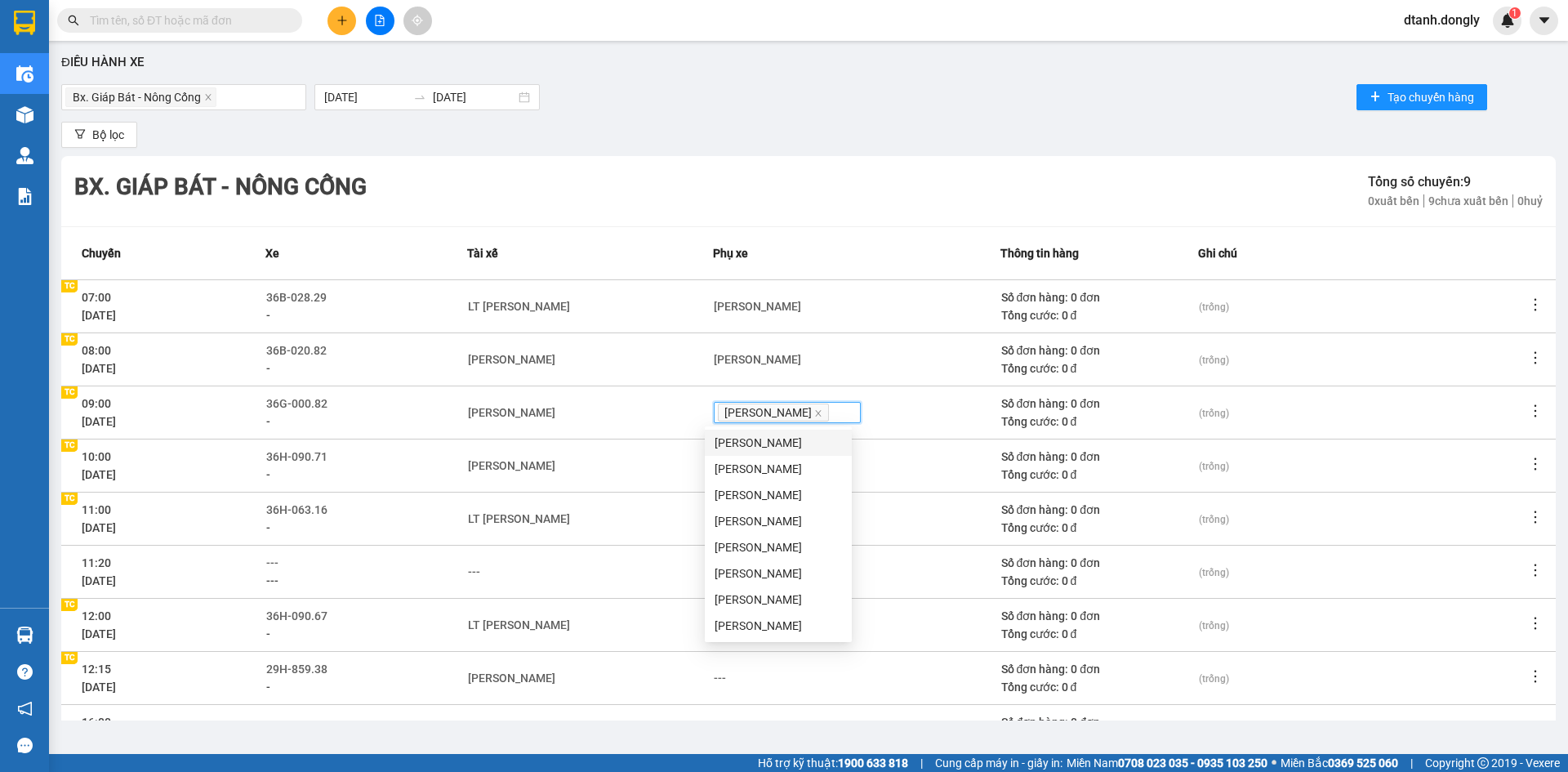
click at [624, 487] on td "[PERSON_NAME]" at bounding box center [589, 465] width 246 height 53
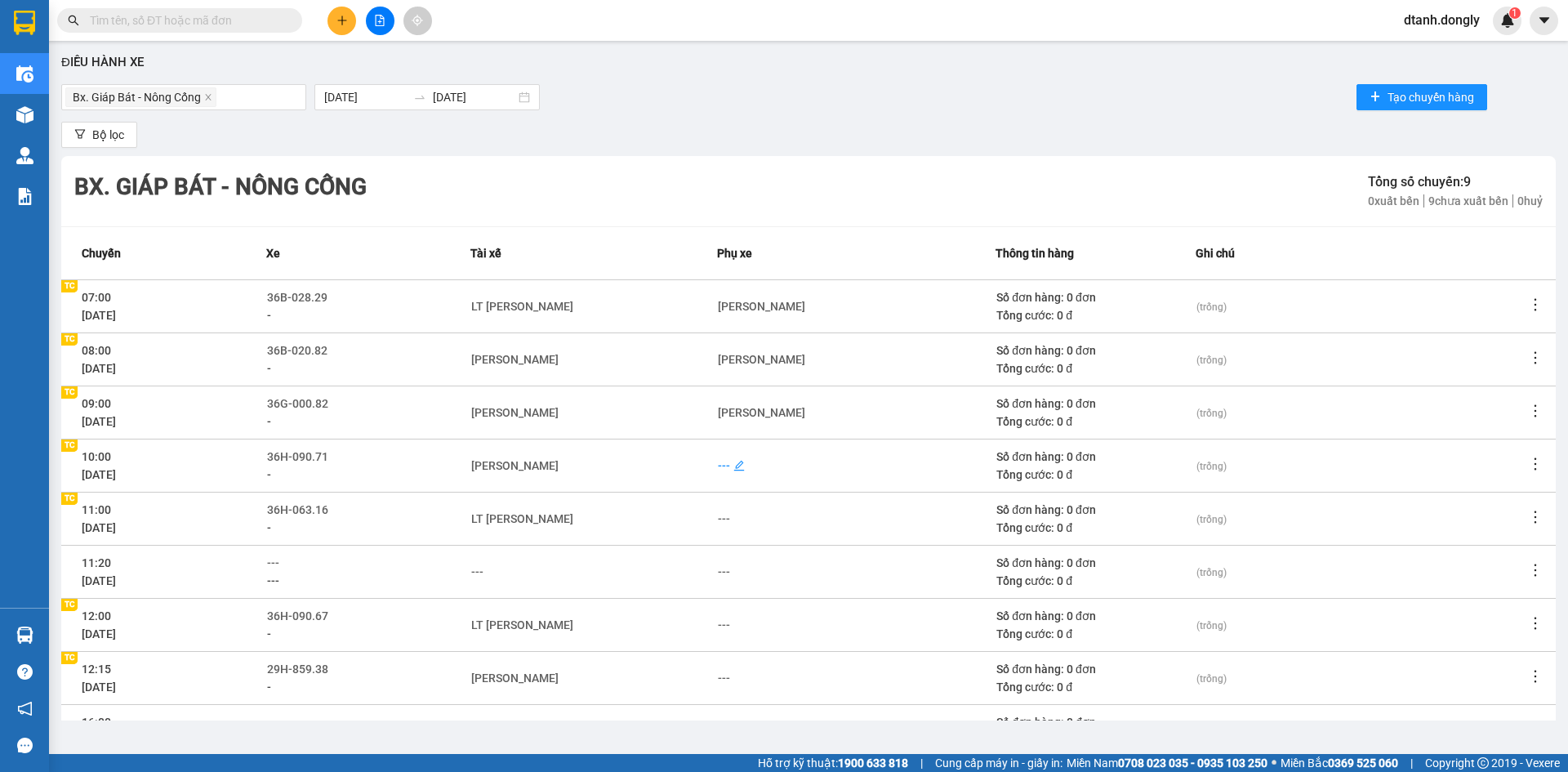
click at [721, 461] on div "---" at bounding box center [723, 466] width 12 height 18
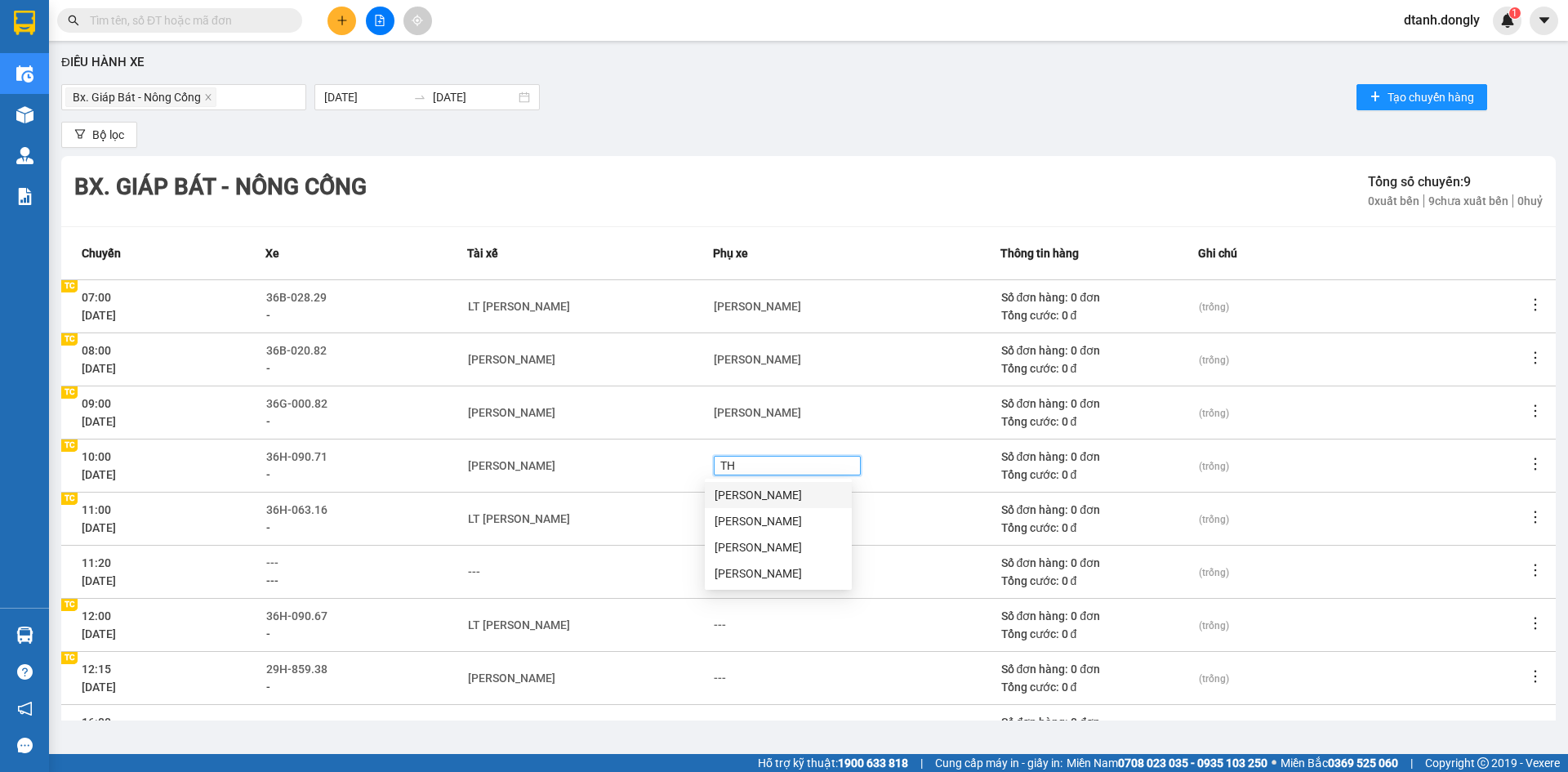
type input "THU"
click at [745, 495] on div "[PERSON_NAME]" at bounding box center [778, 495] width 127 height 18
click at [585, 480] on td "[PERSON_NAME]" at bounding box center [589, 465] width 246 height 53
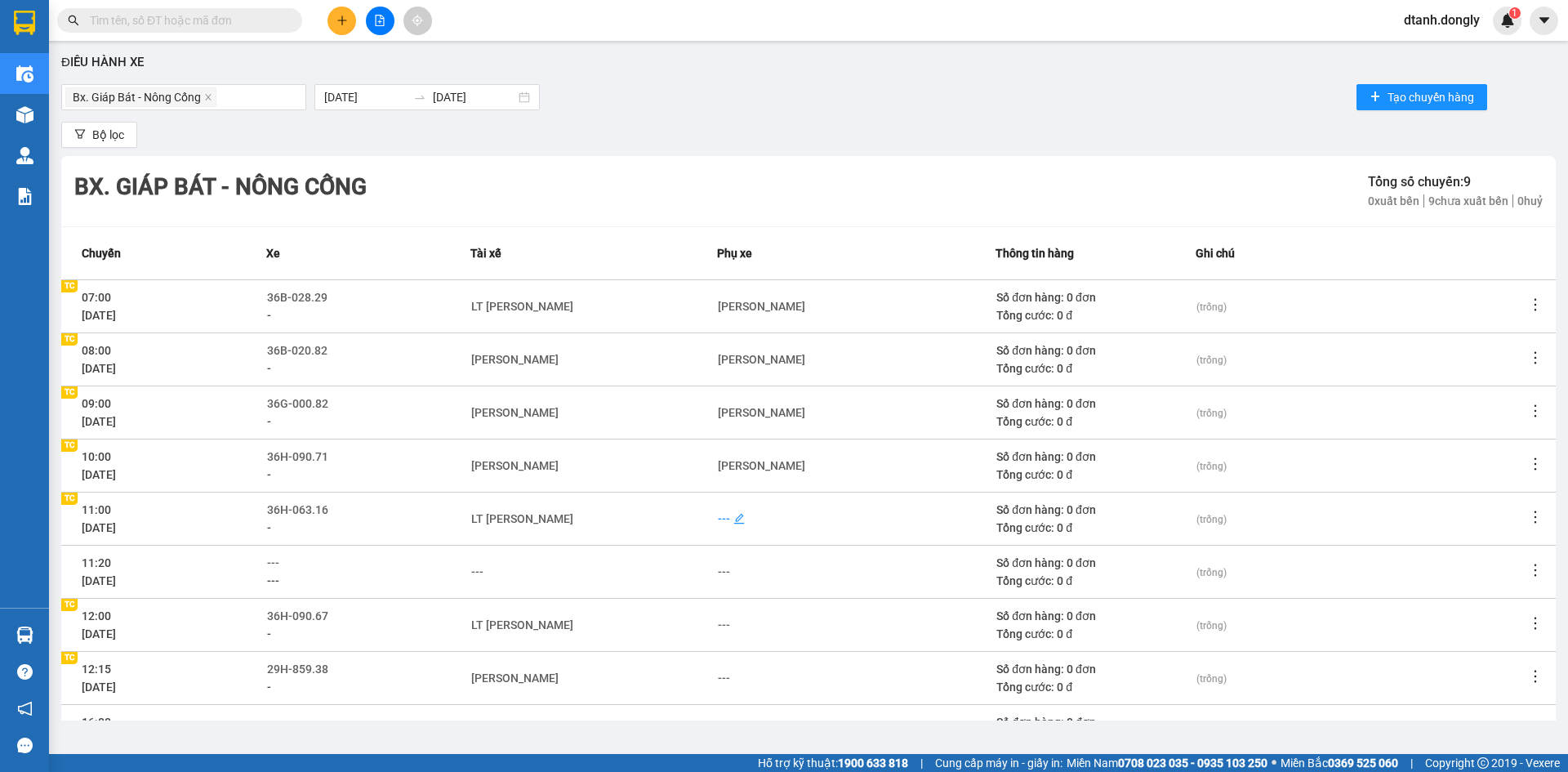
click at [721, 519] on div "---" at bounding box center [723, 518] width 12 height 18
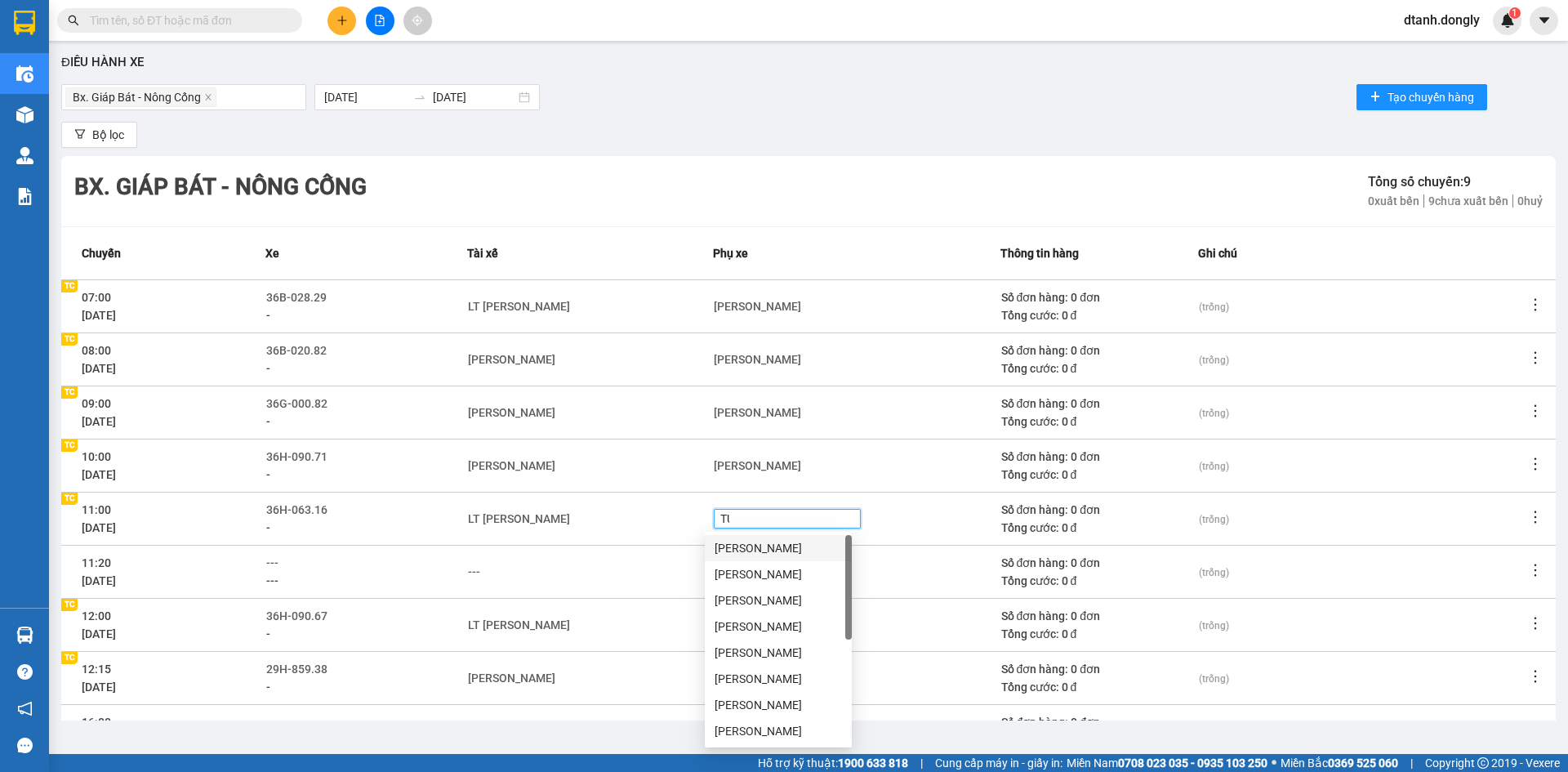
type input "TUY"
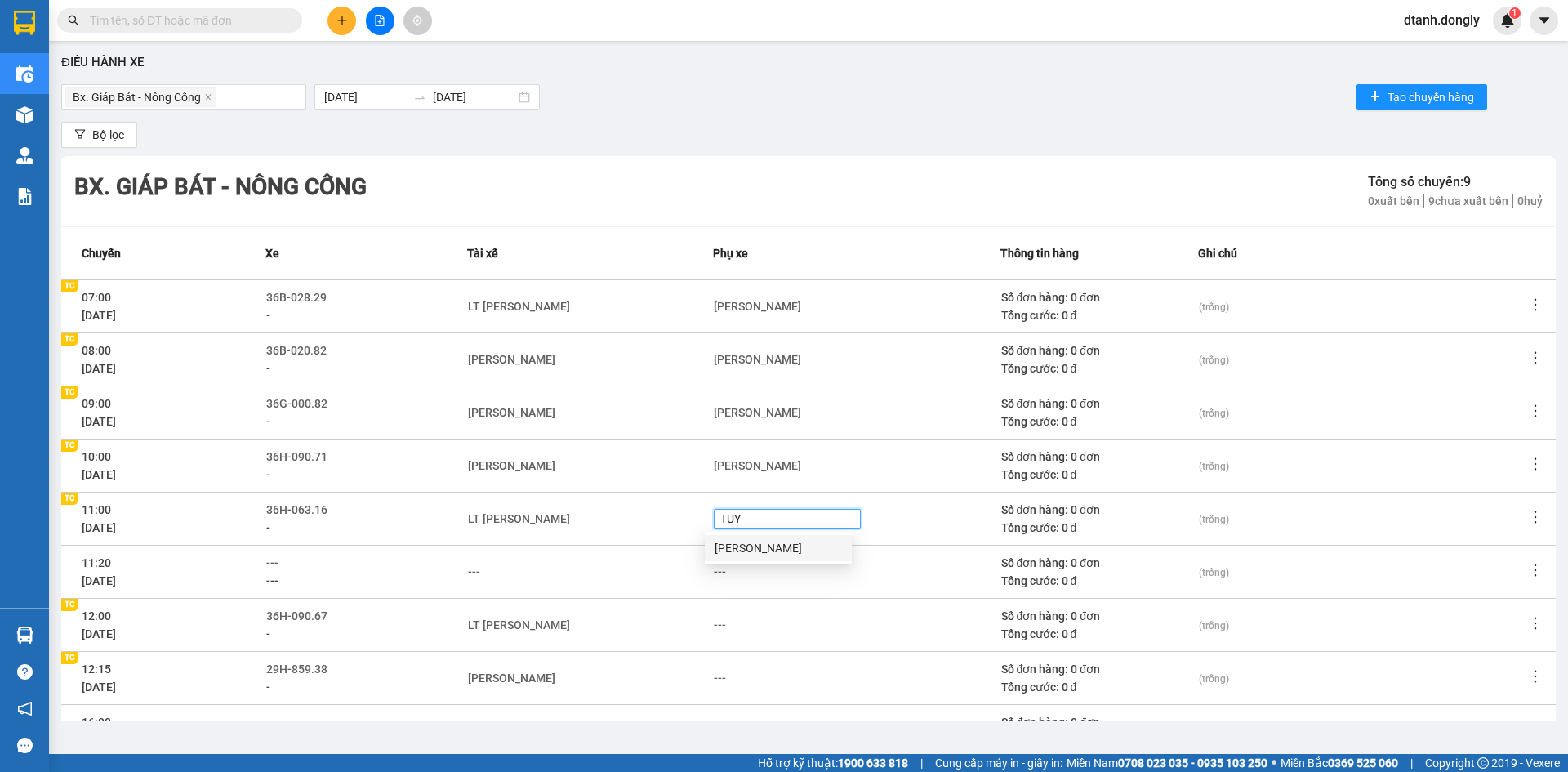
click at [751, 525] on div "[PERSON_NAME]" at bounding box center [778, 548] width 127 height 18
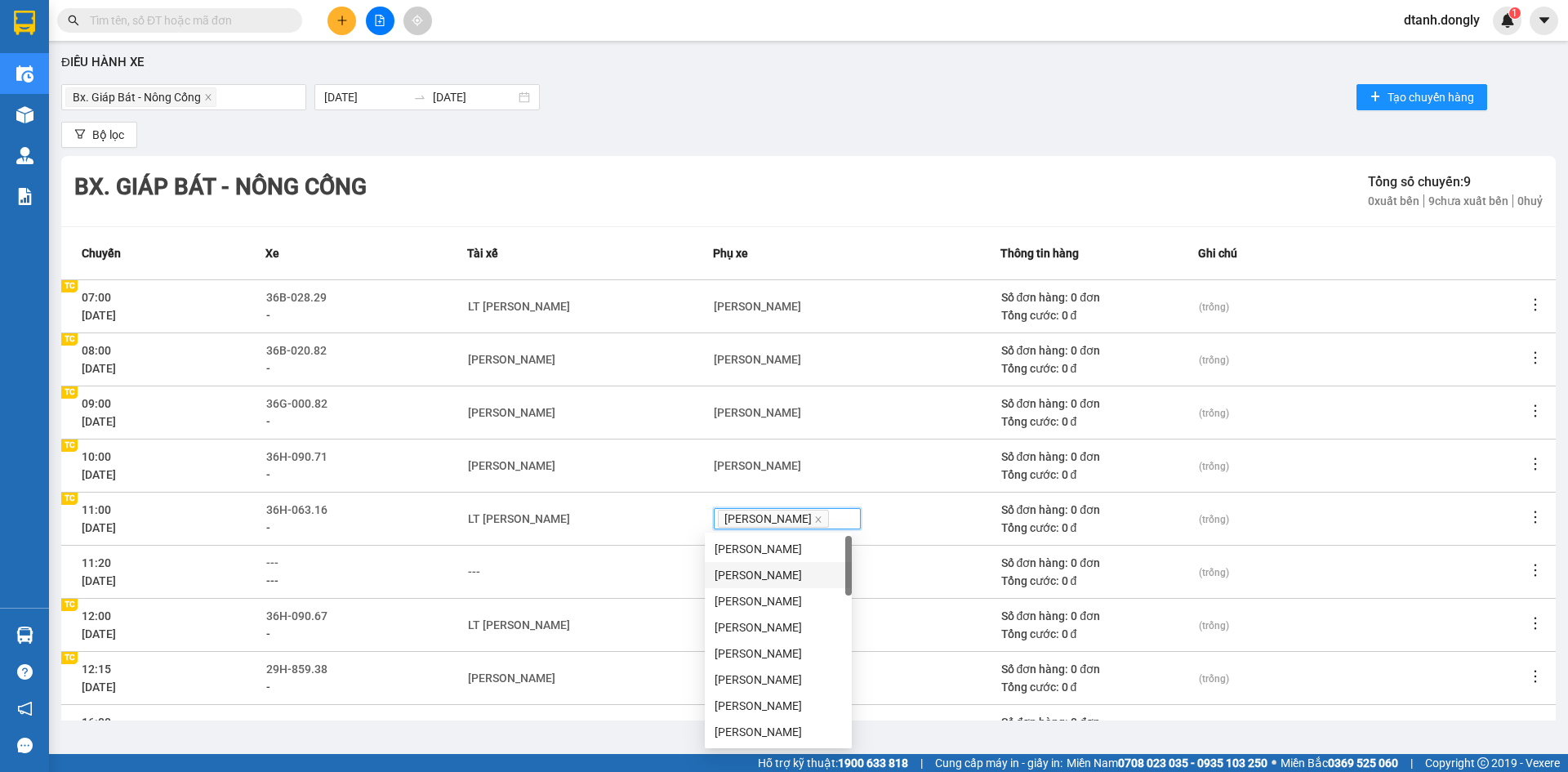
click at [661, 525] on div "---" at bounding box center [589, 572] width 244 height 18
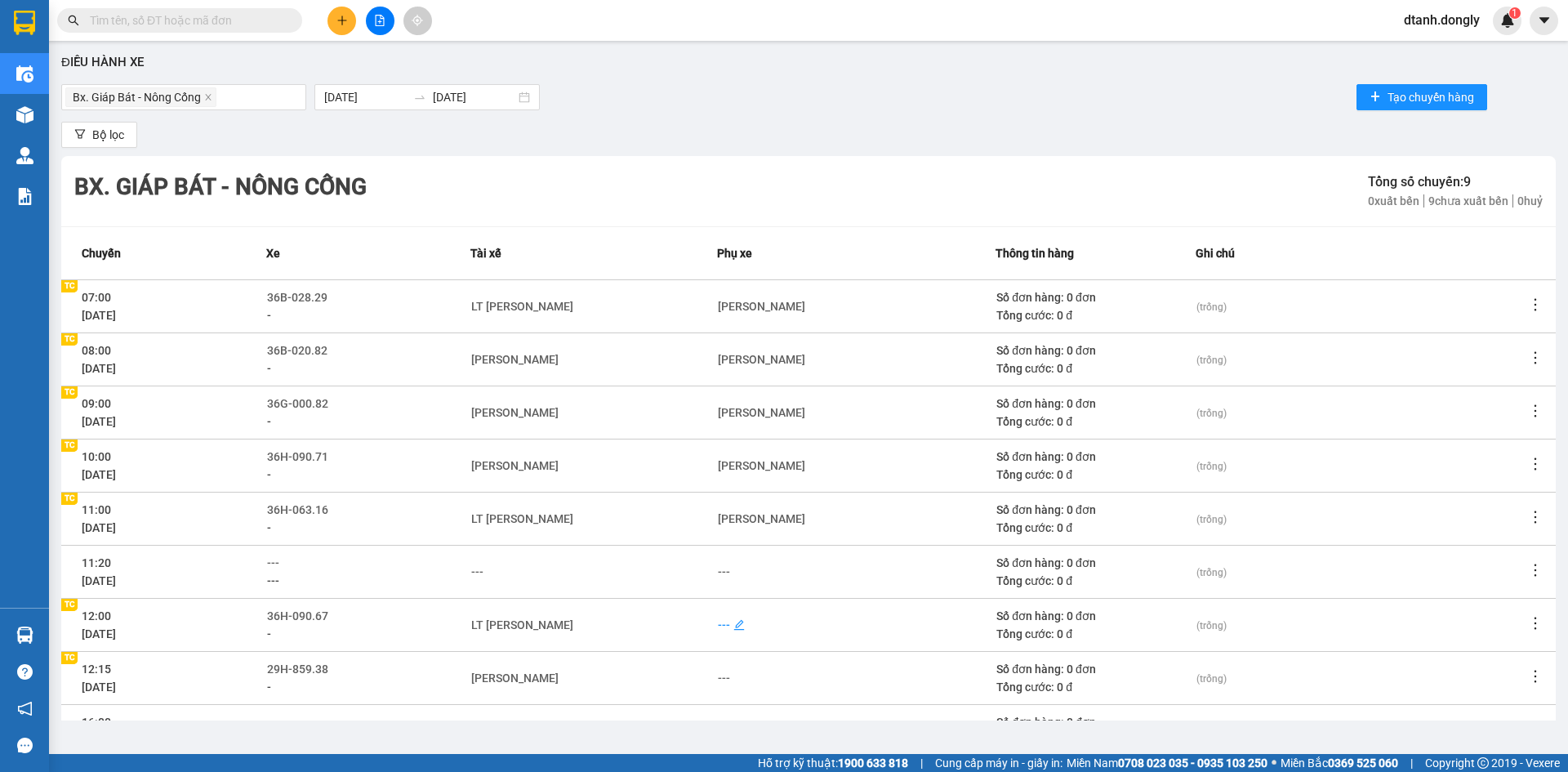
click at [719, 525] on div "---" at bounding box center [723, 625] width 12 height 18
type input "MANH"
click at [745, 525] on div "[PERSON_NAME]" at bounding box center [778, 655] width 127 height 18
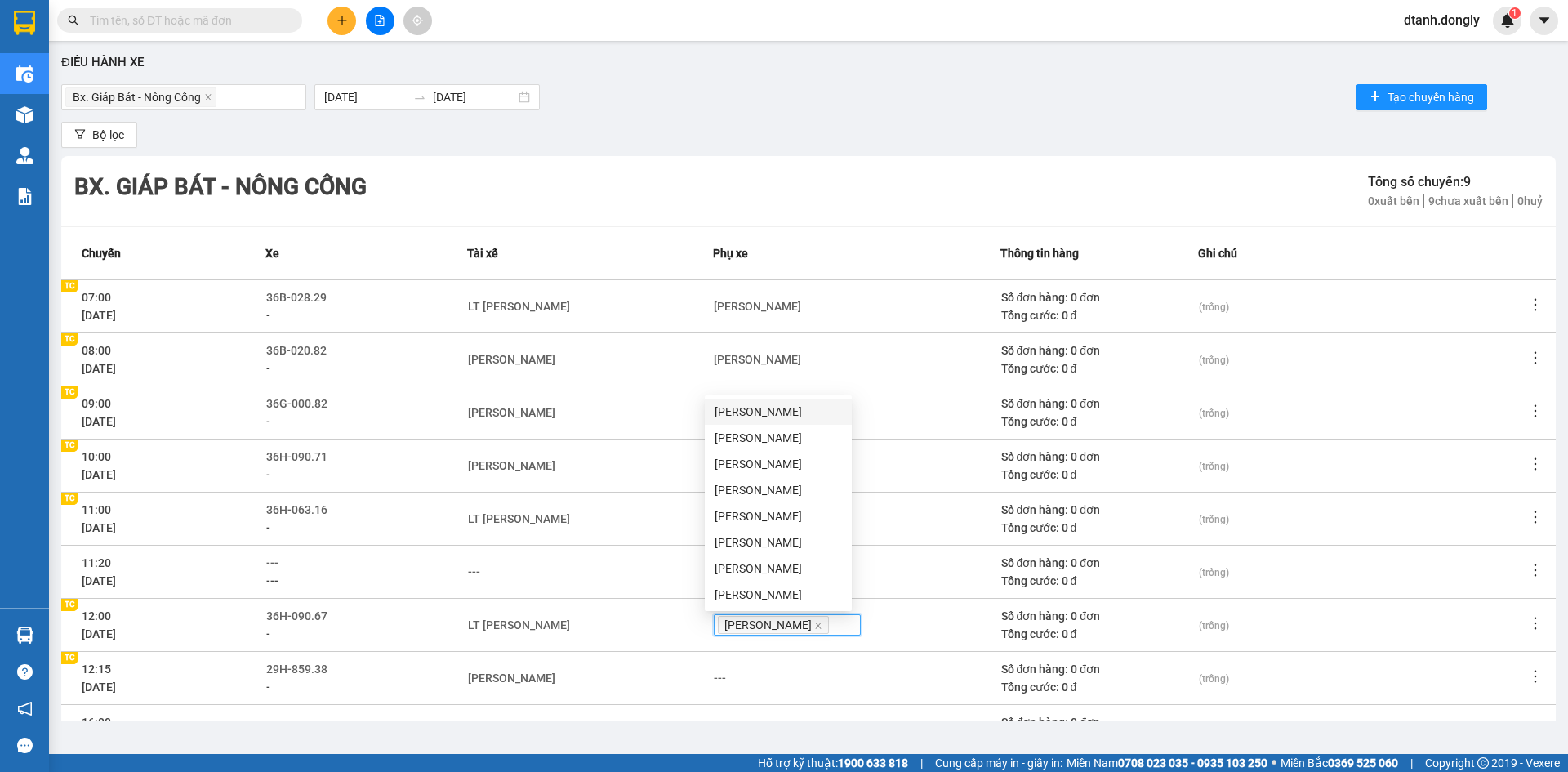
click at [722, 525] on div "---" at bounding box center [857, 678] width 286 height 18
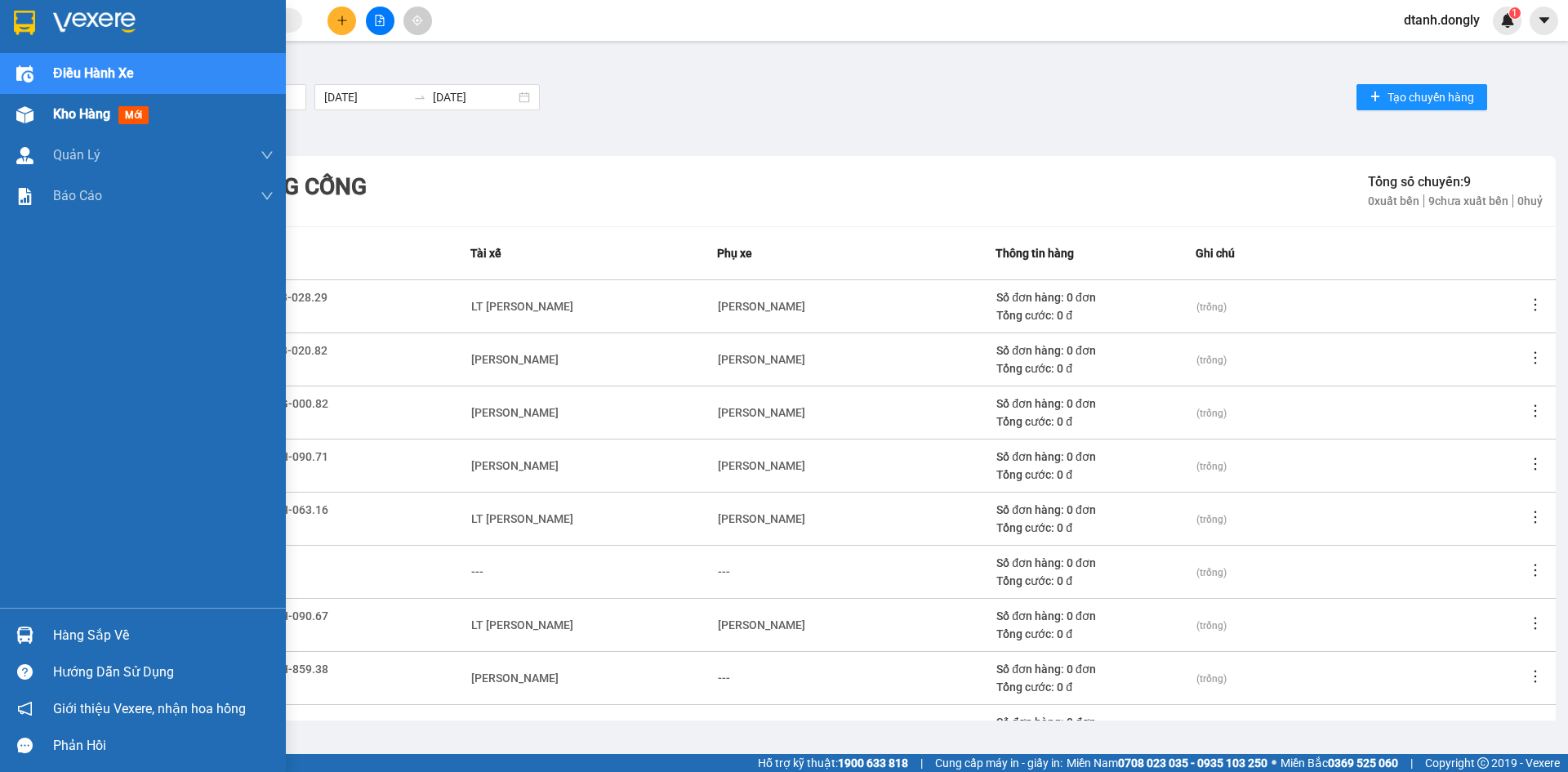
drag, startPoint x: 78, startPoint y: 99, endPoint x: 91, endPoint y: 126, distance: 30.0
click at [78, 103] on div "Kho hàng mới" at bounding box center [163, 114] width 220 height 40
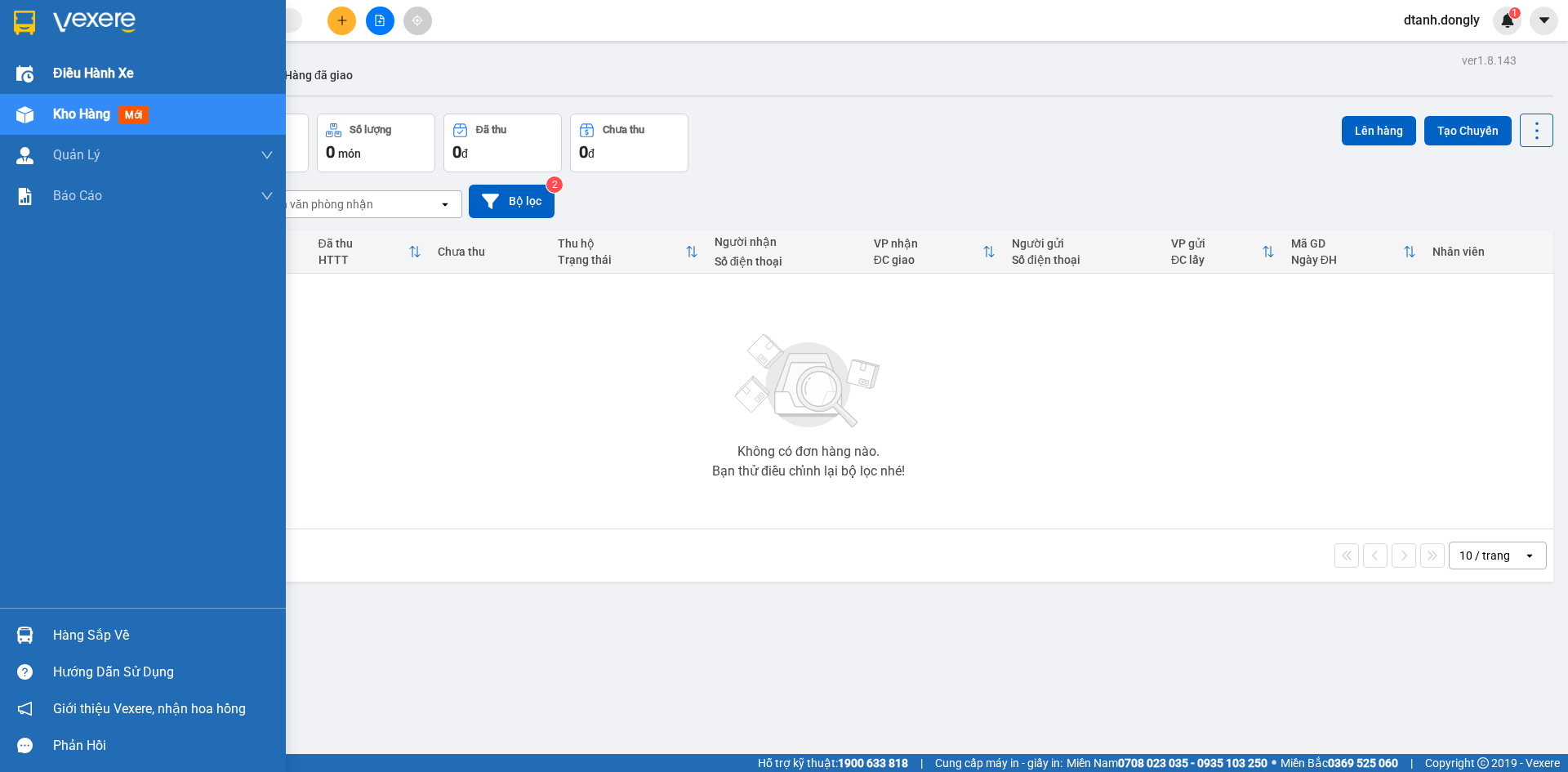
click at [88, 69] on span "Điều hành xe" at bounding box center [94, 73] width 81 height 21
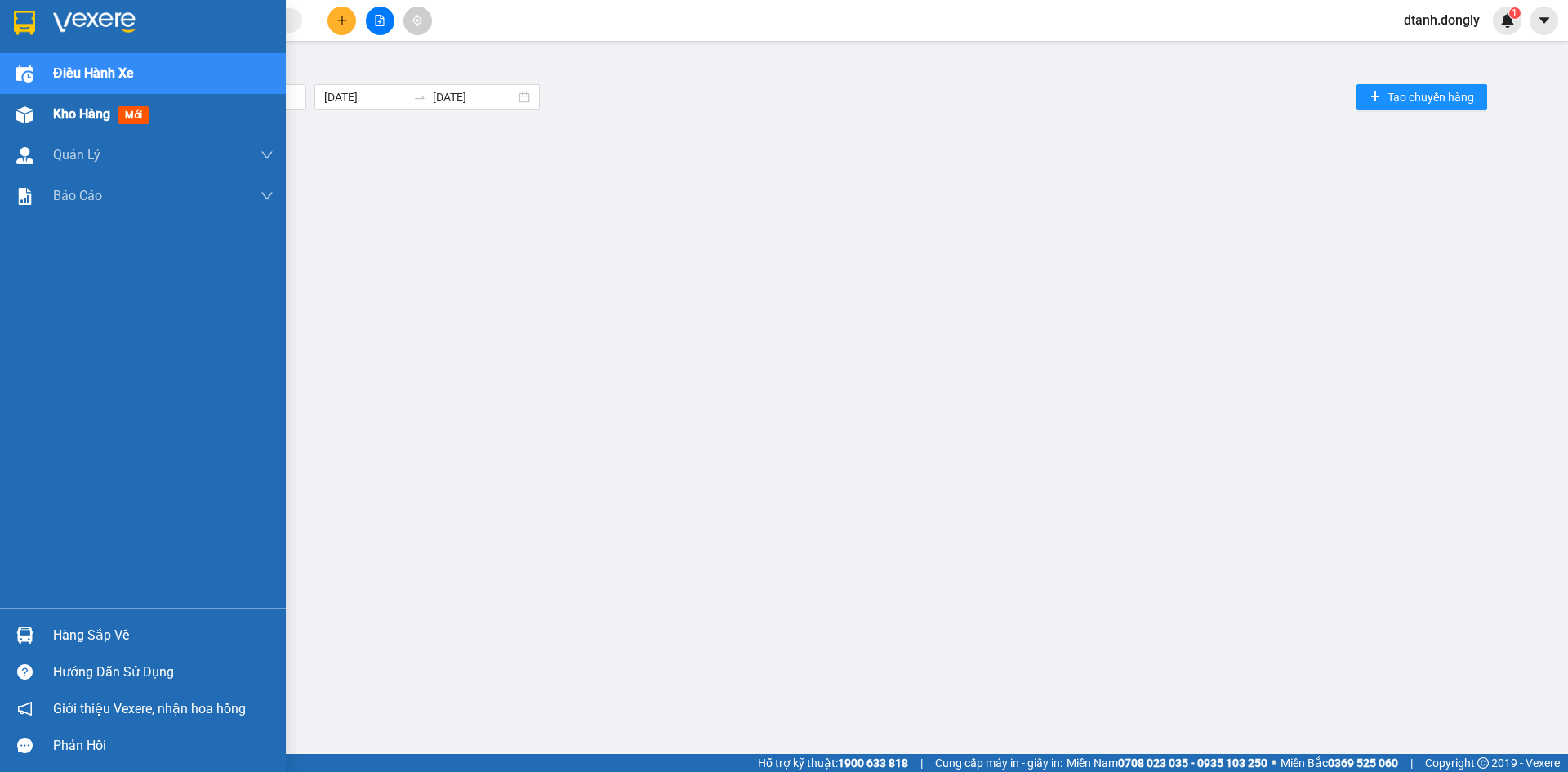
click at [88, 120] on span "Kho hàng" at bounding box center [82, 115] width 57 height 16
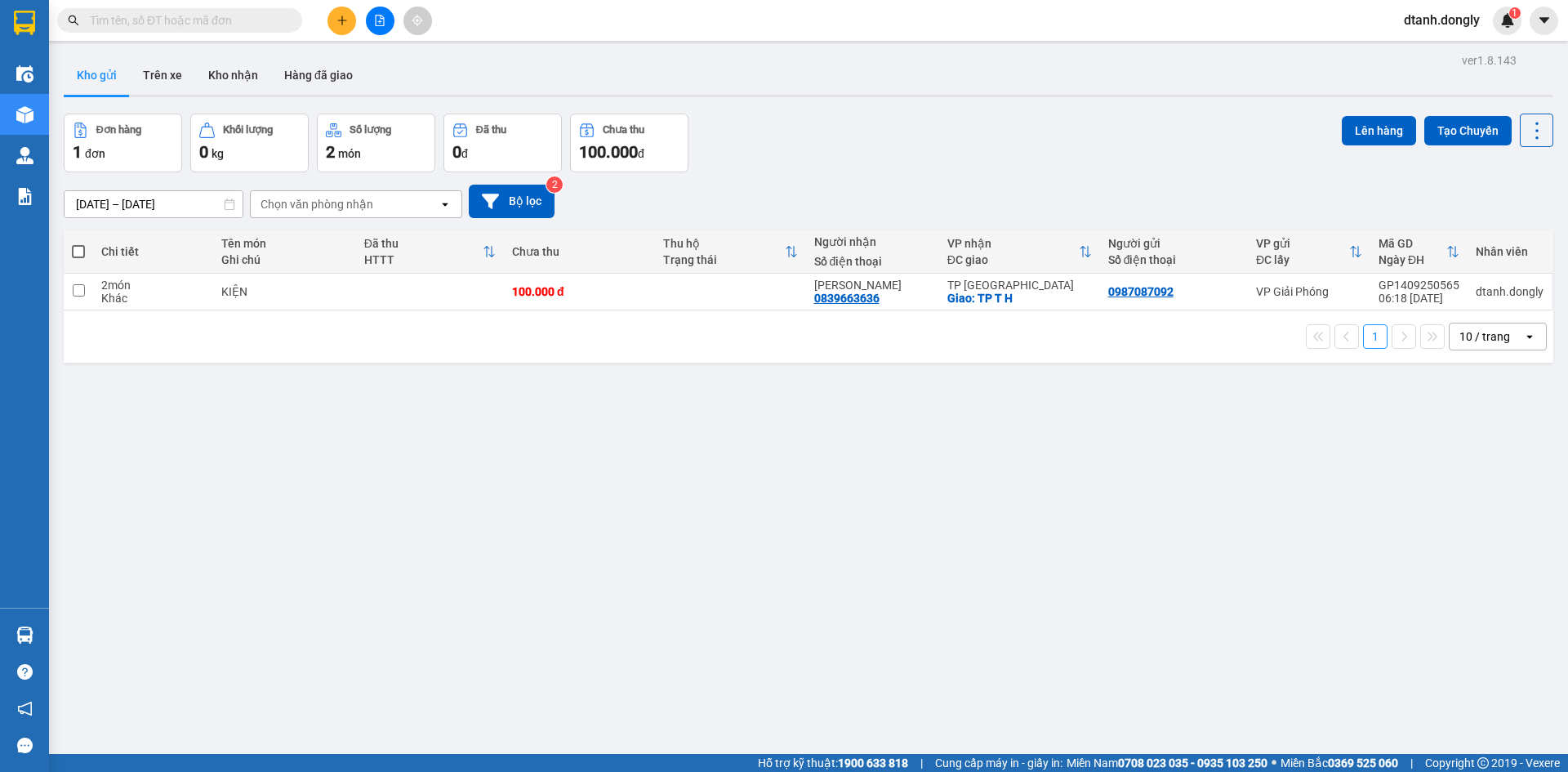
click at [80, 249] on span at bounding box center [78, 251] width 13 height 13
click at [78, 244] on input "checkbox" at bounding box center [78, 244] width 0 height 0
checkbox input "true"
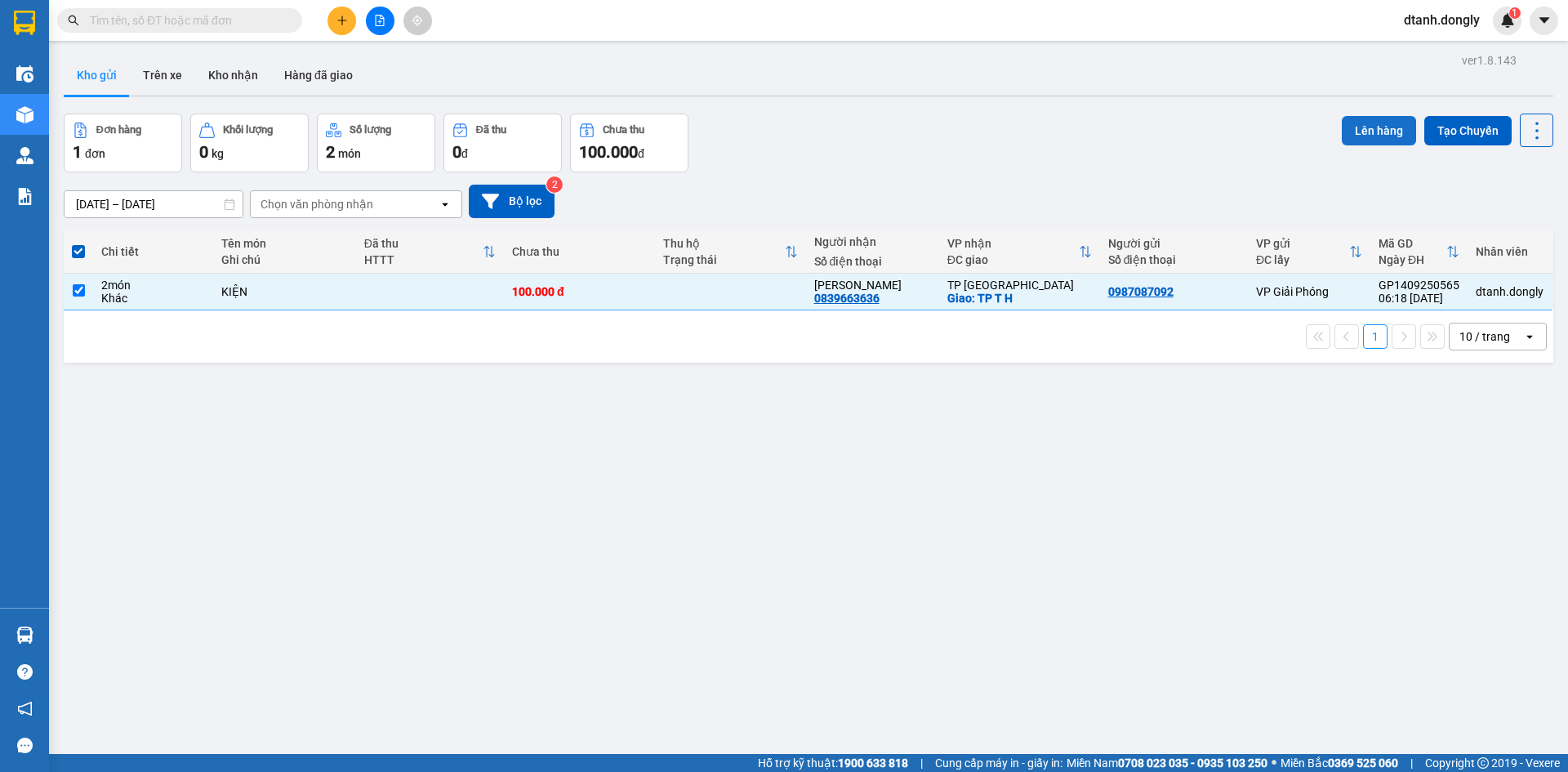
click at [1365, 133] on button "Lên hàng" at bounding box center [1379, 131] width 74 height 30
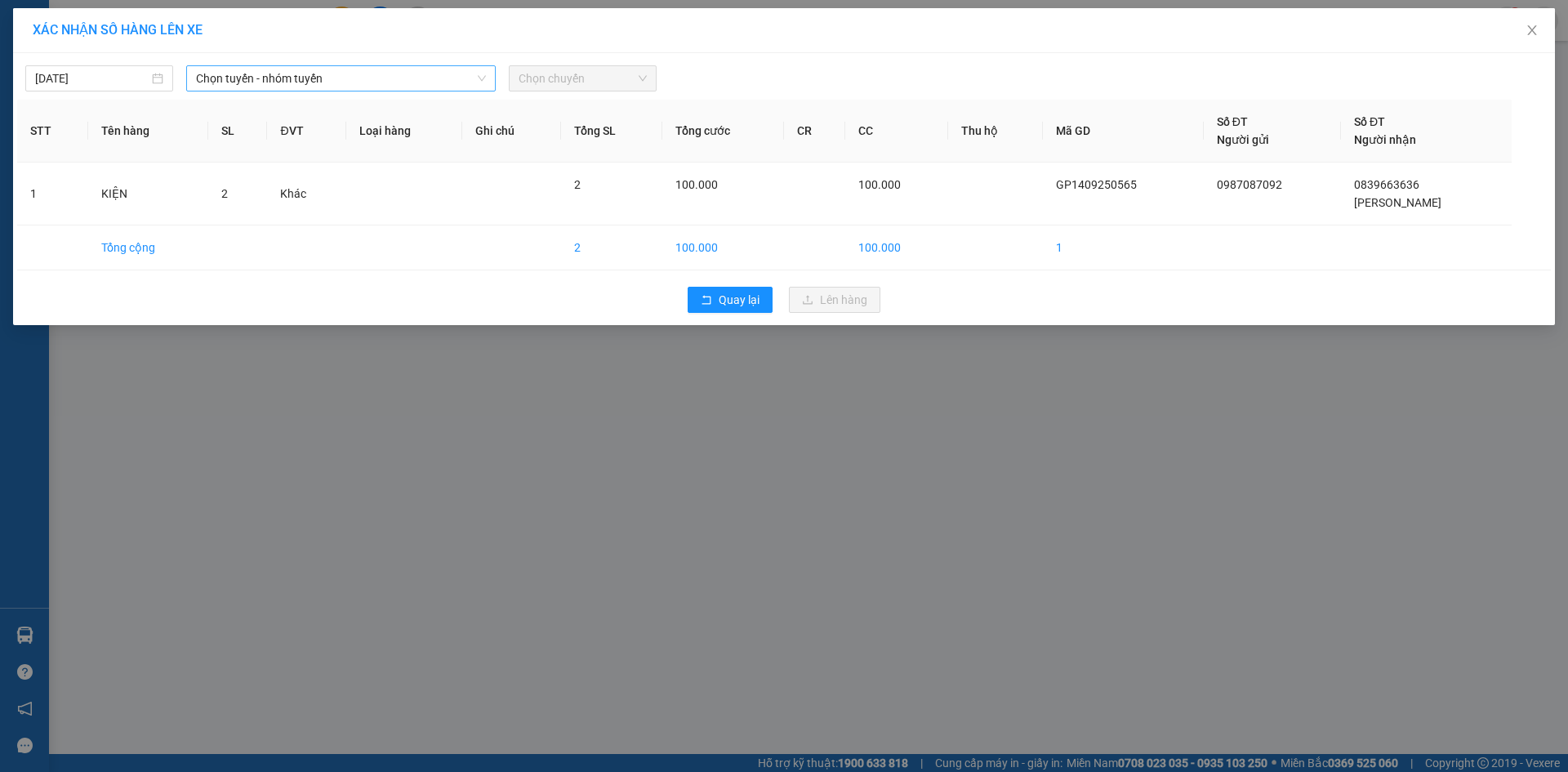
click at [452, 74] on span "Chọn tuyến - nhóm tuyến" at bounding box center [341, 78] width 290 height 25
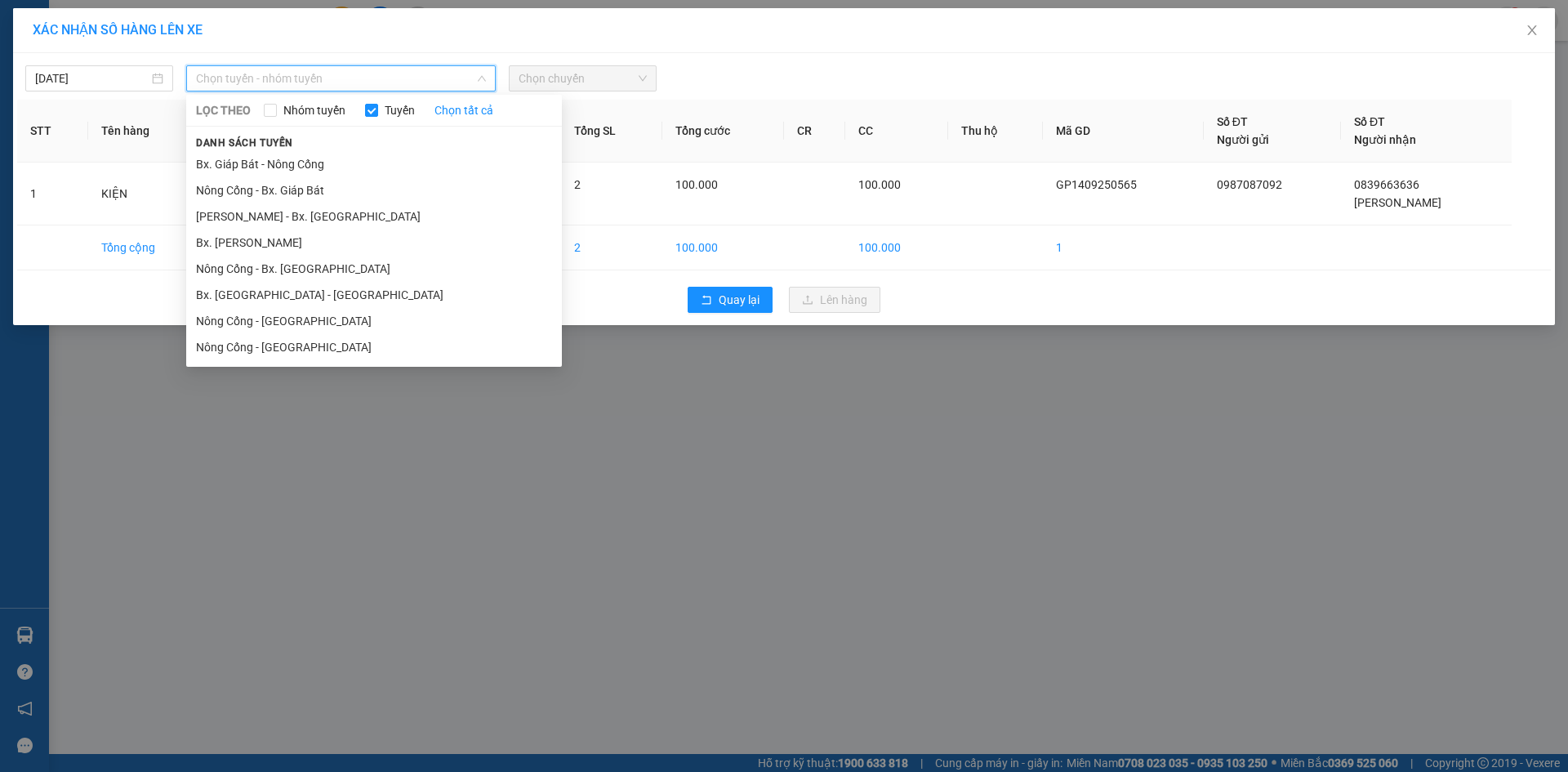
drag, startPoint x: 415, startPoint y: 160, endPoint x: 434, endPoint y: 149, distance: 22.0
click at [416, 160] on li "Bx. Giáp Bát - Nông Cống" at bounding box center [374, 164] width 376 height 26
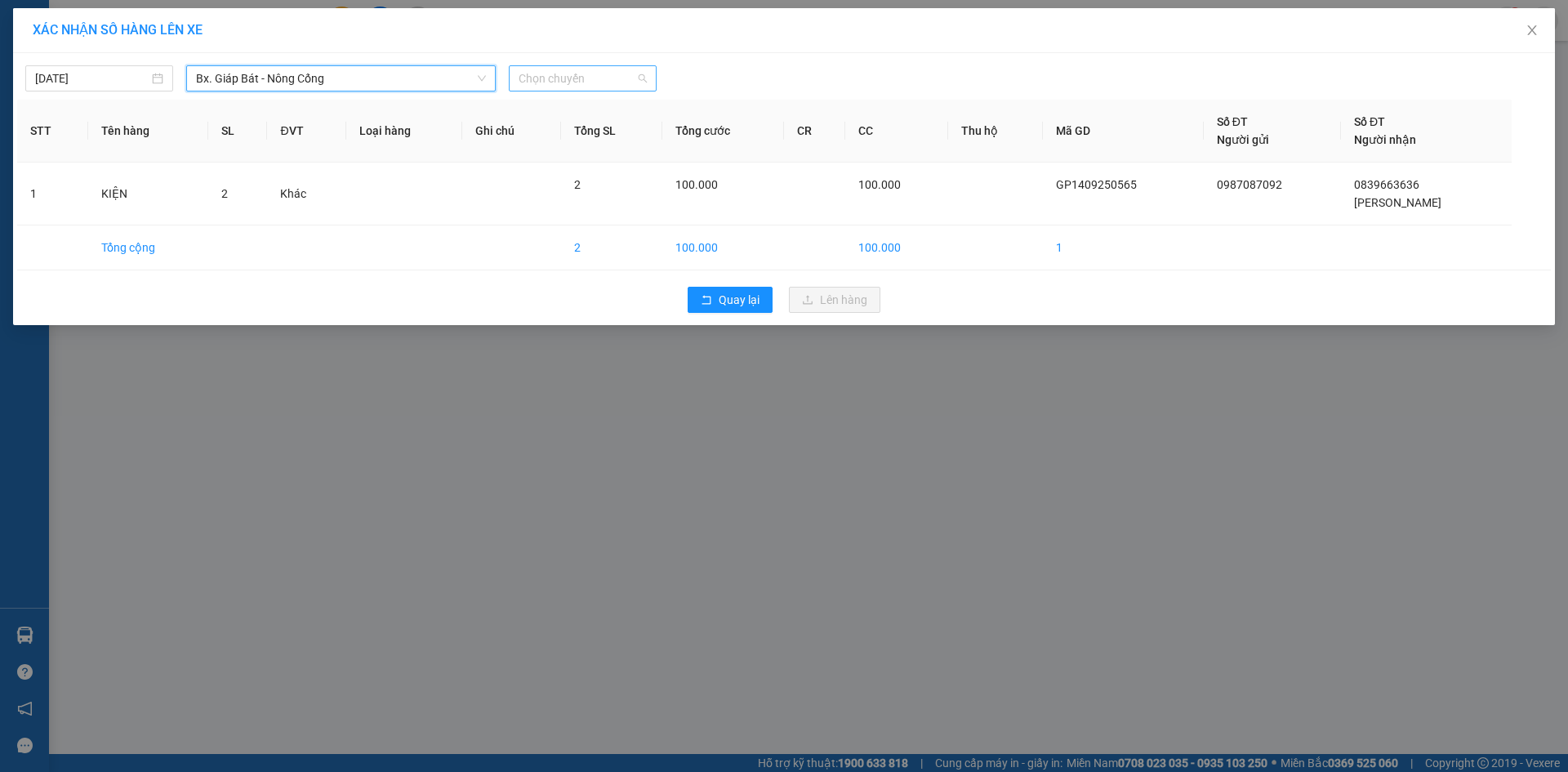
click at [645, 78] on span "Chọn chuyến" at bounding box center [583, 78] width 128 height 25
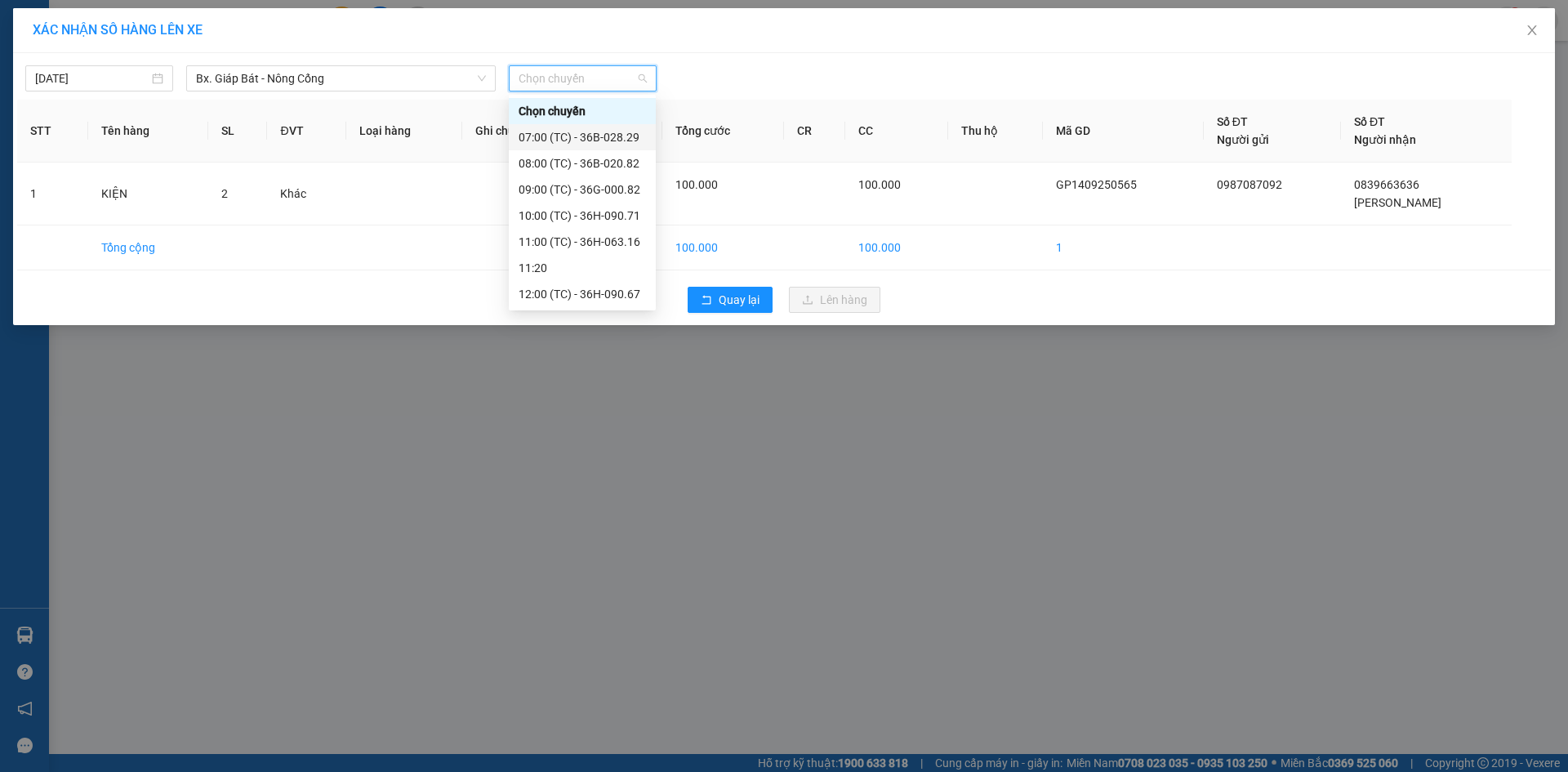
click at [607, 131] on div "07:00 (TC) - 36B-028.29" at bounding box center [582, 137] width 127 height 18
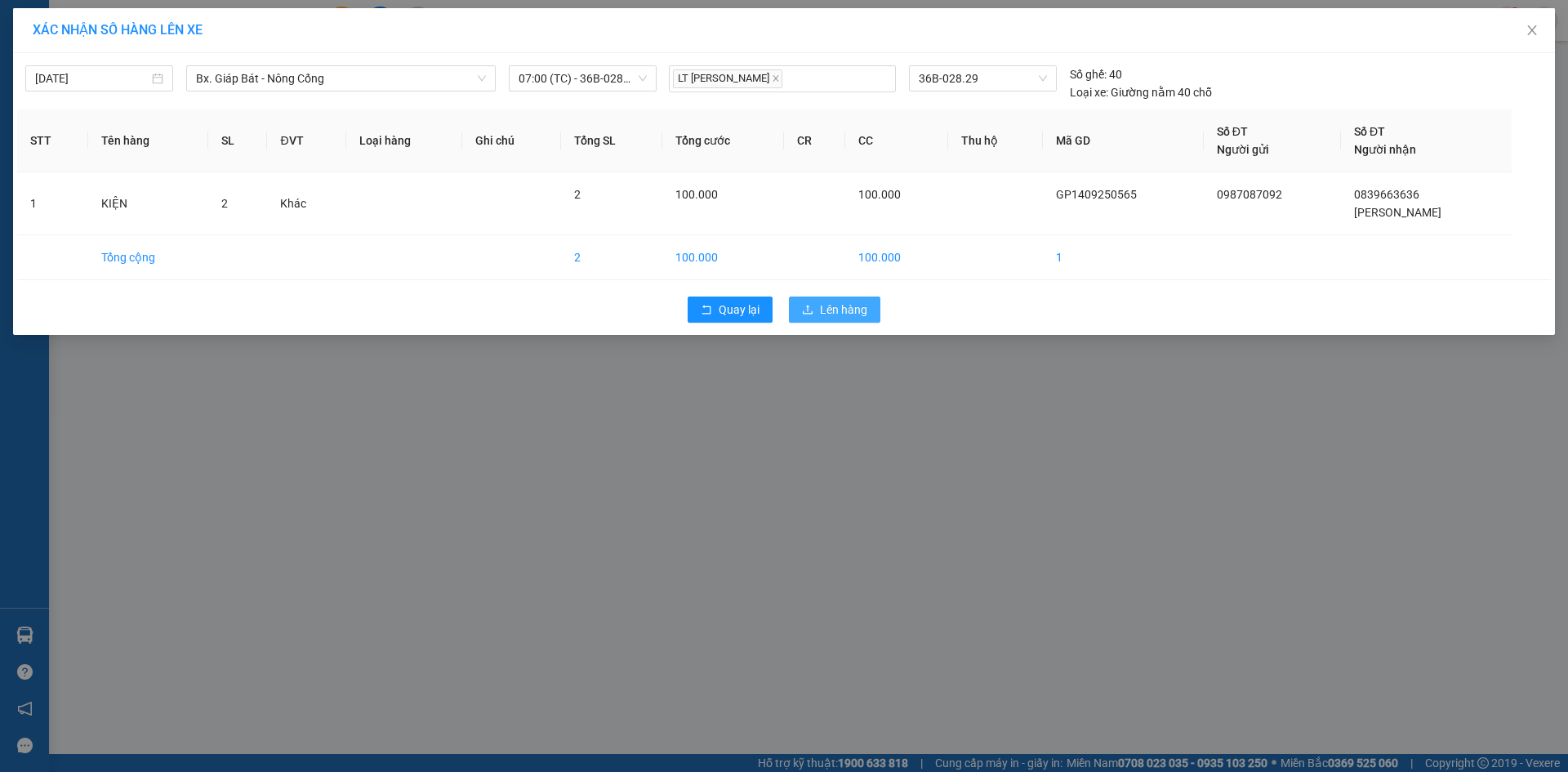
click at [836, 310] on span "Lên hàng" at bounding box center [844, 310] width 47 height 18
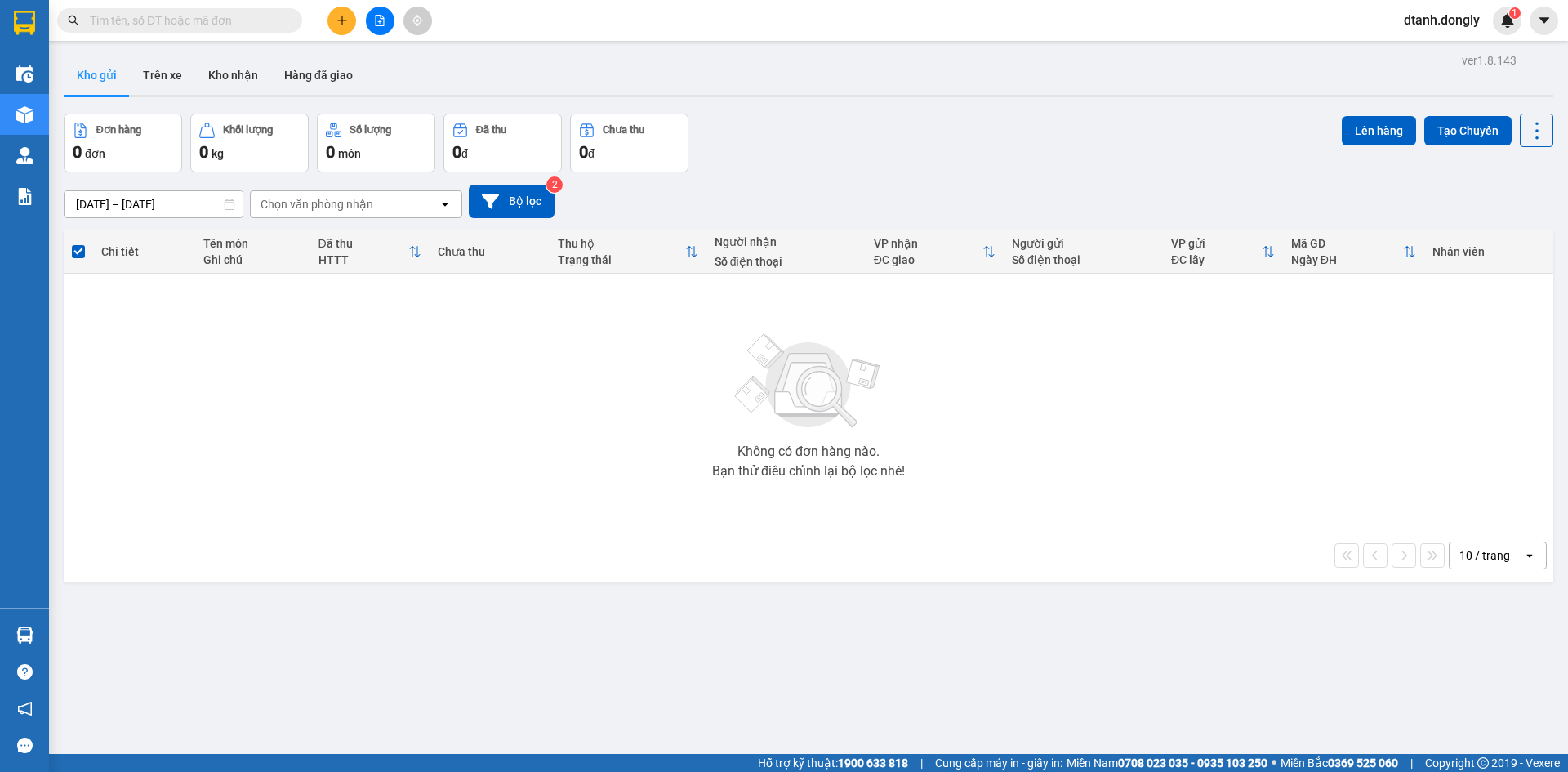
click at [1523, 554] on icon "open" at bounding box center [1529, 555] width 13 height 13
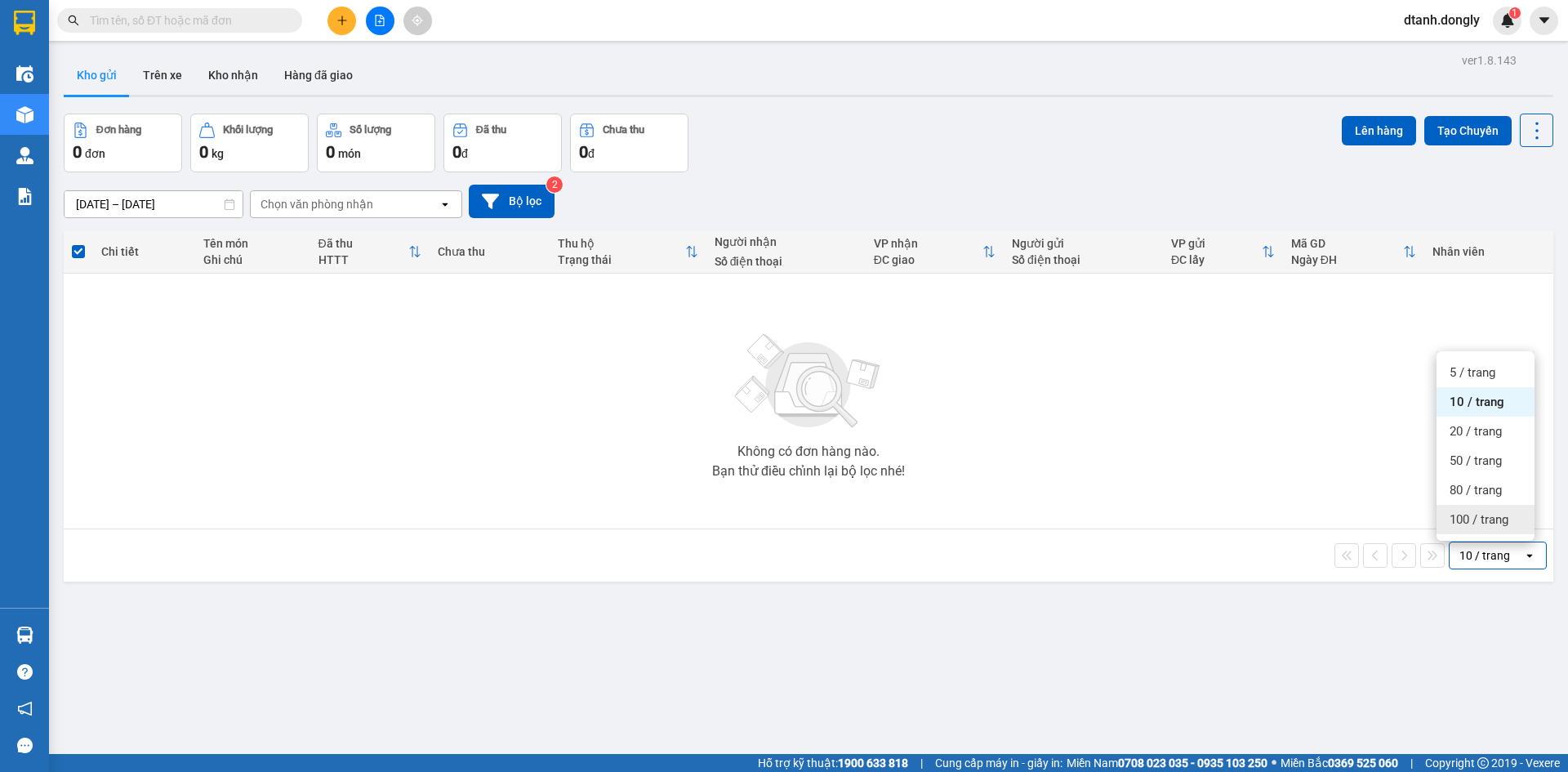
click at [1477, 520] on span "100 / trang" at bounding box center [1479, 519] width 59 height 17
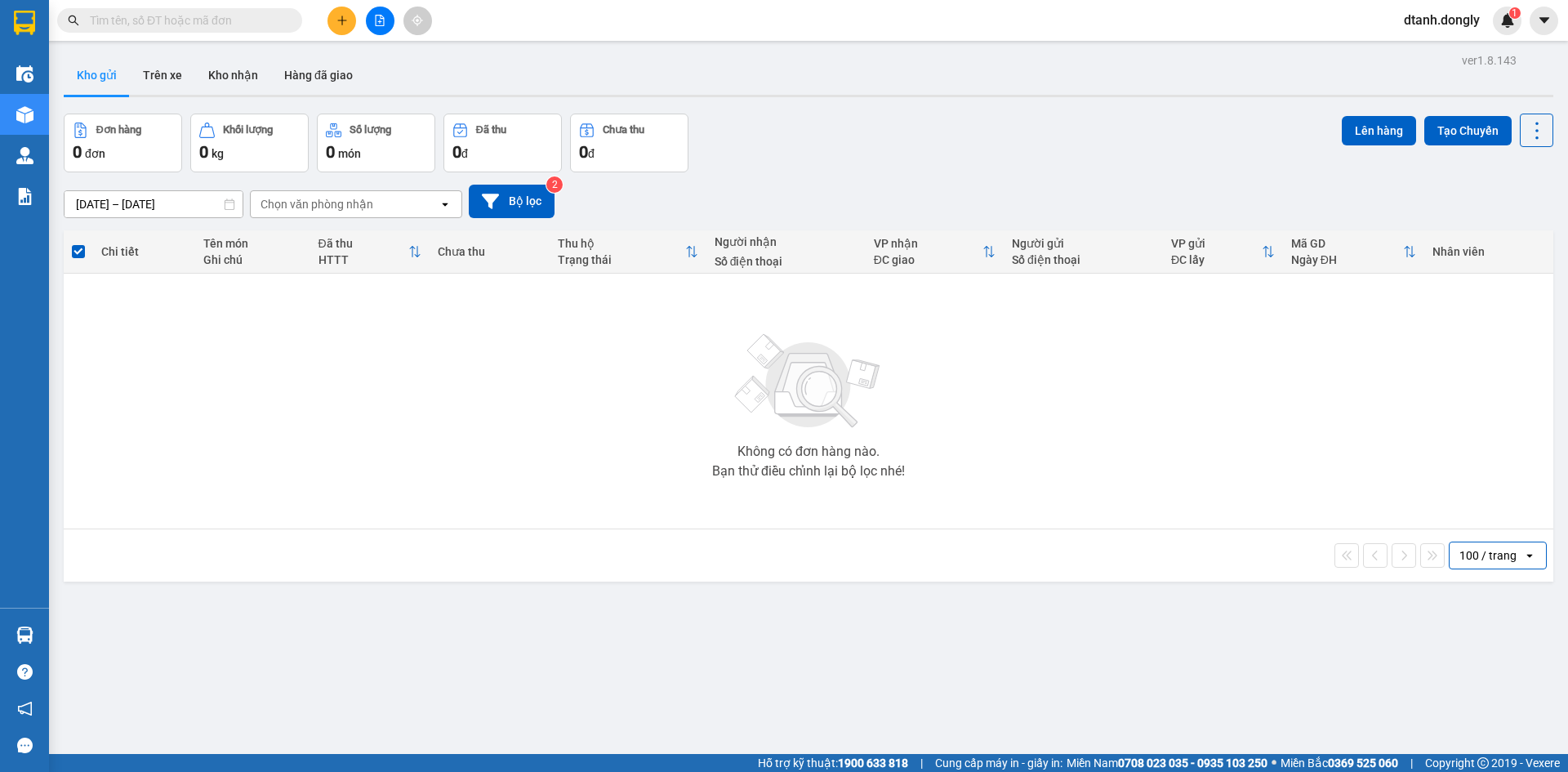
click at [1108, 657] on div "ver 1.8.143 Kho gửi Trên xe Kho nhận Hàng đã giao Đơn hàng 0 đơn Khối lượng 0 k…" at bounding box center [808, 435] width 1503 height 772
